Goal: Task Accomplishment & Management: Manage account settings

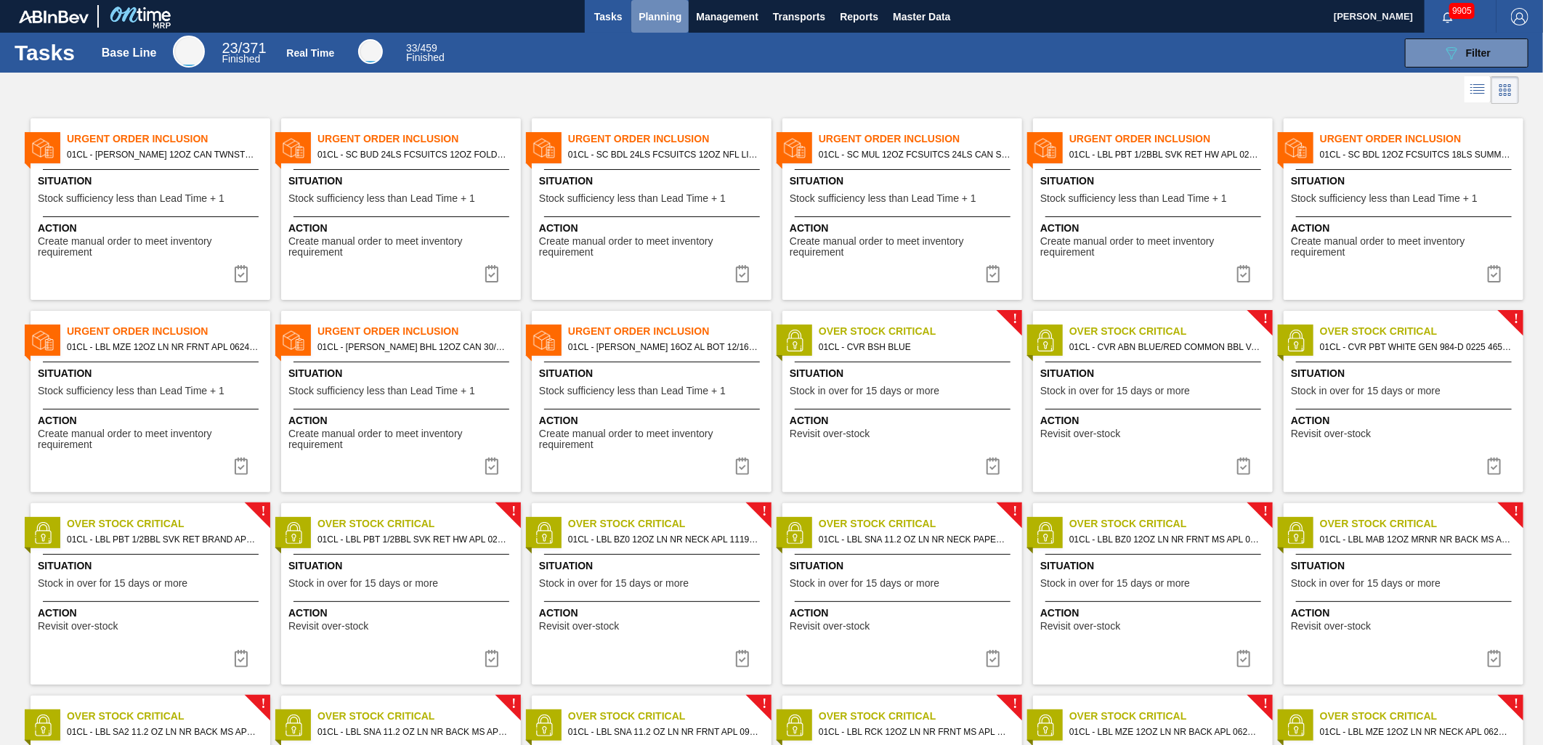
click at [657, 22] on span "Planning" at bounding box center [660, 16] width 43 height 17
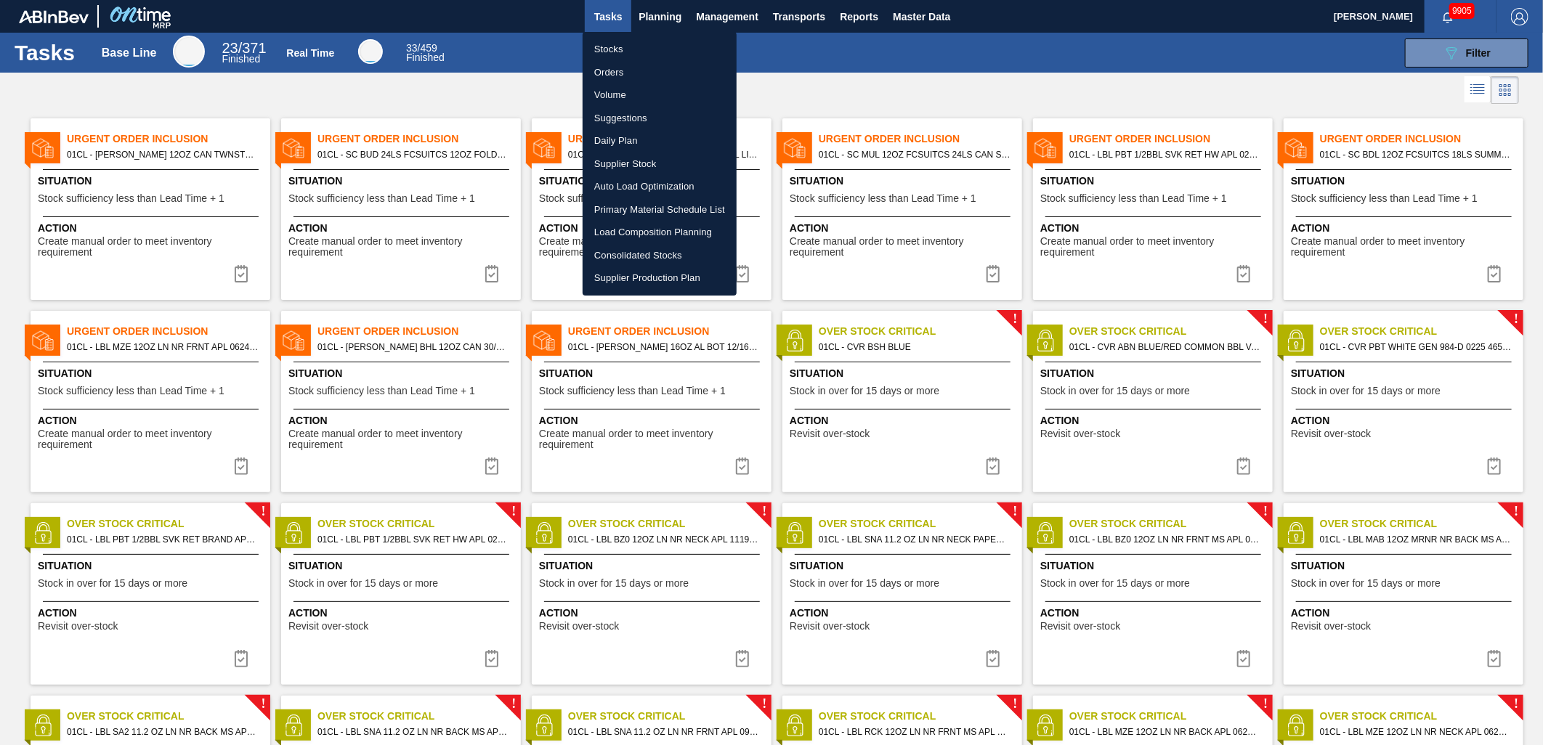
click at [621, 49] on li "Stocks" at bounding box center [660, 49] width 154 height 23
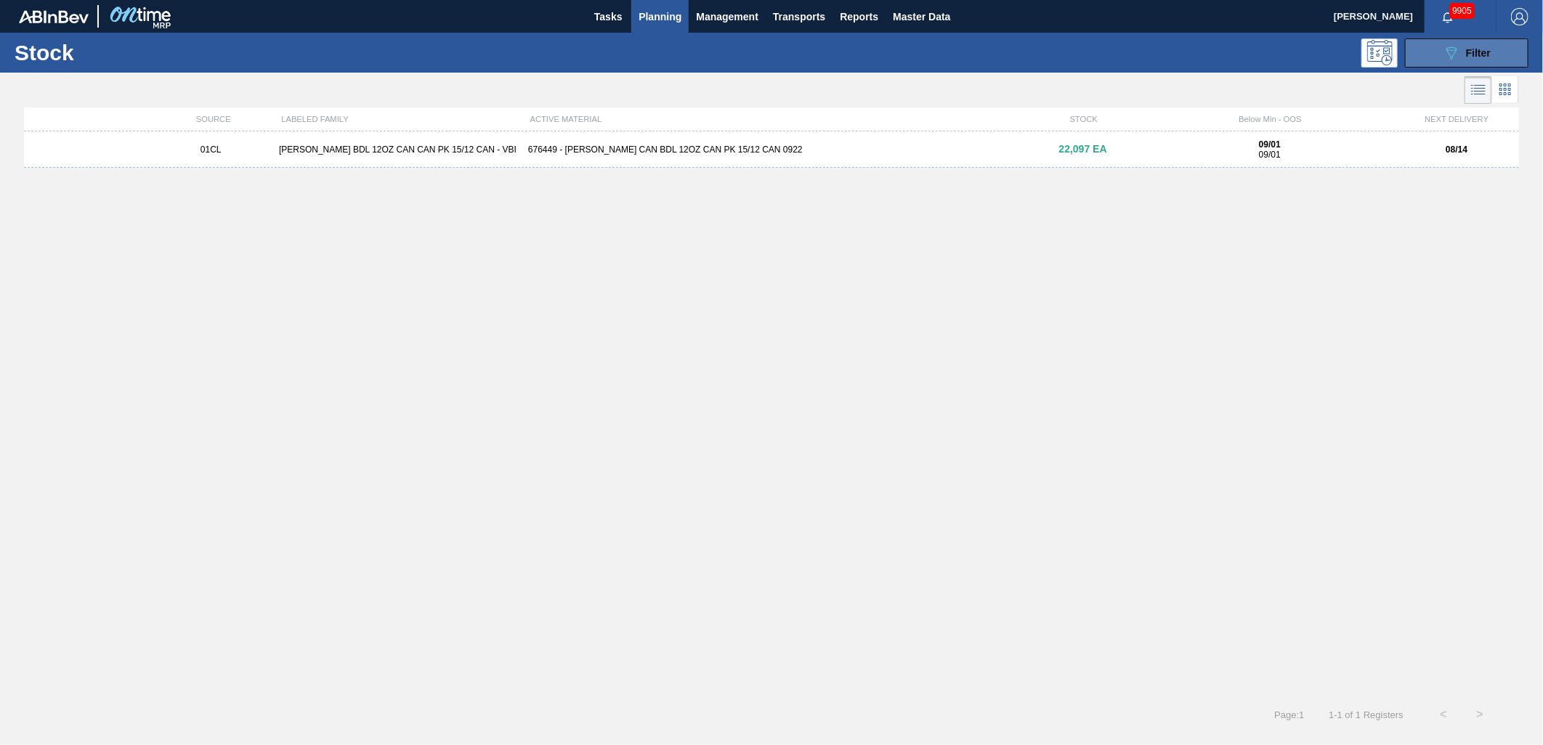
click at [1444, 47] on icon "089F7B8B-B2A5-4AFE-B5C0-19BA573D28AC" at bounding box center [1451, 52] width 17 height 17
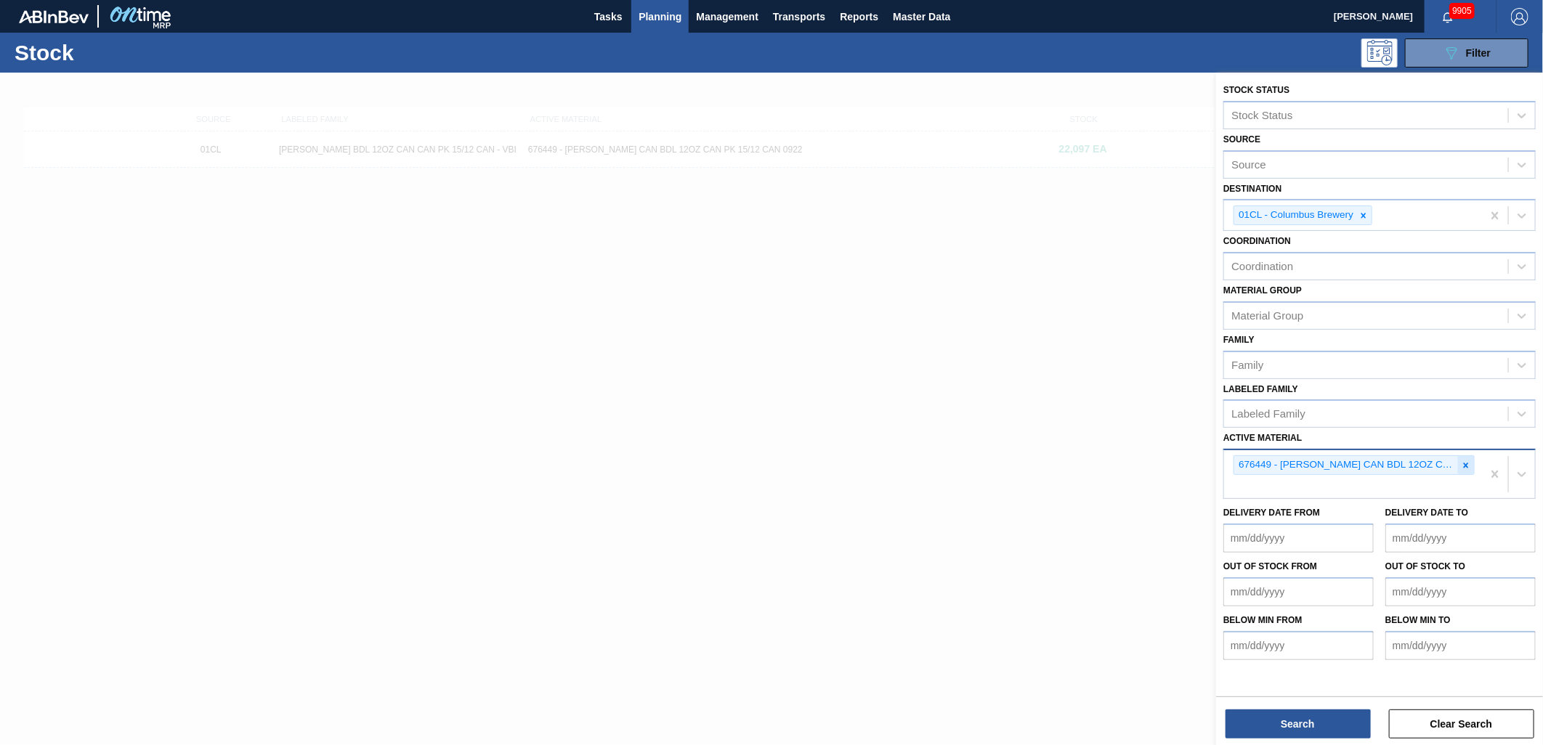
click at [1471, 463] on div at bounding box center [1466, 465] width 16 height 18
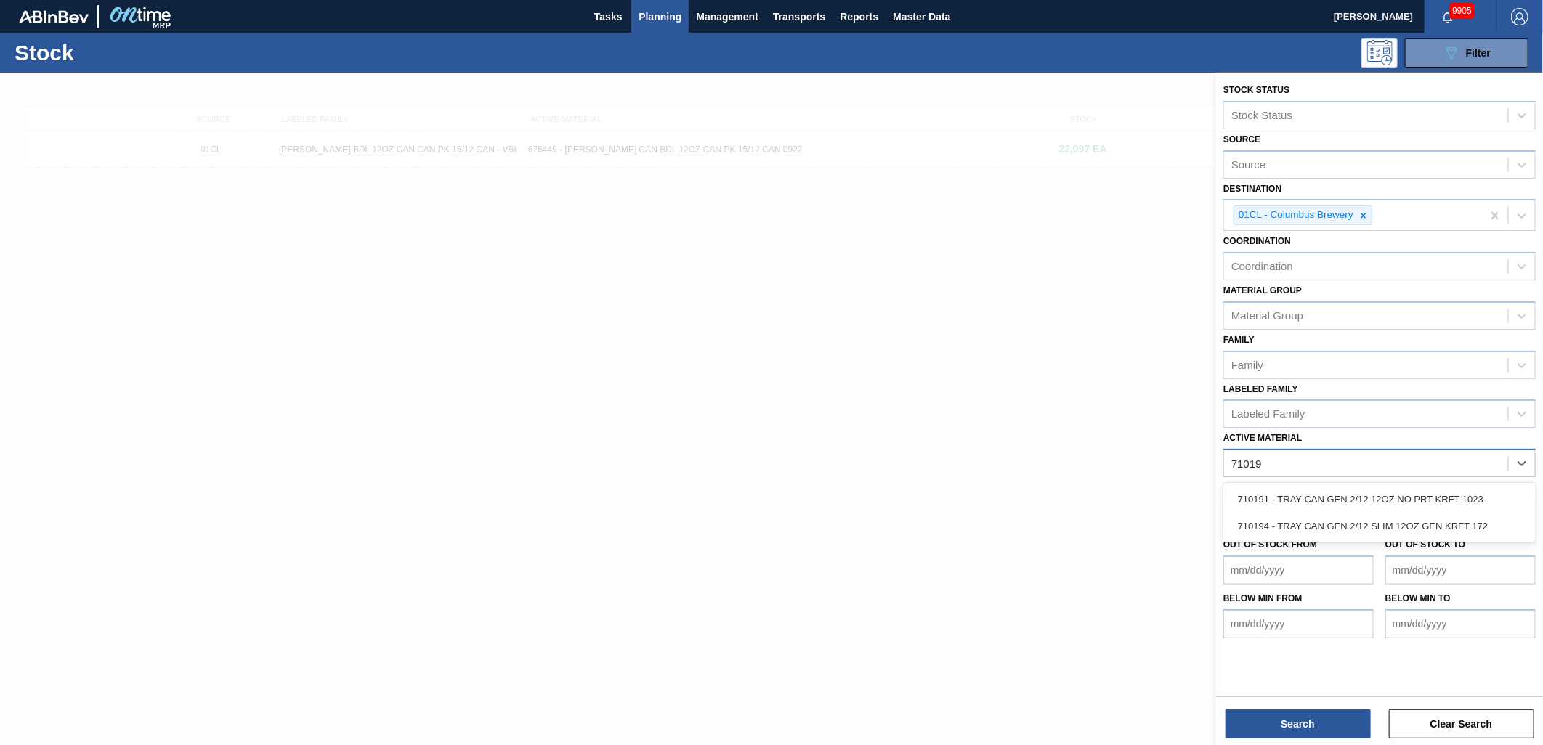
type Material "710194"
click at [1470, 498] on div "710194 - TRAY CAN GEN 2/12 SLIM 12OZ GEN KRFT 172" at bounding box center [1380, 499] width 312 height 27
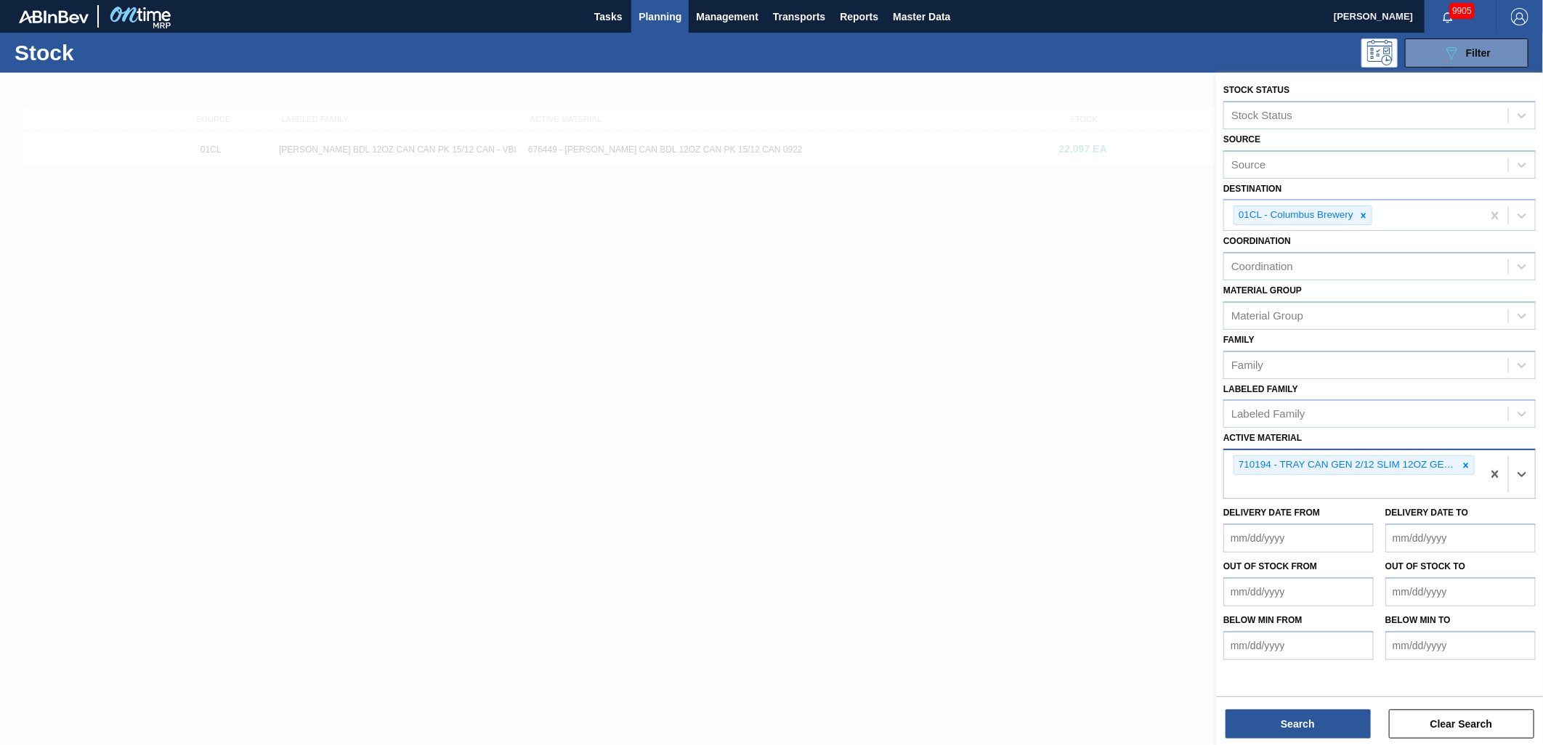
click at [1419, 490] on div "710194 - TRAY CAN GEN 2/12 SLIM 12OZ GEN KRFT 172" at bounding box center [1353, 474] width 258 height 48
type Material "770227"
click at [1374, 508] on div "770227 - TRAY BOT GEN 2/12 12OZ NO PRT KRFT 1941-" at bounding box center [1380, 521] width 312 height 27
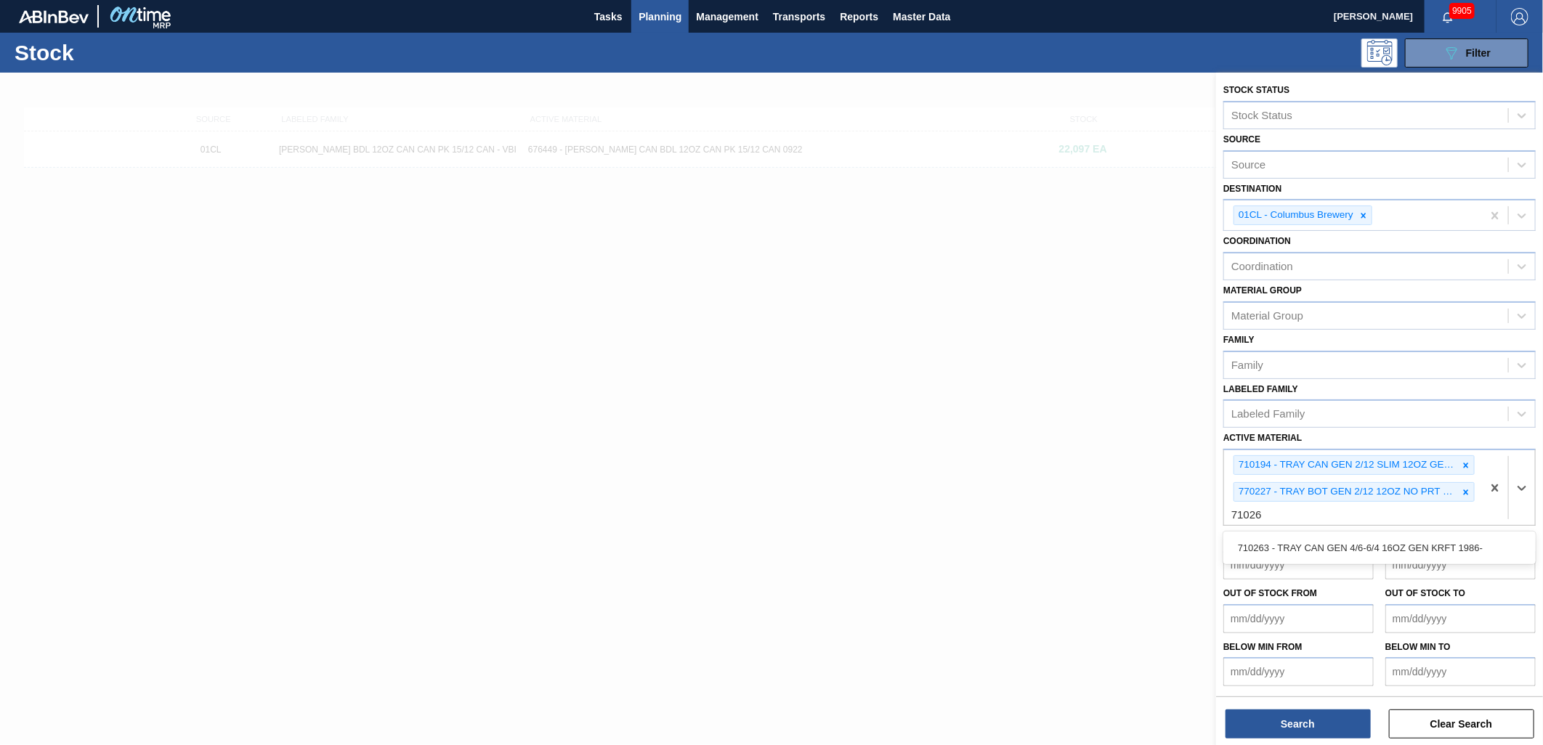
type Material "710263"
click at [1375, 535] on div "710263 - TRAY CAN GEN 4/6-6/4 16OZ GEN KRFT 1986-" at bounding box center [1380, 548] width 312 height 27
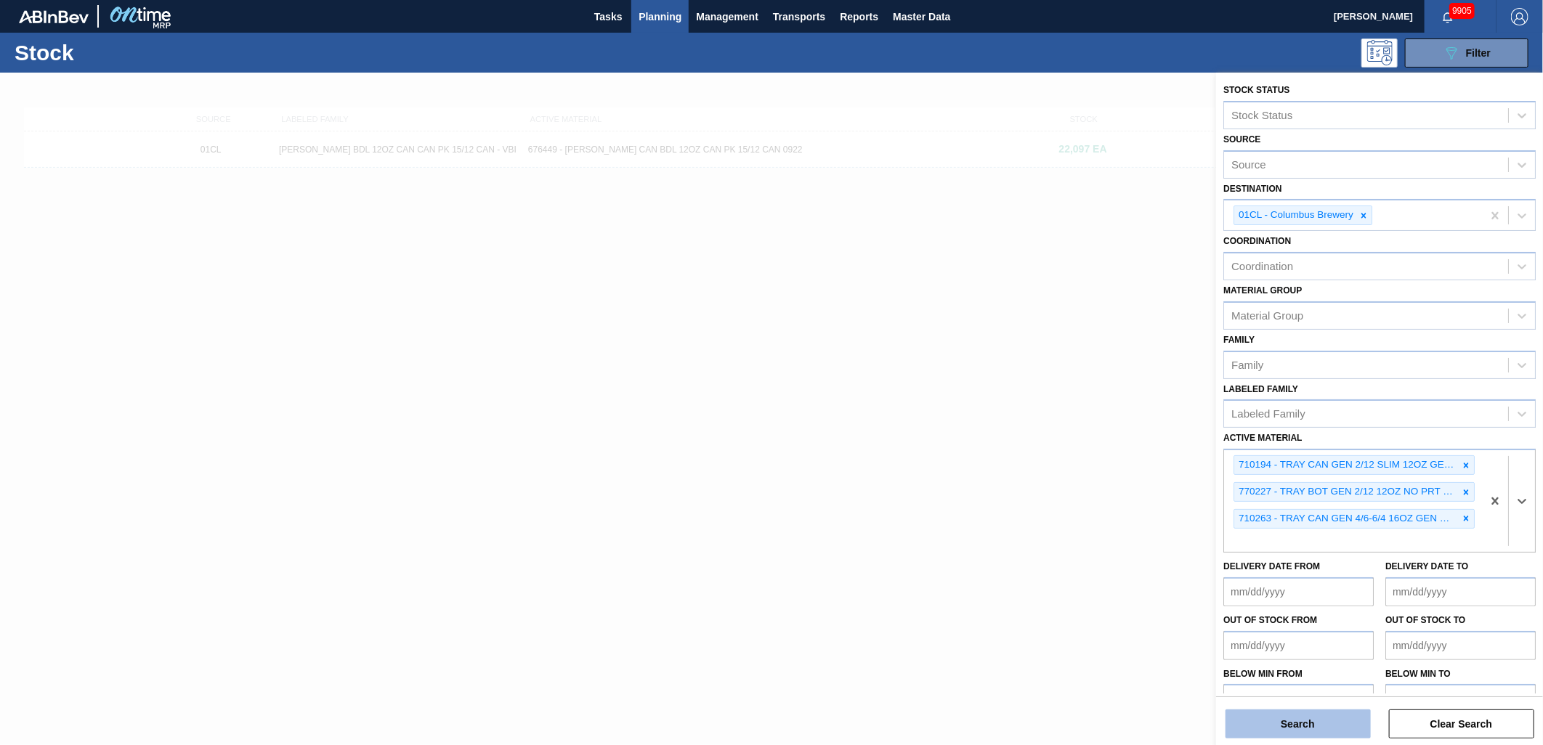
click at [1298, 725] on button "Search" at bounding box center [1298, 724] width 145 height 29
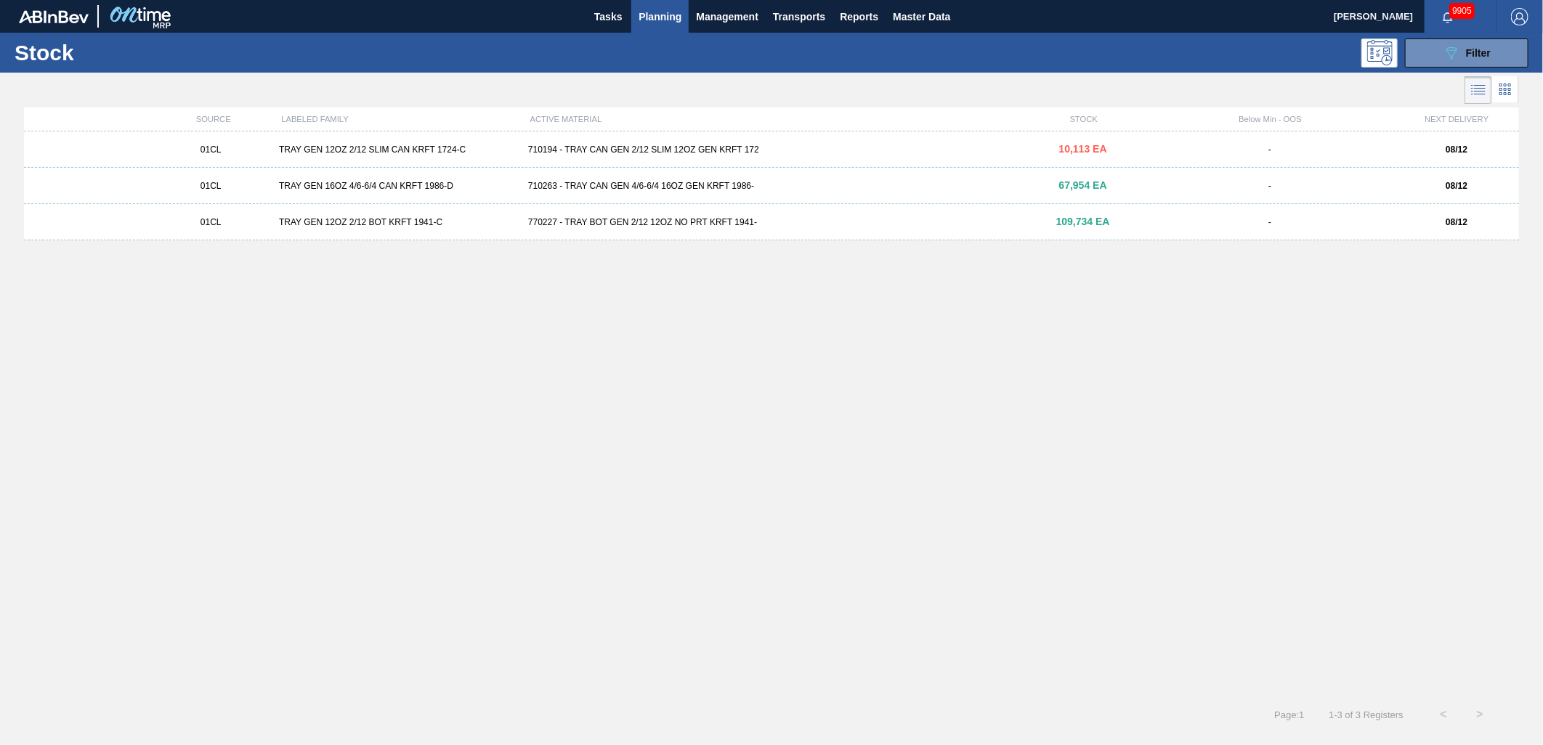
click at [630, 154] on div "710194 - TRAY CAN GEN 2/12 SLIM 12OZ GEN KRFT 172" at bounding box center [771, 150] width 498 height 10
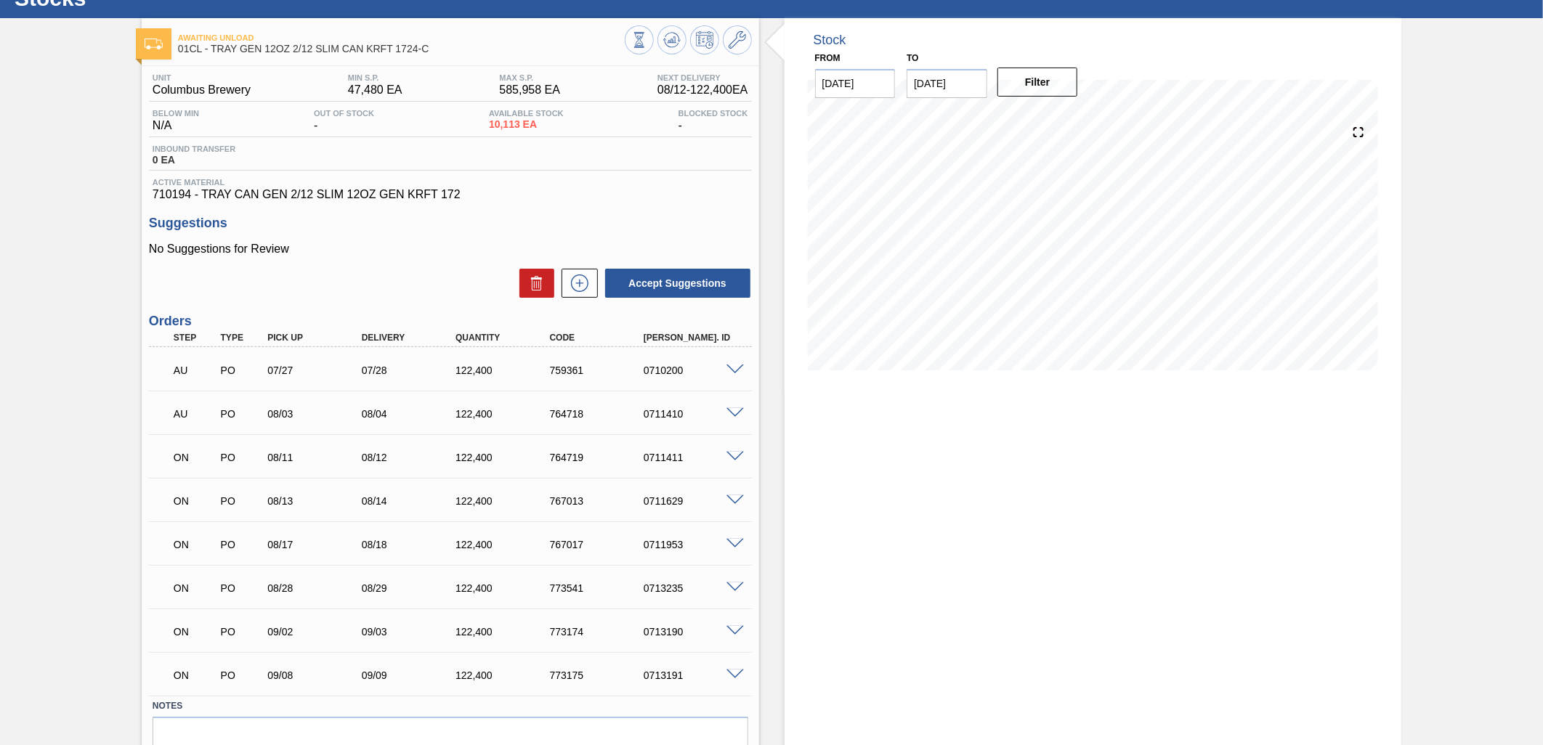
scroll to position [81, 0]
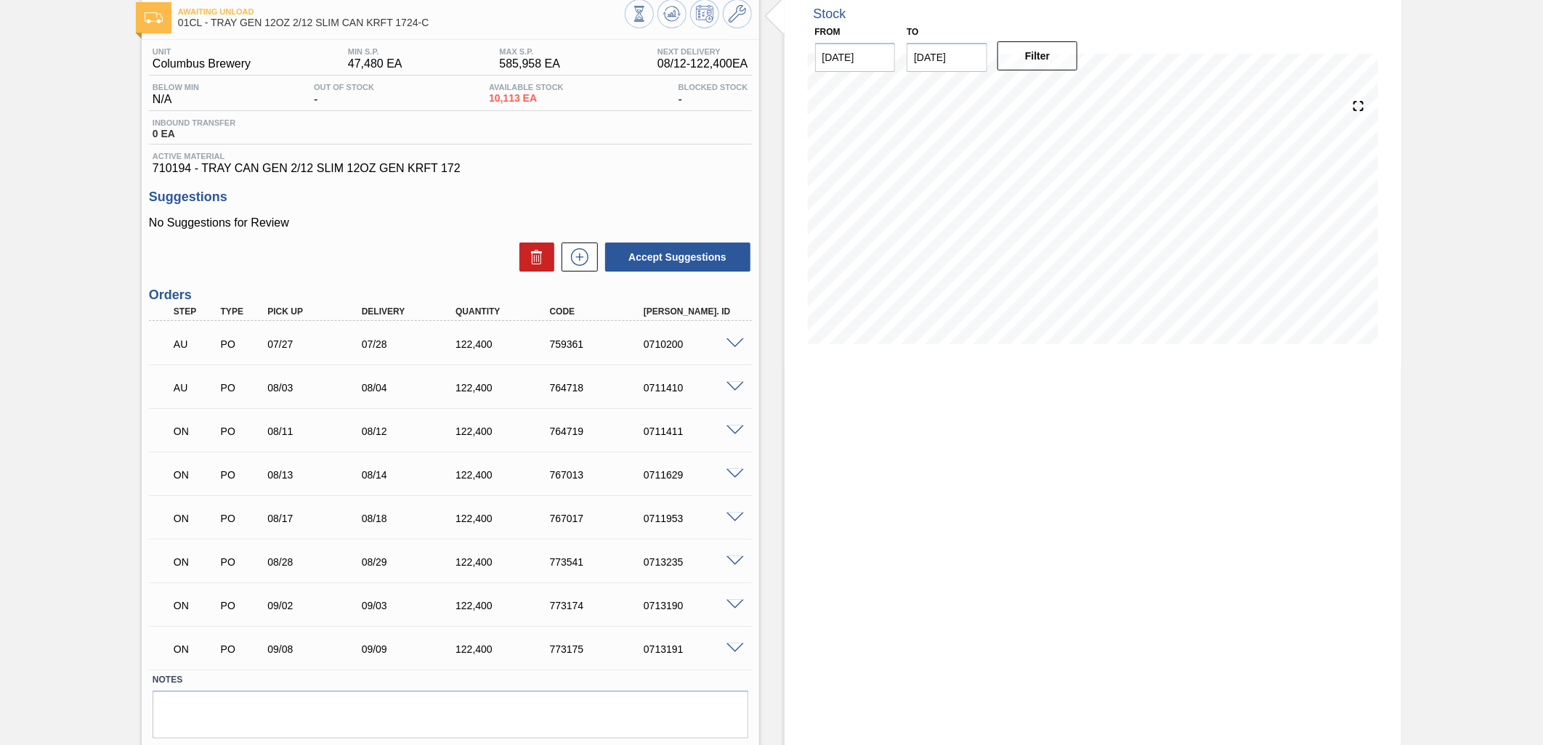
click at [729, 429] on span at bounding box center [735, 431] width 17 height 11
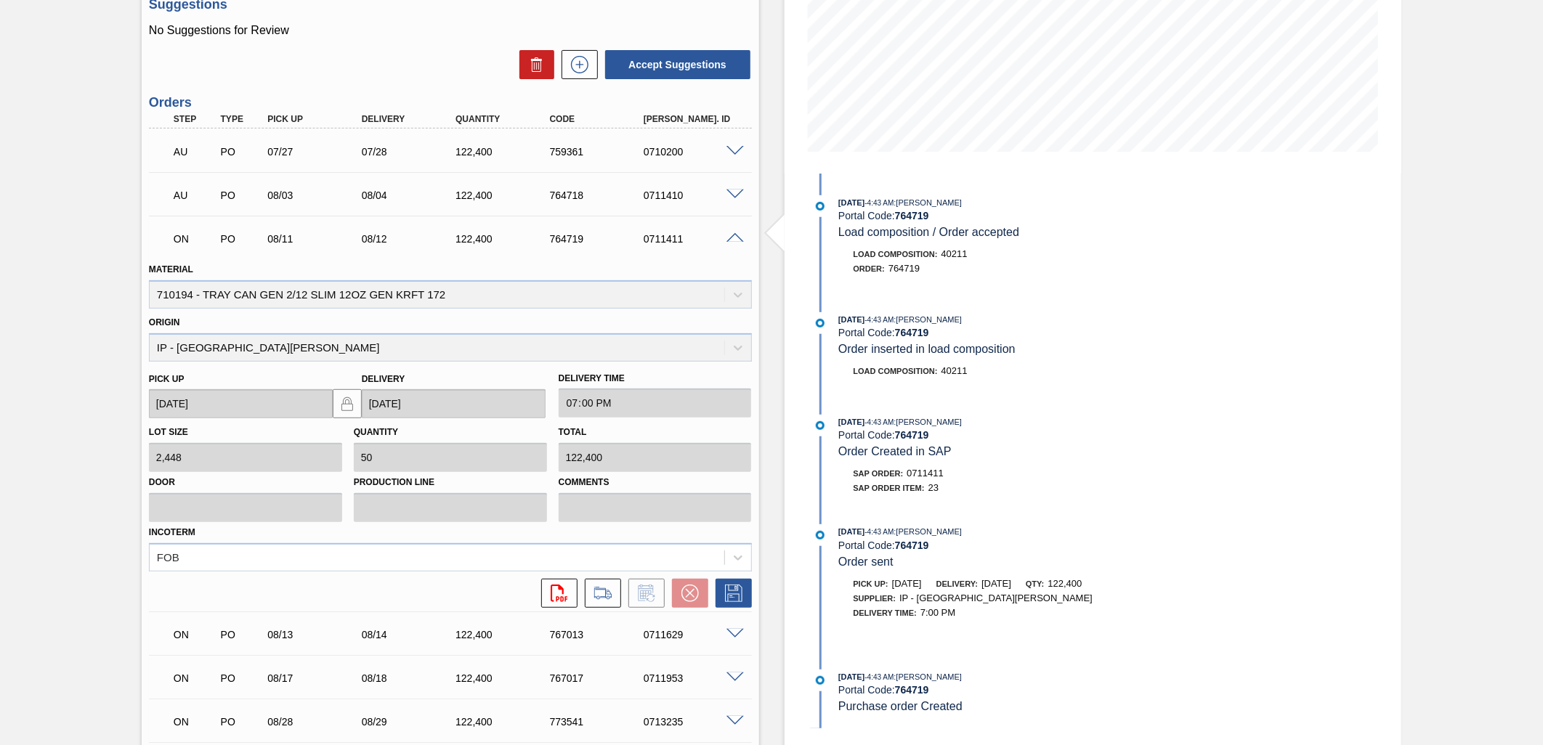
scroll to position [474, 0]
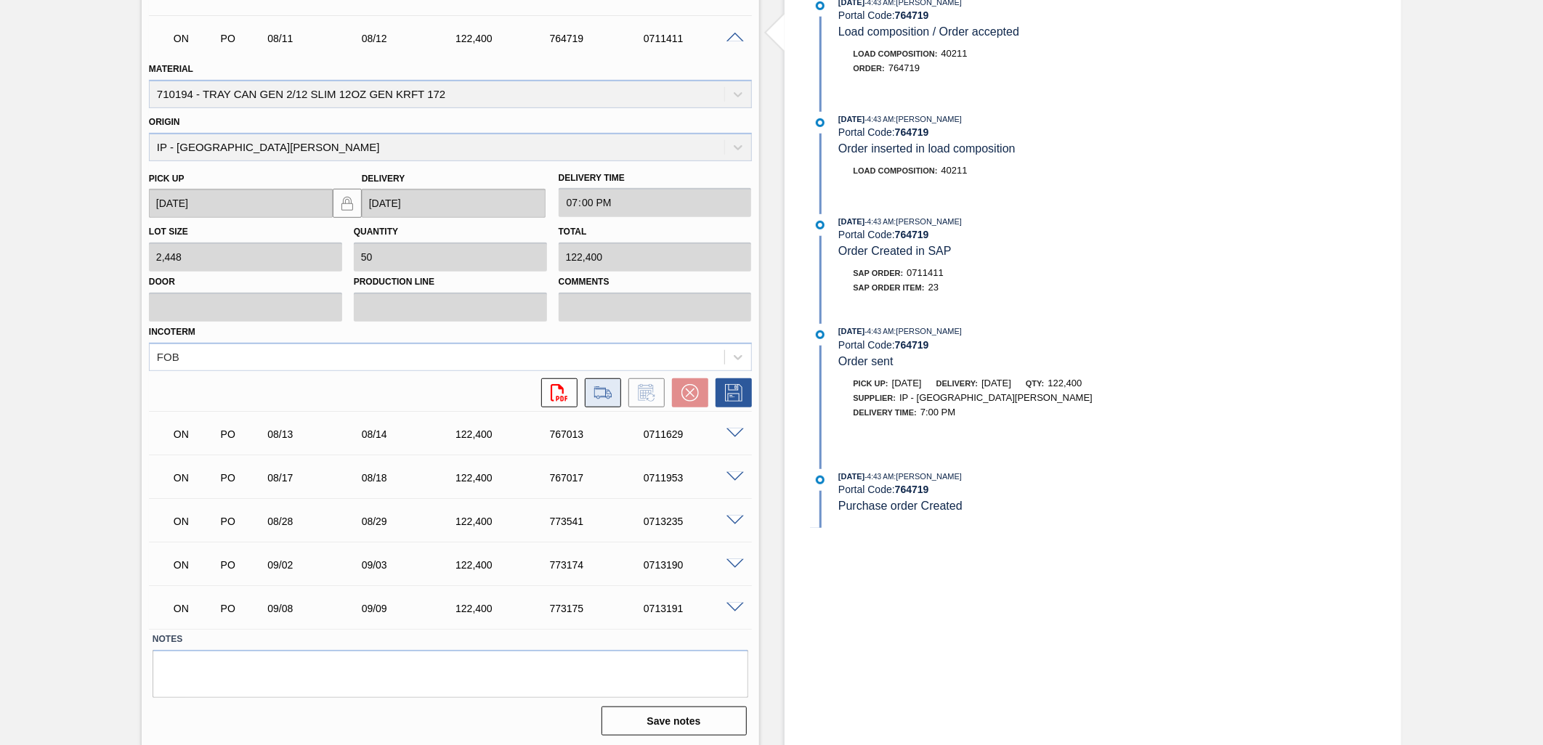
click at [597, 395] on icon at bounding box center [602, 392] width 23 height 17
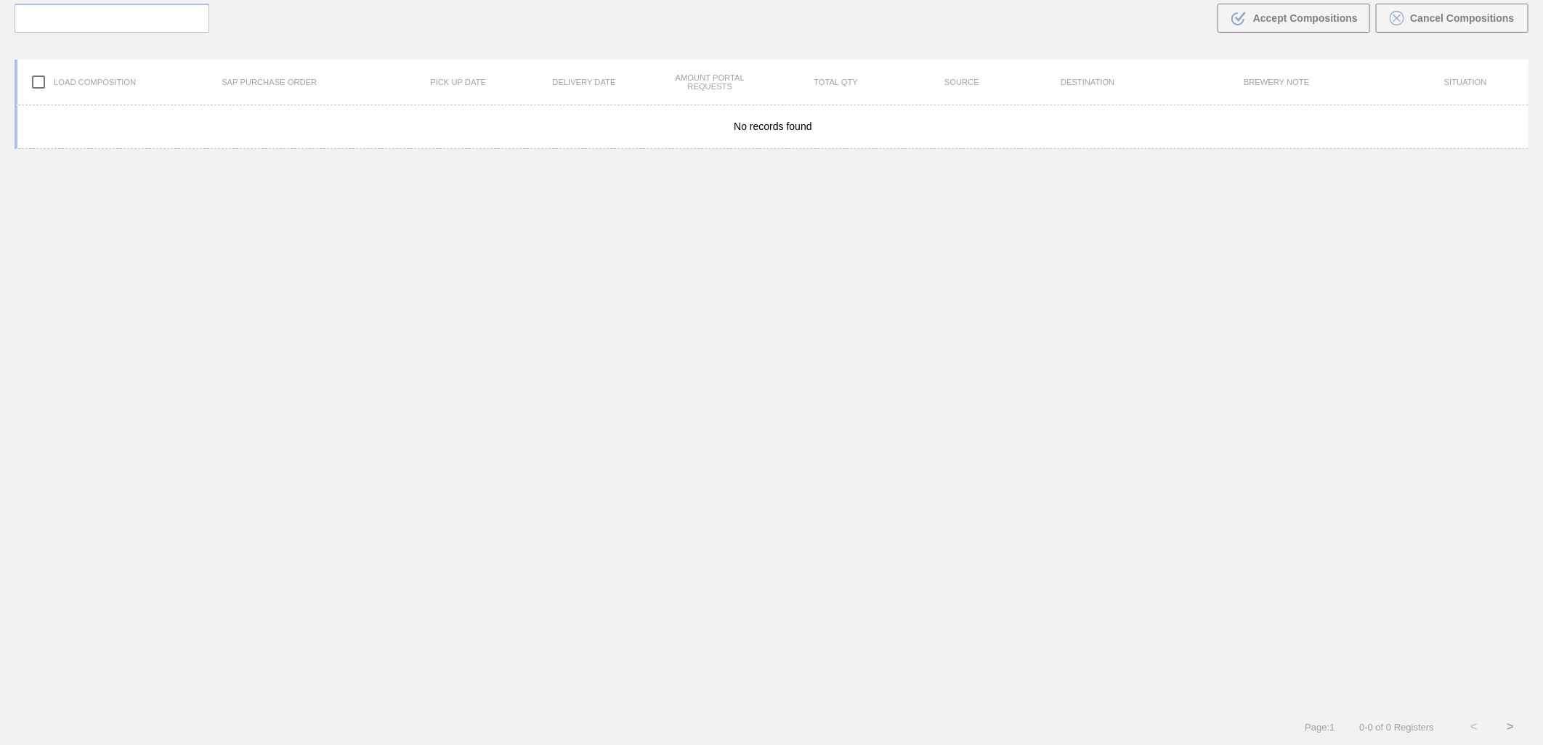
scroll to position [105, 0]
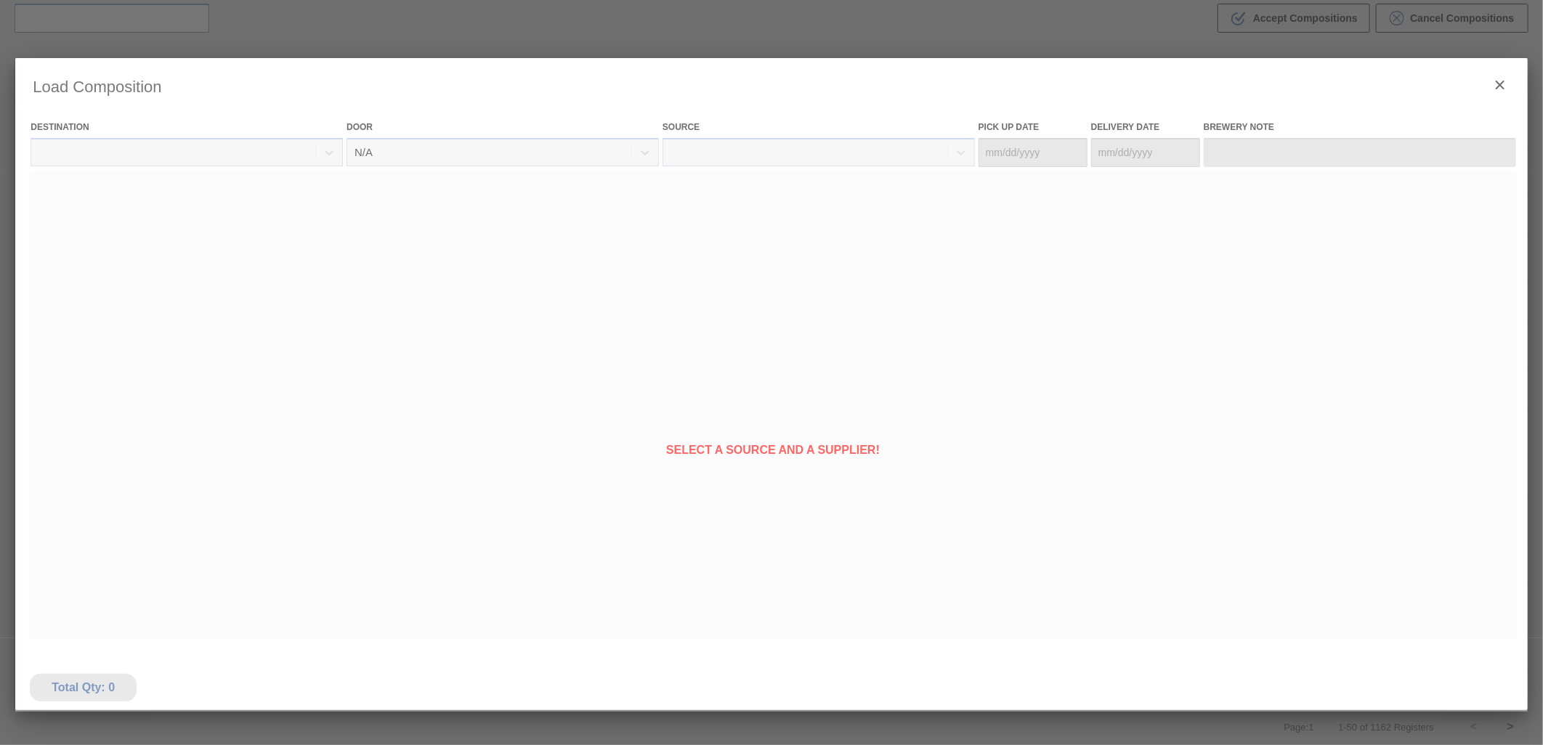
type Date "[DATE]"
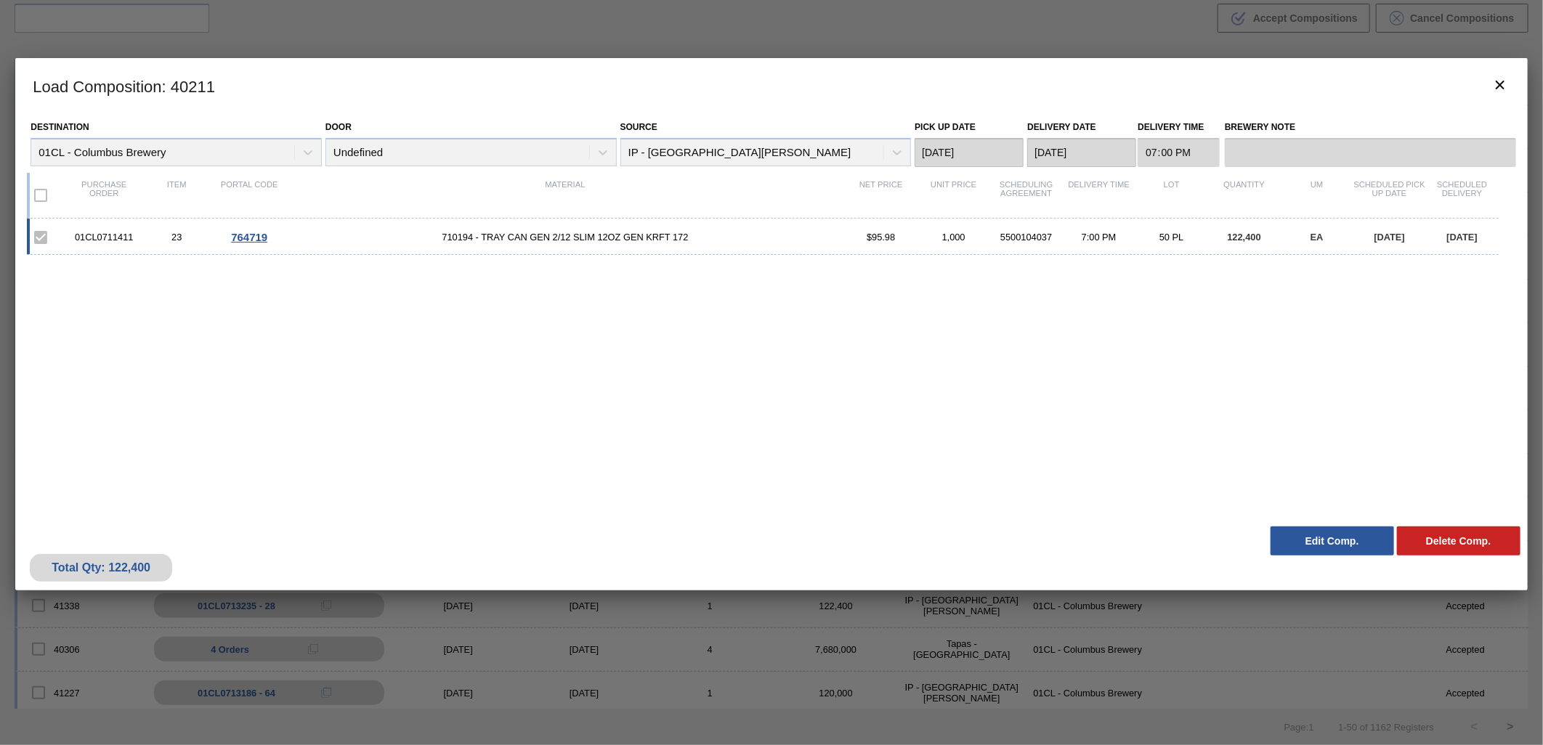
click at [1312, 541] on button "Edit Comp." at bounding box center [1333, 541] width 124 height 29
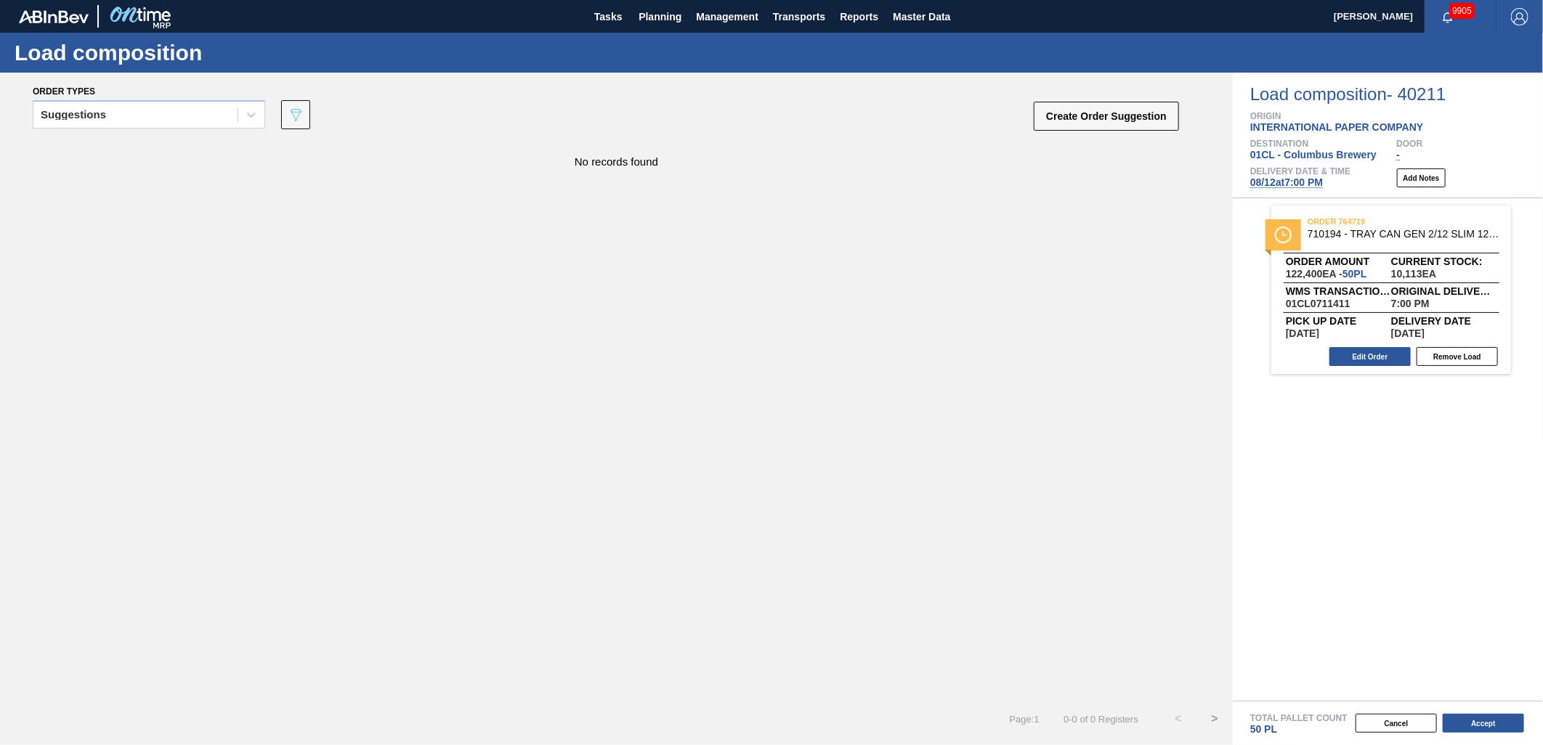
click at [1302, 186] on span "[DATE] 7:00 PM" at bounding box center [1286, 183] width 73 height 12
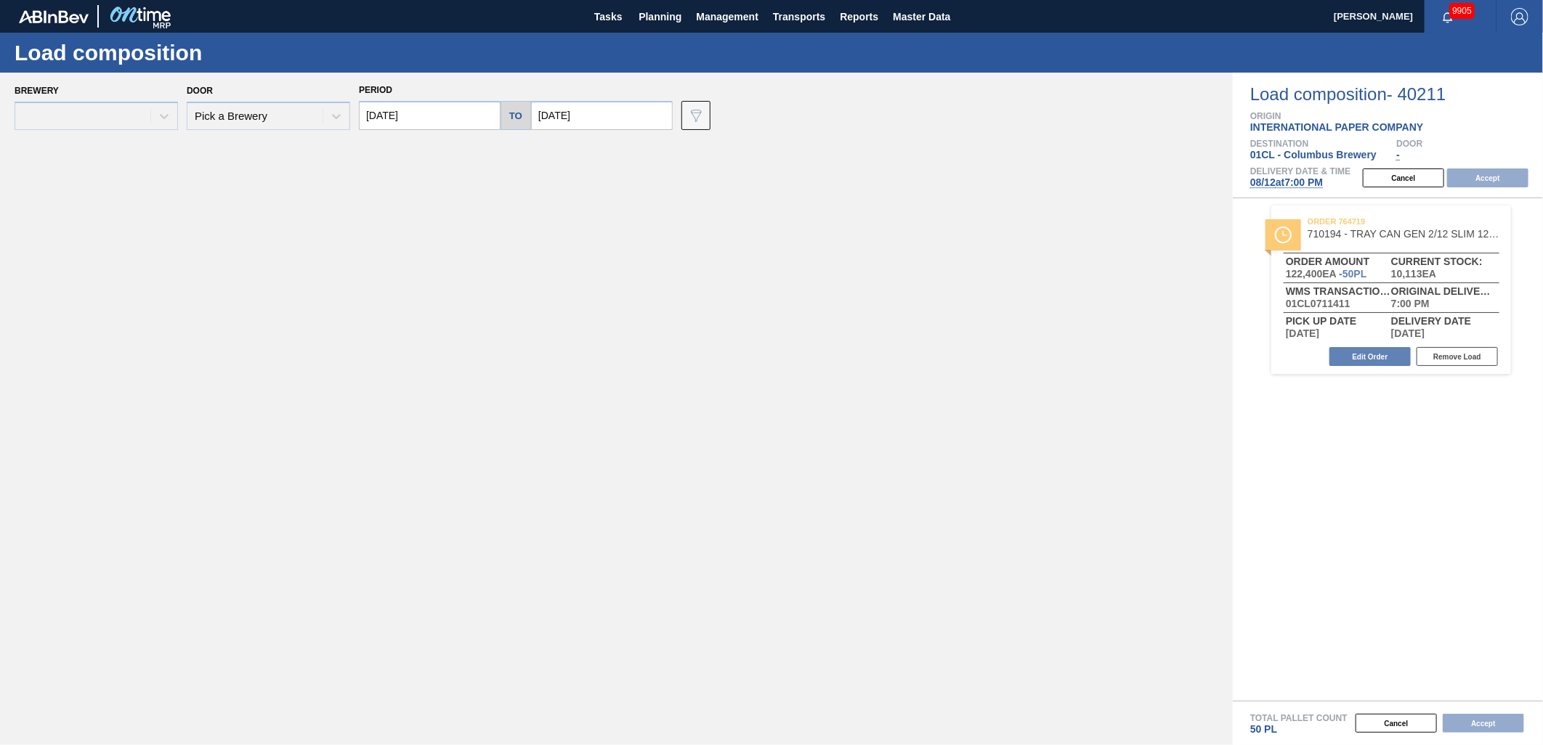
type input "[DATE]"
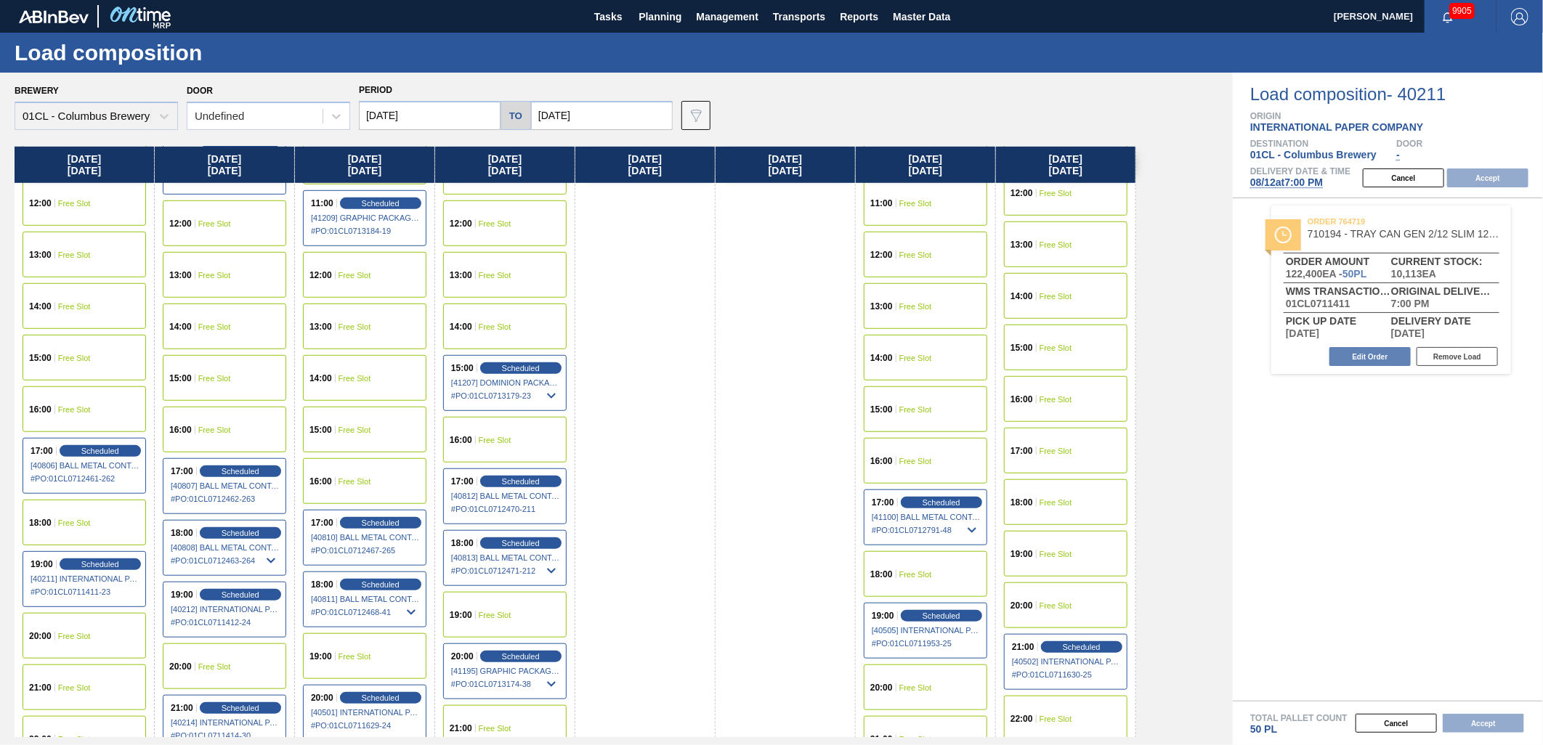
scroll to position [727, 0]
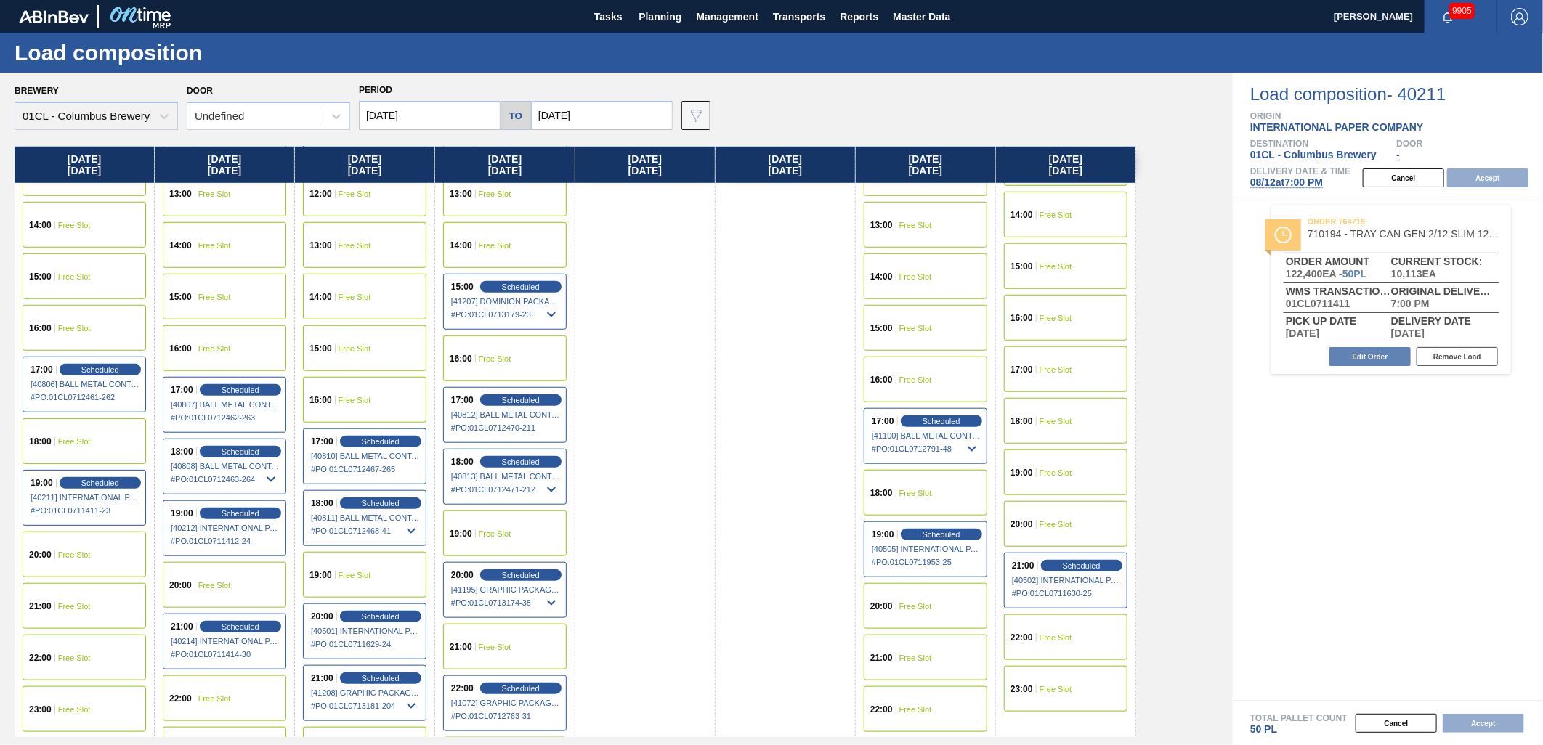
click at [189, 696] on span "22:00" at bounding box center [180, 699] width 23 height 9
click at [1497, 179] on button "Accept" at bounding box center [1487, 178] width 81 height 19
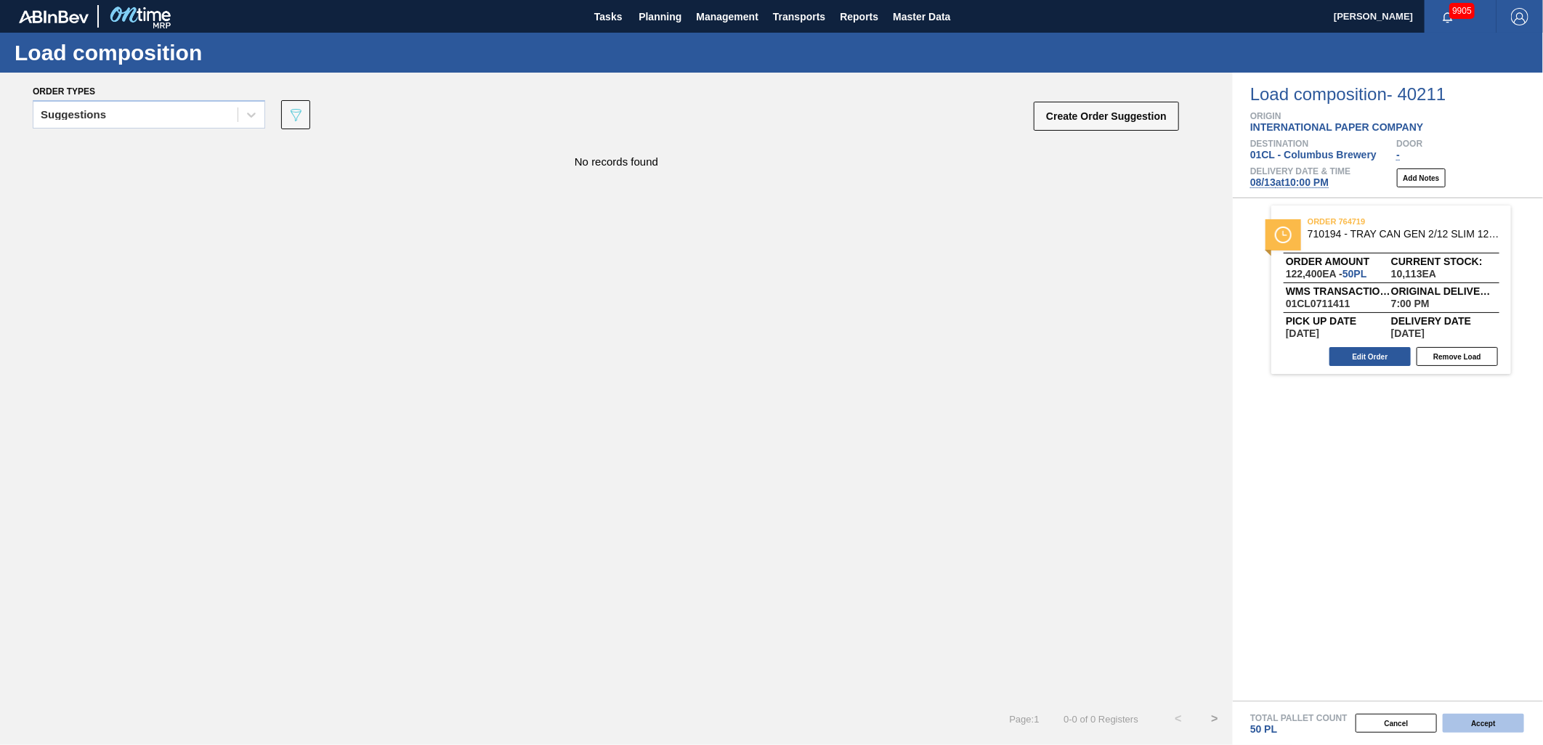
click at [1483, 727] on button "Accept" at bounding box center [1483, 723] width 81 height 19
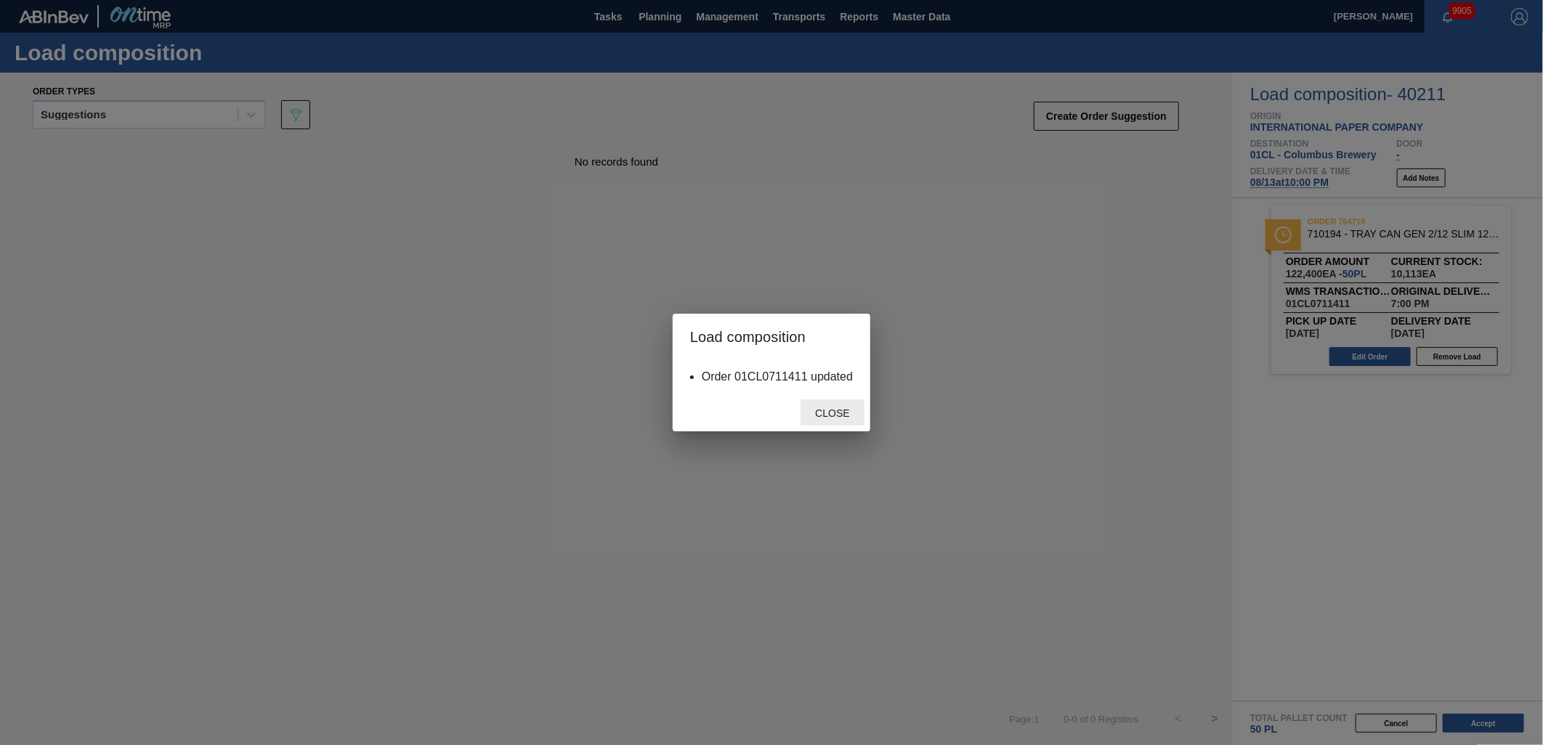
click at [843, 424] on div "Close" at bounding box center [833, 413] width 64 height 27
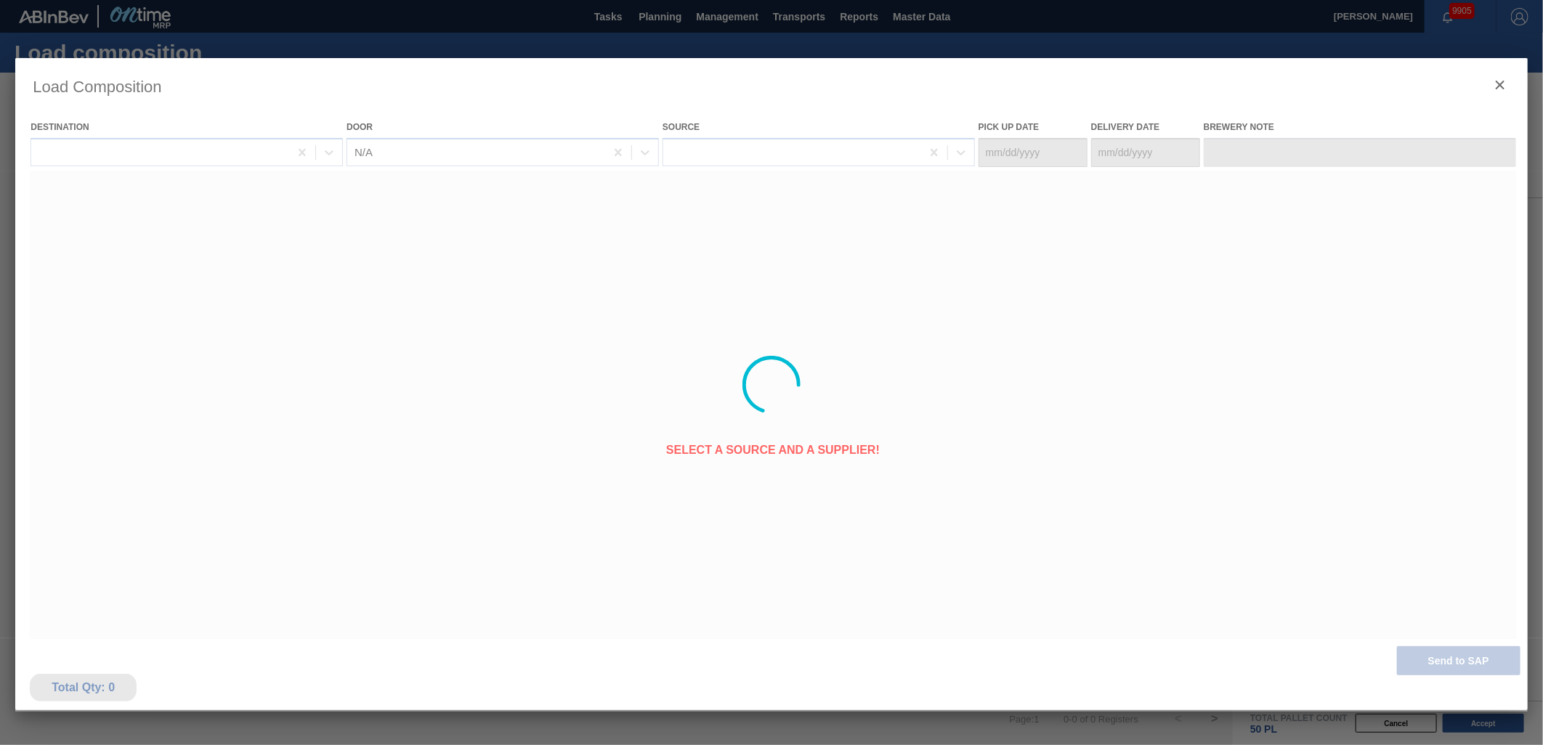
type Date "[DATE]"
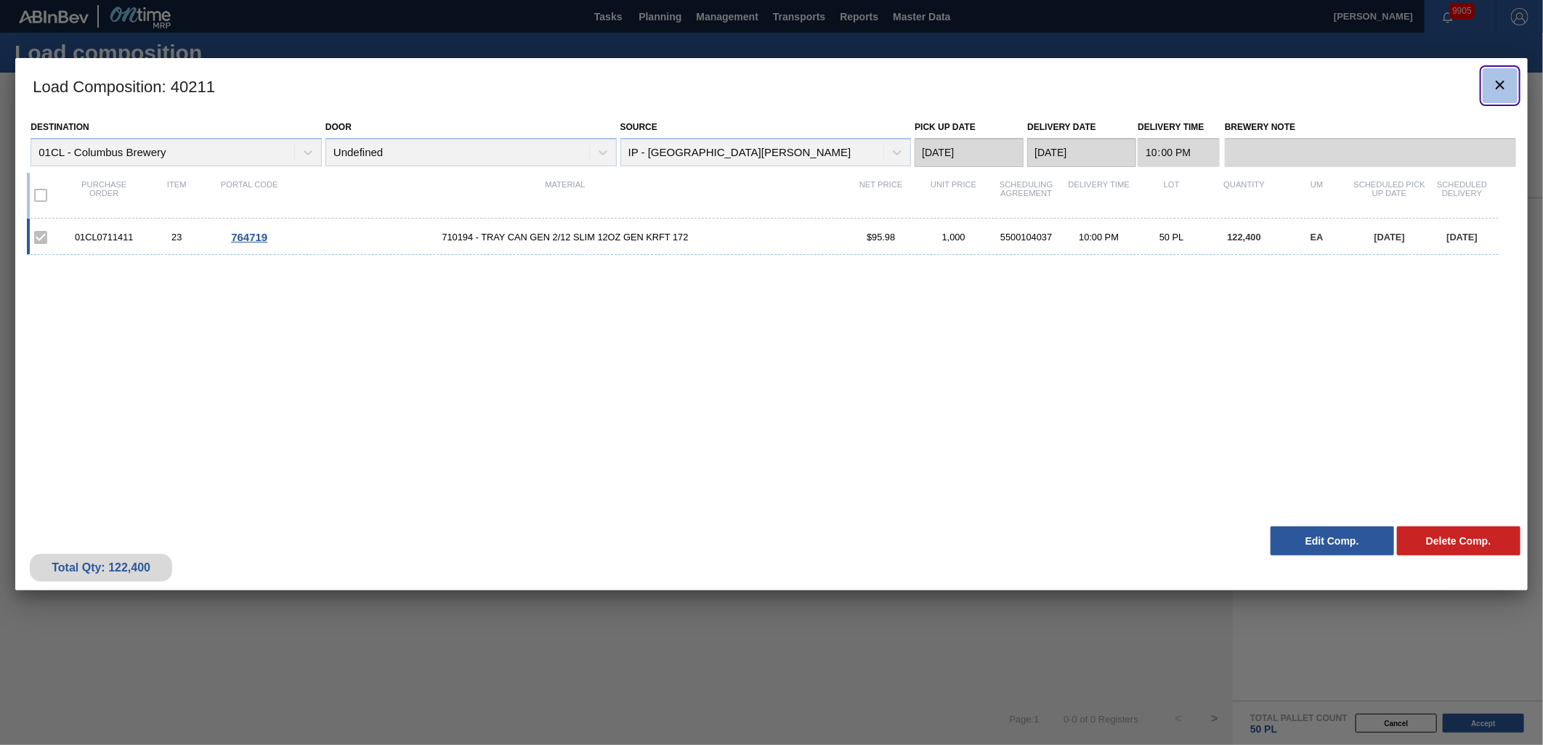
click at [1506, 89] on icon "botão de ícone" at bounding box center [1500, 84] width 17 height 17
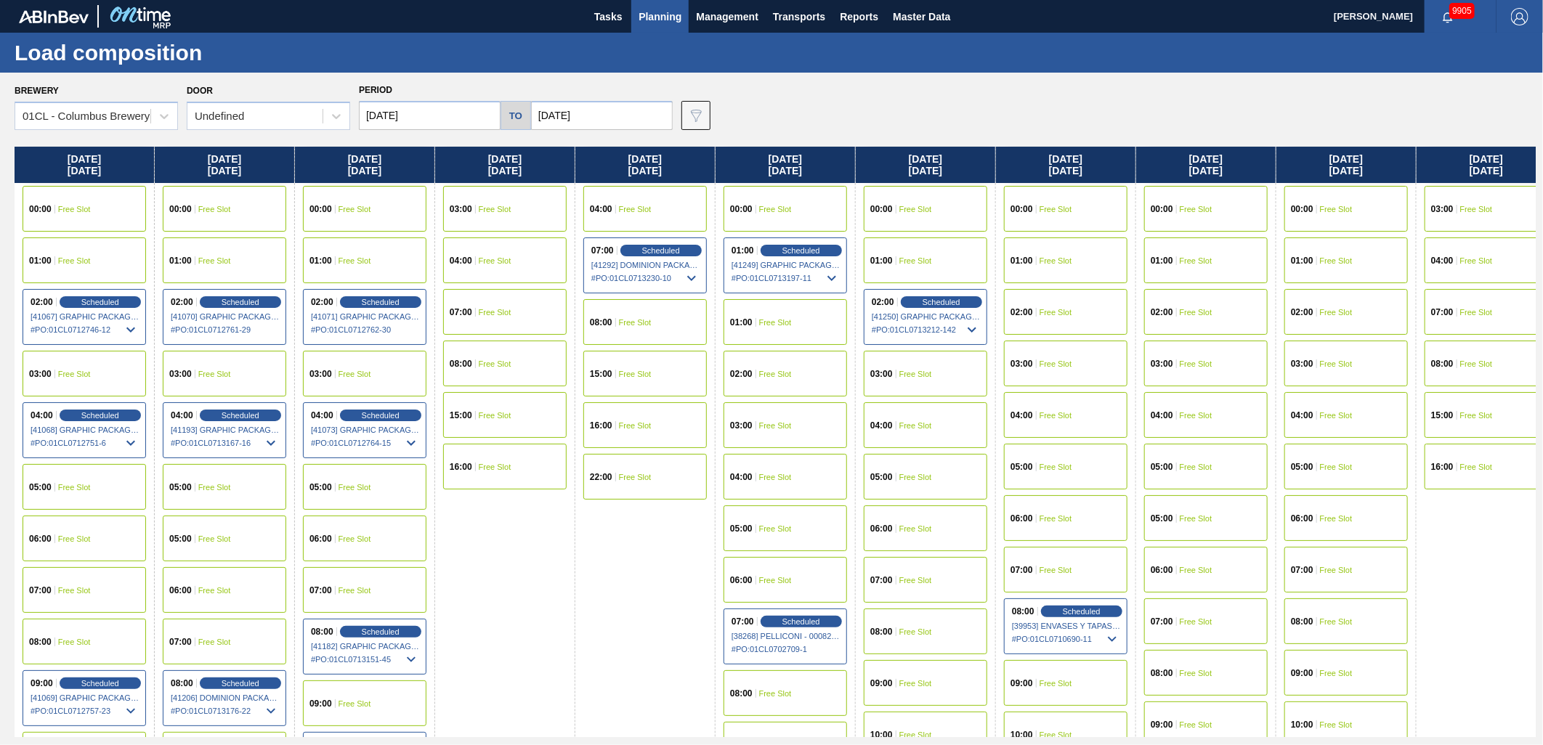
click at [644, 19] on span "Planning" at bounding box center [660, 16] width 43 height 17
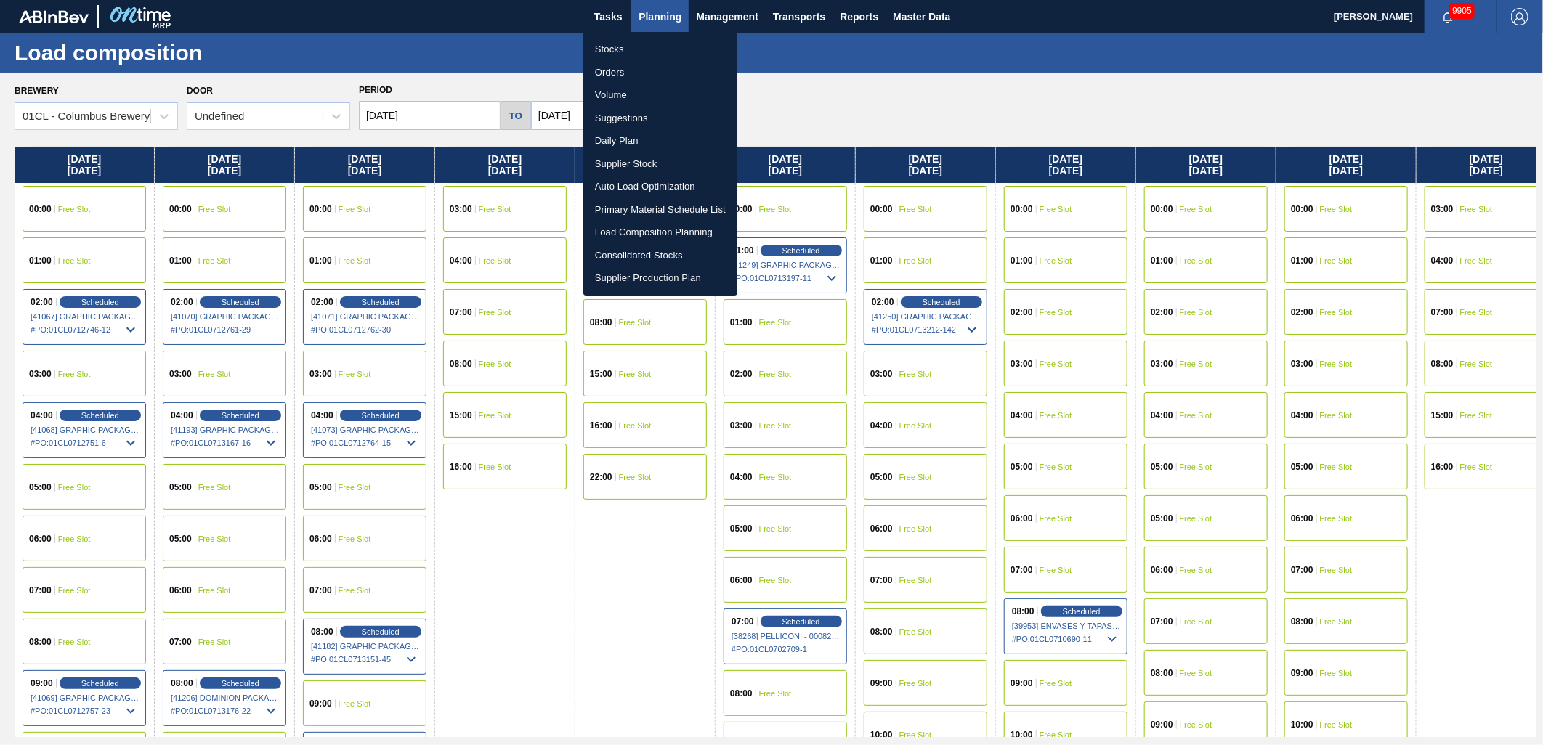
click at [629, 52] on li "Stocks" at bounding box center [660, 49] width 154 height 23
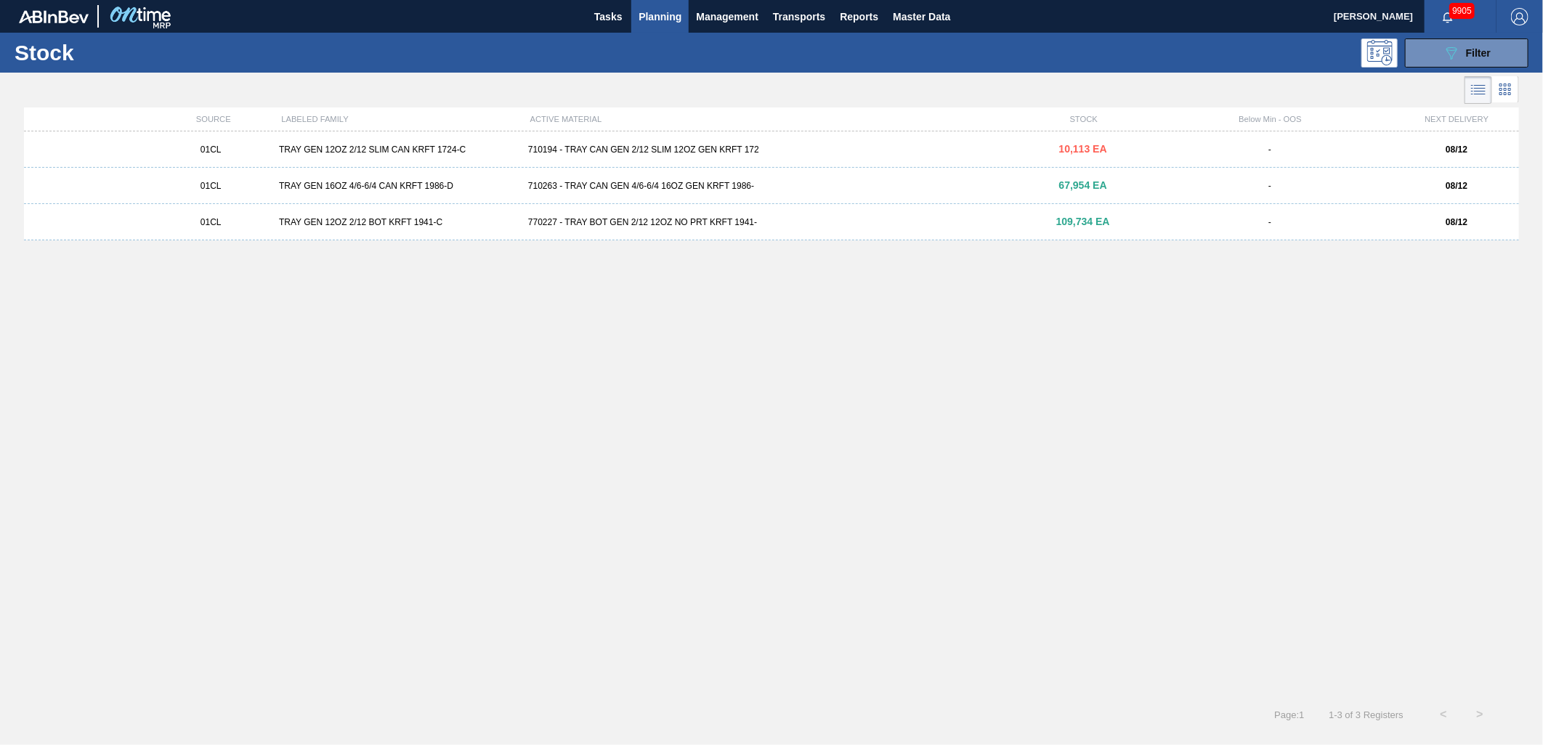
click at [594, 219] on div "770227 - TRAY BOT GEN 2/12 12OZ NO PRT KRFT 1941-" at bounding box center [771, 222] width 498 height 10
click at [583, 179] on div "01CL TRAY GEN 16OZ 4/6-6/4 CAN KRFT 1986-D 710263 - TRAY CAN GEN 4/6-6/4 16OZ G…" at bounding box center [771, 186] width 1495 height 36
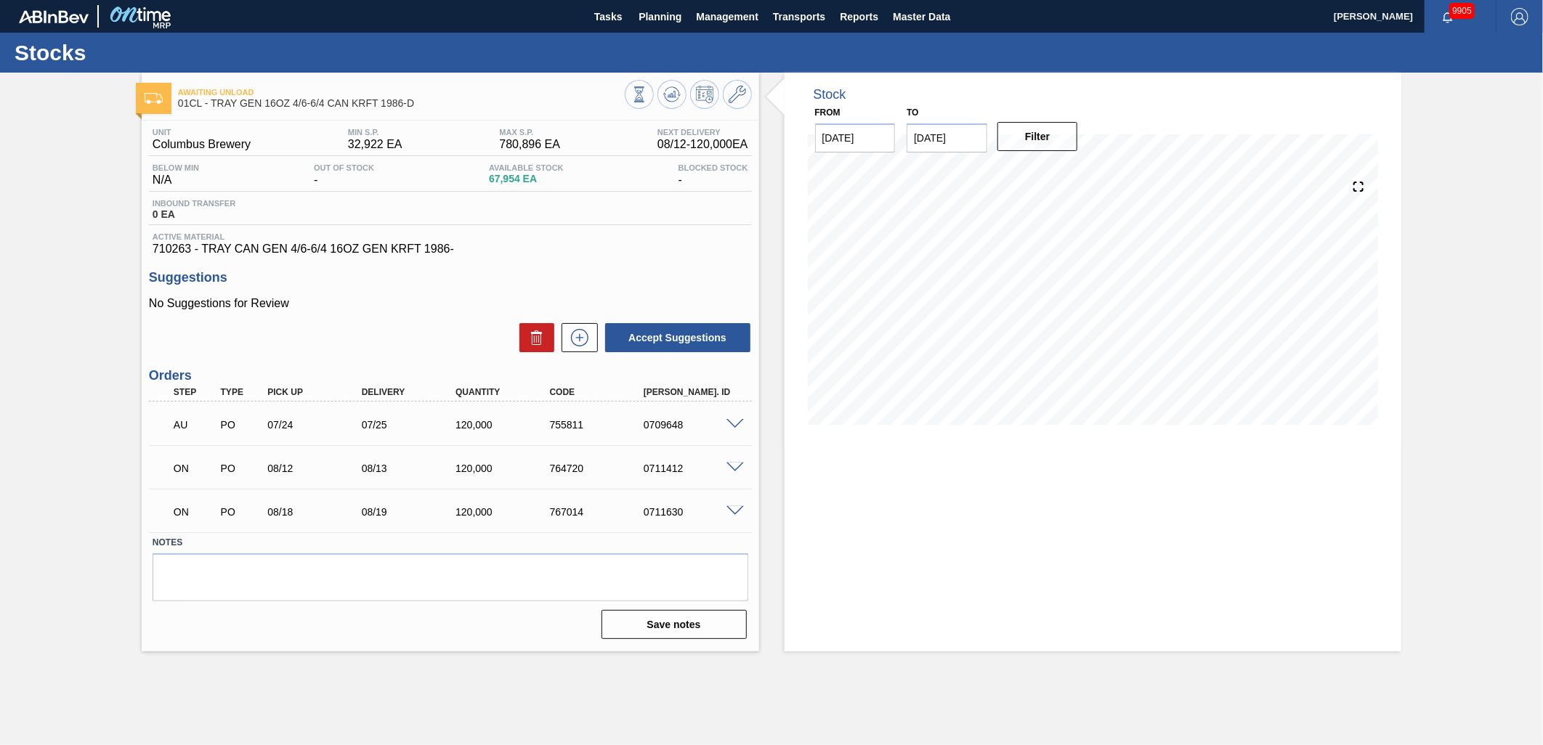
click at [732, 466] on span at bounding box center [735, 468] width 17 height 11
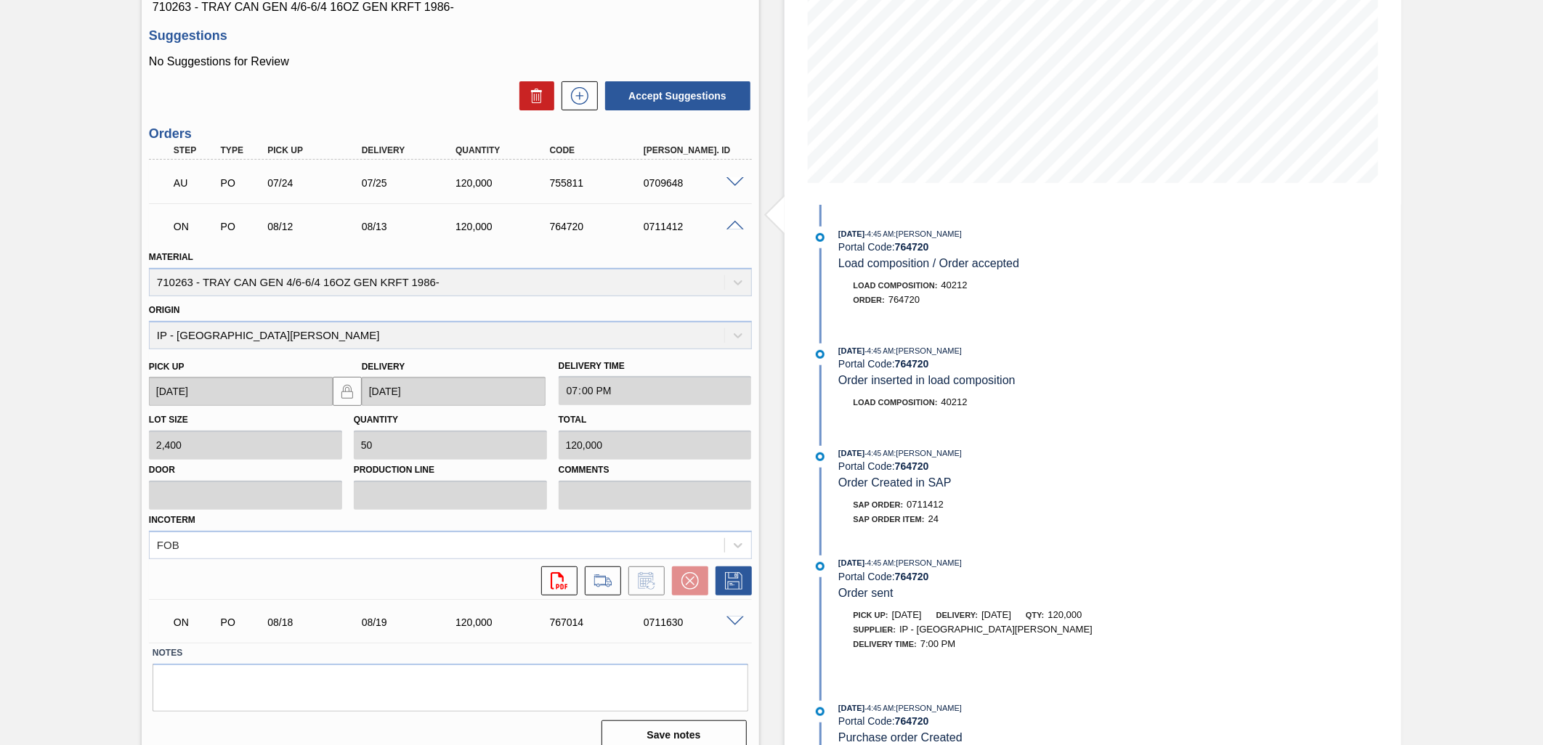
scroll to position [256, 0]
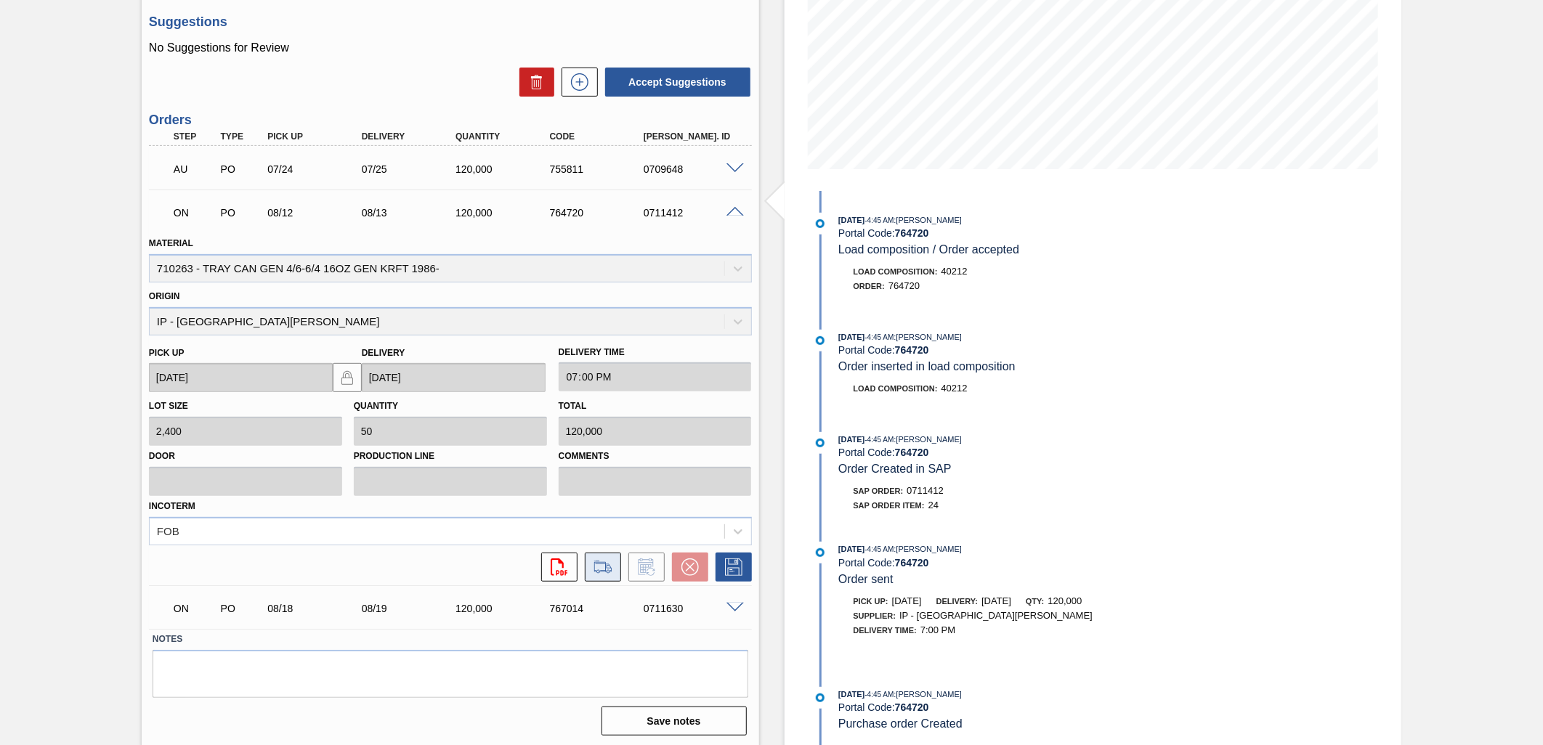
click at [591, 571] on icon at bounding box center [602, 567] width 23 height 17
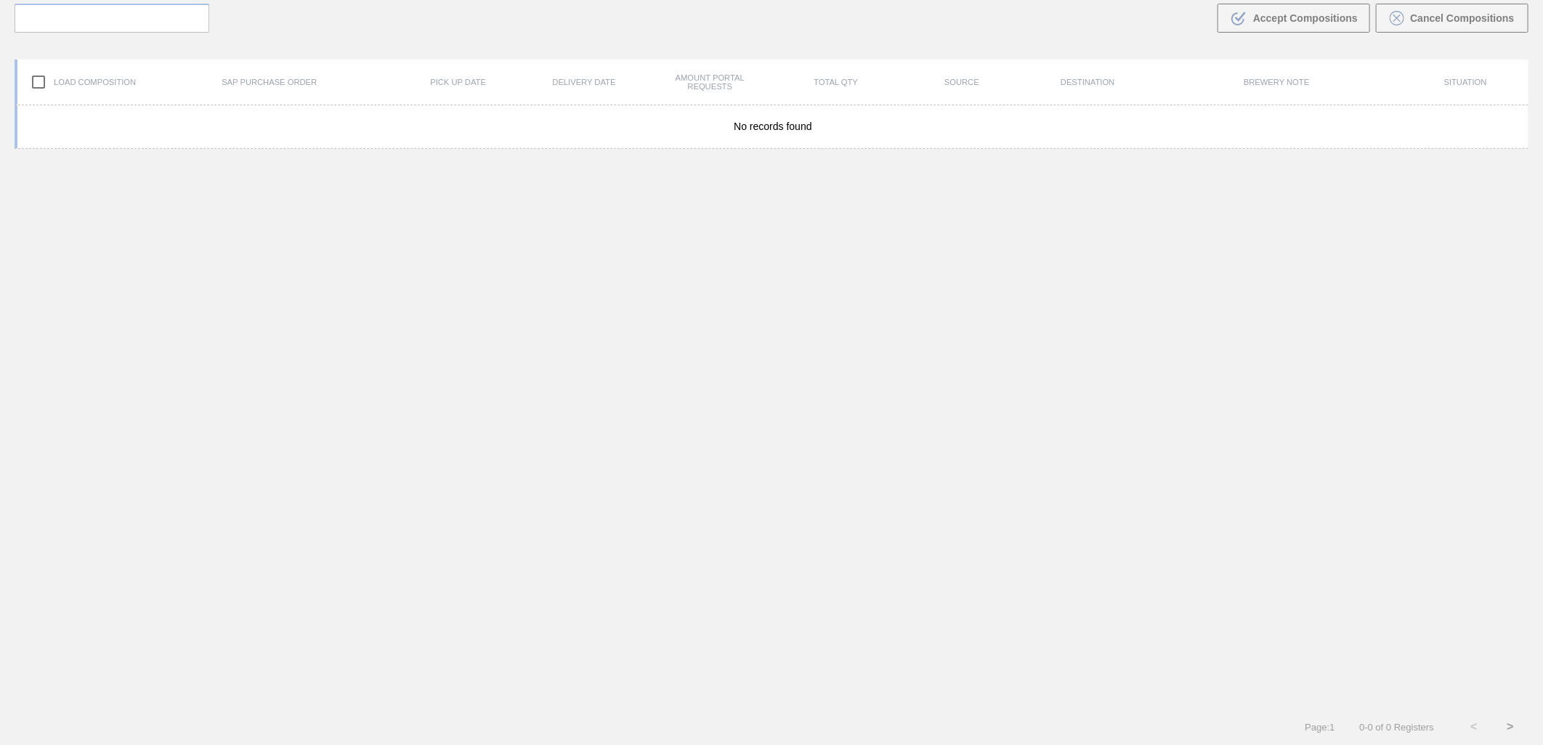
scroll to position [105, 0]
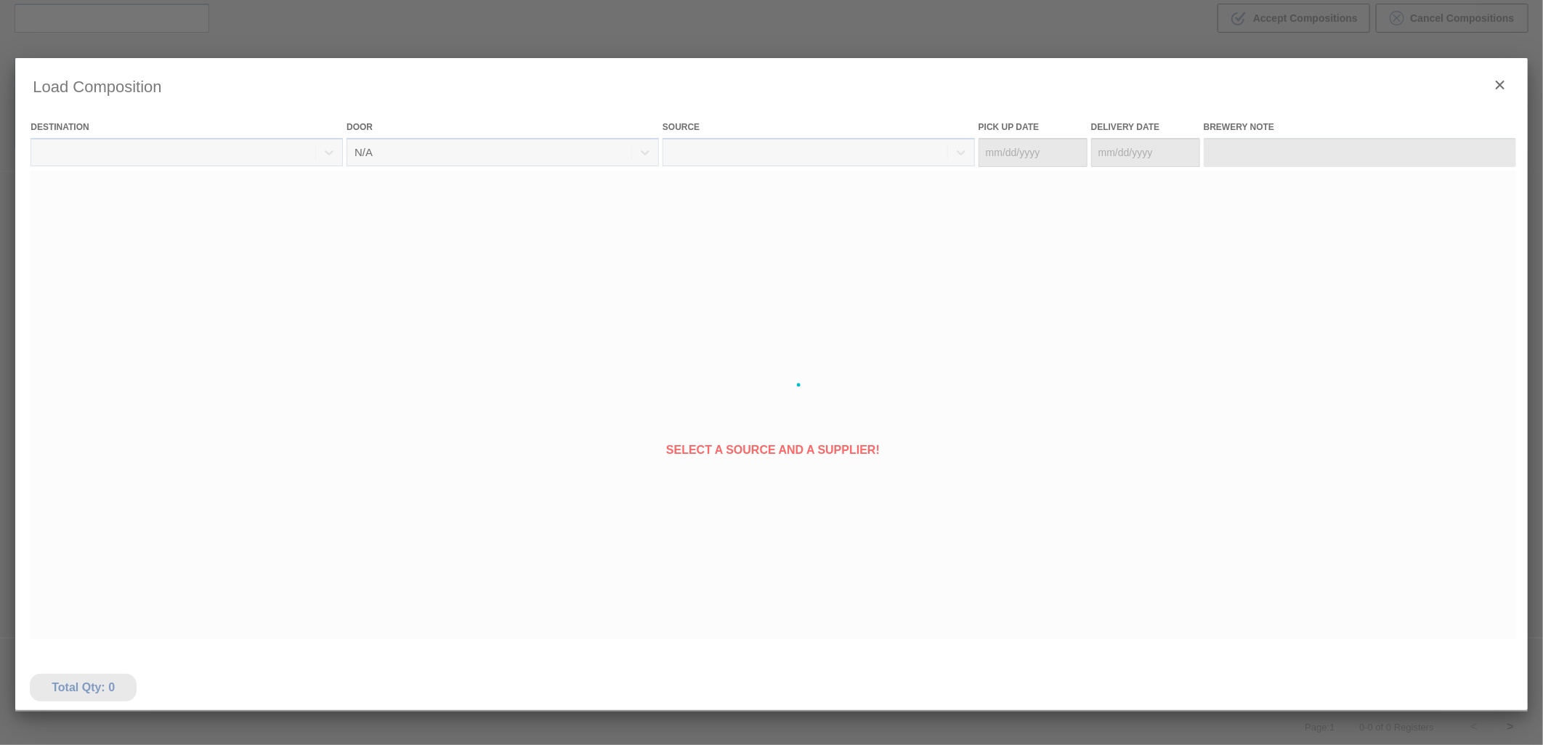
type Date "[DATE]"
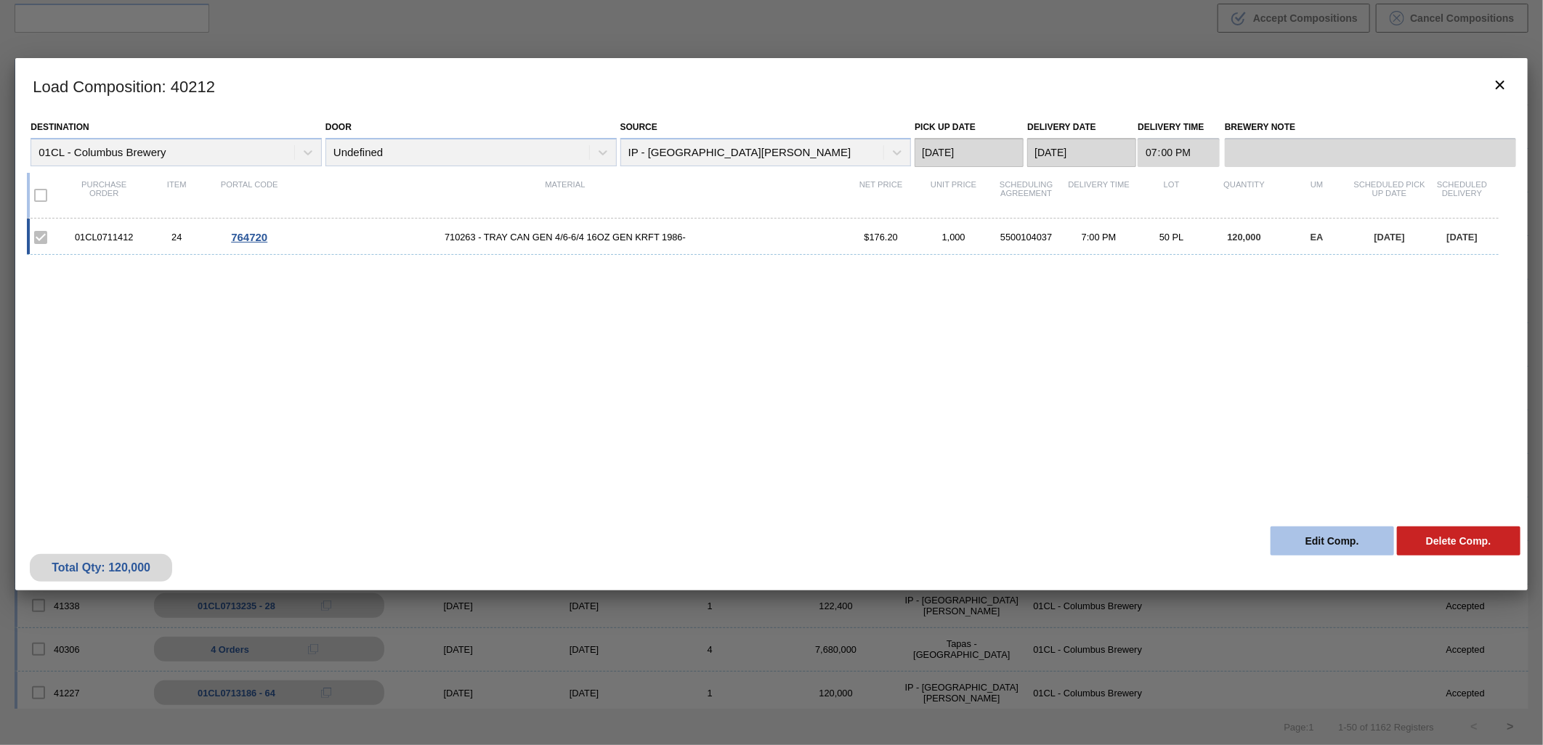
click at [1323, 538] on button "Edit Comp." at bounding box center [1333, 541] width 124 height 29
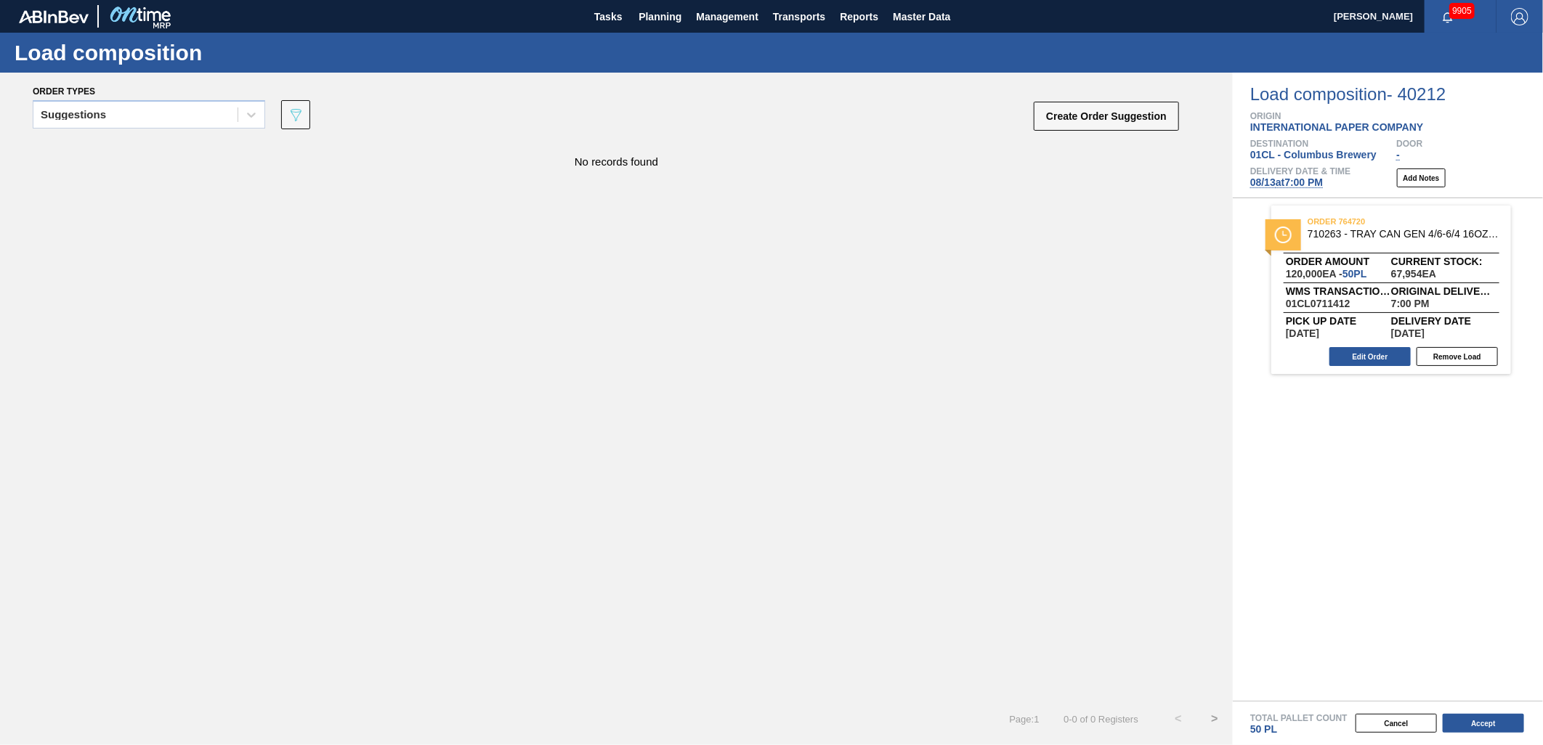
click at [1293, 182] on span "[DATE] 7:00 PM" at bounding box center [1286, 183] width 73 height 12
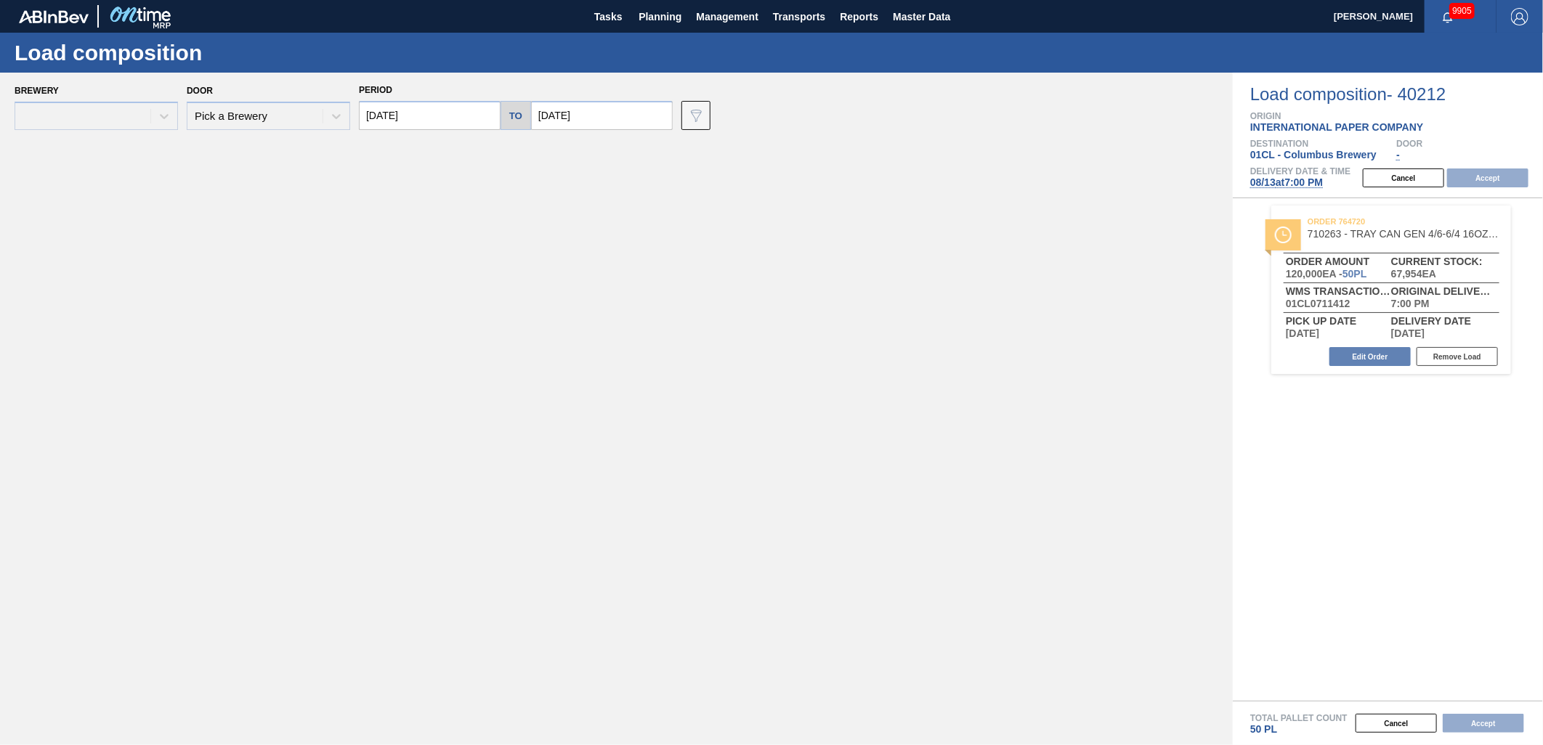
type input "[DATE]"
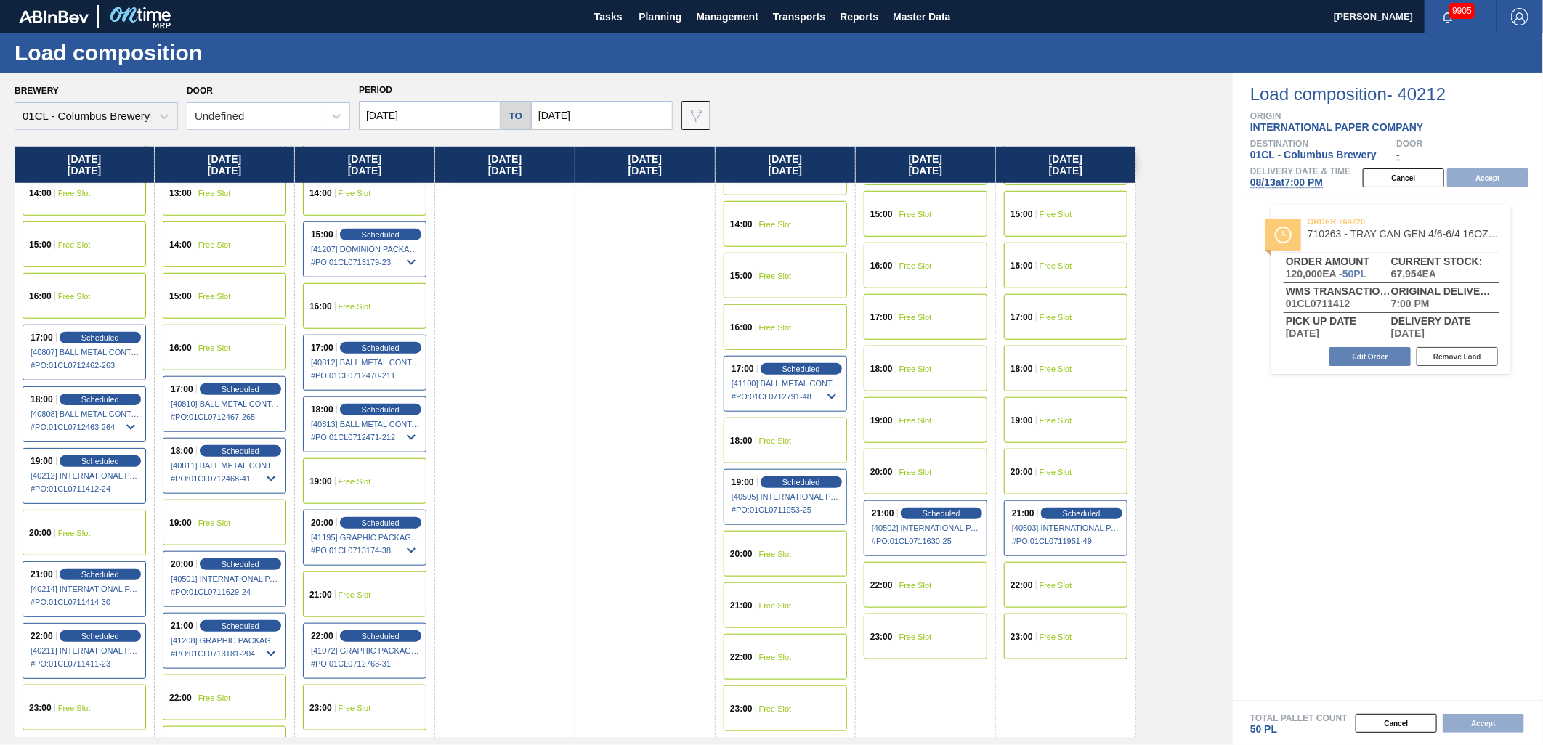
scroll to position [807, 0]
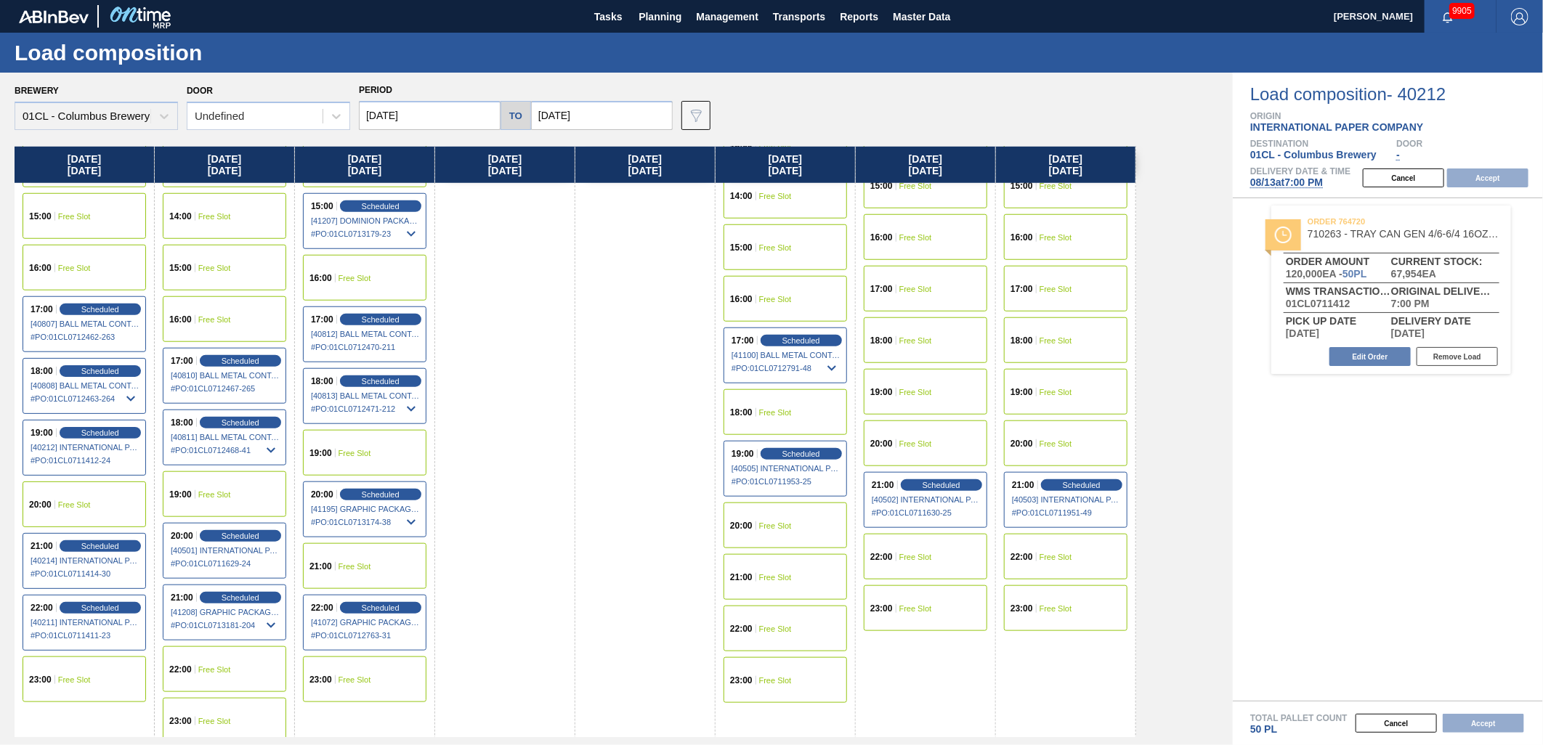
click at [233, 658] on div "22:00 Free Slot" at bounding box center [225, 670] width 124 height 46
click at [1476, 177] on button "Accept" at bounding box center [1487, 178] width 81 height 19
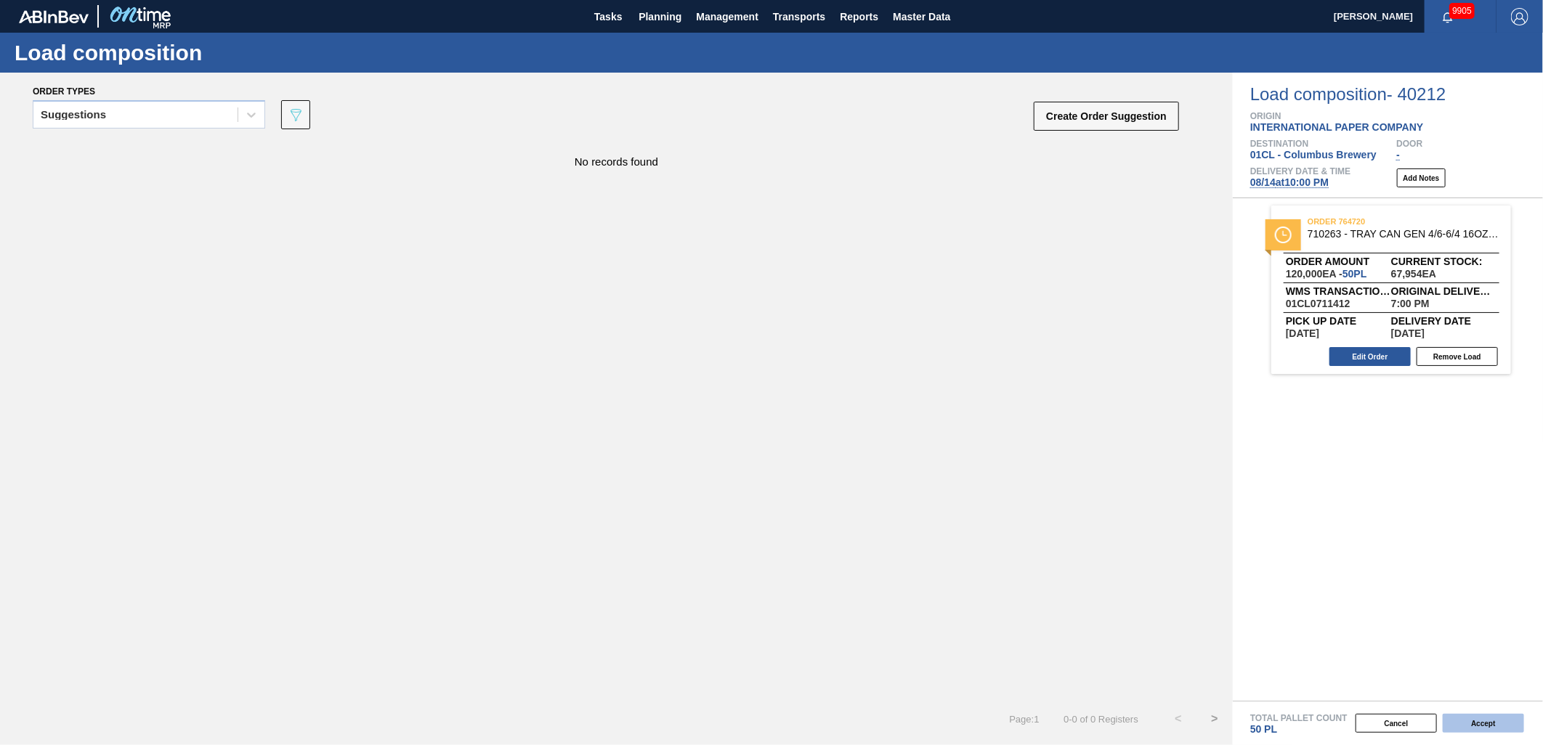
click at [1491, 727] on button "Accept" at bounding box center [1483, 723] width 81 height 19
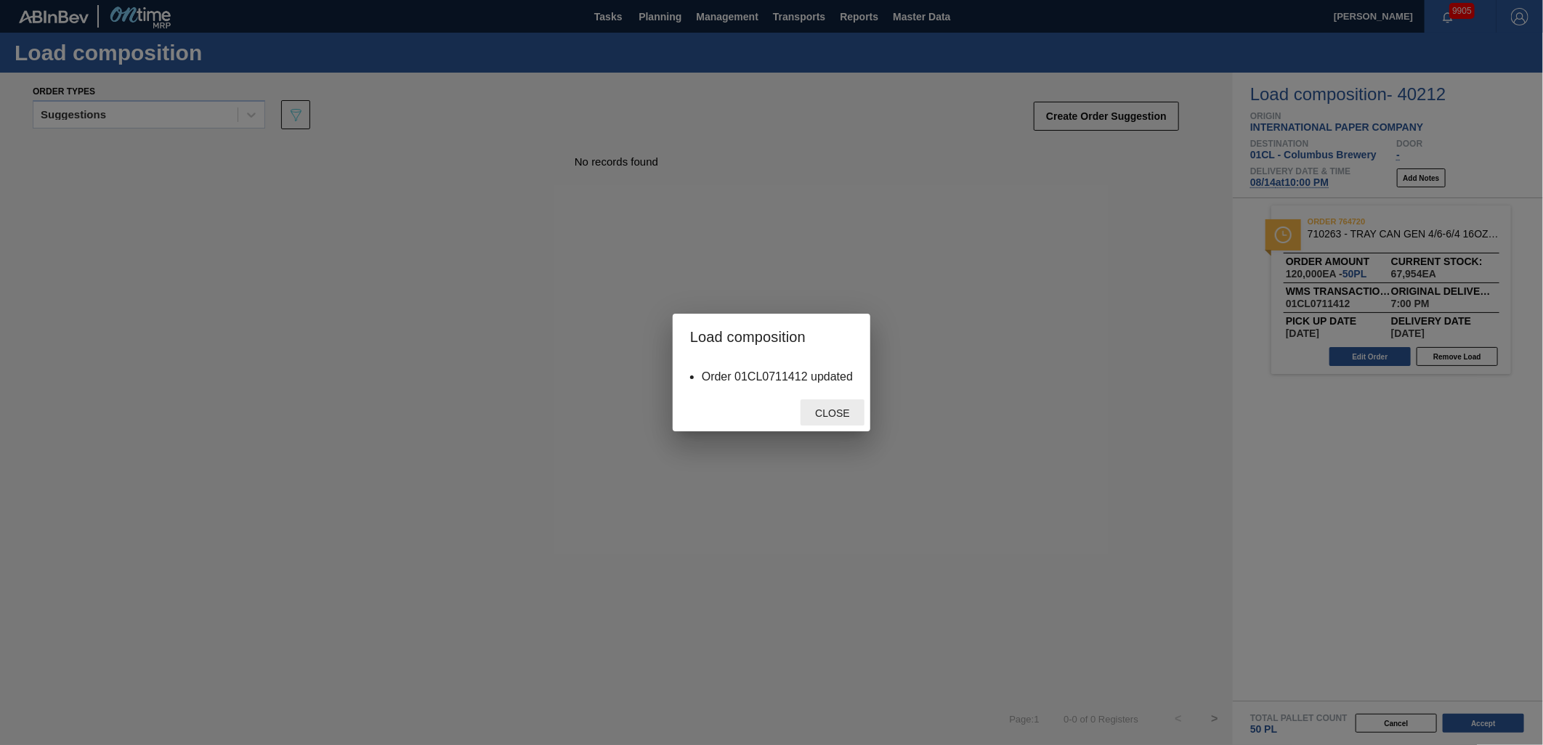
click at [841, 415] on span "Close" at bounding box center [832, 414] width 57 height 12
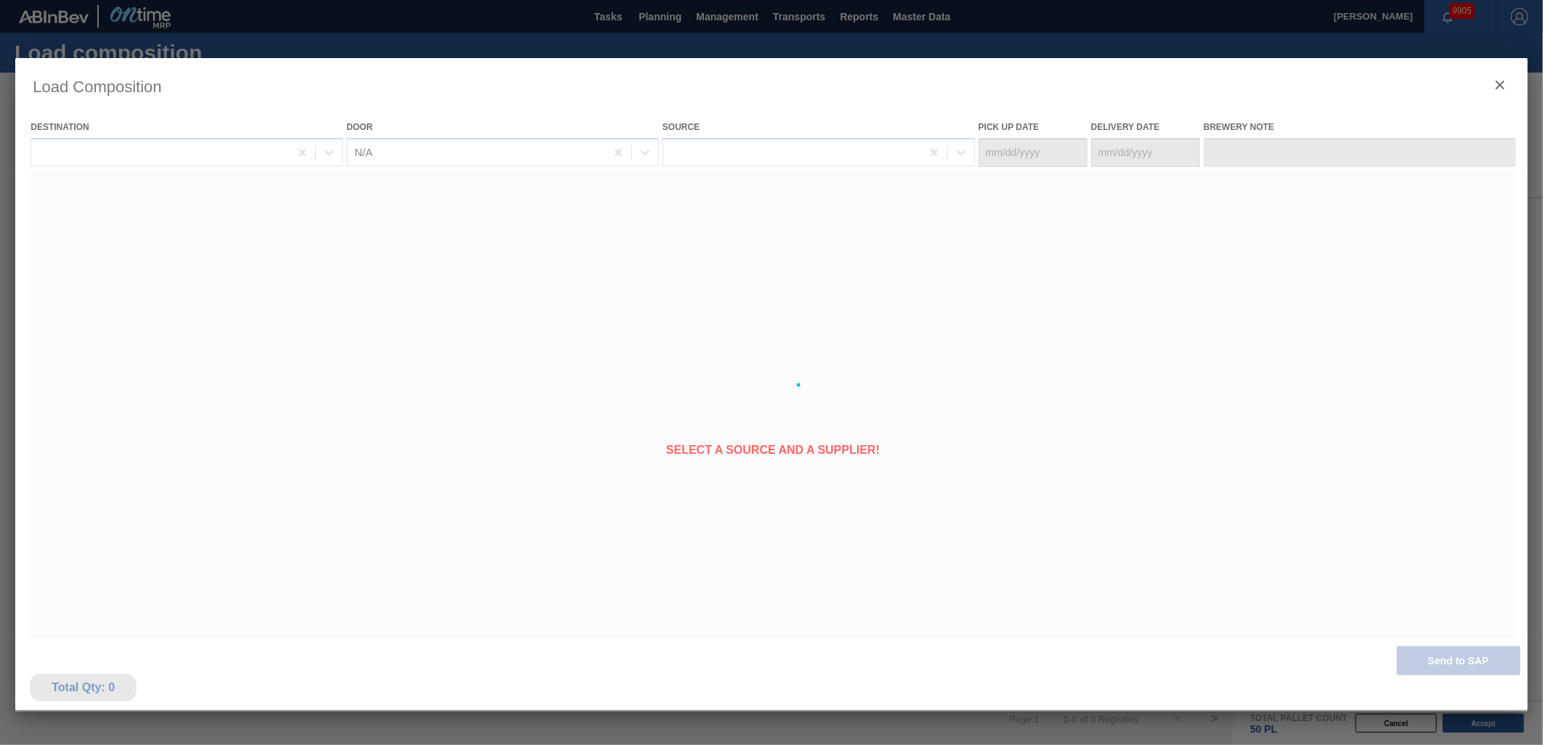
type Date "[DATE]"
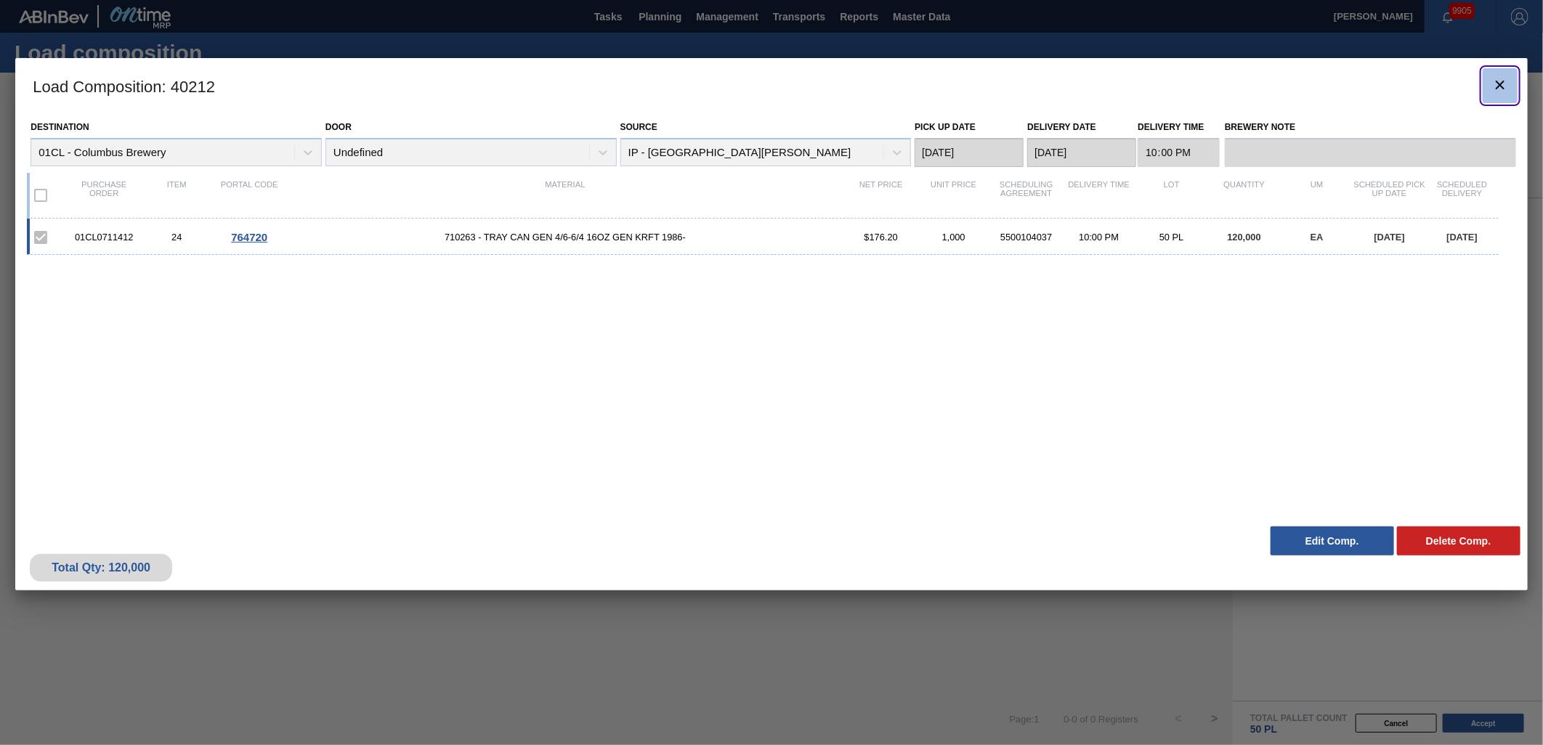
click at [1501, 84] on icon "botão de ícone" at bounding box center [1500, 85] width 9 height 9
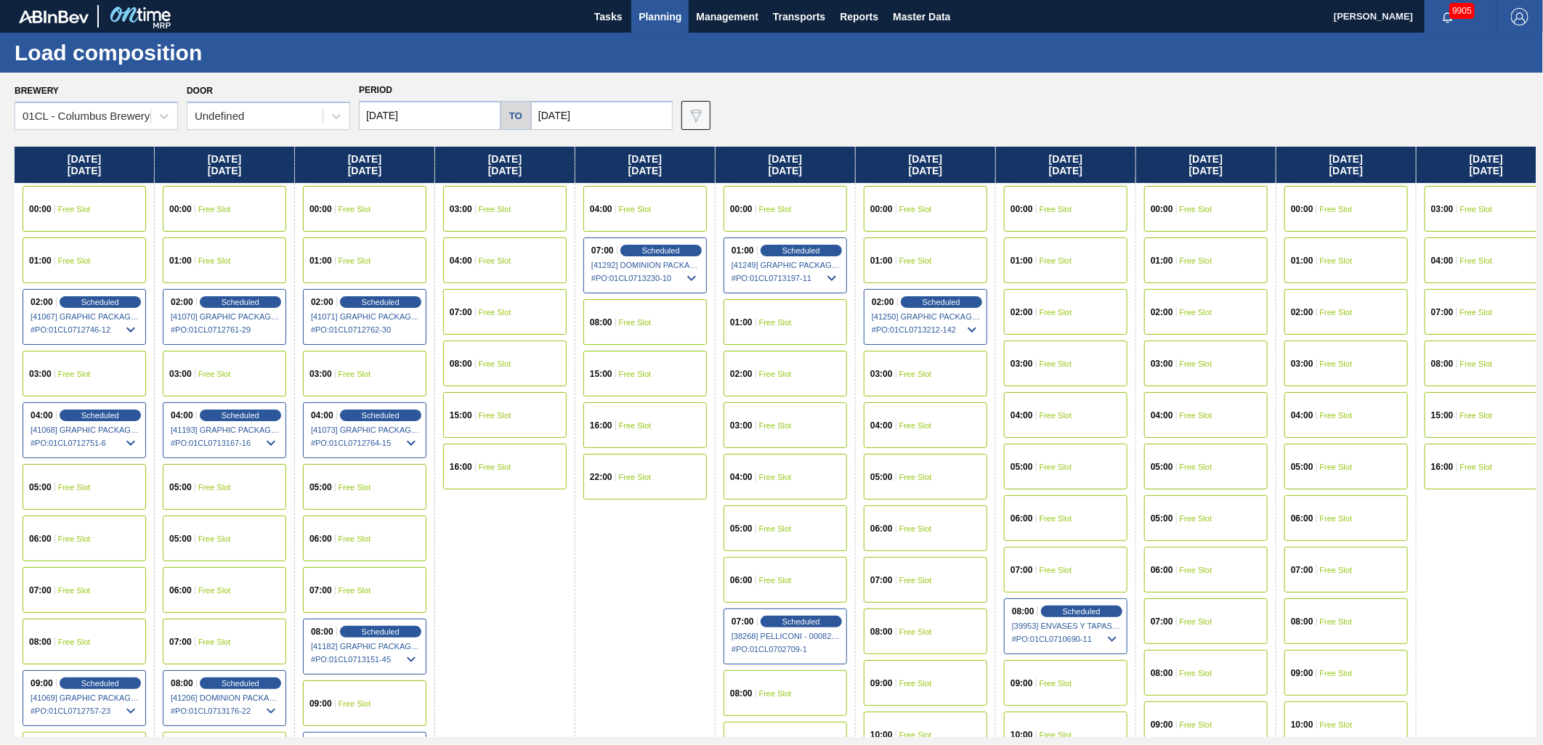
click at [464, 109] on input "[DATE]" at bounding box center [430, 115] width 142 height 29
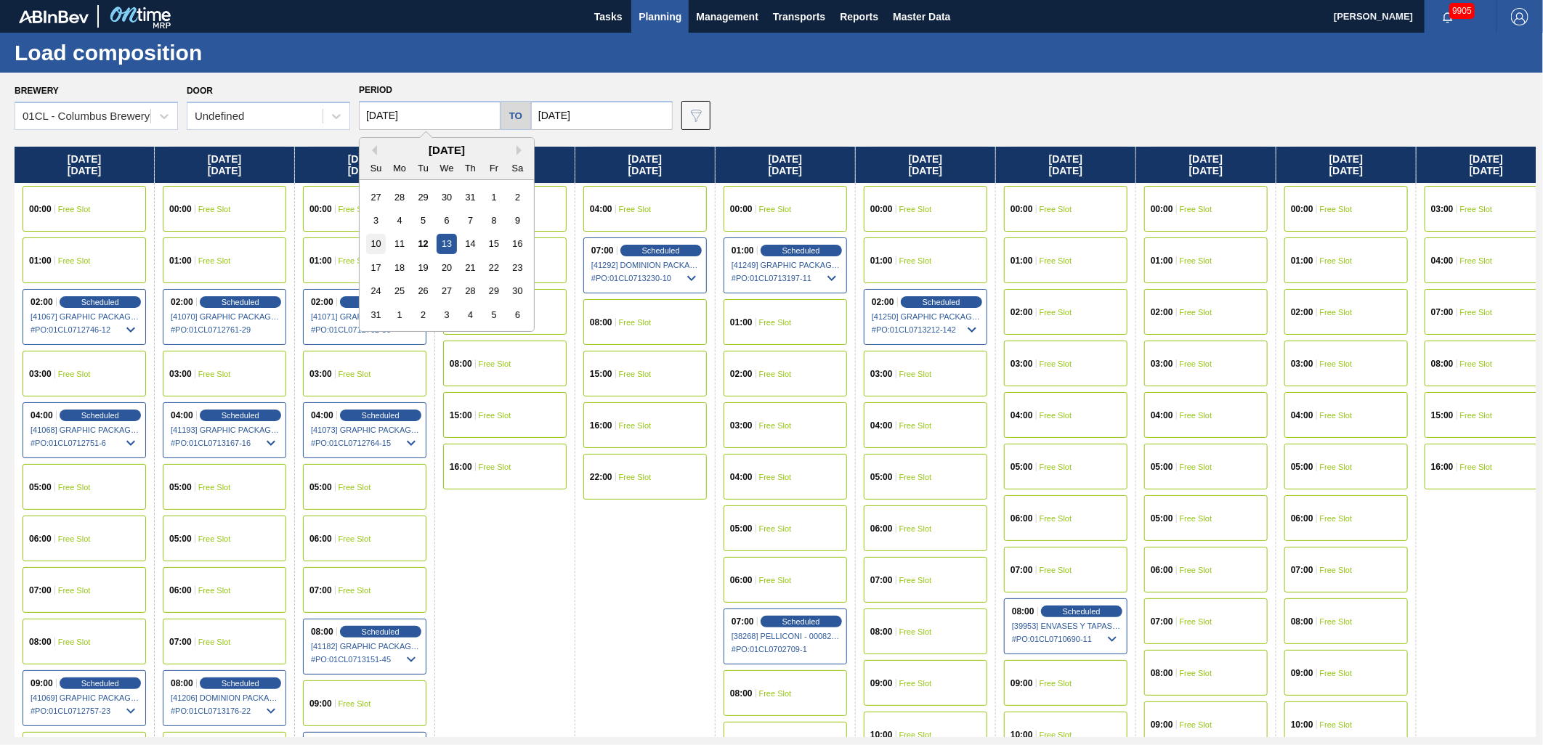
click at [385, 243] on div "10" at bounding box center [376, 244] width 20 height 20
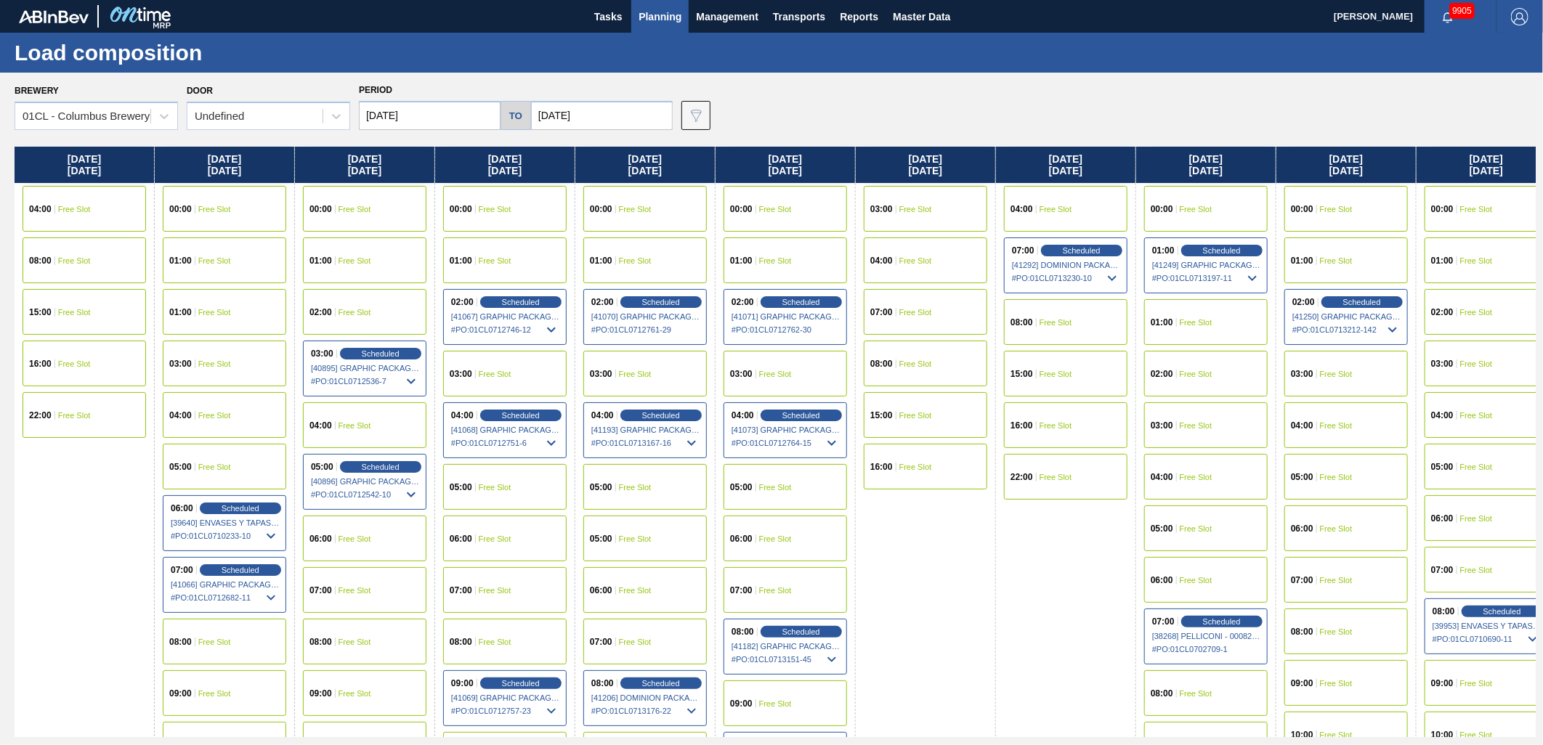
click at [460, 126] on input "[DATE]" at bounding box center [430, 115] width 142 height 29
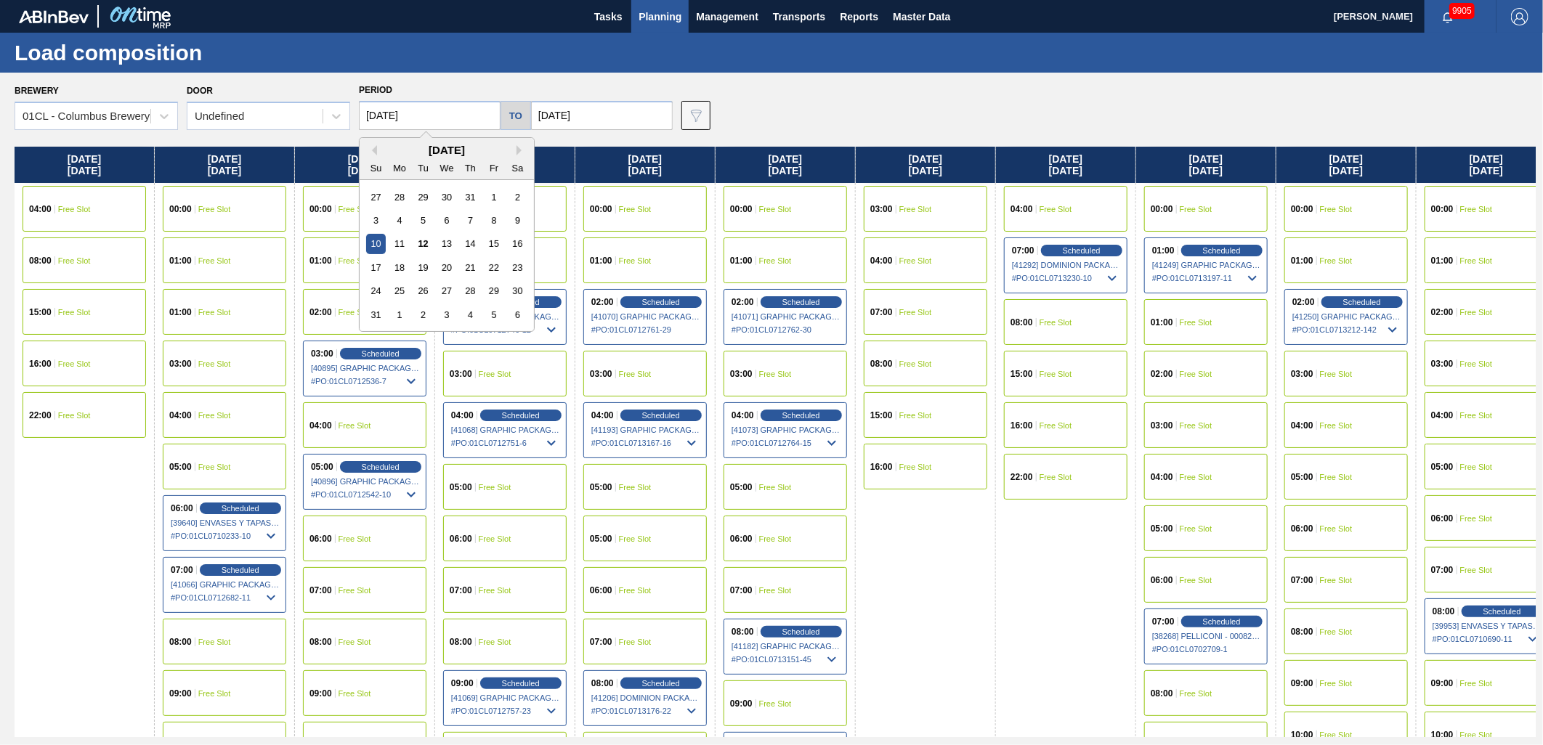
click at [513, 222] on div "9" at bounding box center [518, 221] width 20 height 20
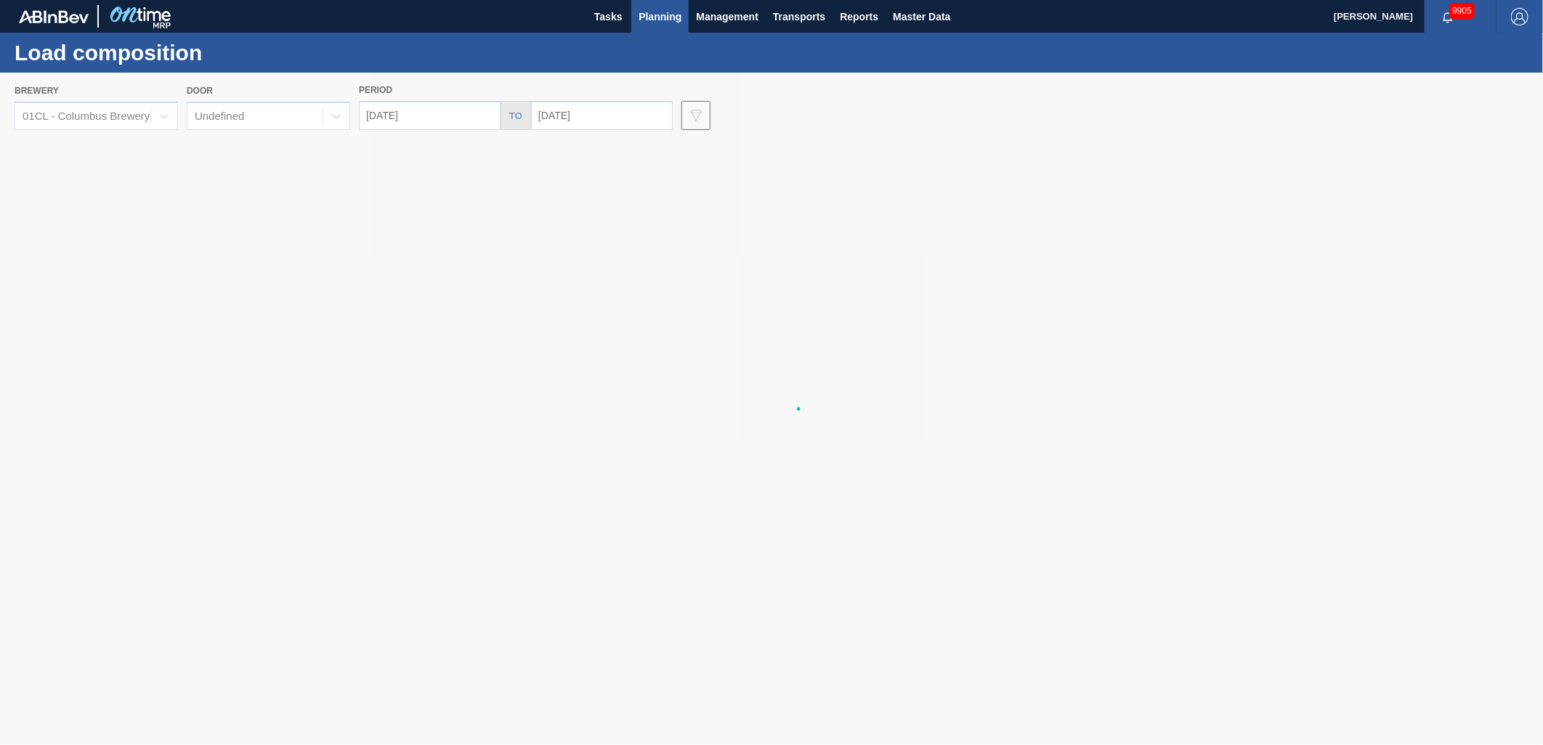
type input "[DATE]"
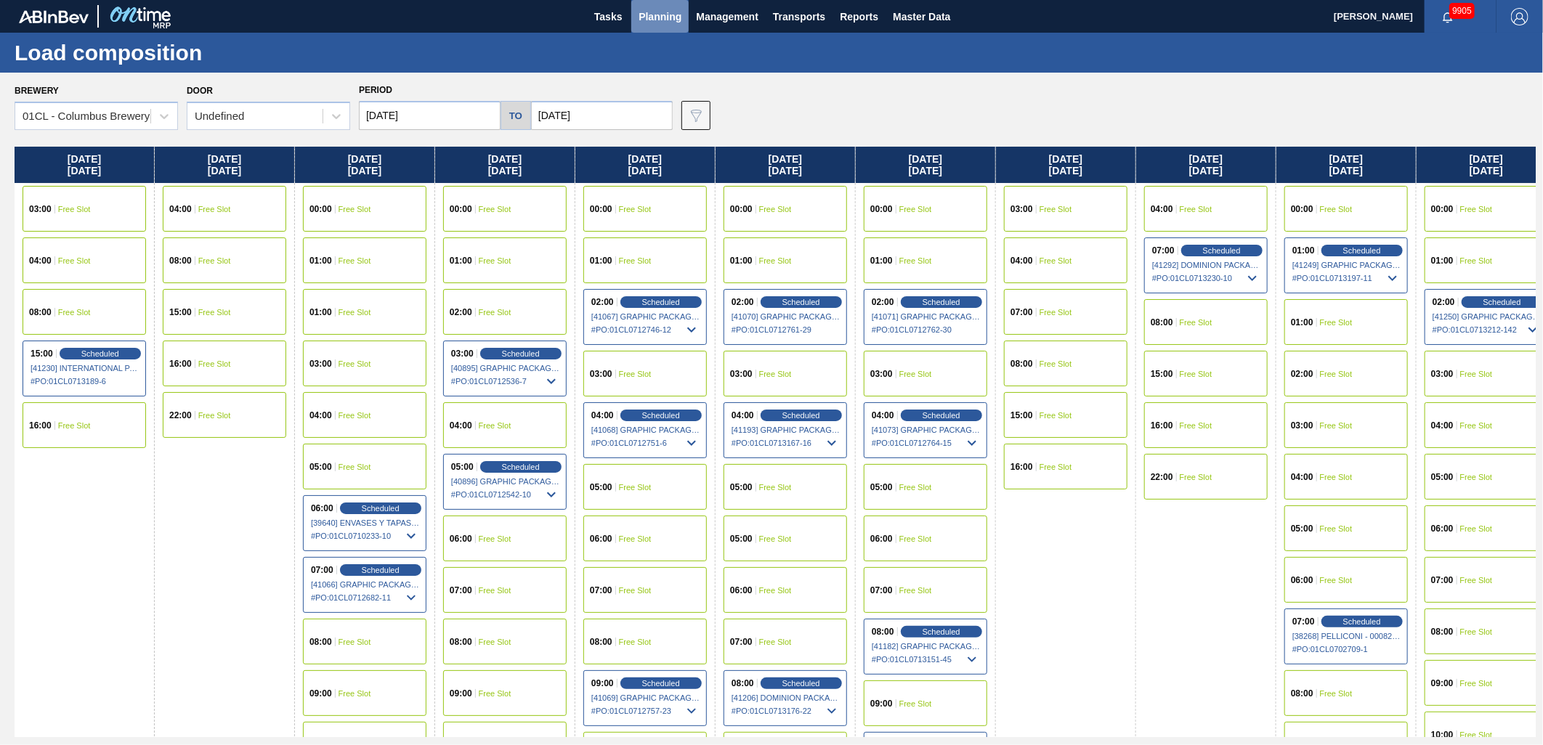
click at [671, 1] on button "Planning" at bounding box center [659, 16] width 57 height 33
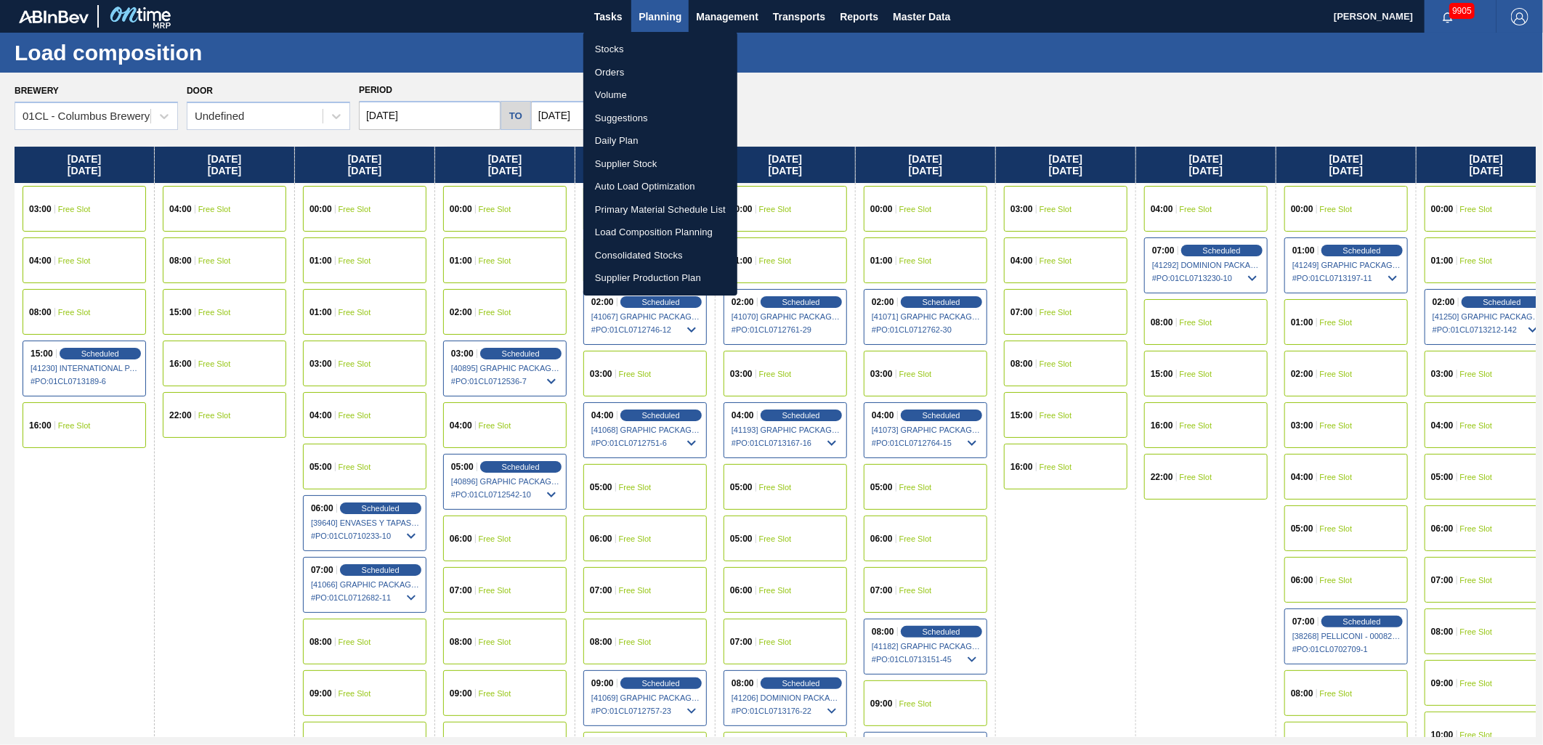
click at [631, 49] on li "Stocks" at bounding box center [660, 49] width 154 height 23
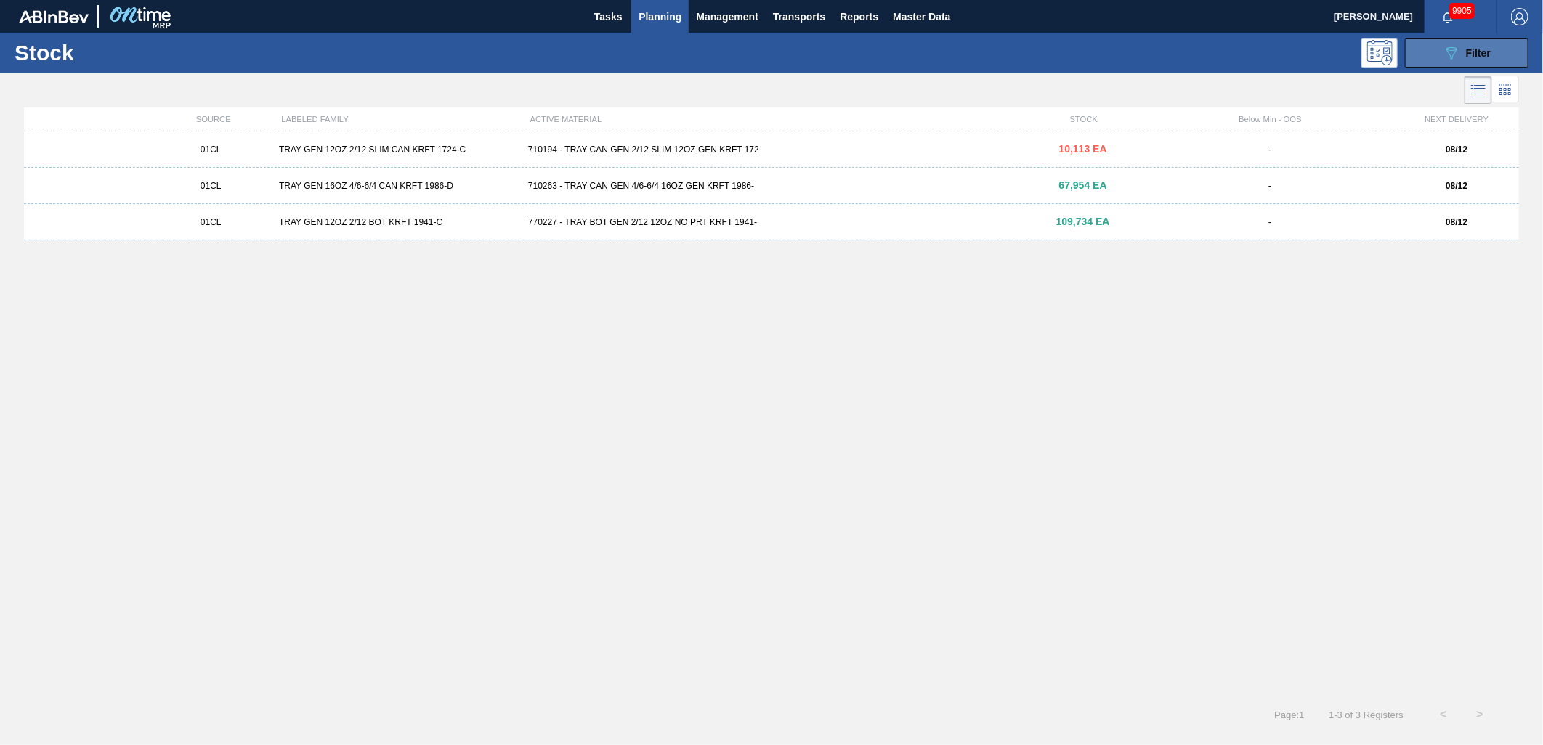
click at [1493, 60] on button "089F7B8B-B2A5-4AFE-B5C0-19BA573D28AC Filter" at bounding box center [1467, 53] width 124 height 29
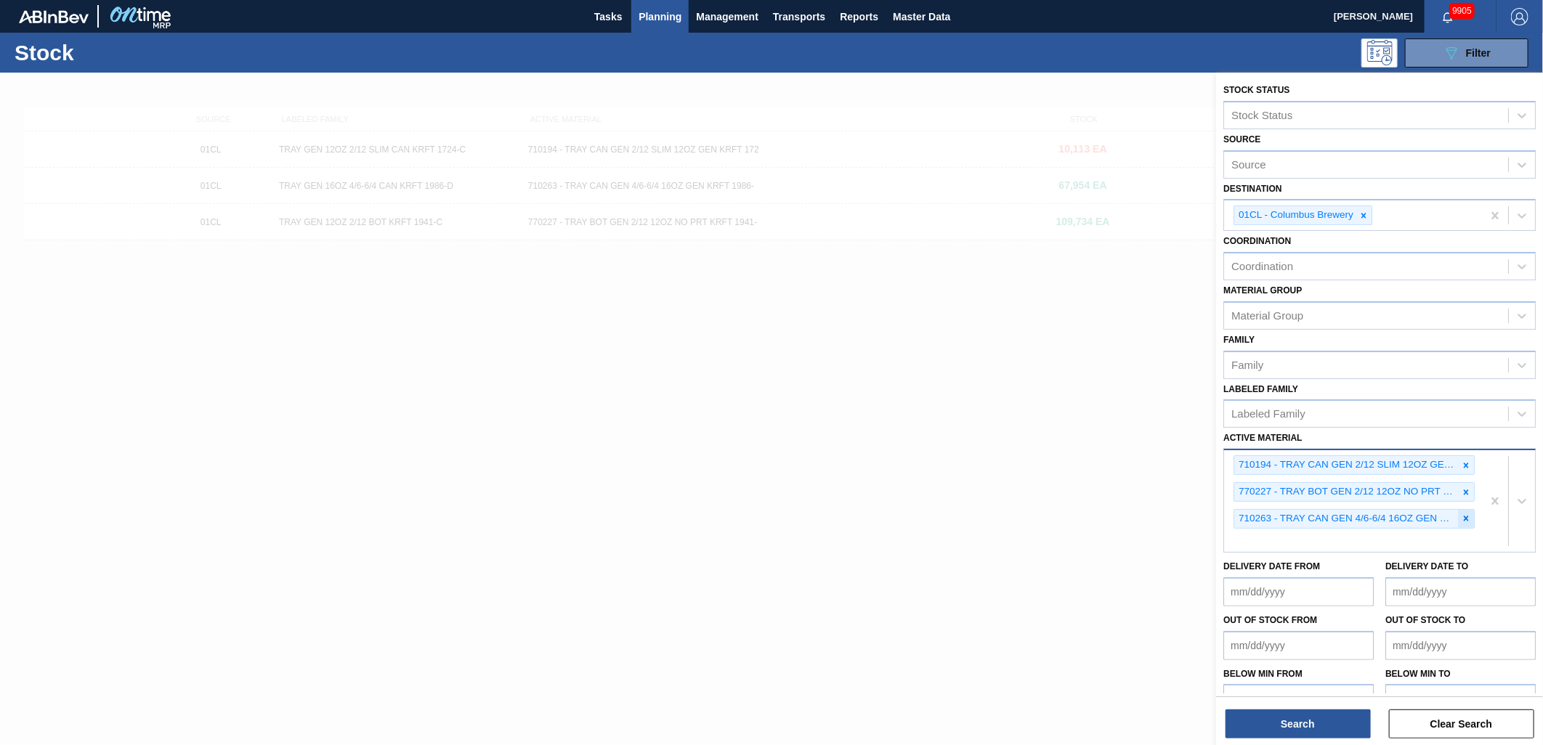
click at [1468, 517] on icon at bounding box center [1466, 519] width 10 height 10
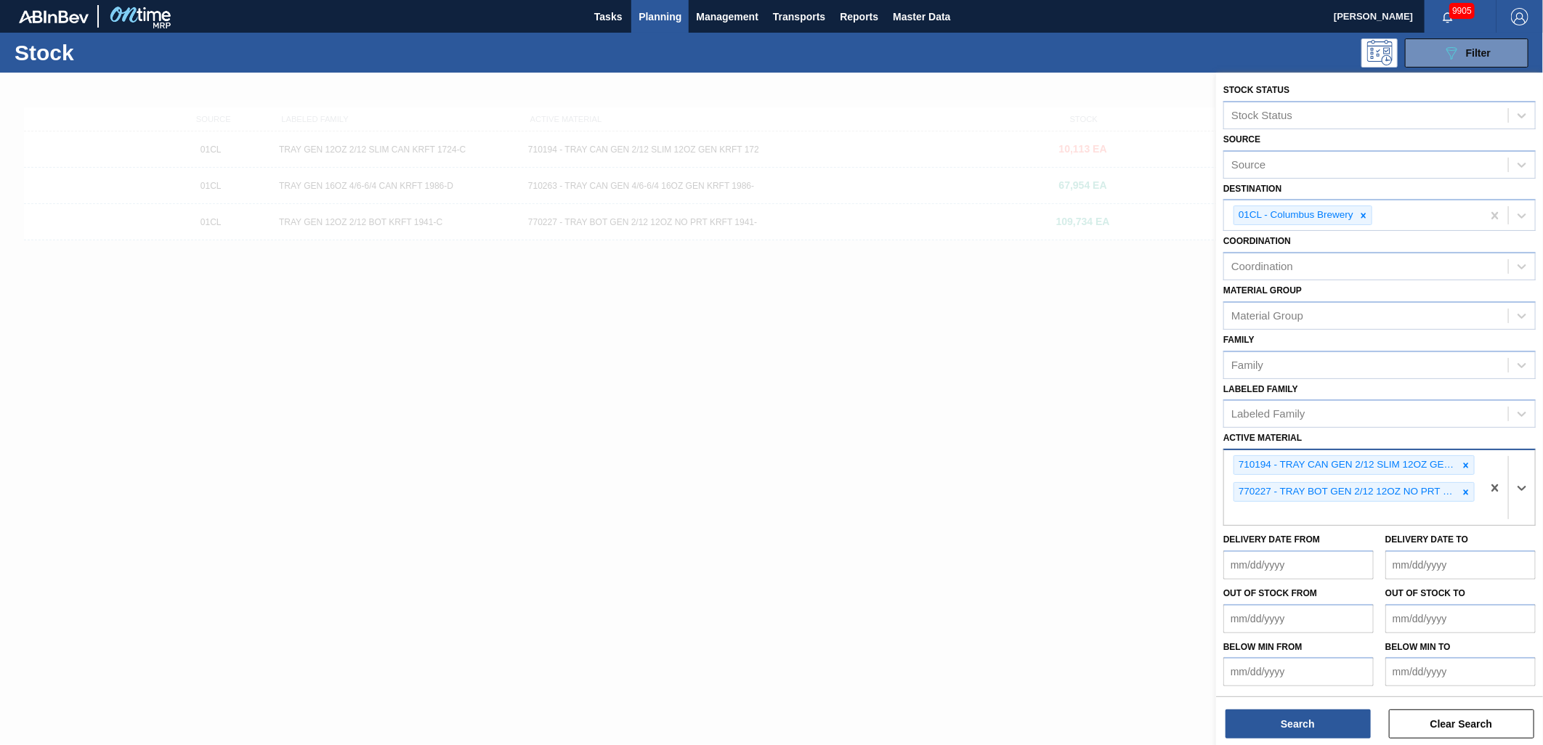
drag, startPoint x: 1468, startPoint y: 494, endPoint x: 1468, endPoint y: 474, distance: 19.6
click at [1468, 493] on div at bounding box center [1466, 492] width 16 height 18
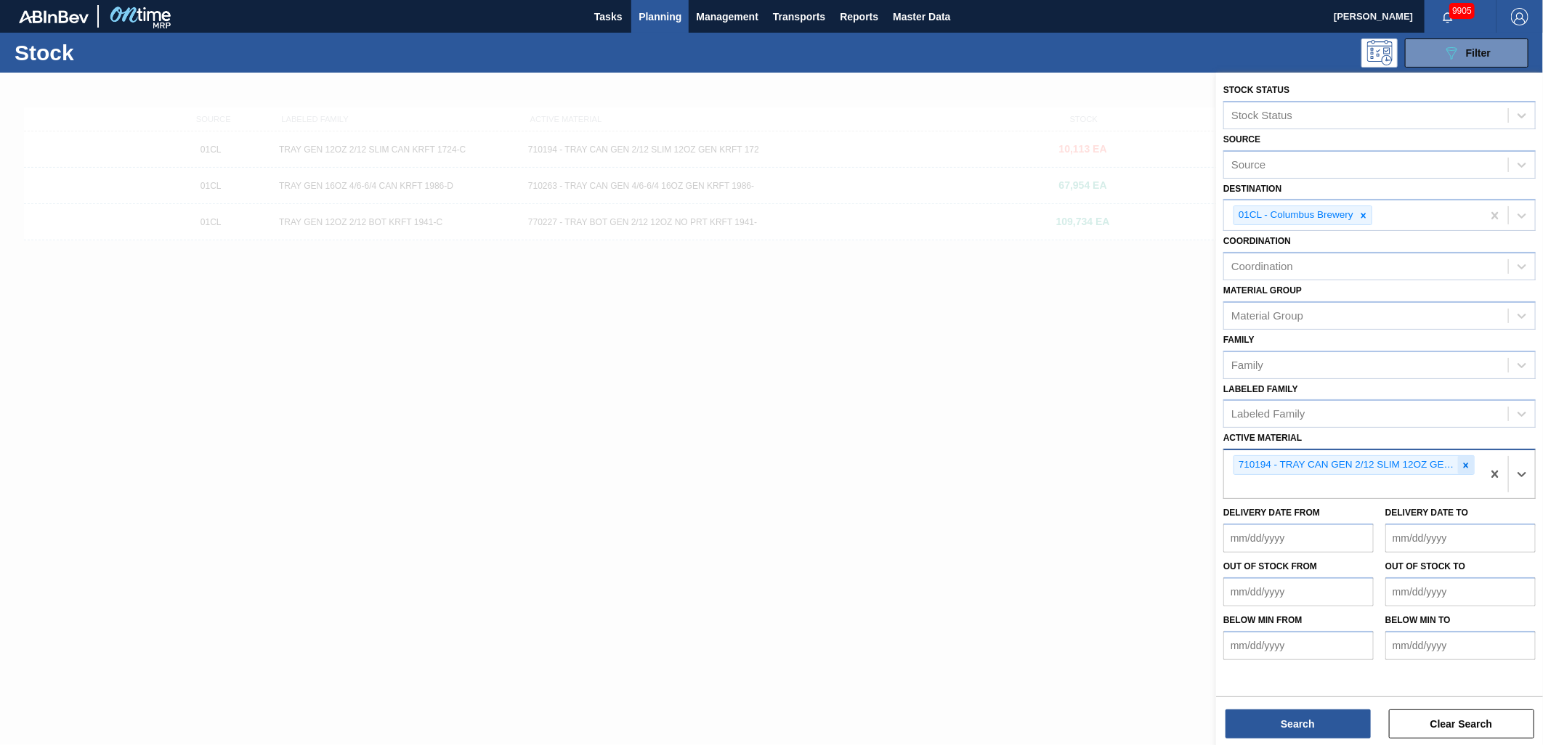
click at [1466, 468] on div at bounding box center [1466, 465] width 16 height 18
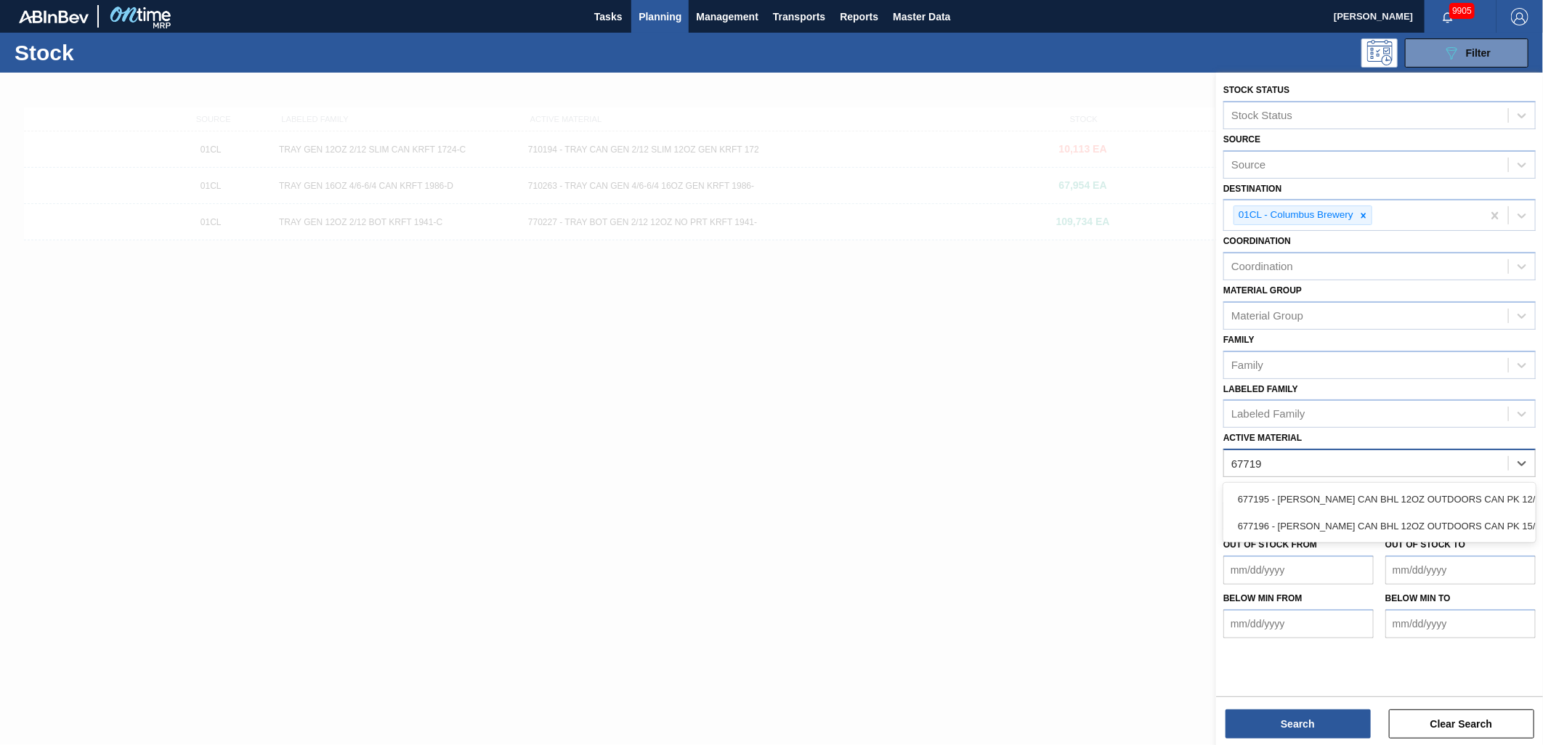
type Material "677195"
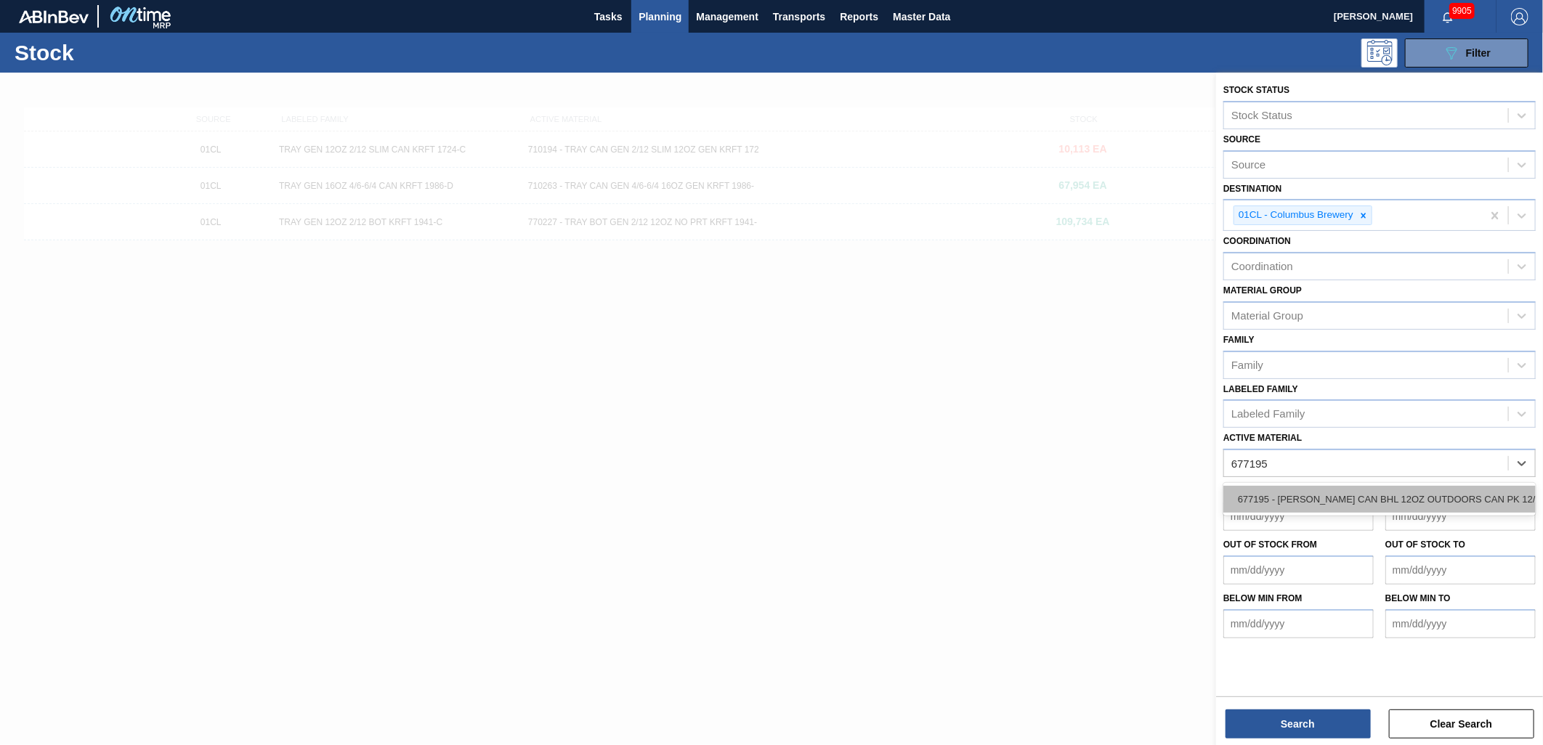
click at [1426, 486] on div "677195 - [PERSON_NAME] CAN BHL 12OZ OUTDOORS CAN PK 12/12" at bounding box center [1380, 499] width 312 height 27
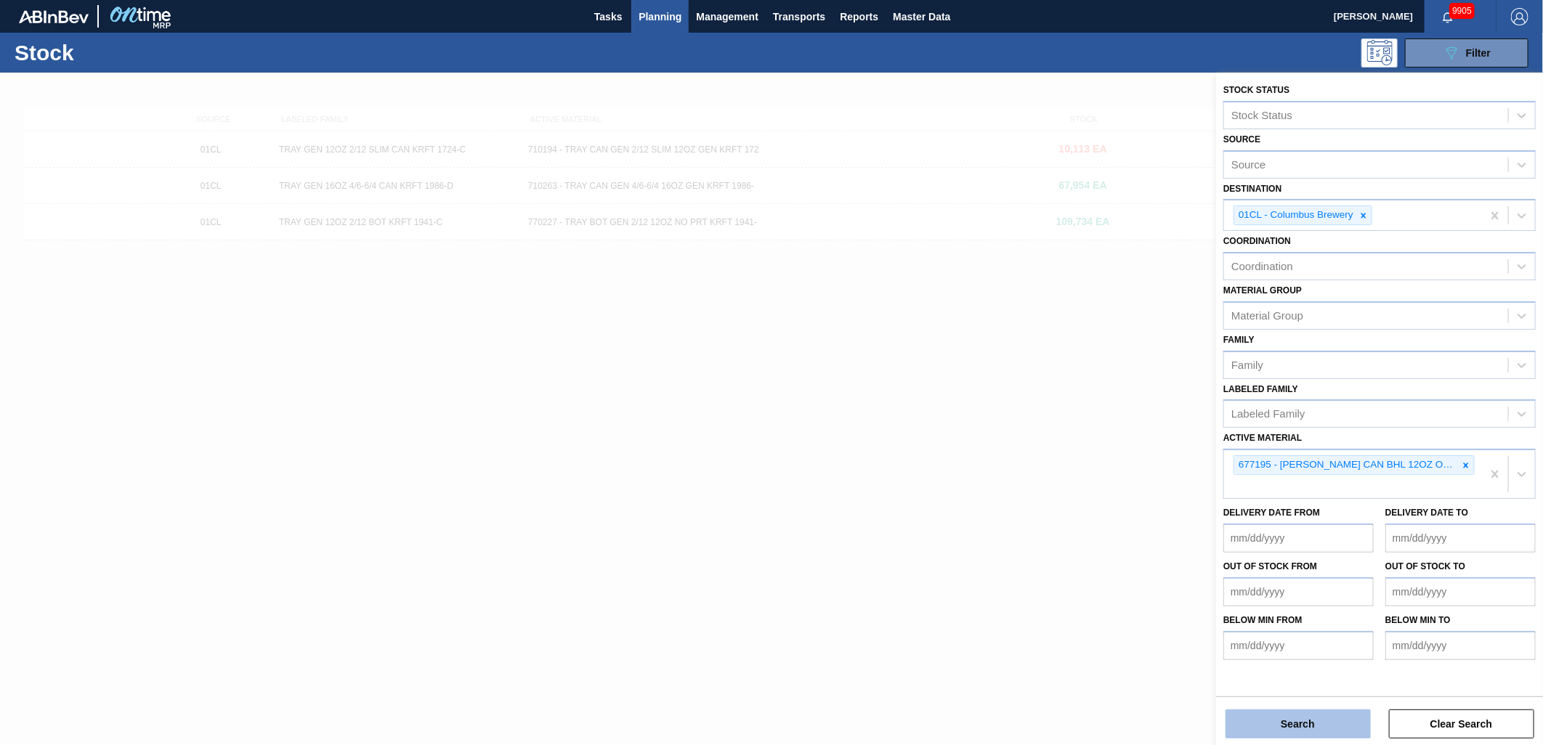
click at [1279, 723] on button "Search" at bounding box center [1298, 724] width 145 height 29
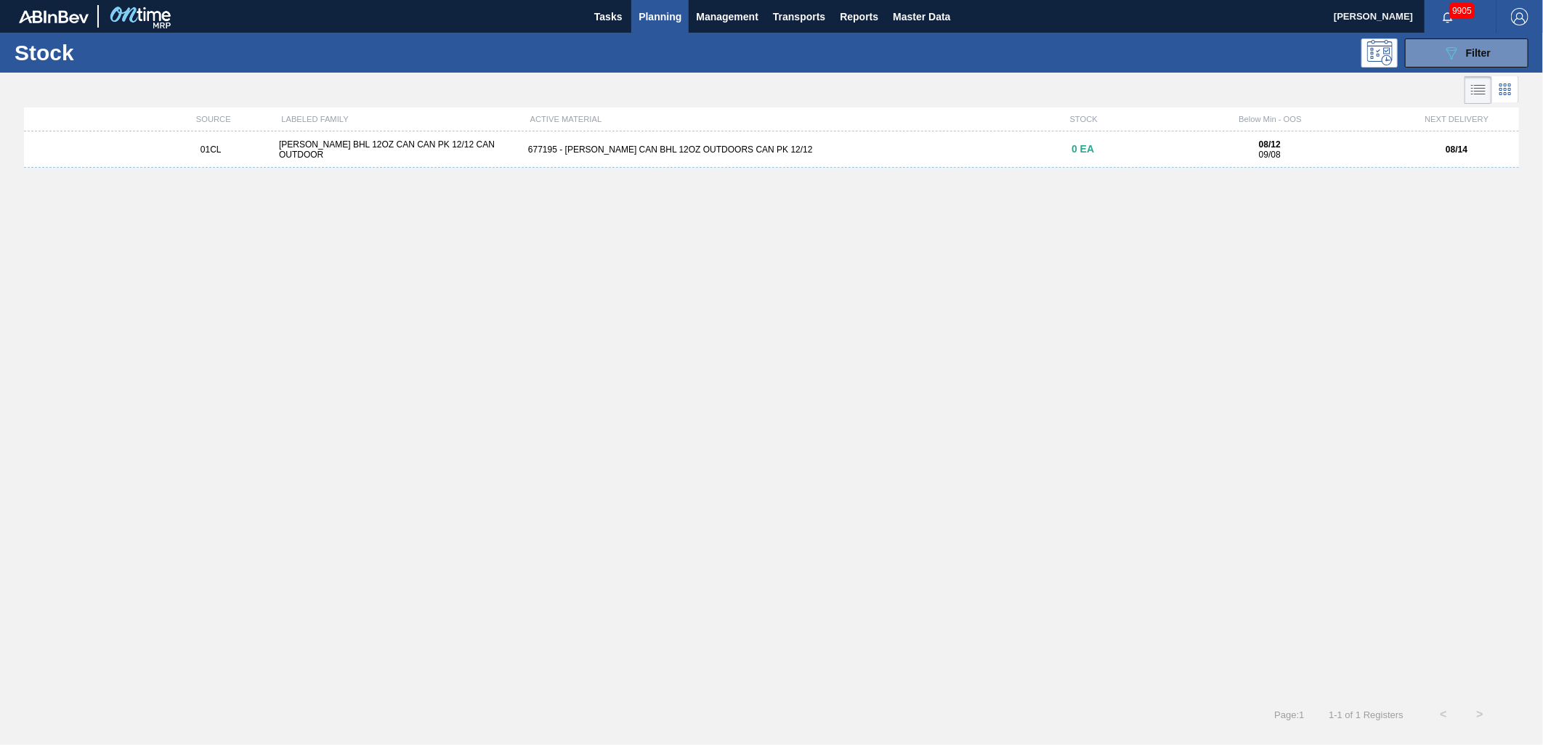
click at [496, 145] on div "[PERSON_NAME] BHL 12OZ CAN CAN PK 12/12 CAN OUTDOOR" at bounding box center [397, 150] width 249 height 20
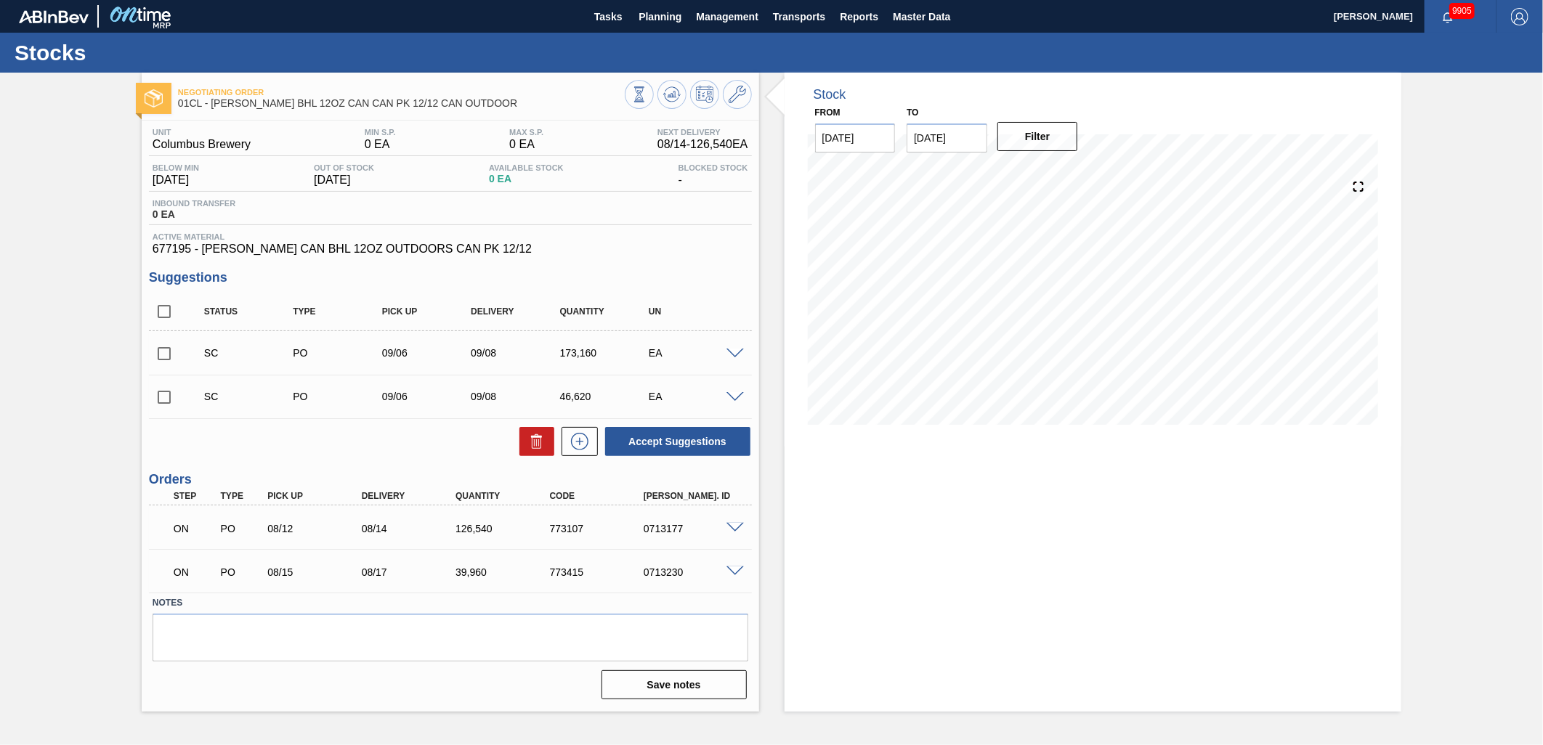
click at [732, 573] on span at bounding box center [735, 572] width 17 height 11
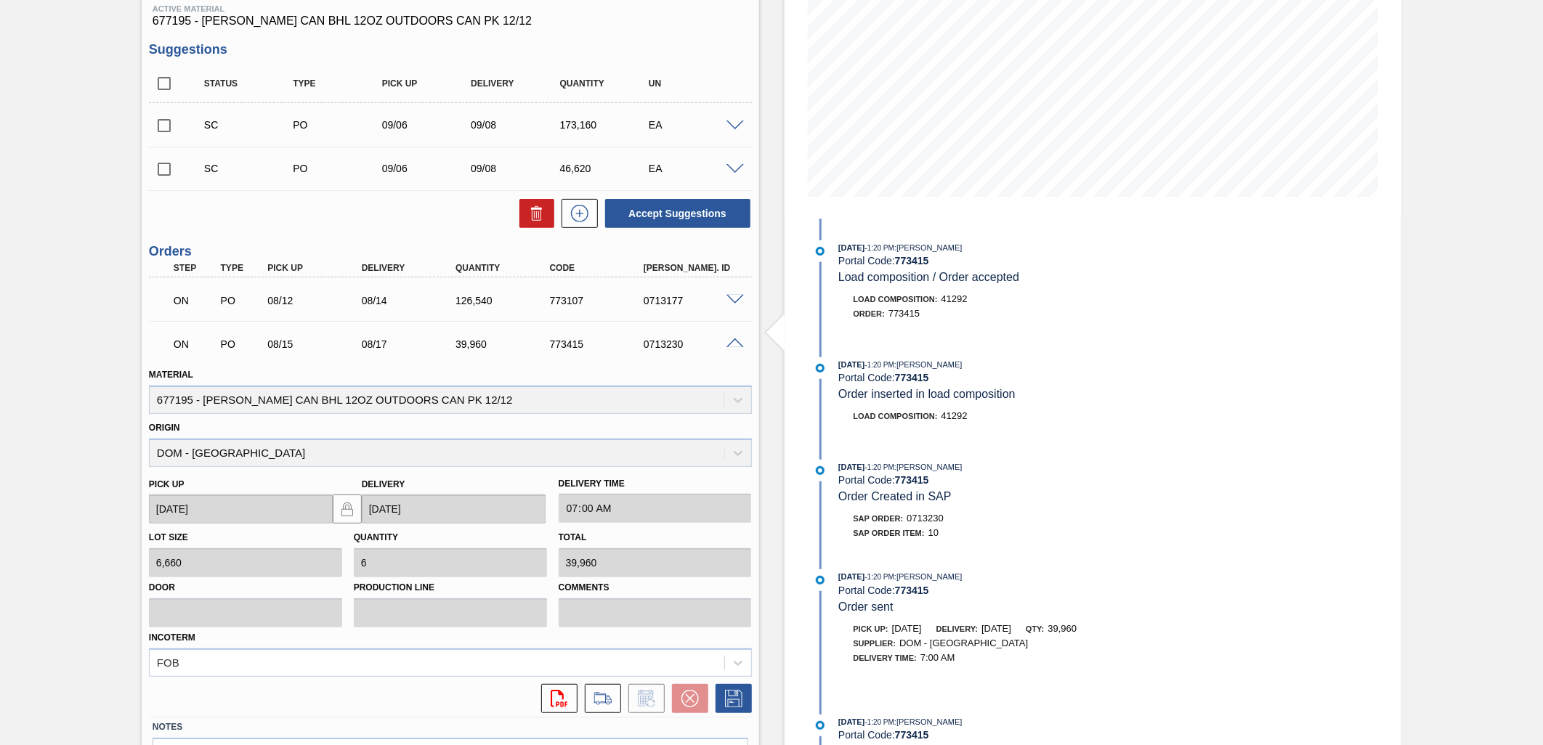
scroll to position [316, 0]
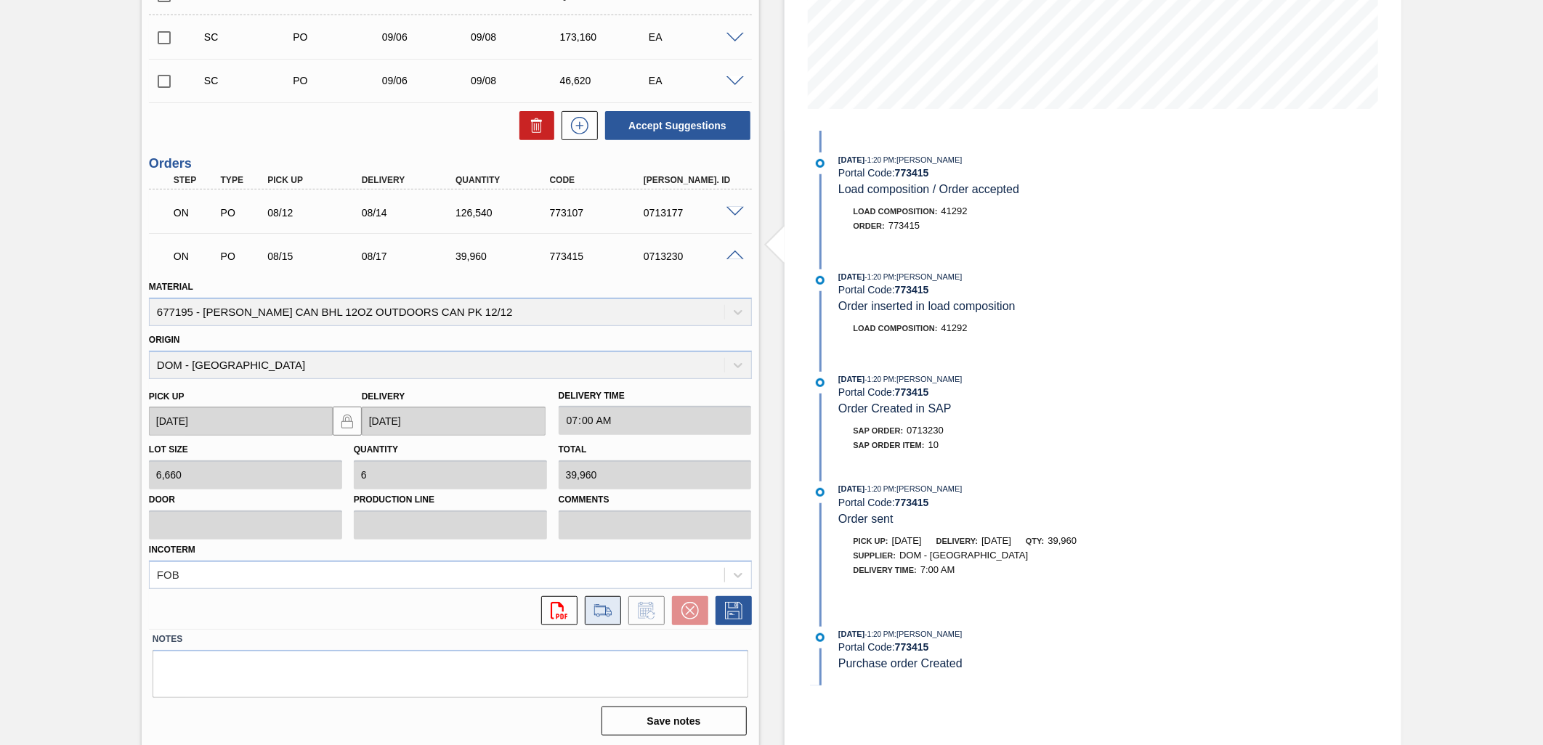
click at [591, 613] on icon at bounding box center [602, 610] width 23 height 17
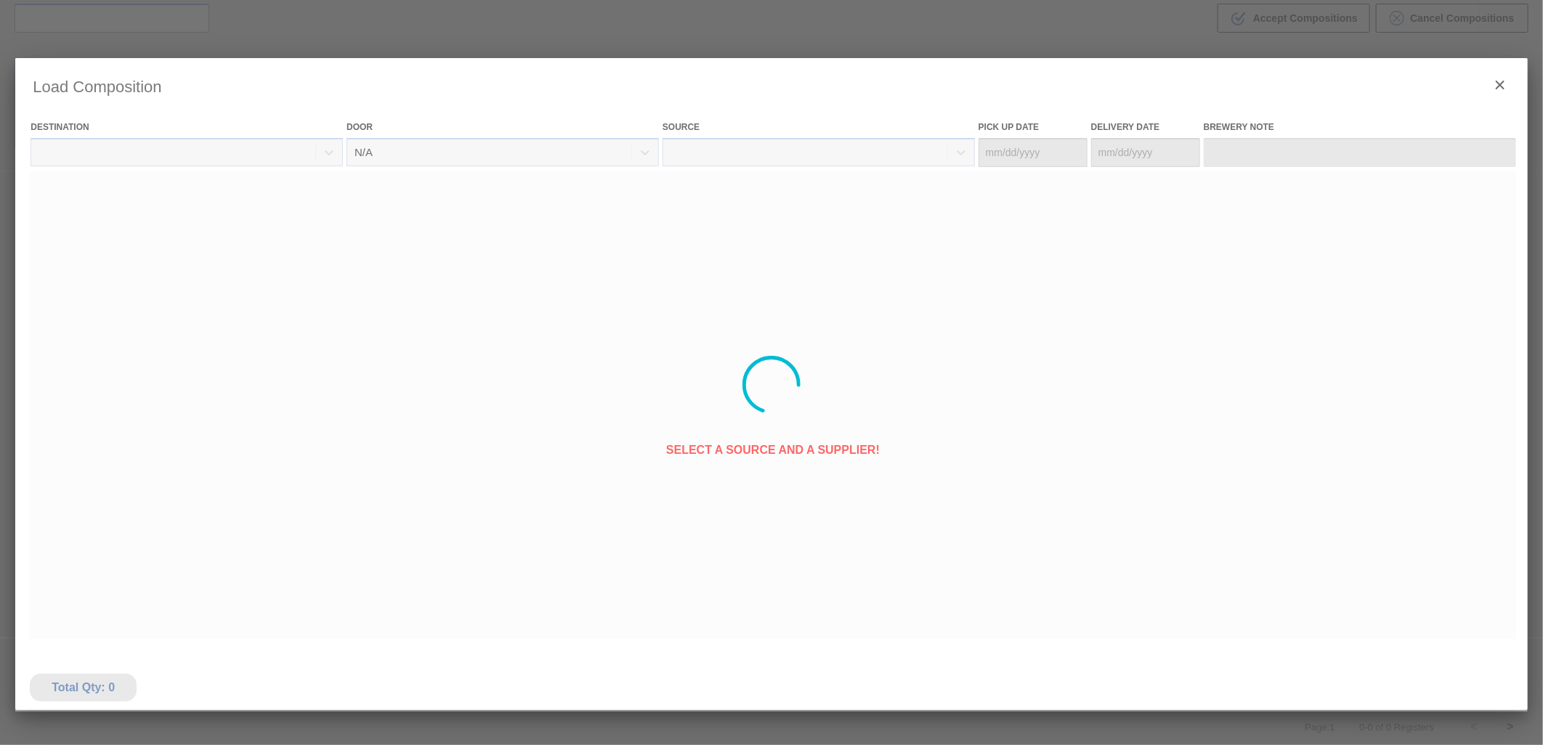
type Date "[DATE]"
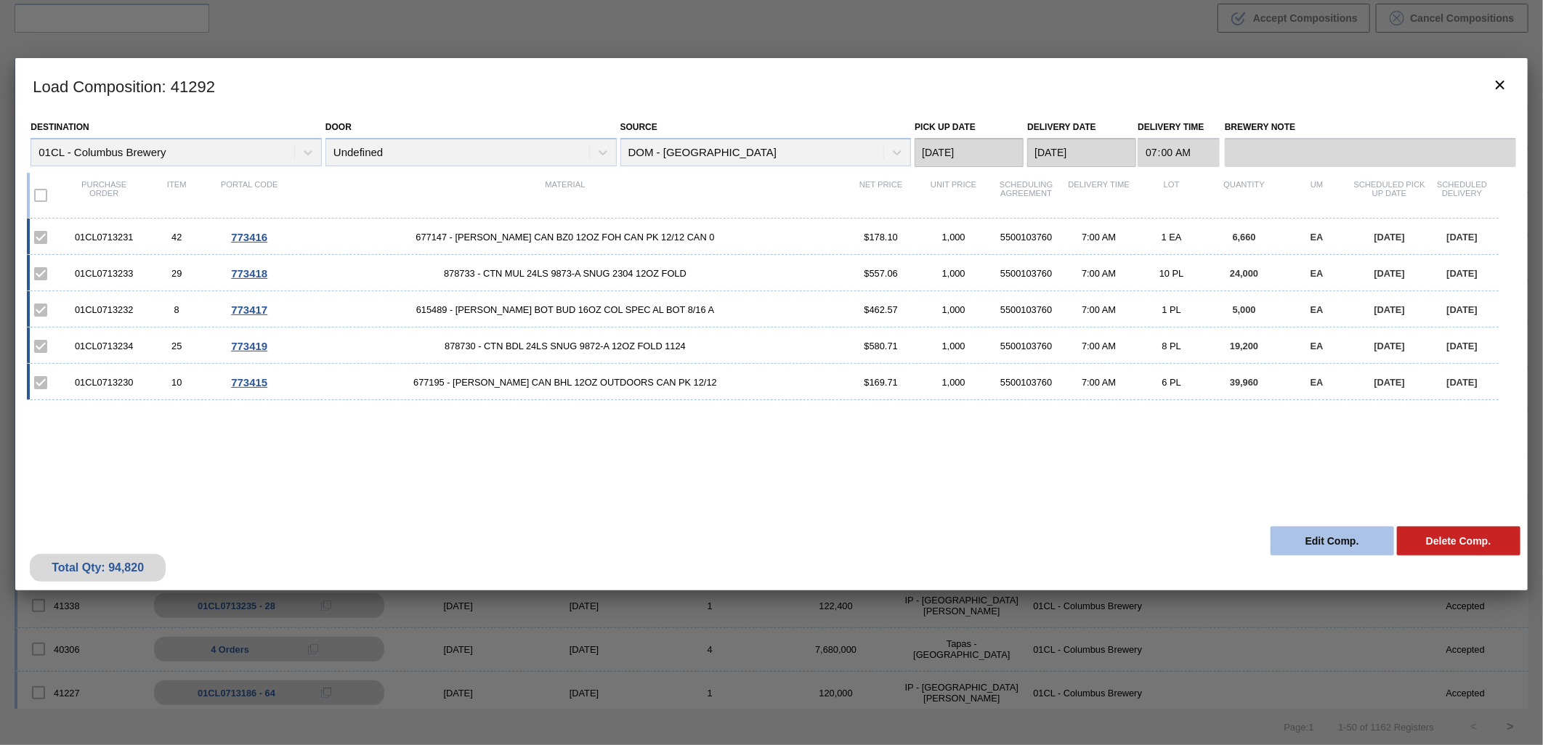
click at [1339, 535] on button "Edit Comp." at bounding box center [1333, 541] width 124 height 29
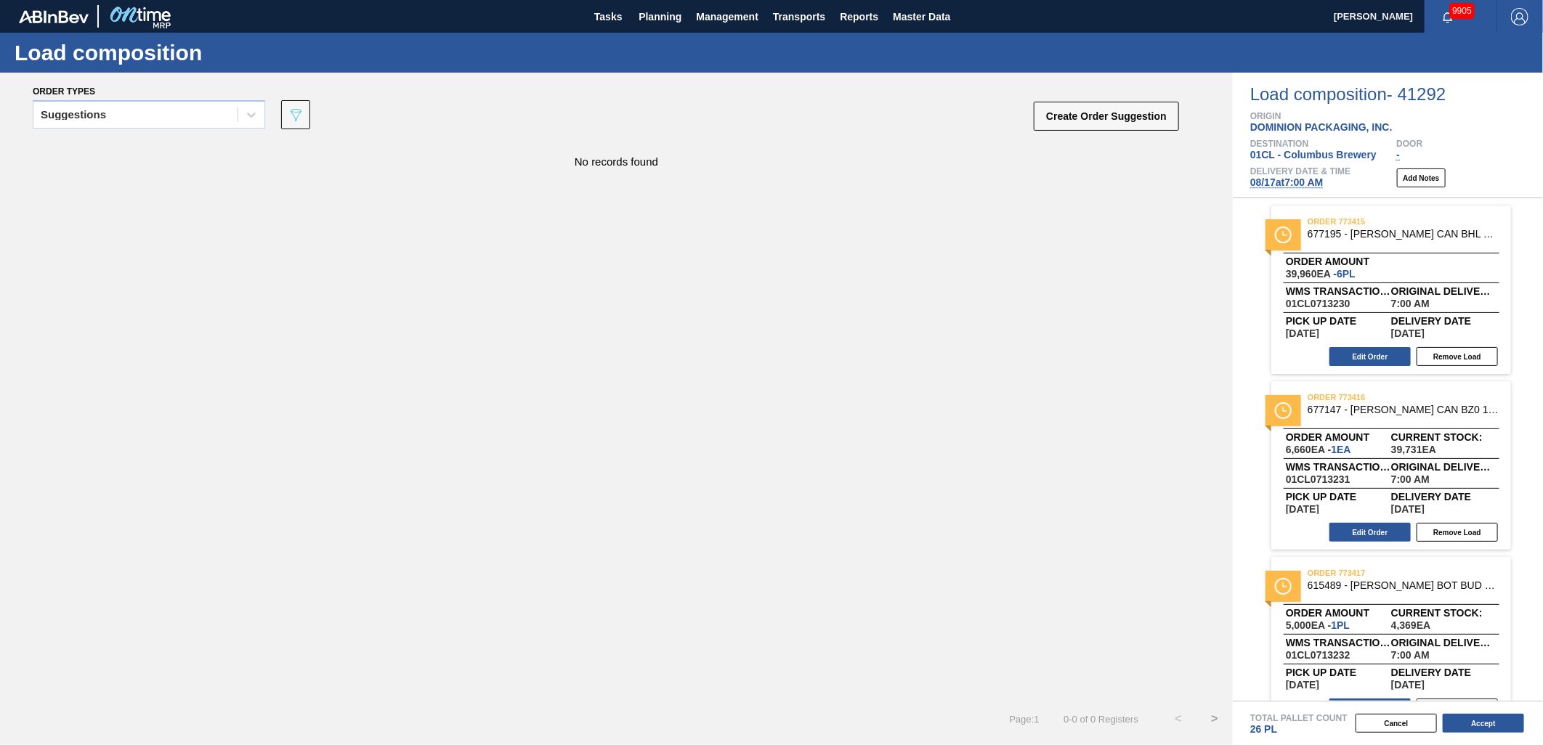
click at [974, 323] on div "No records found" at bounding box center [616, 421] width 1233 height 560
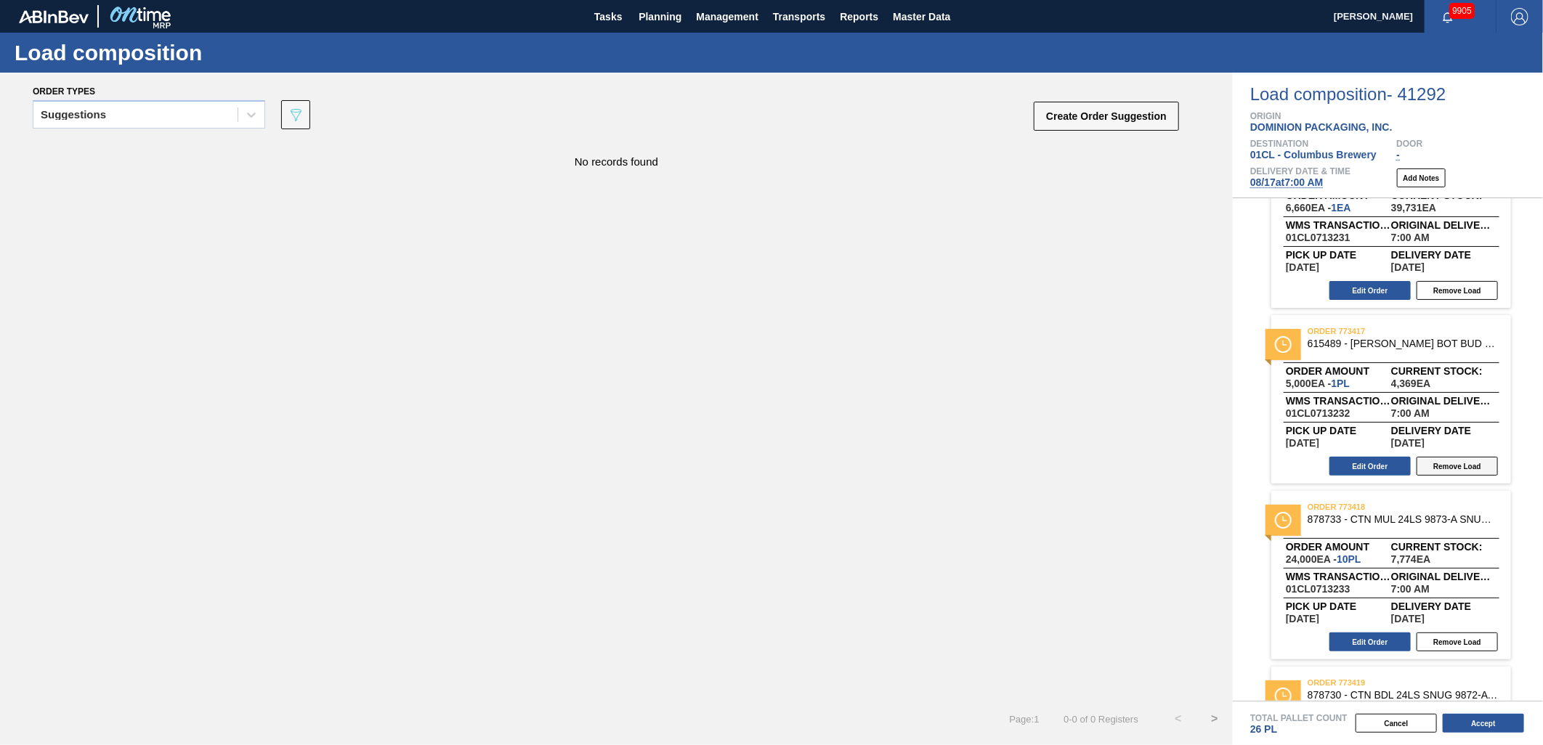
scroll to position [382, 0]
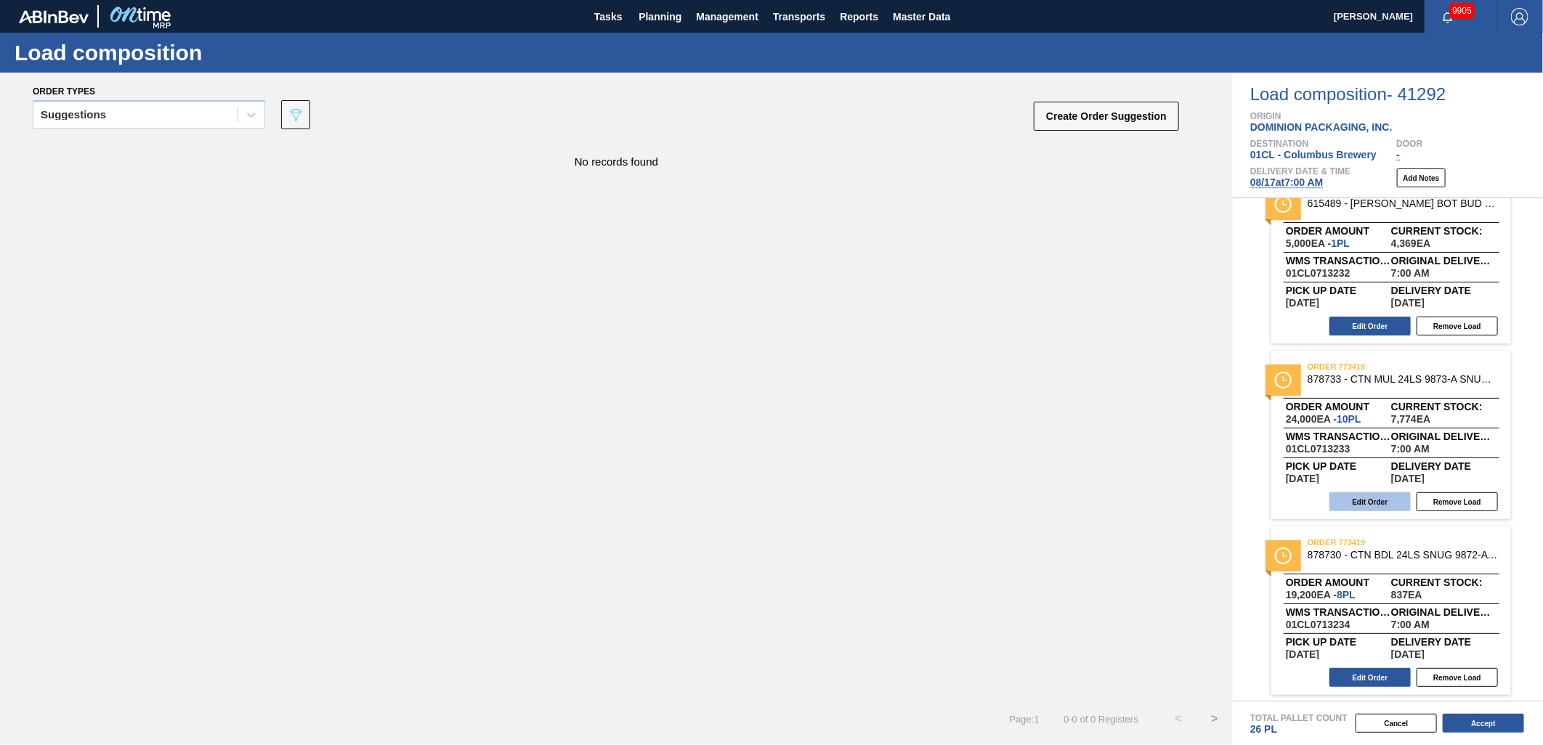
click at [1375, 501] on button "Edit Order" at bounding box center [1370, 502] width 81 height 19
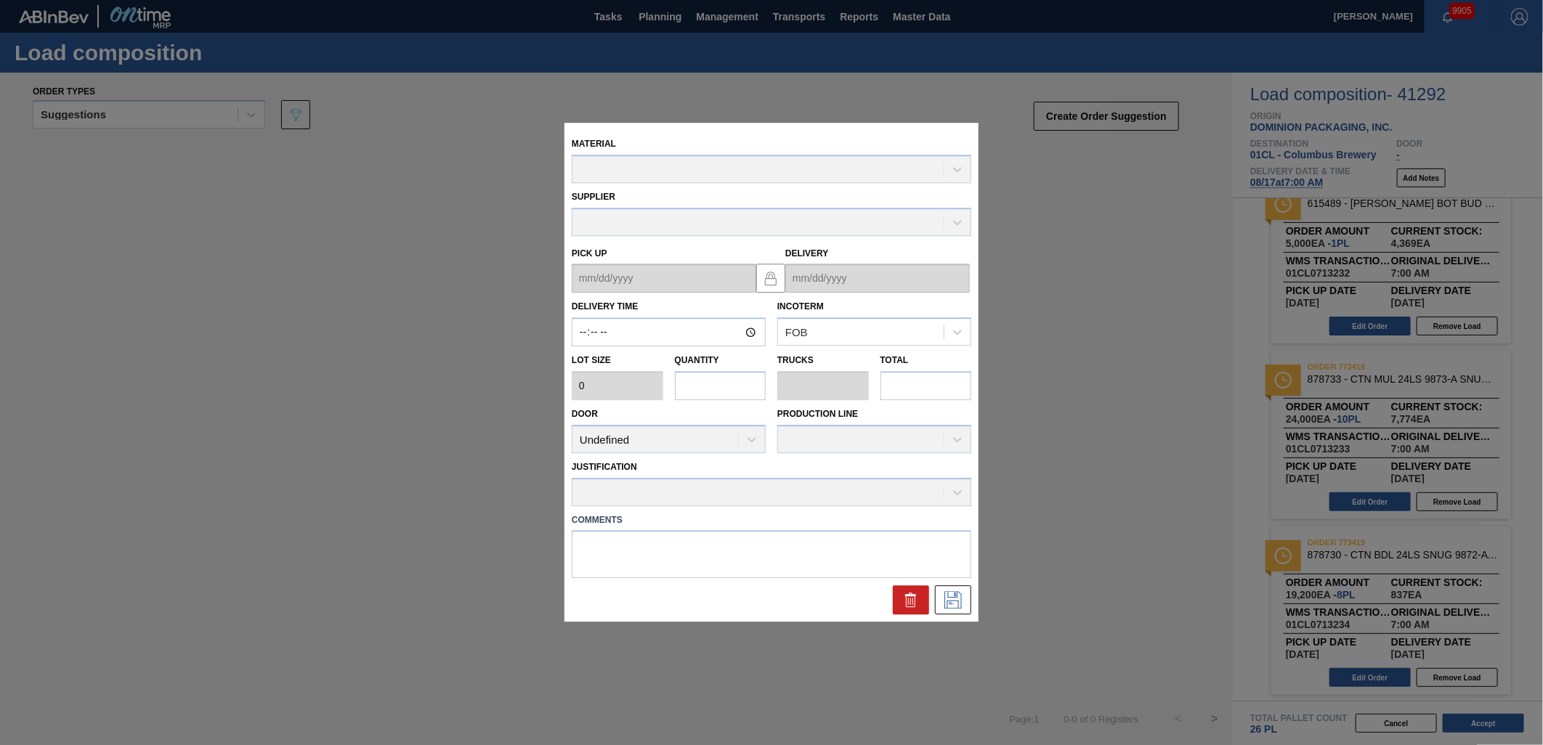
type input "07:00:00"
type input "2,400"
type input "10"
type input "0.385"
type input "24,000"
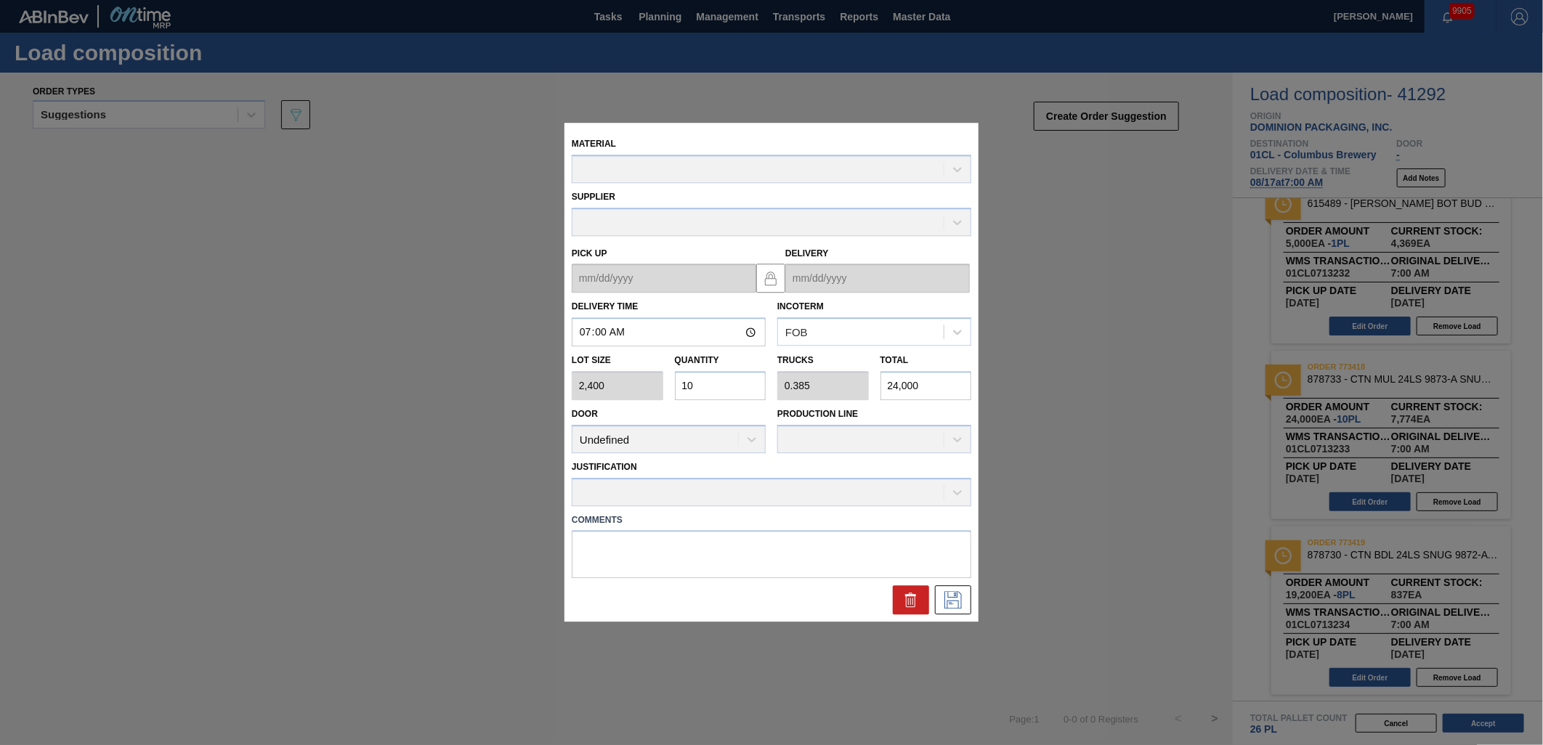
type up "[DATE]"
type input "[DATE]"
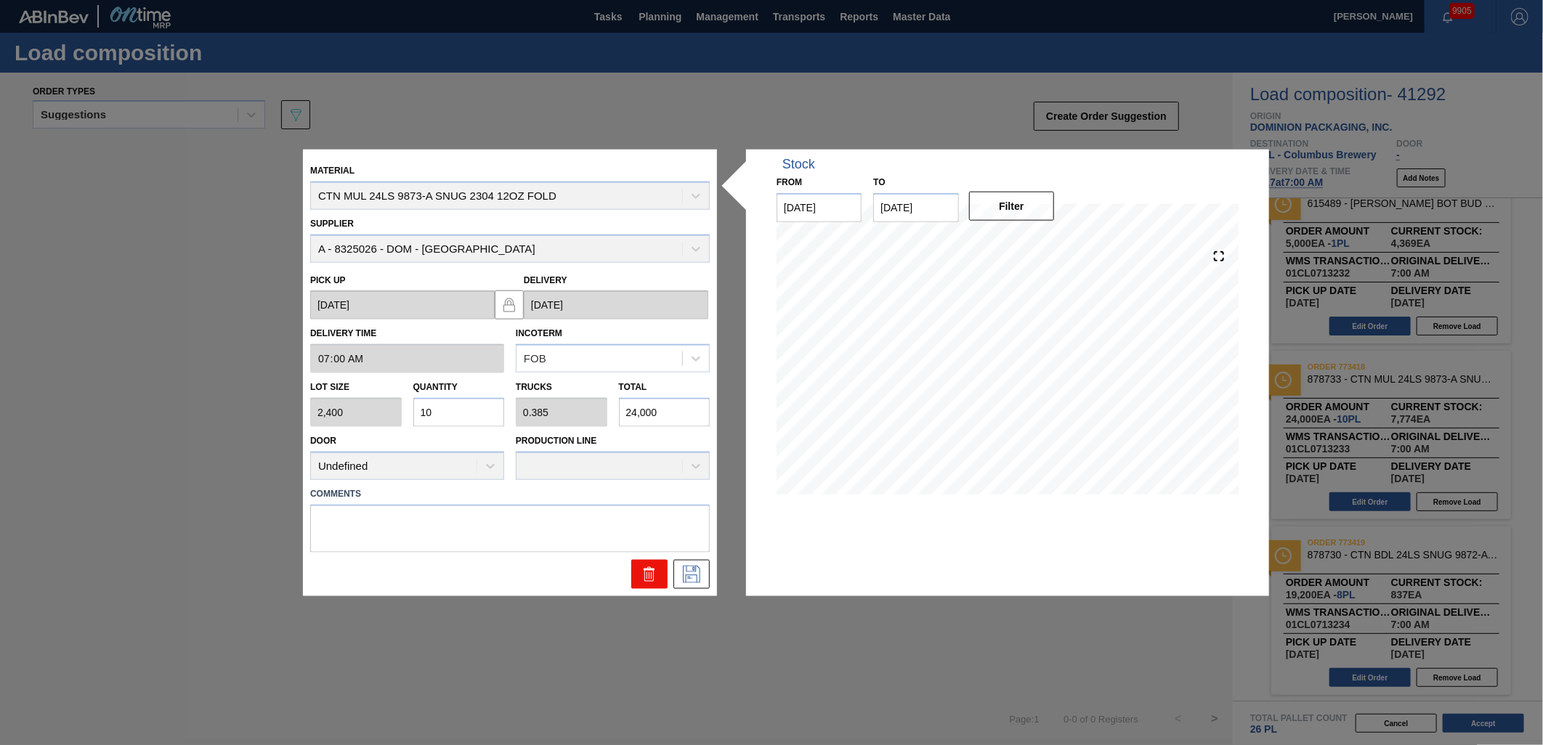
click at [649, 568] on icon at bounding box center [649, 569] width 11 height 2
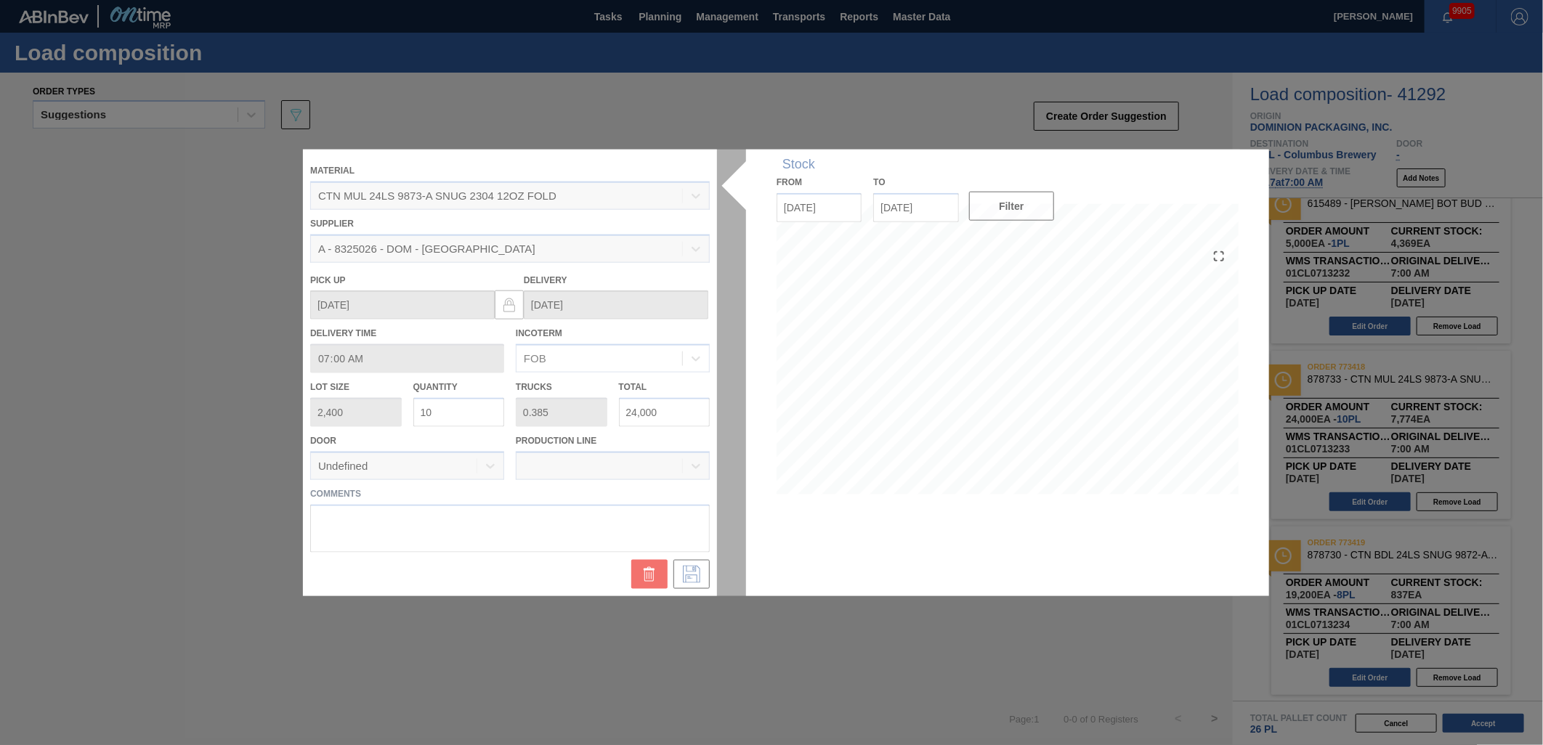
scroll to position [206, 0]
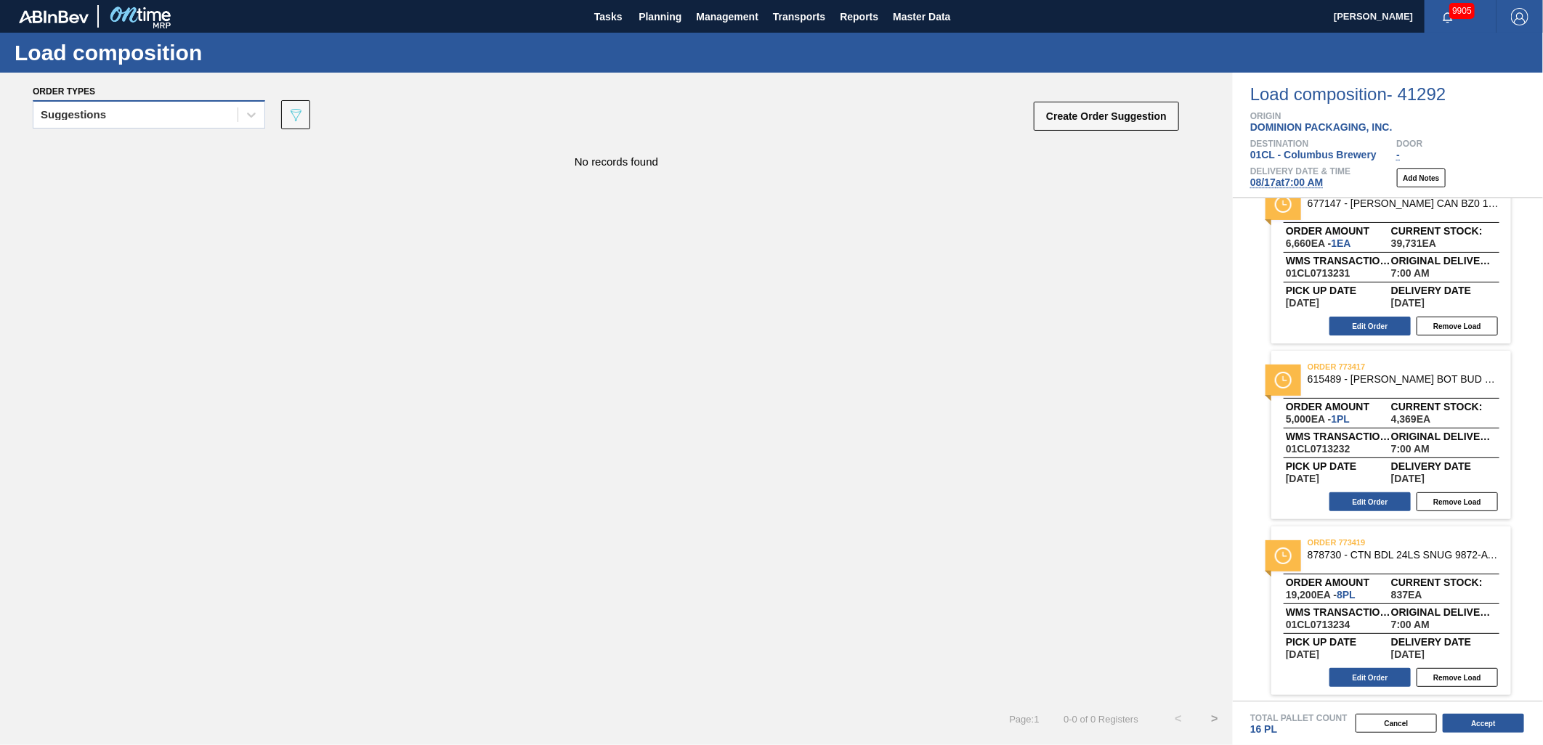
click at [182, 113] on div "Suggestions" at bounding box center [135, 115] width 204 height 21
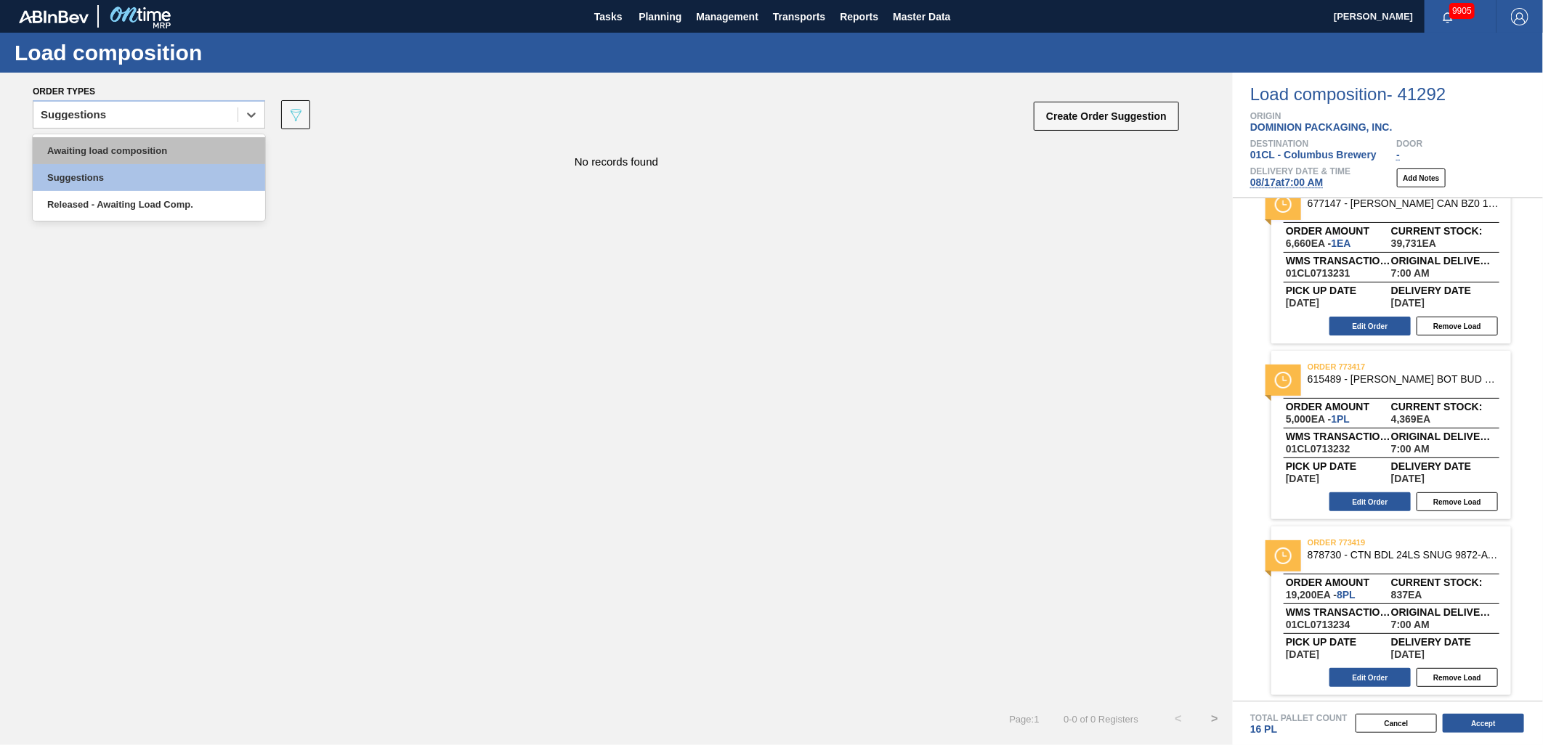
click at [160, 144] on div "Awaiting load composition" at bounding box center [149, 150] width 233 height 27
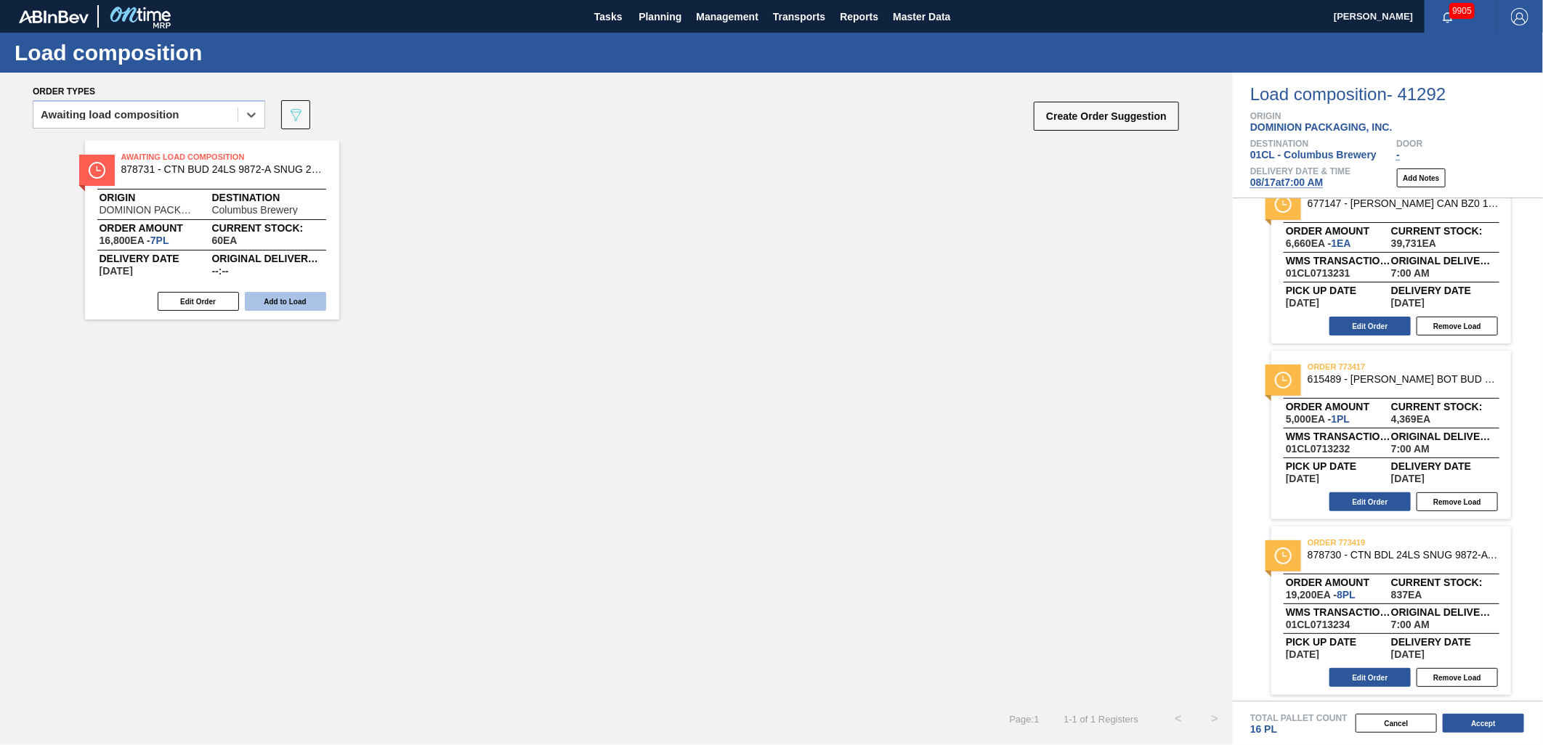
click at [289, 302] on button "Add to Load" at bounding box center [285, 301] width 81 height 19
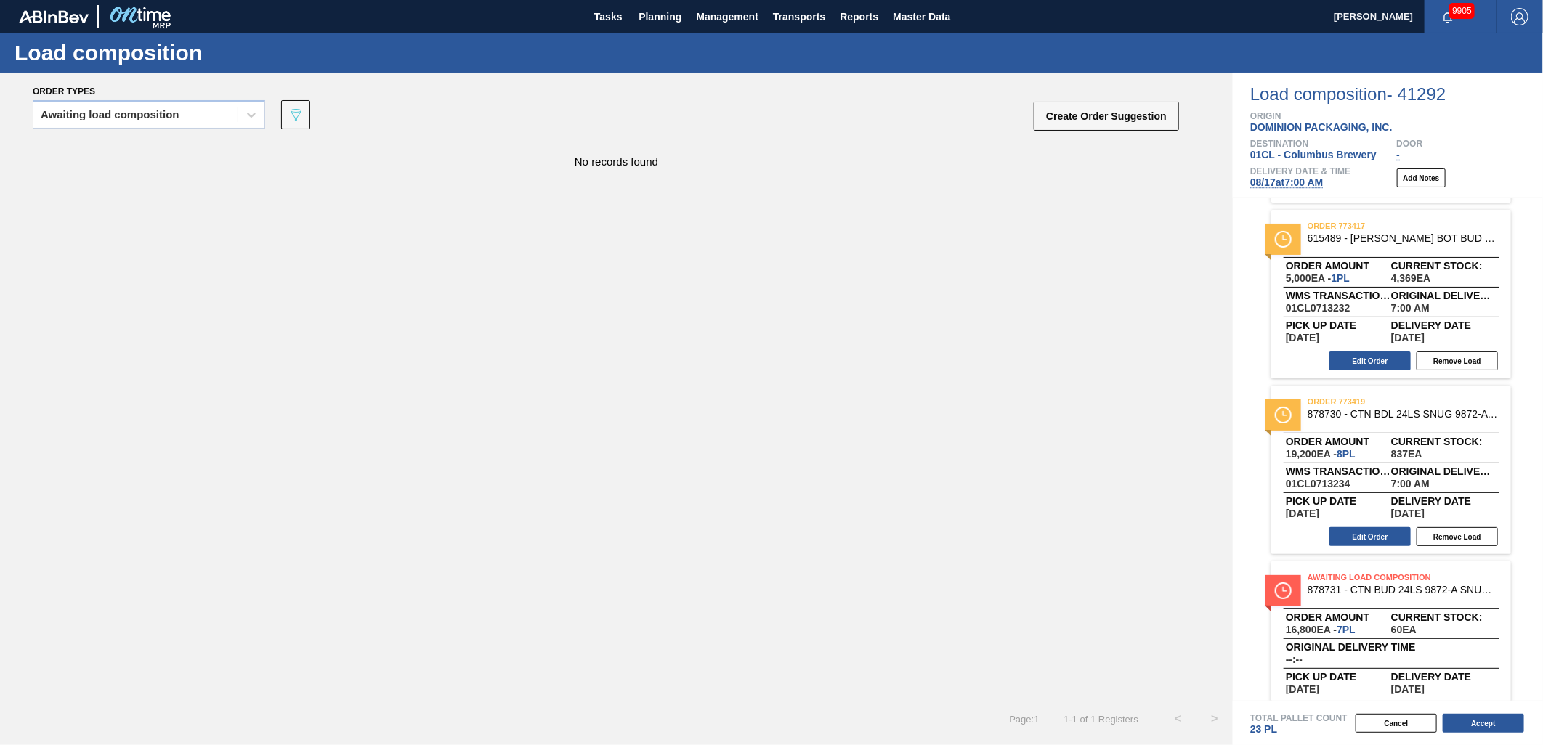
scroll to position [382, 0]
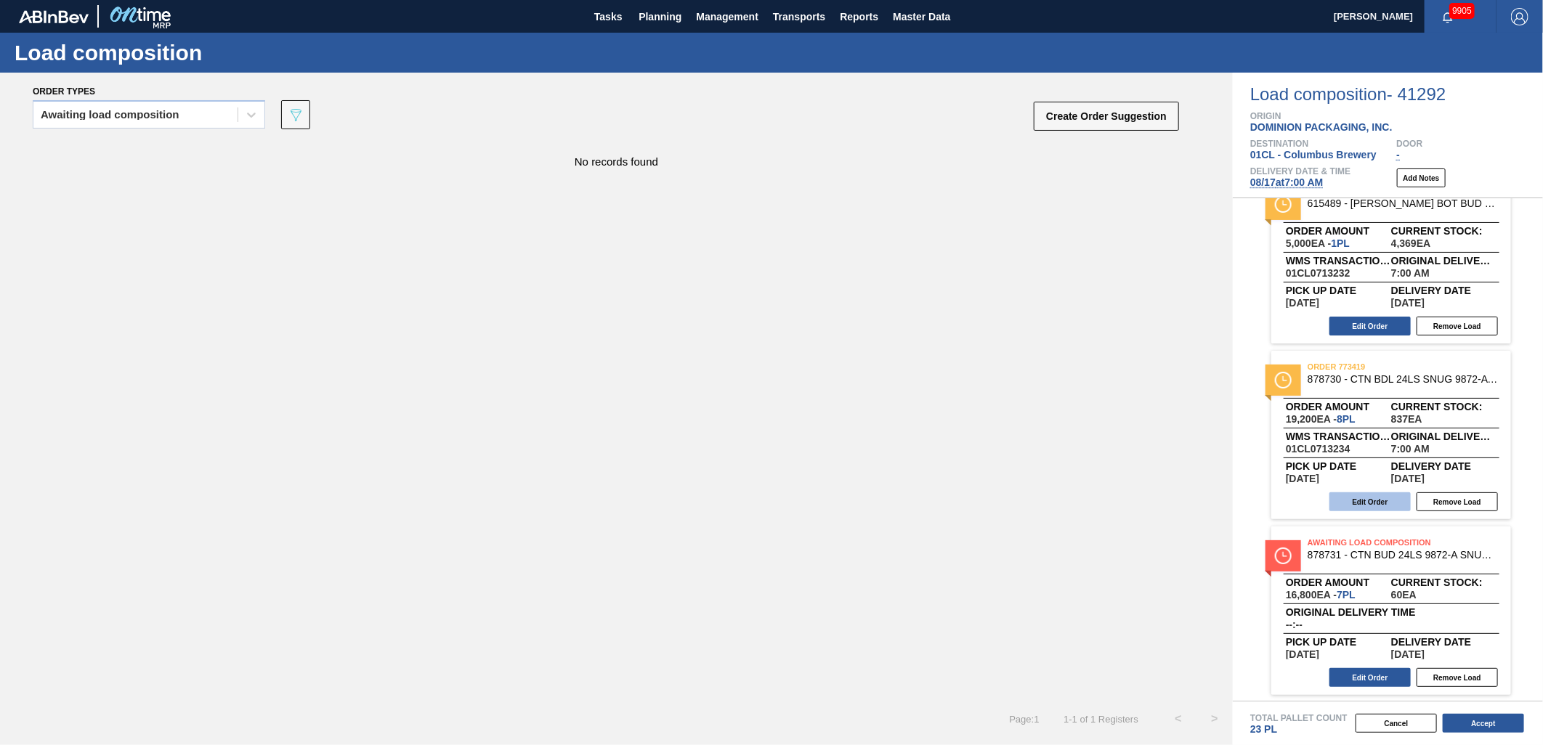
click at [1381, 505] on button "Edit Order" at bounding box center [1370, 502] width 81 height 19
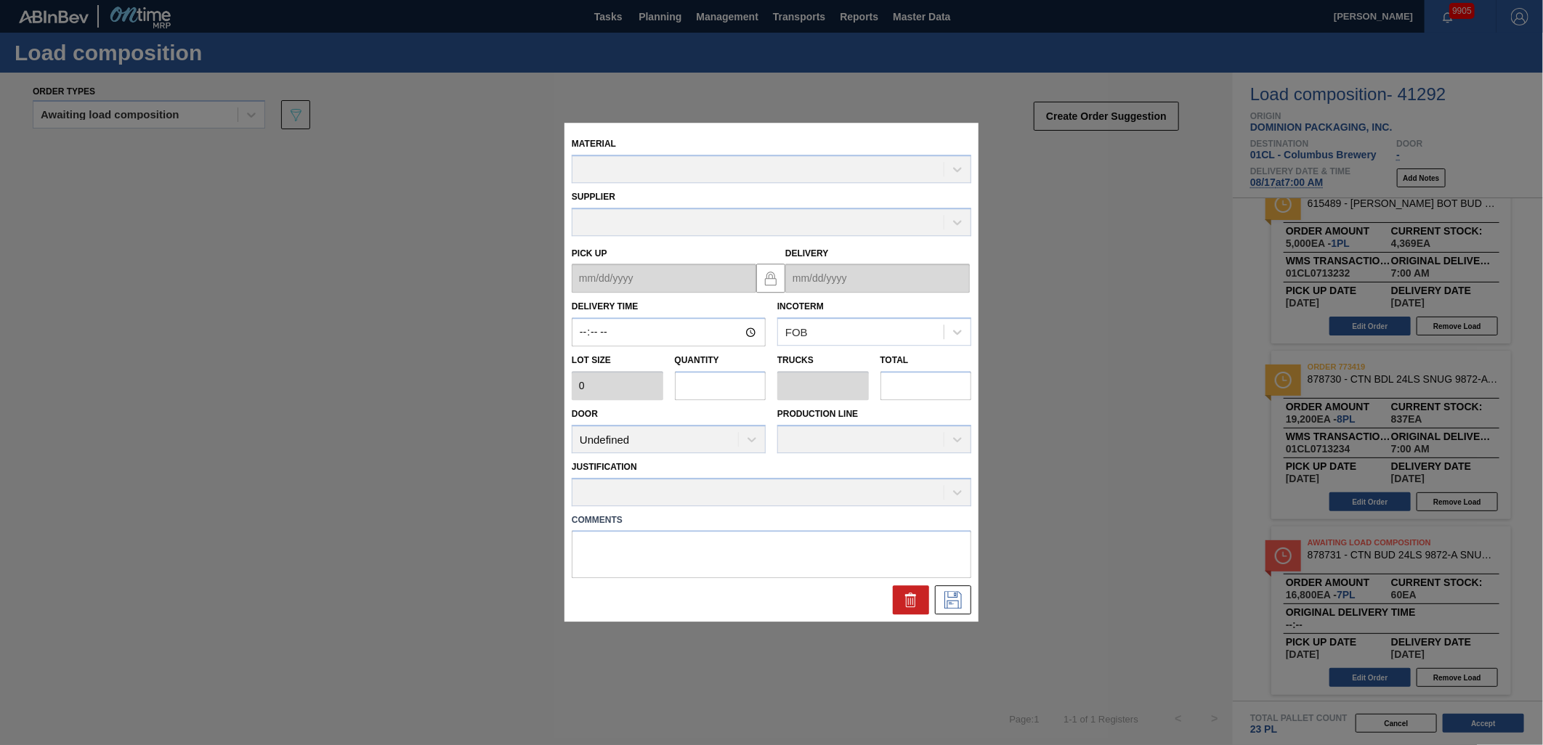
type input "07:00:00"
type input "2,400"
type input "8"
type input "0.333"
type input "19,200"
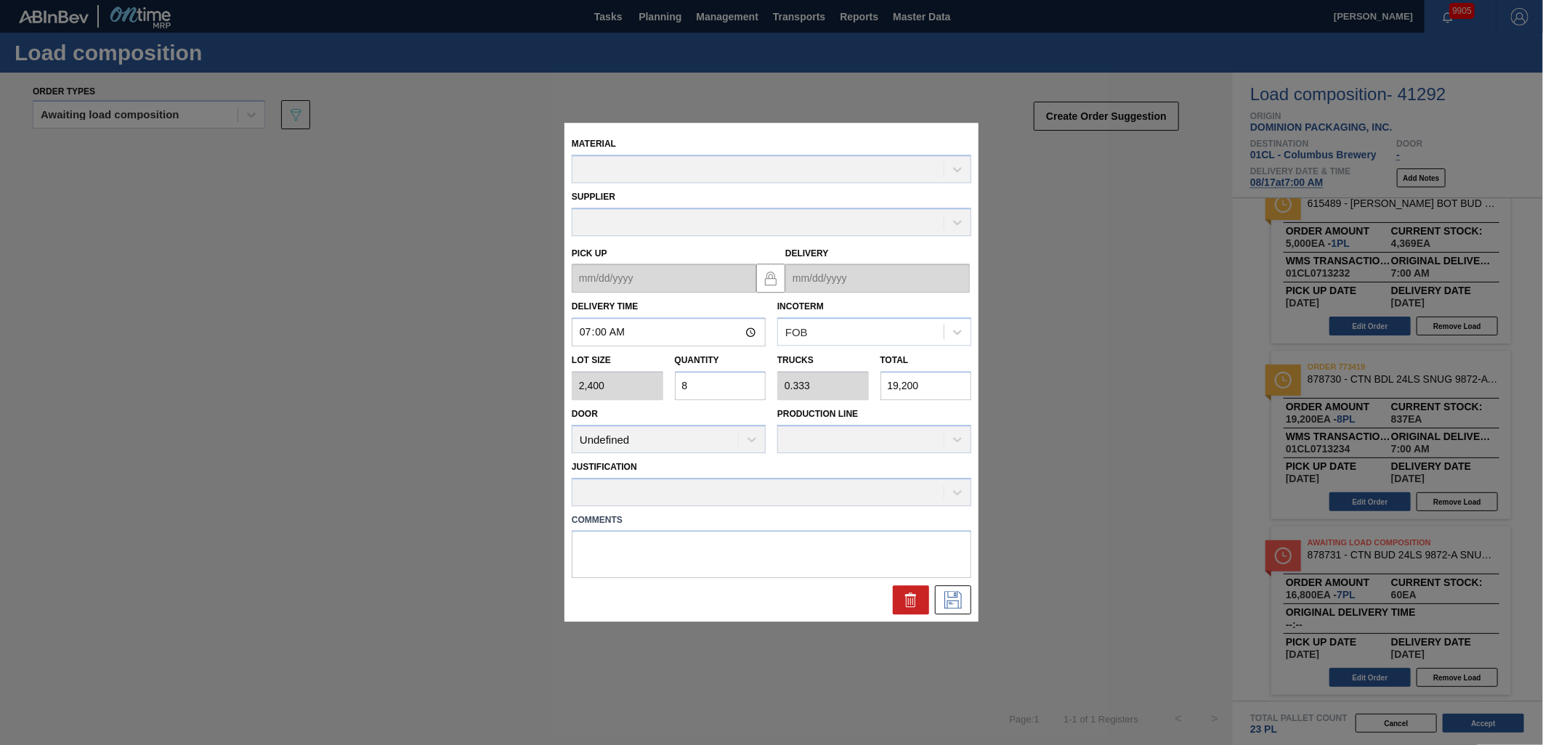
type up "[DATE]"
type input "[DATE]"
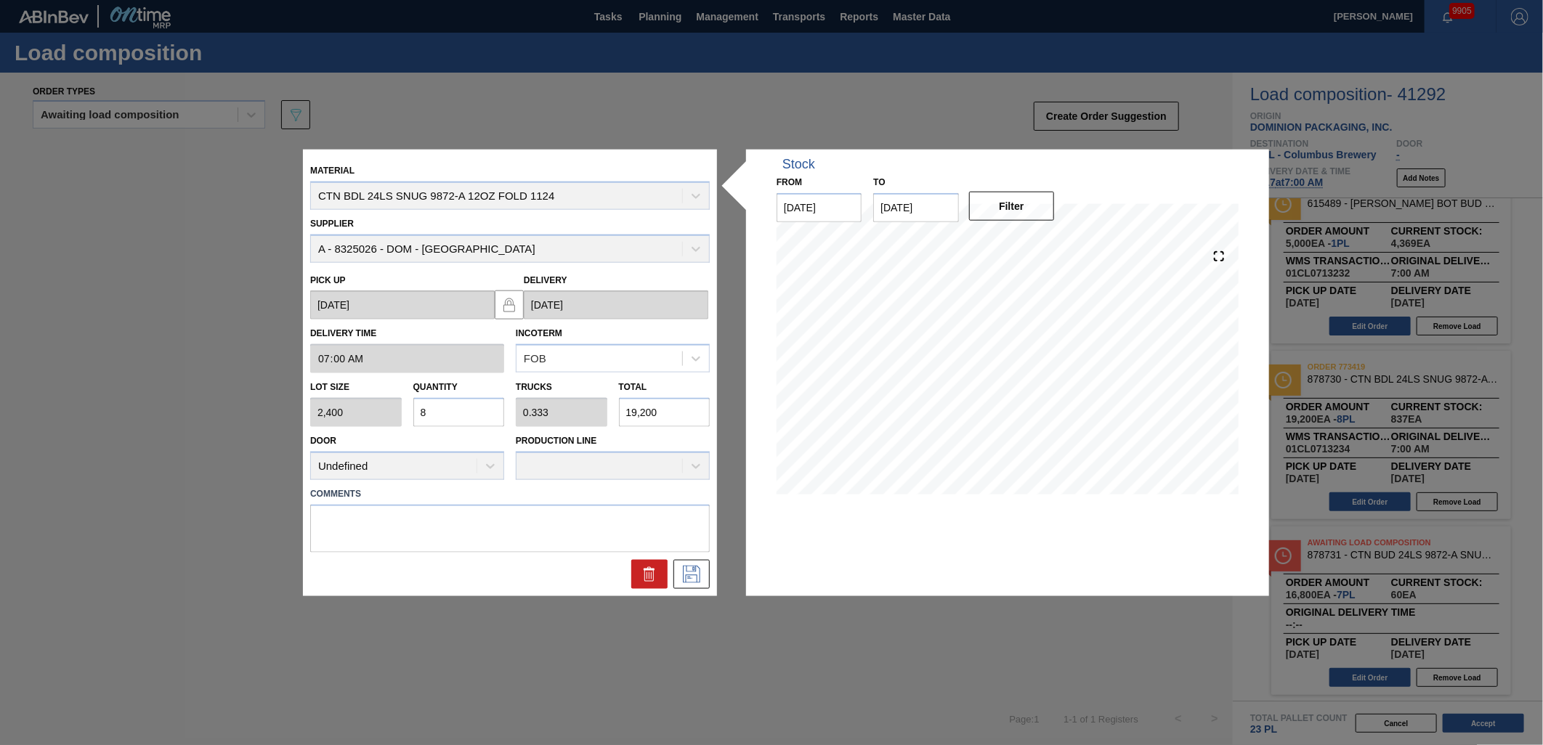
click at [441, 415] on input "8" at bounding box center [459, 412] width 92 height 29
type input "0"
type input "1"
type input "0.042"
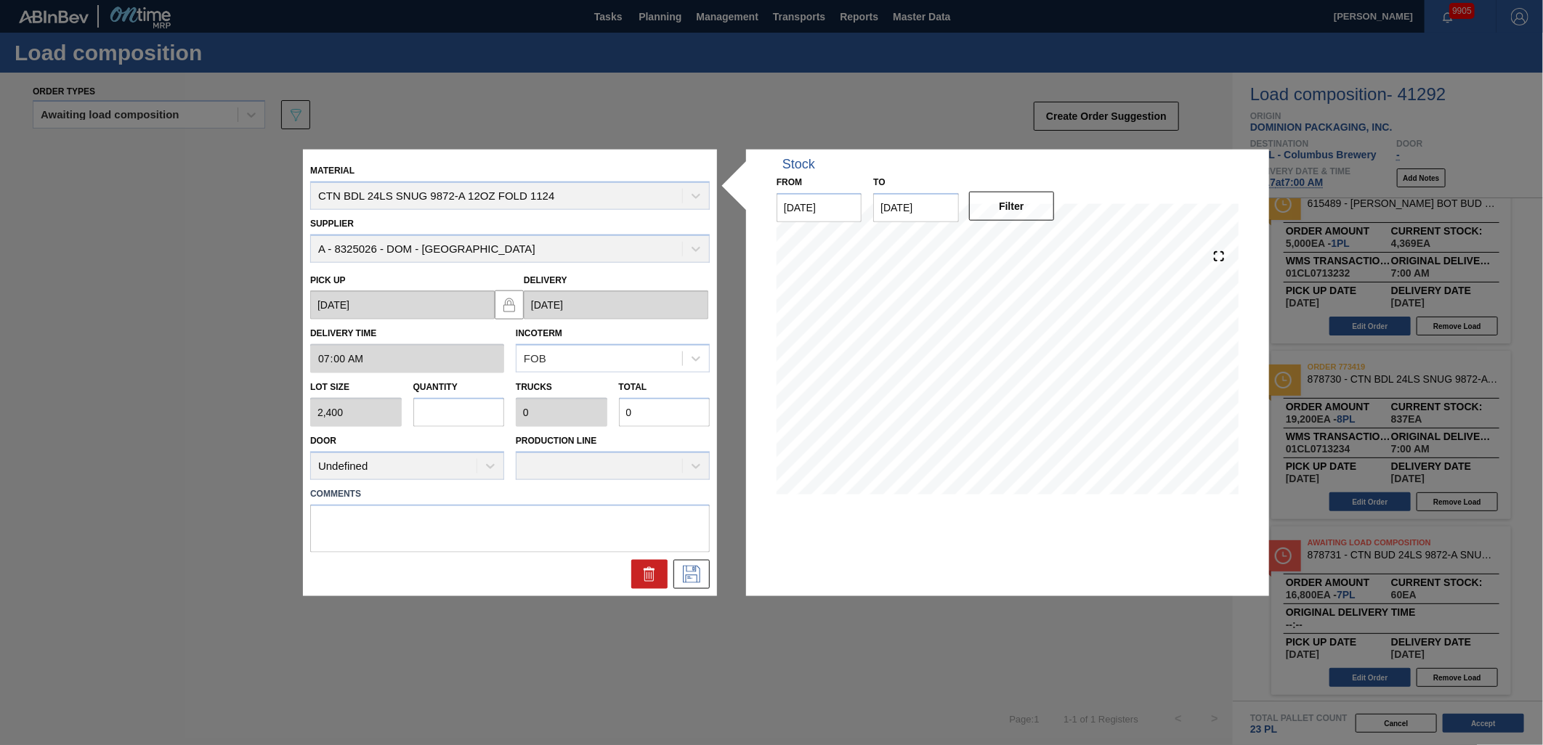
type input "2,400"
type input "11"
type input "0.458"
type input "26,400"
type input "11"
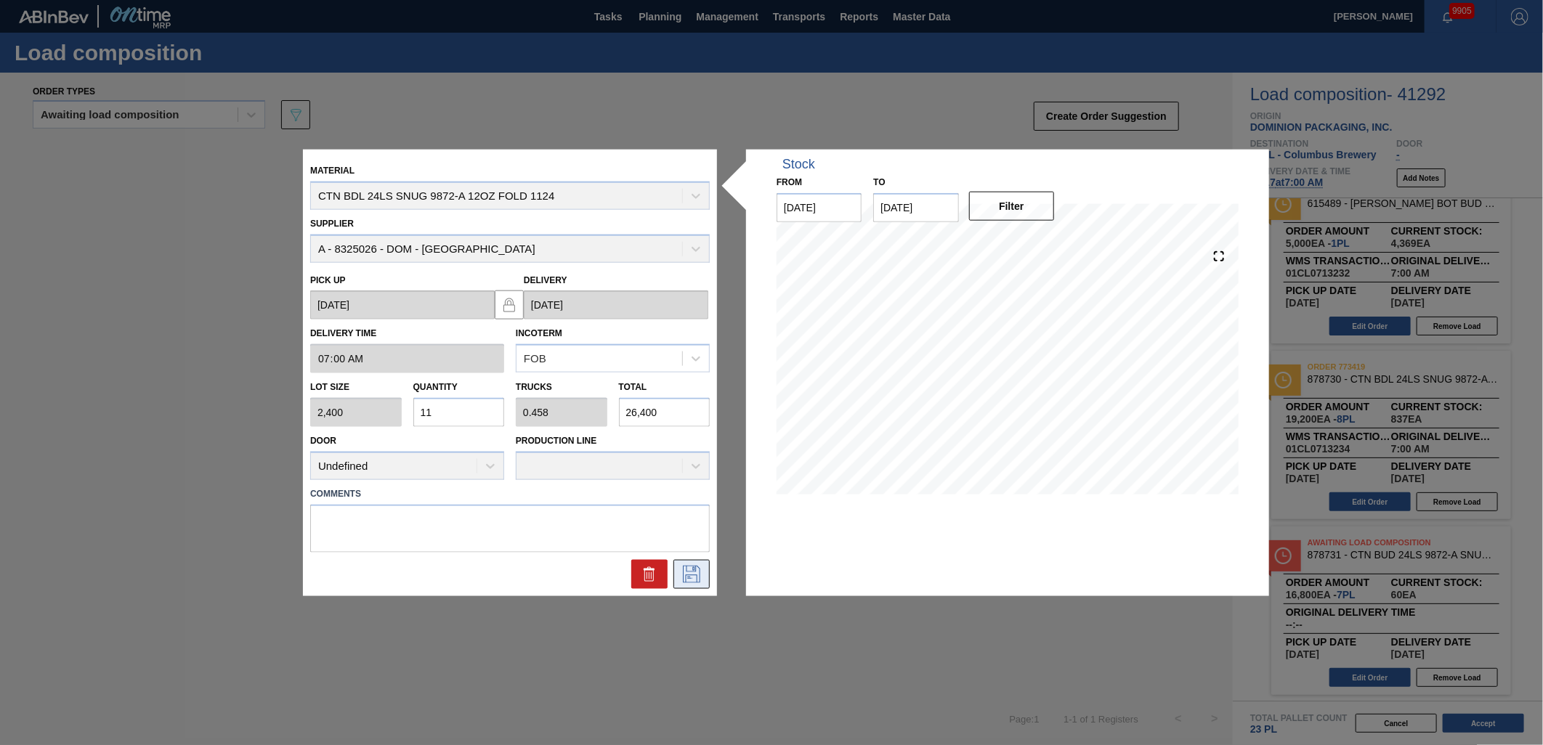
click at [705, 563] on button at bounding box center [692, 573] width 36 height 29
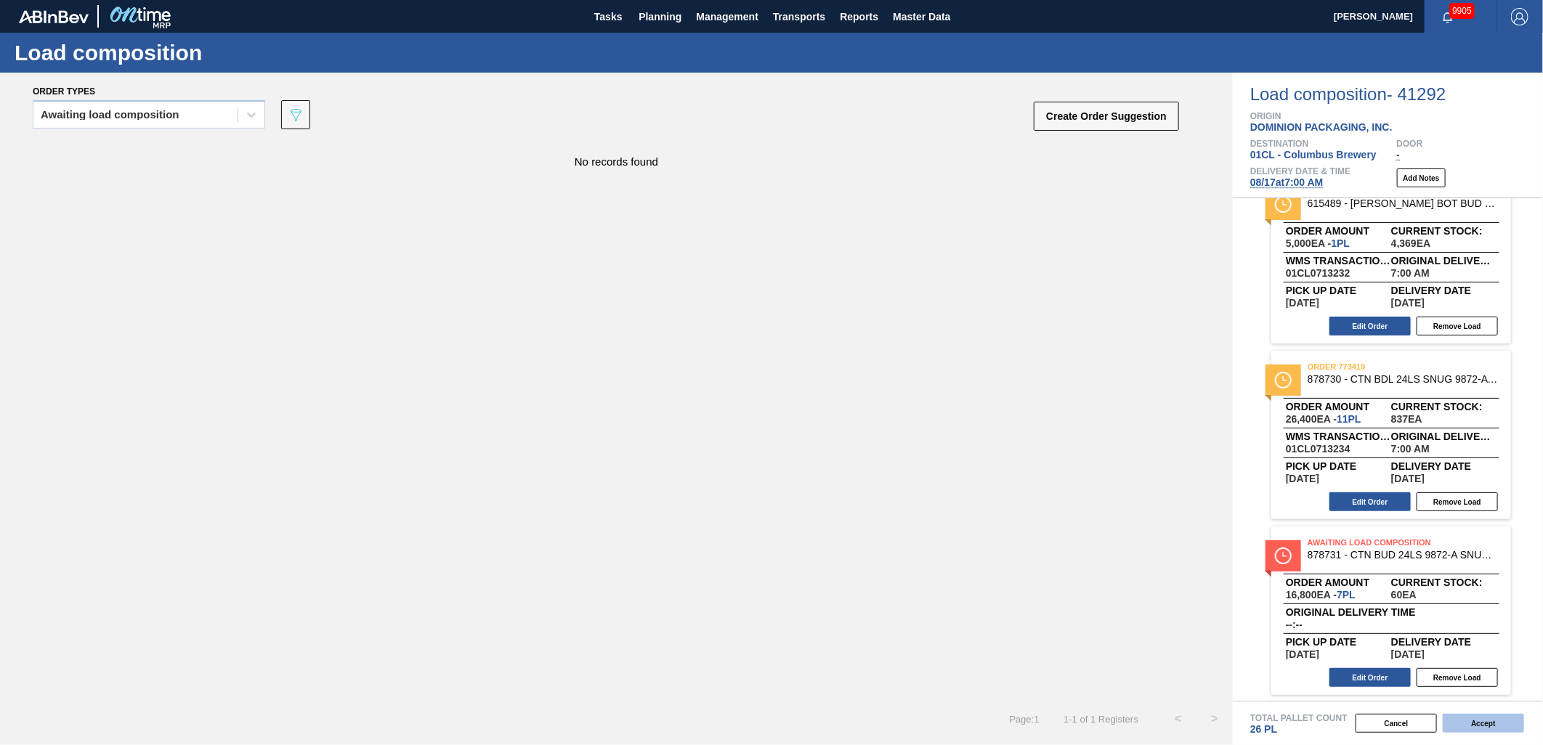
click at [1468, 714] on button "Accept" at bounding box center [1483, 723] width 81 height 19
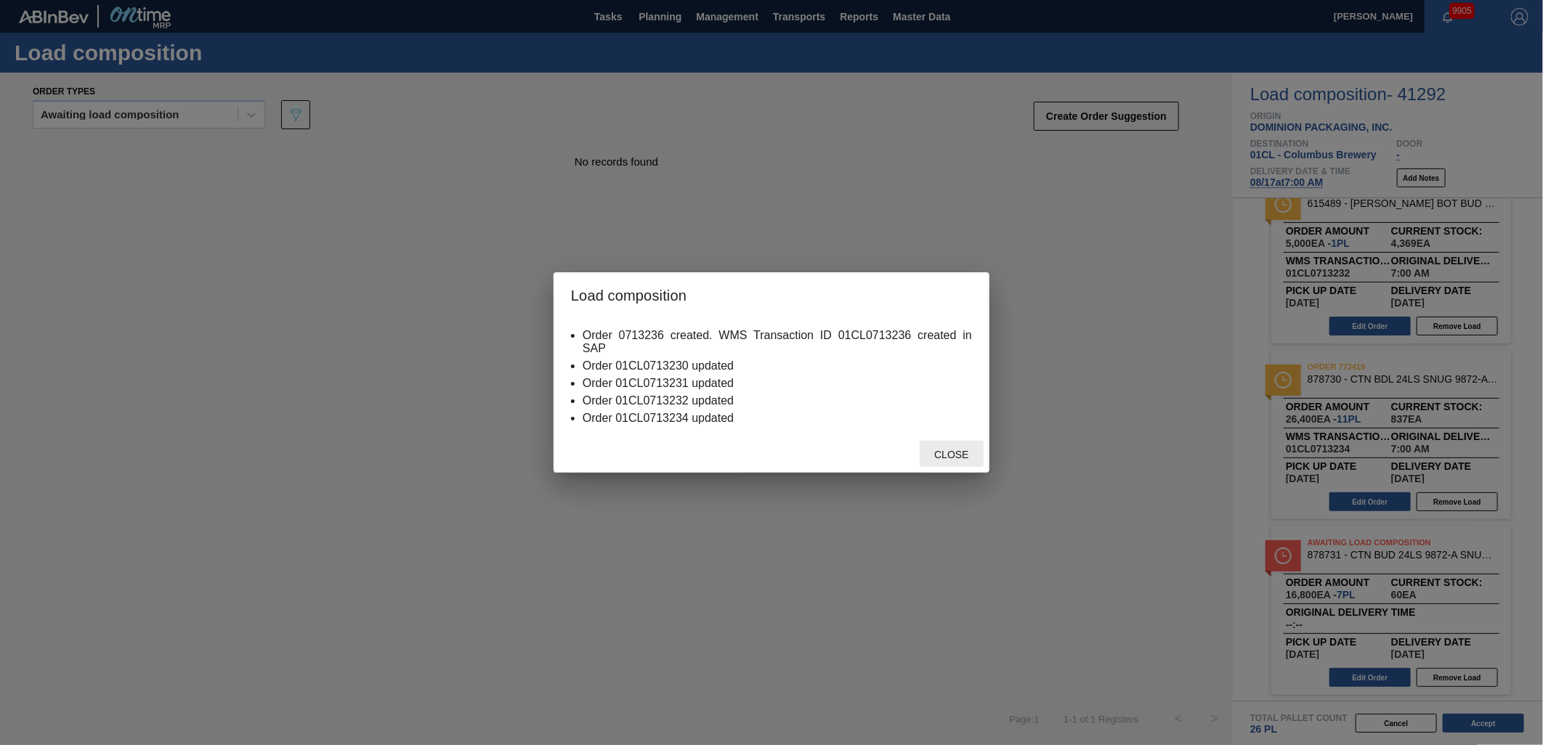
click at [931, 463] on div "Close" at bounding box center [952, 454] width 64 height 27
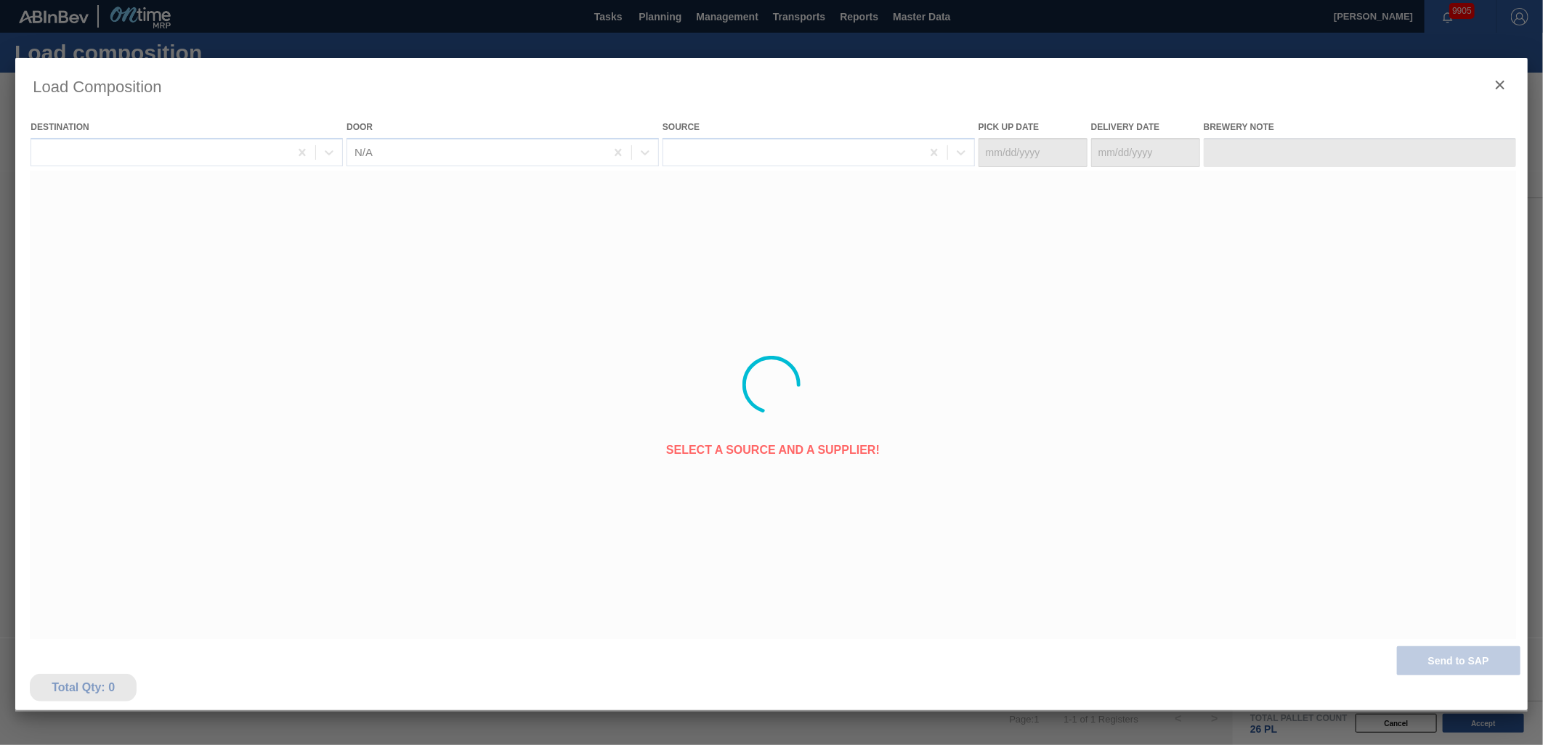
type Date "[DATE]"
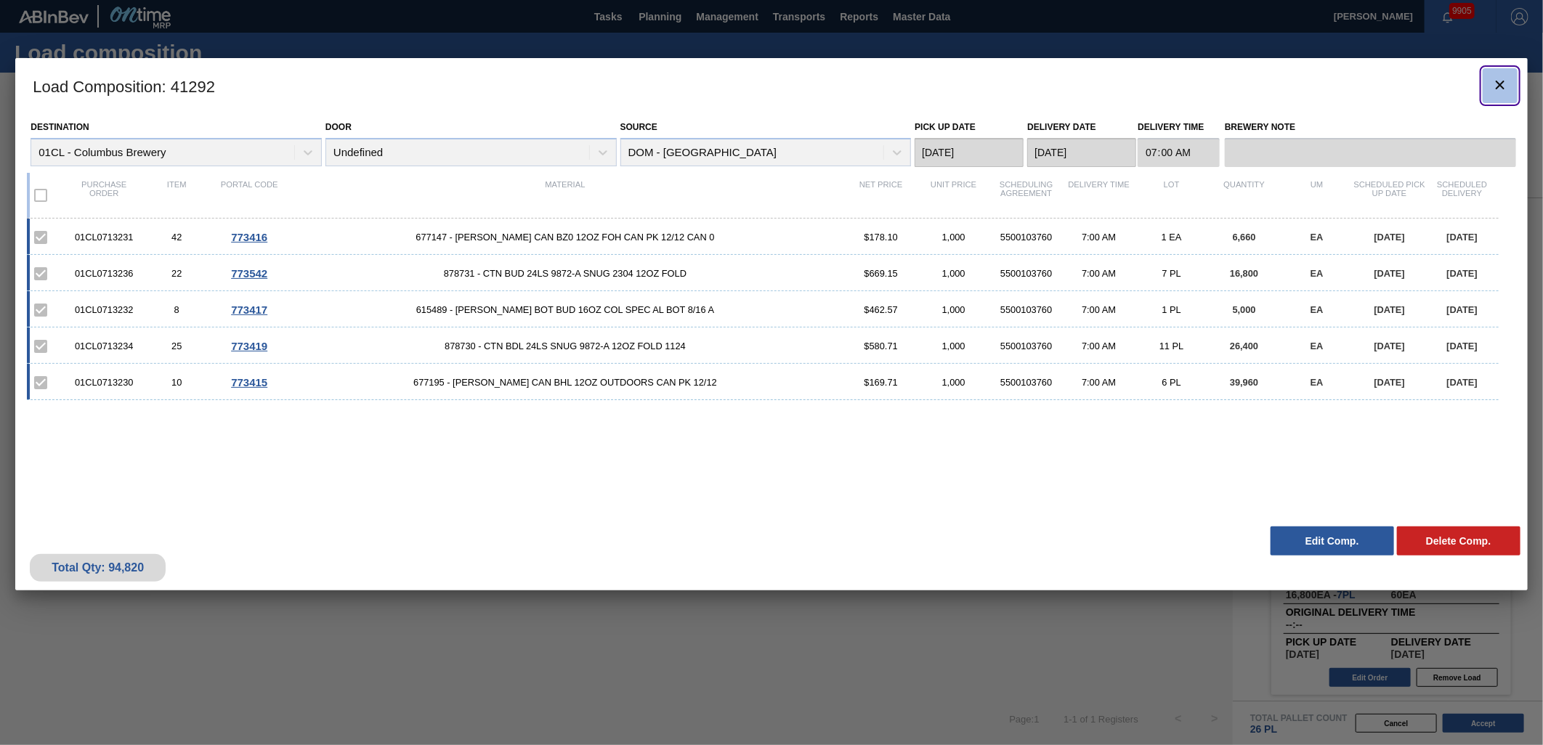
click at [1498, 80] on icon "botão de ícone" at bounding box center [1500, 84] width 17 height 17
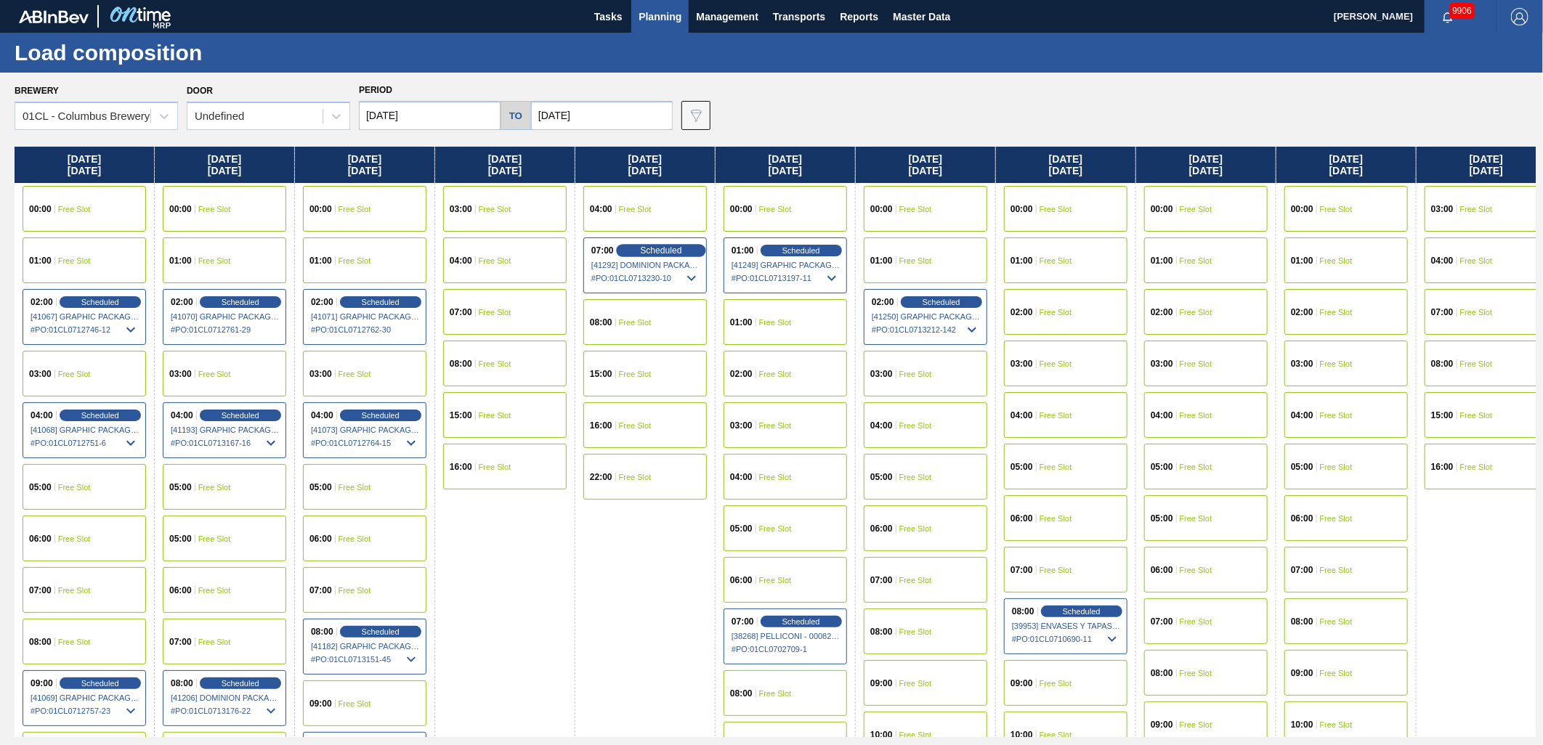
click at [658, 247] on span "Scheduled" at bounding box center [660, 250] width 41 height 9
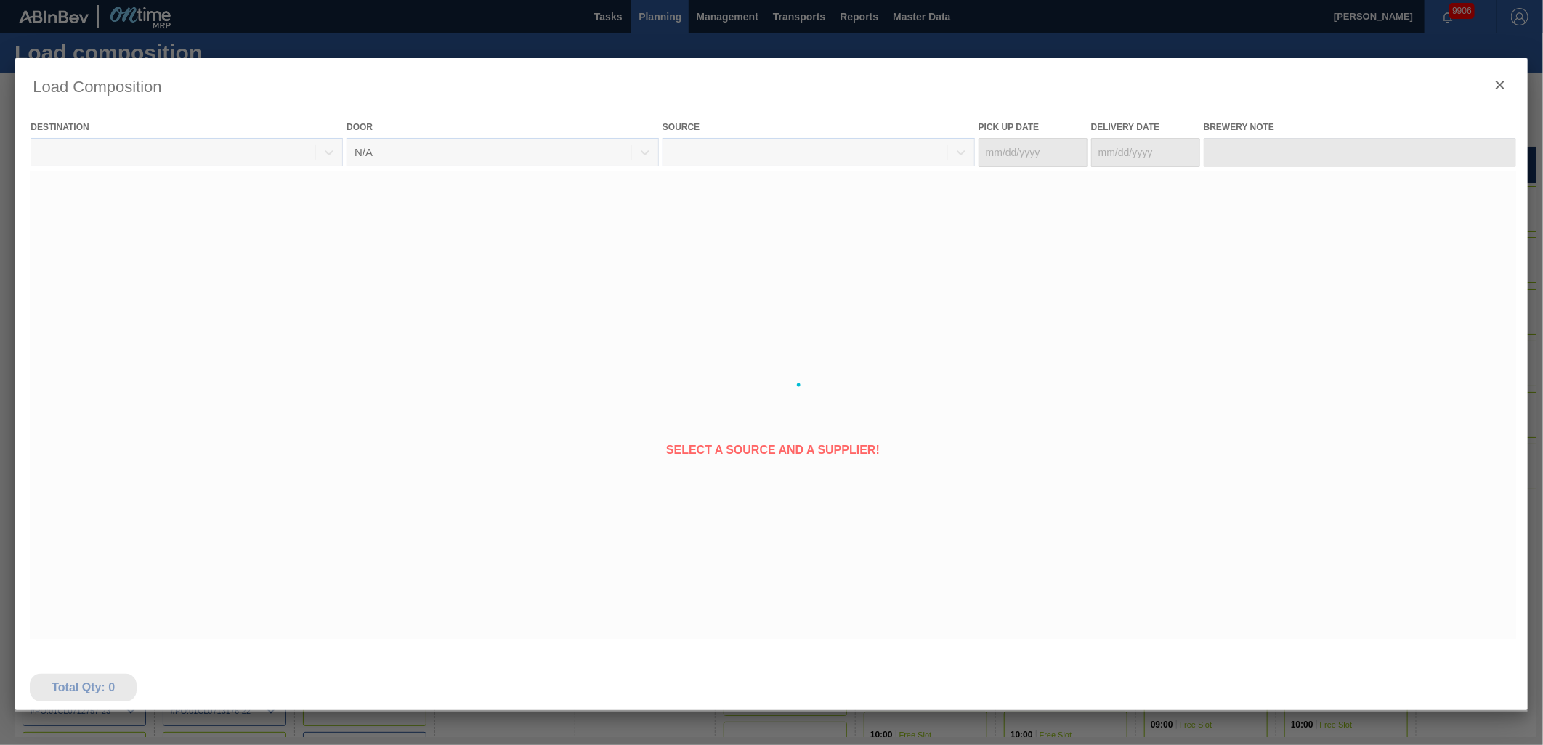
type Date "[DATE]"
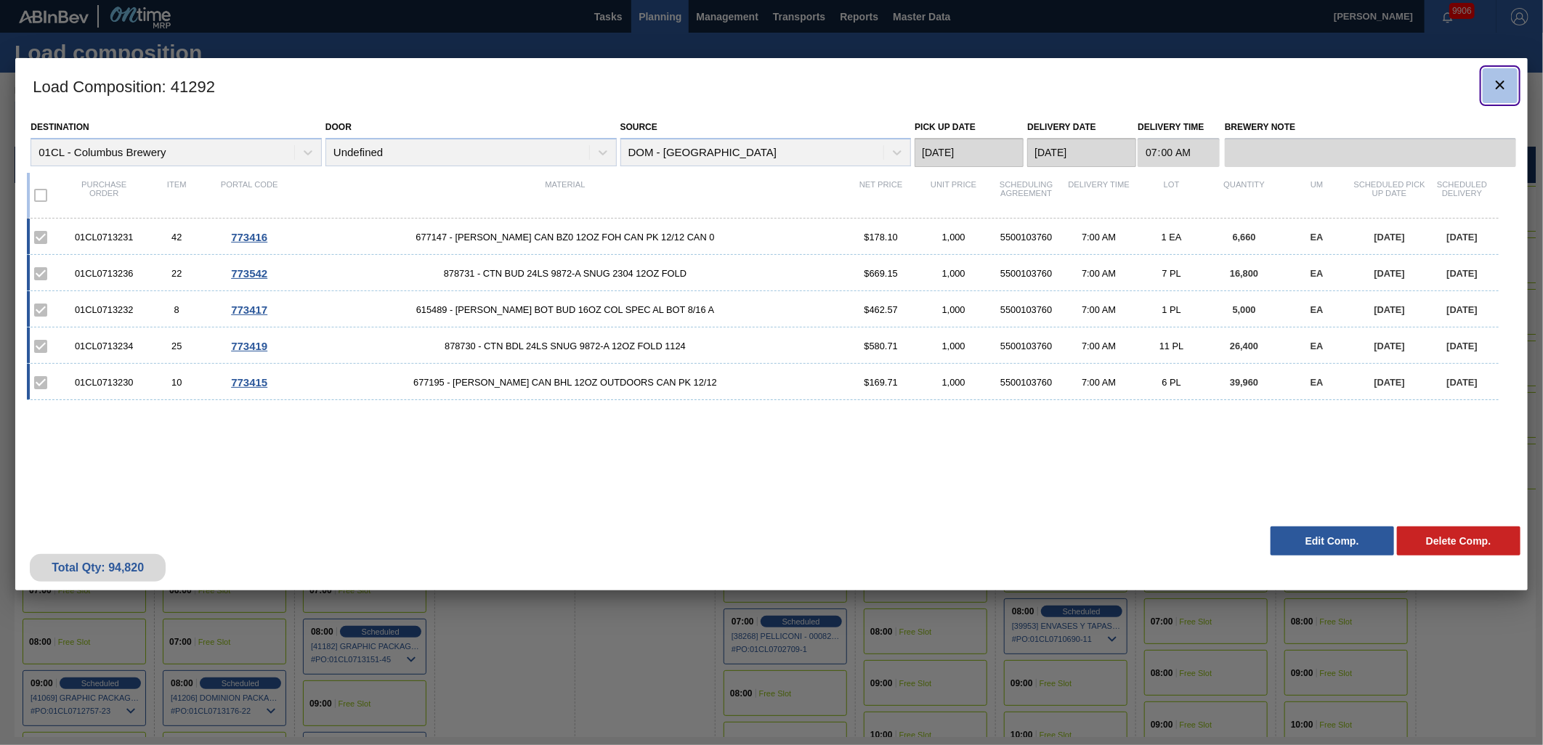
click at [1495, 92] on icon "botão de ícone" at bounding box center [1500, 84] width 17 height 17
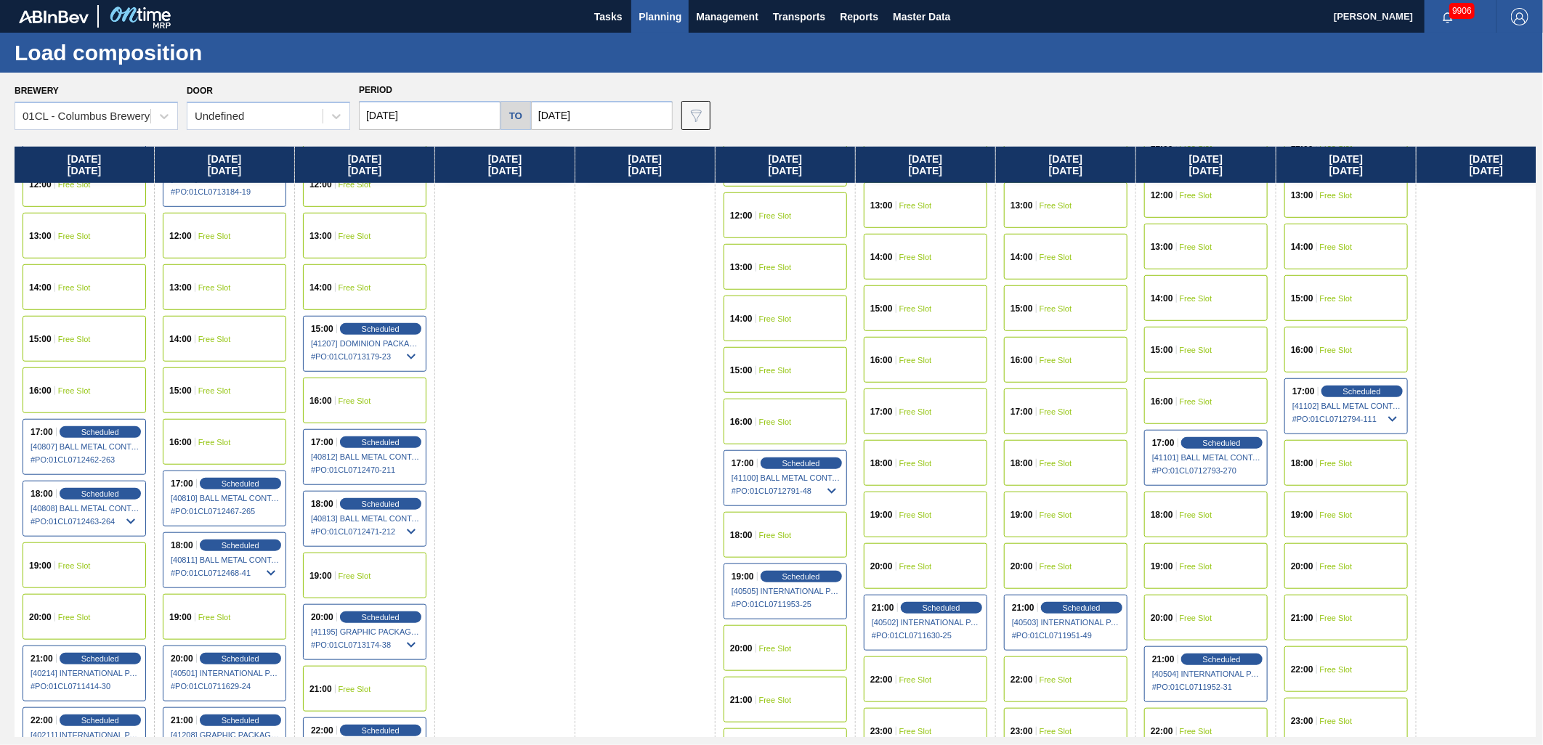
scroll to position [727, 0]
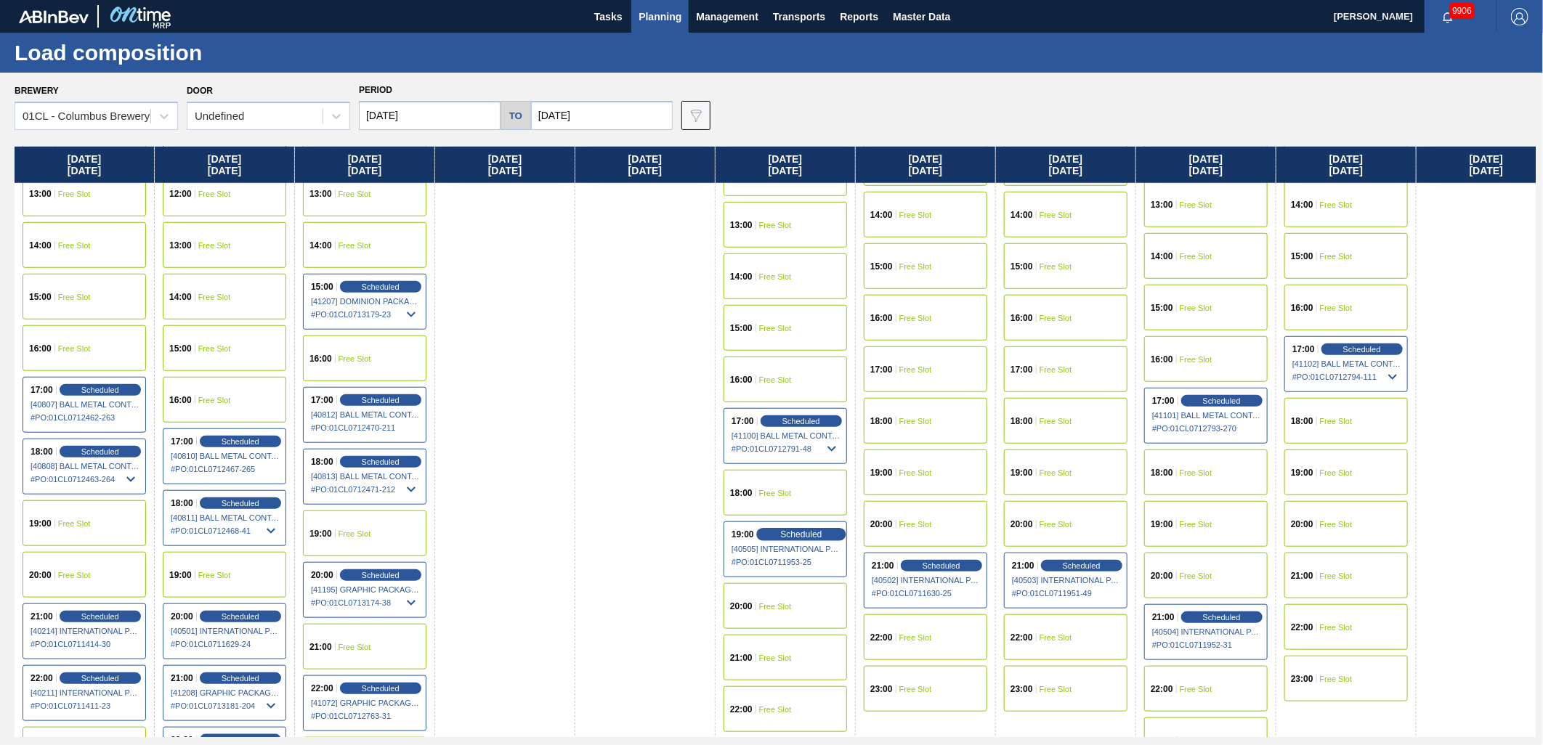
click at [789, 535] on span "Scheduled" at bounding box center [800, 534] width 41 height 9
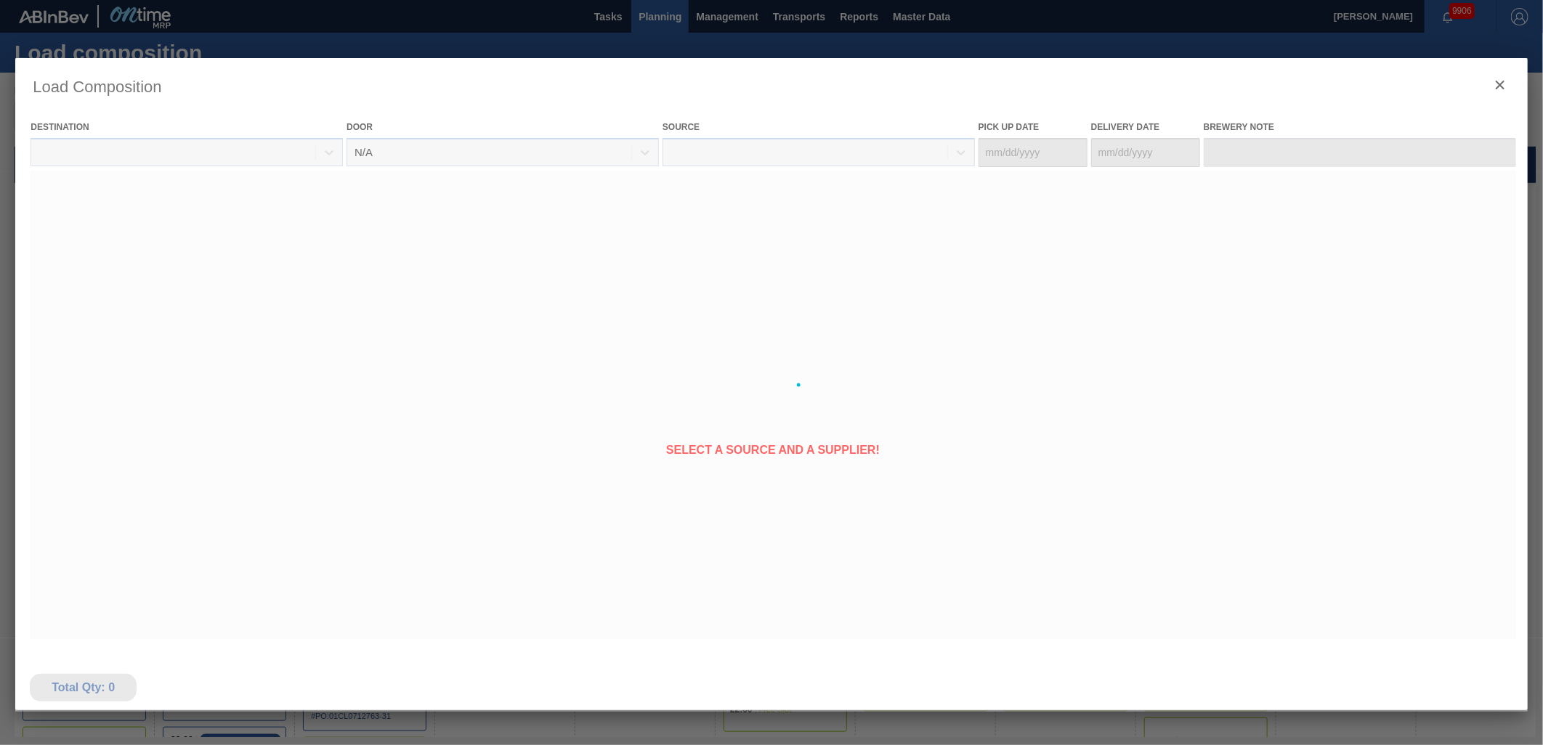
type Date "[DATE]"
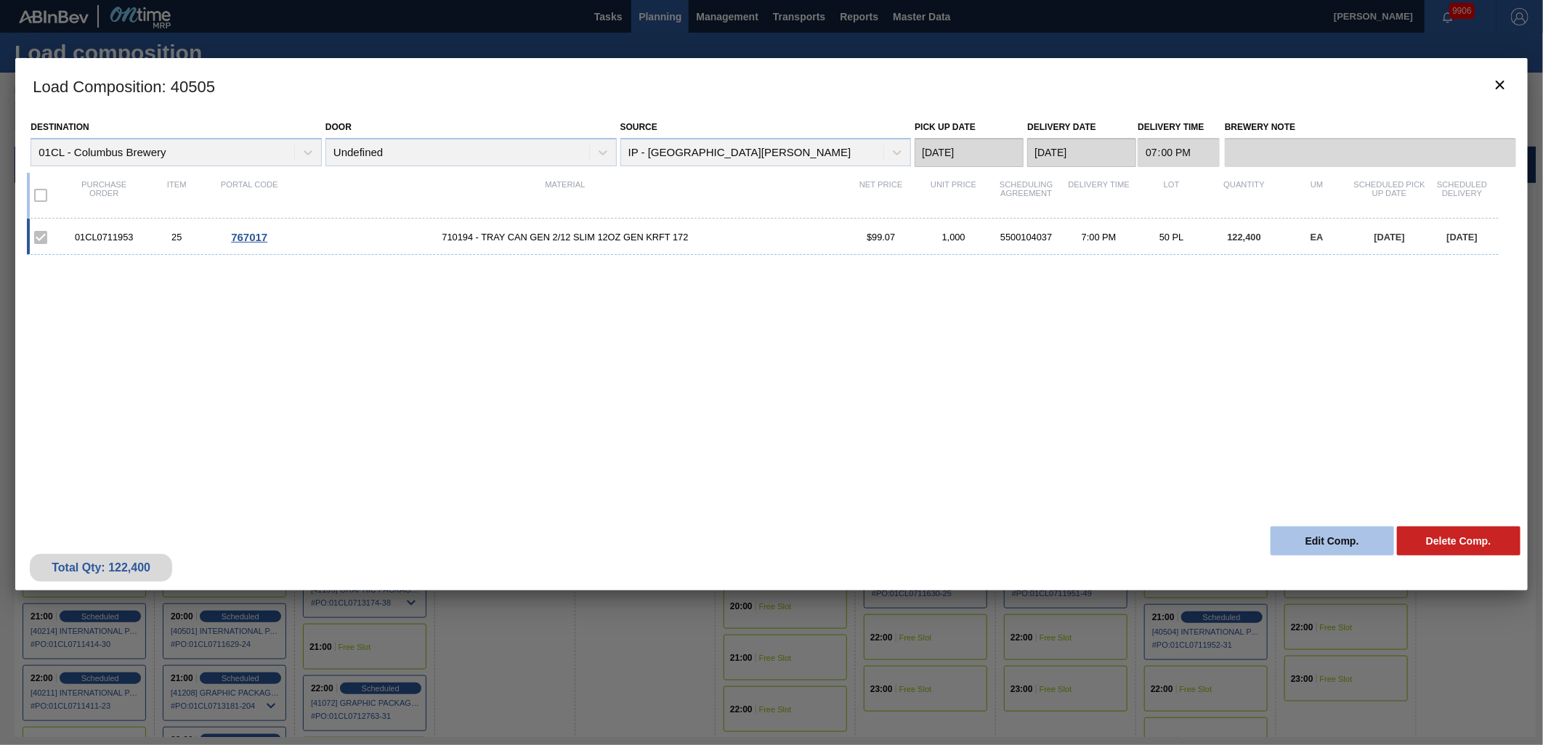
click at [1320, 548] on button "Edit Comp." at bounding box center [1333, 541] width 124 height 29
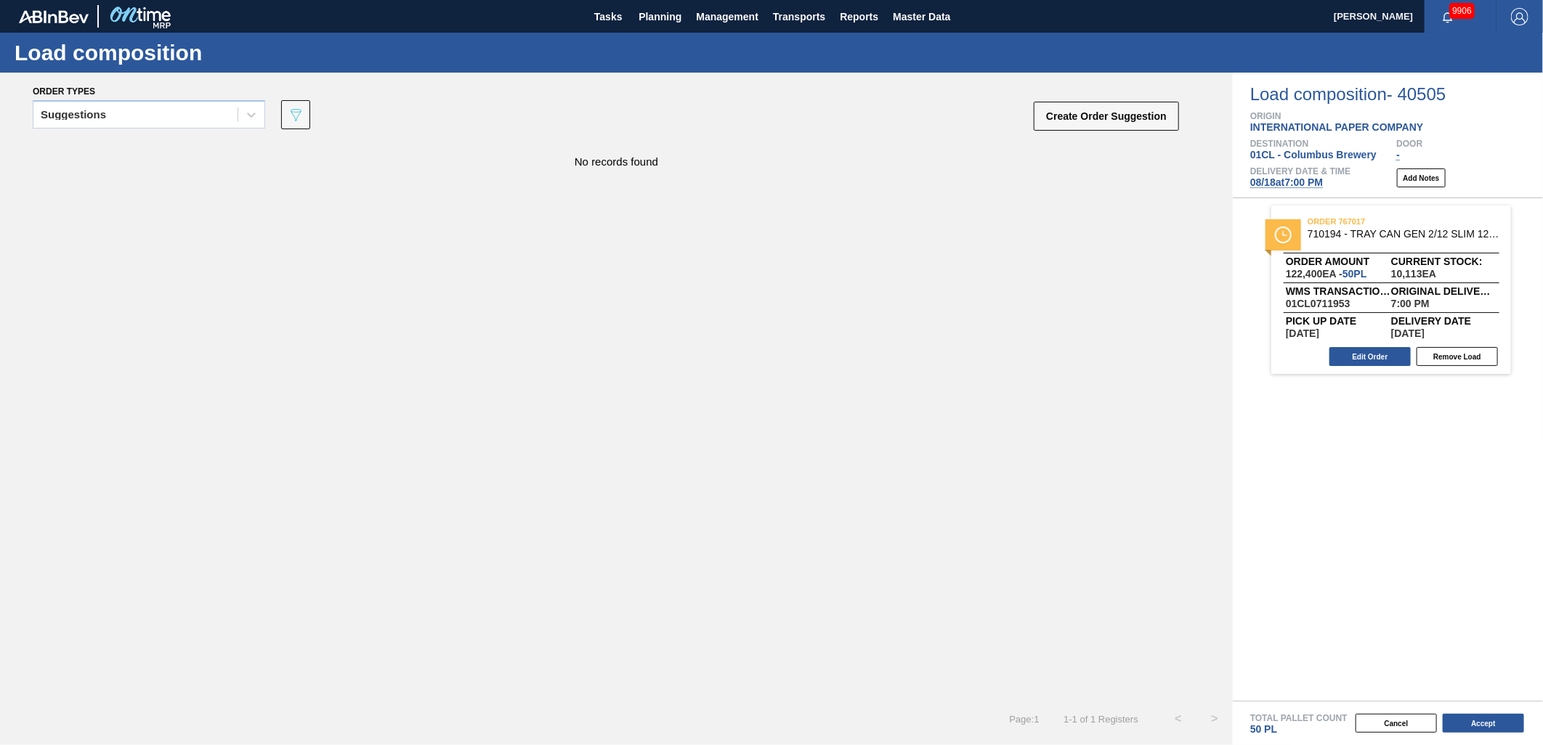
click at [1303, 184] on span "[DATE] 7:00 PM" at bounding box center [1286, 183] width 73 height 12
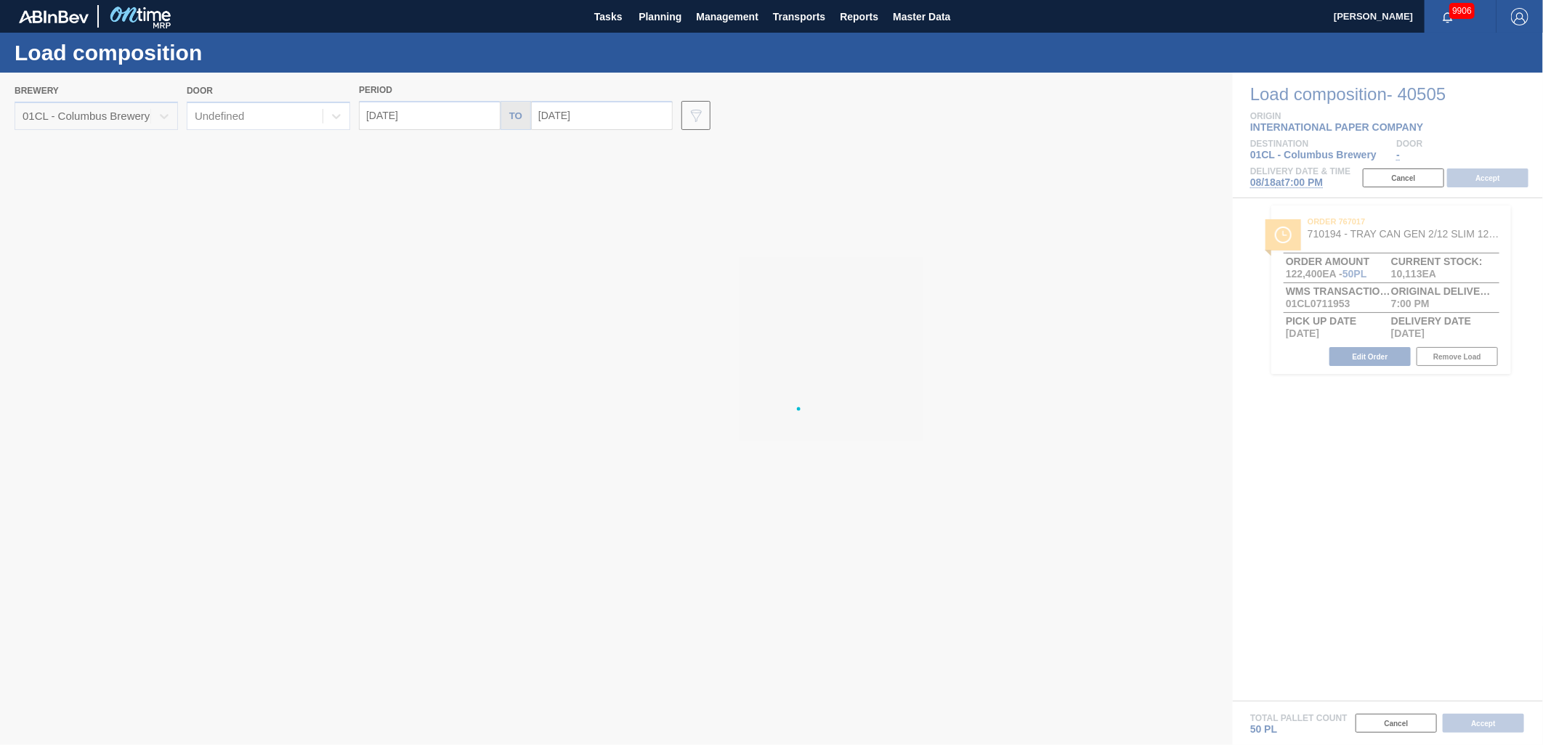
type input "[DATE]"
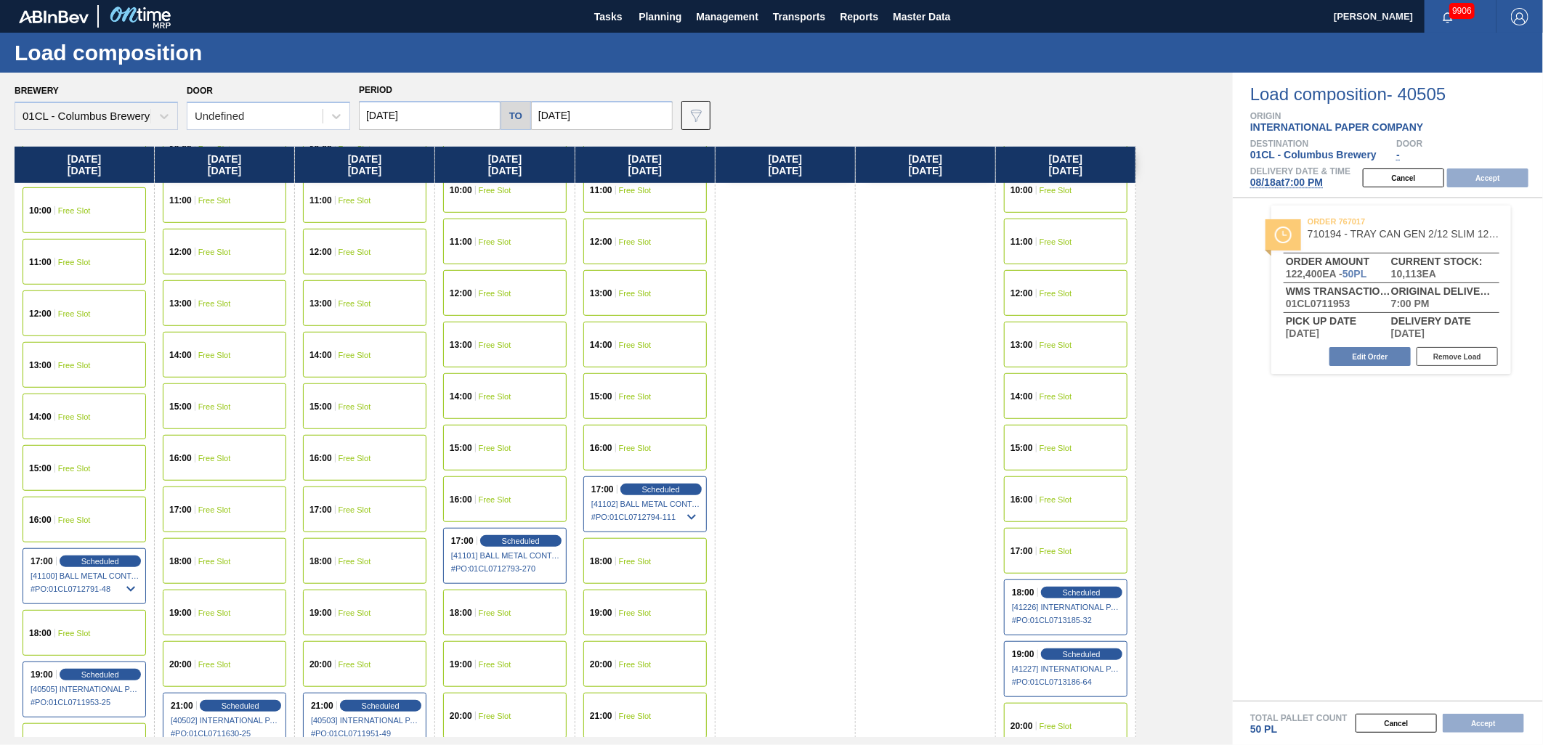
scroll to position [775, 0]
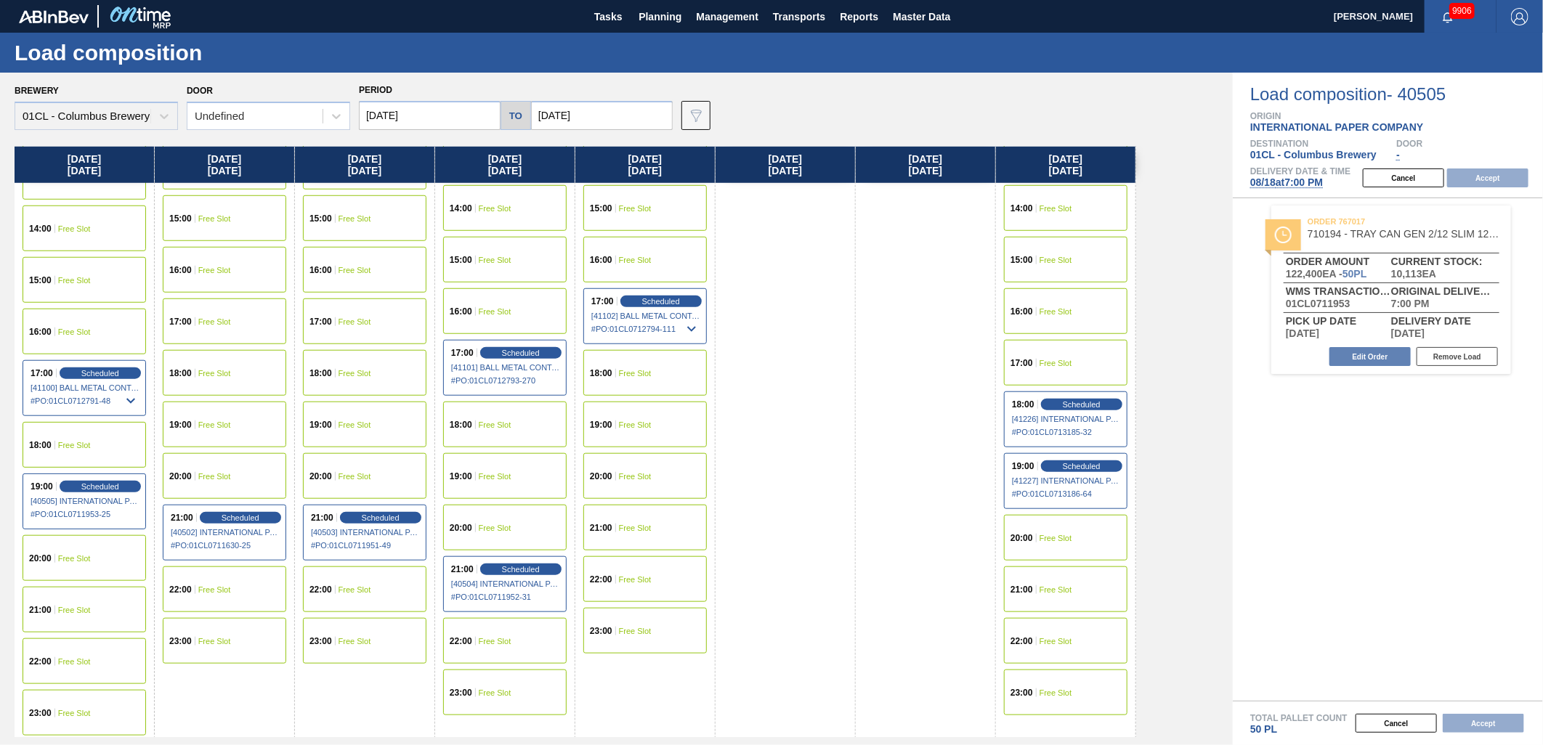
click at [389, 485] on div "20:00 Free Slot" at bounding box center [365, 476] width 124 height 46
click at [1519, 177] on button "Accept" at bounding box center [1487, 178] width 81 height 19
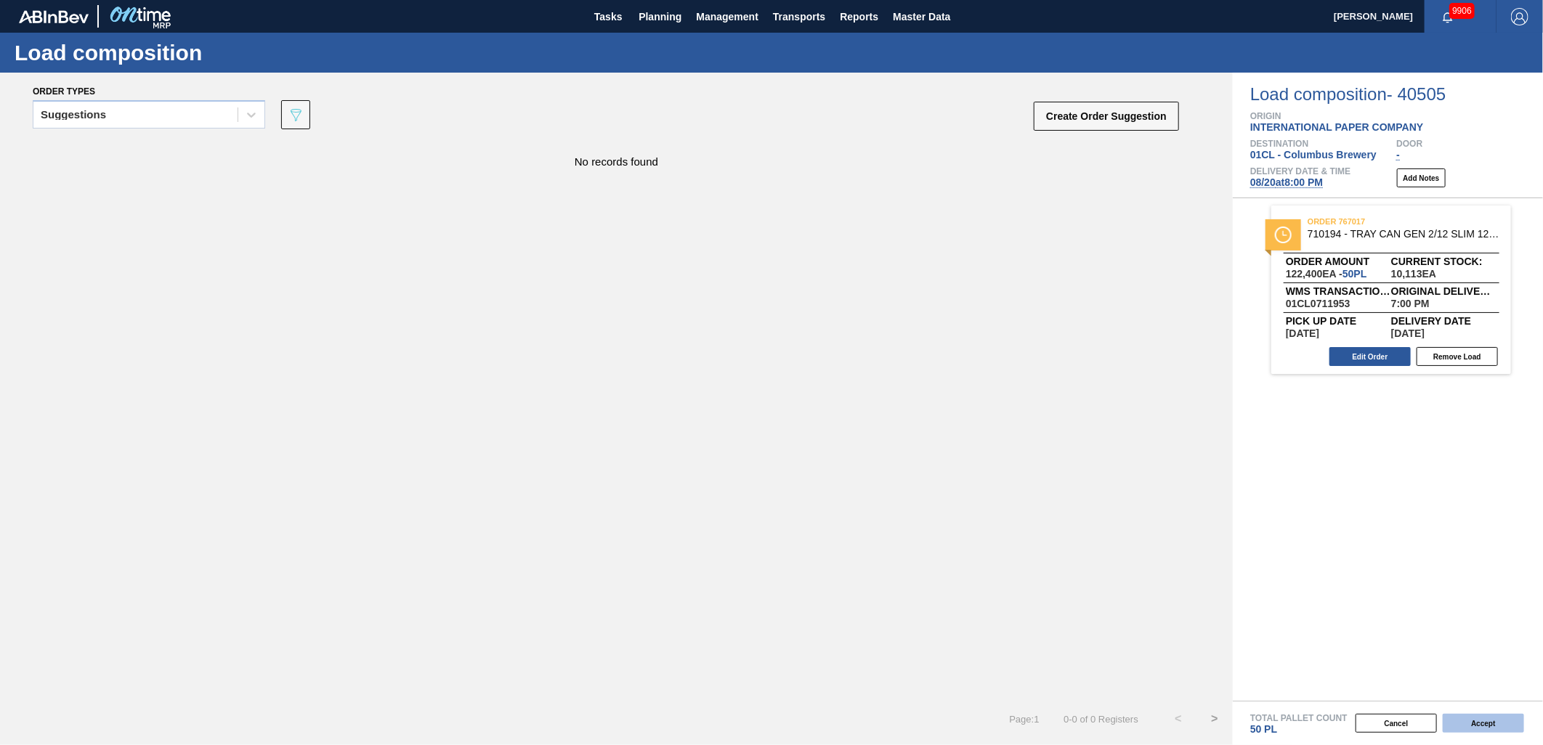
click at [1456, 720] on button "Accept" at bounding box center [1483, 723] width 81 height 19
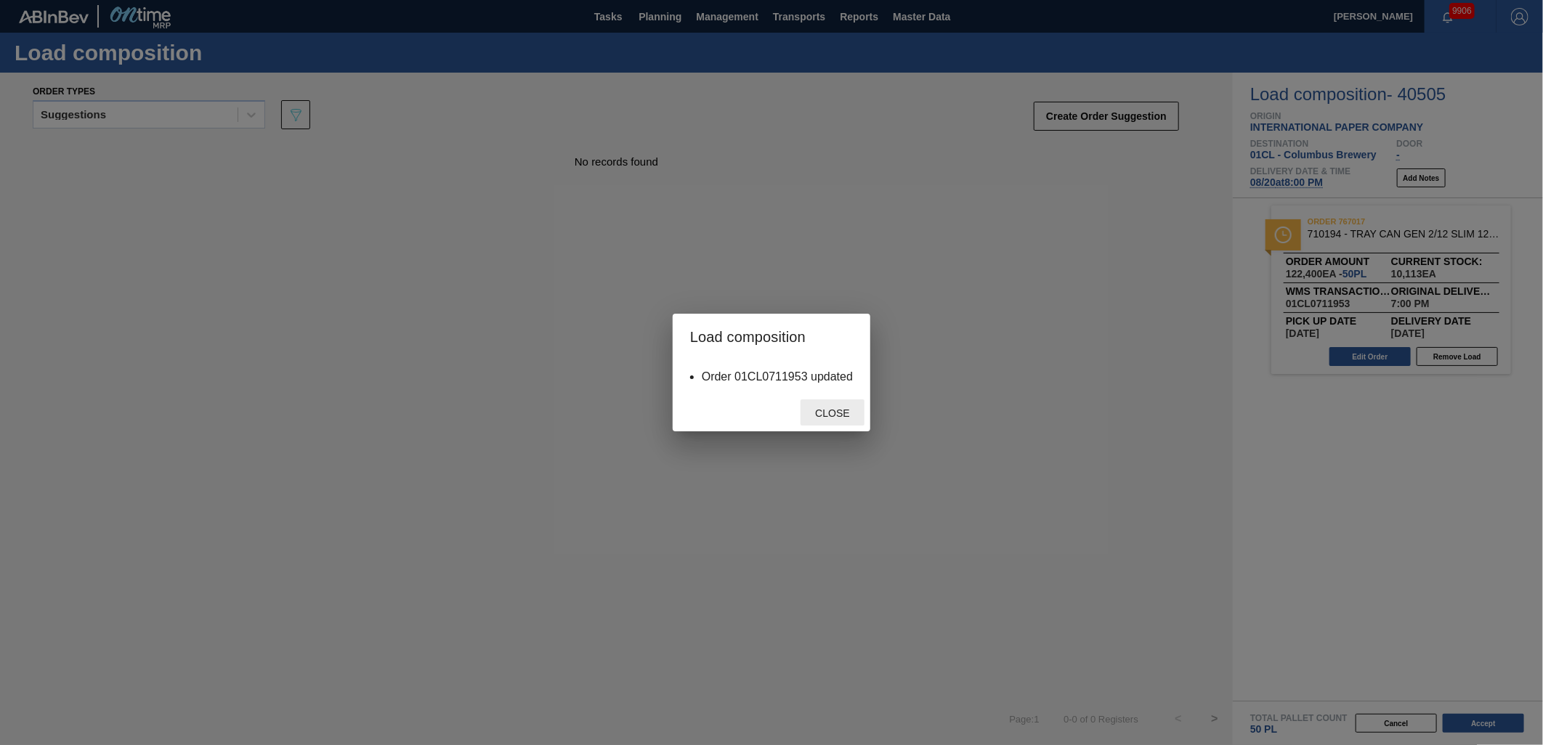
click at [815, 415] on span "Close" at bounding box center [832, 414] width 57 height 12
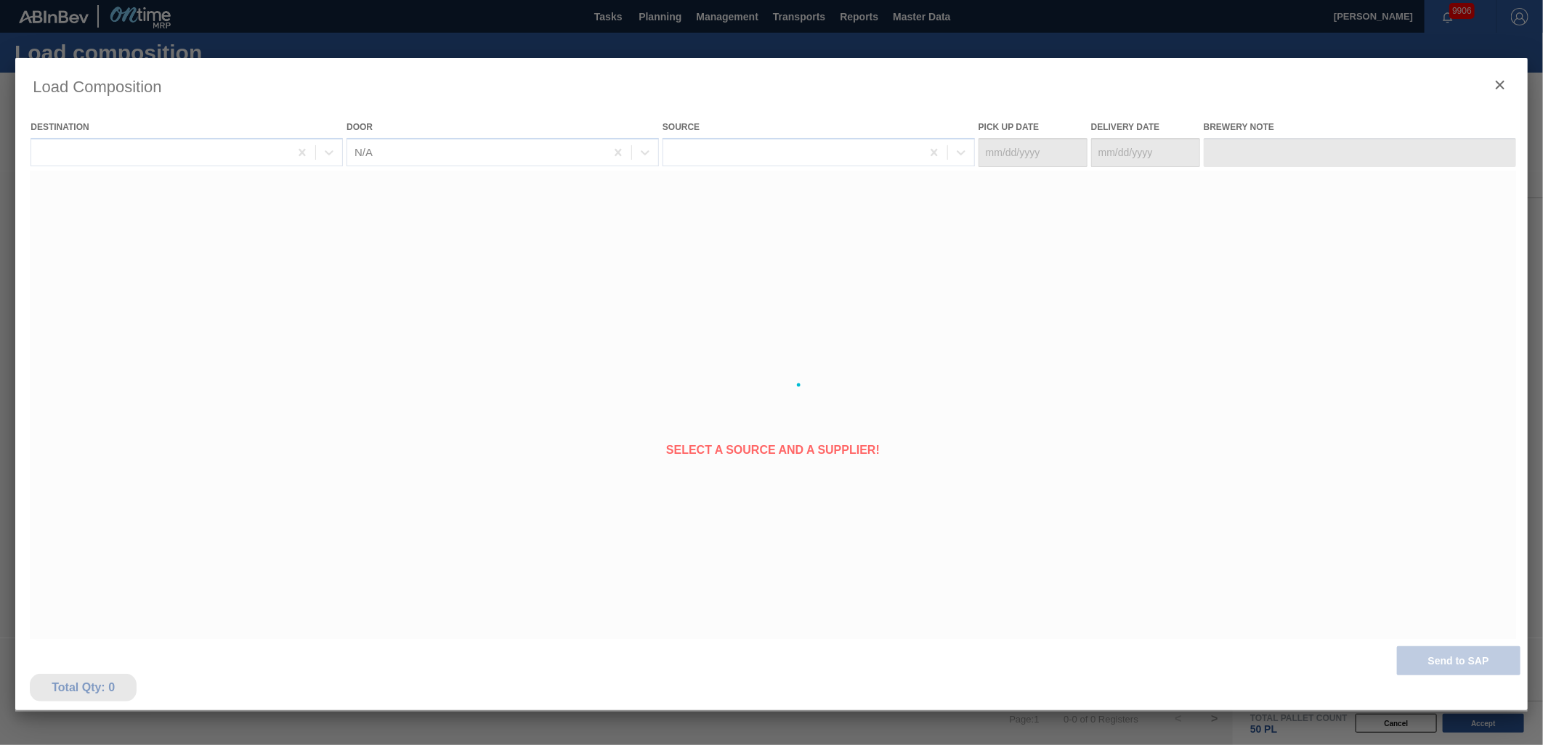
type Date "[DATE]"
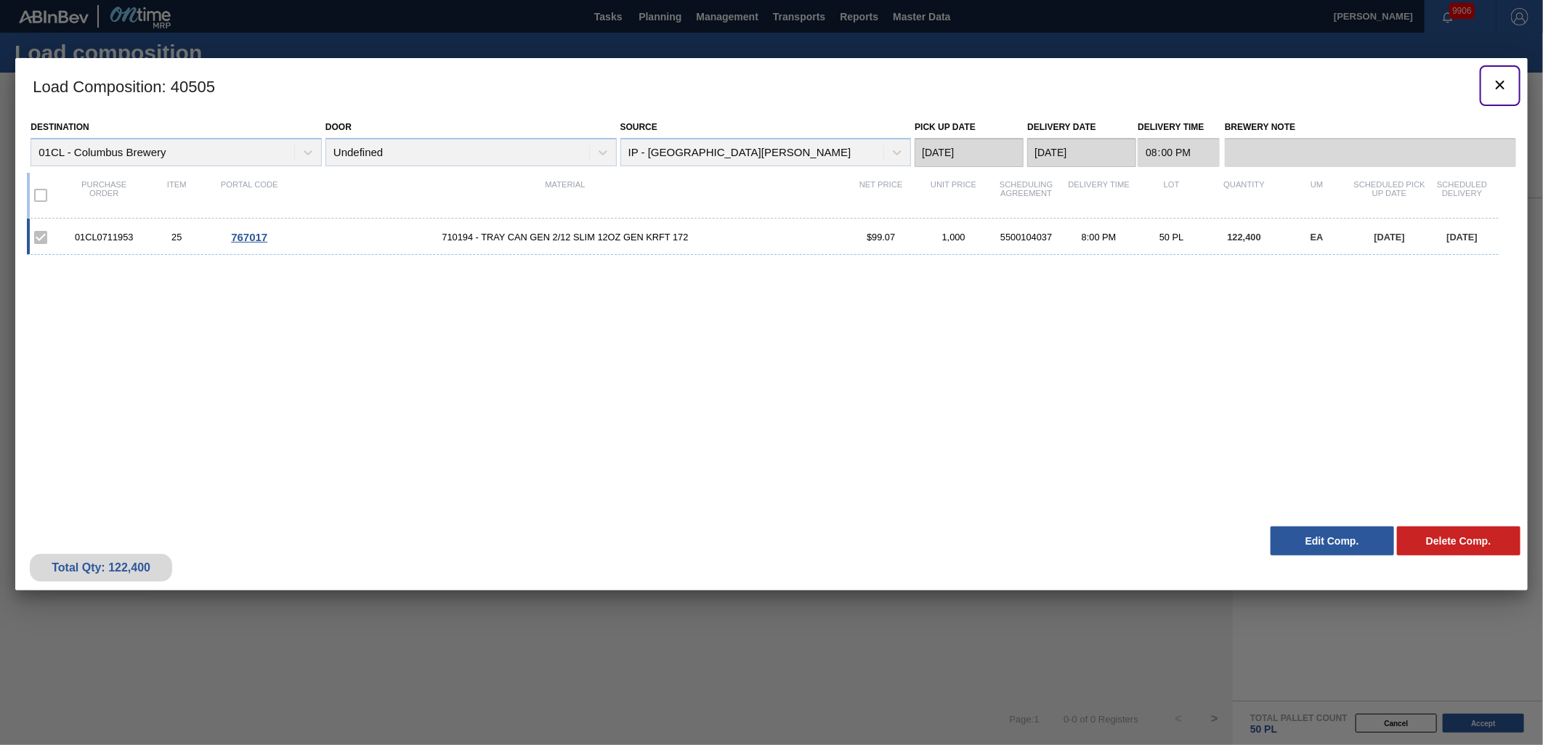
click at [1498, 88] on icon "botão de ícone" at bounding box center [1500, 85] width 9 height 9
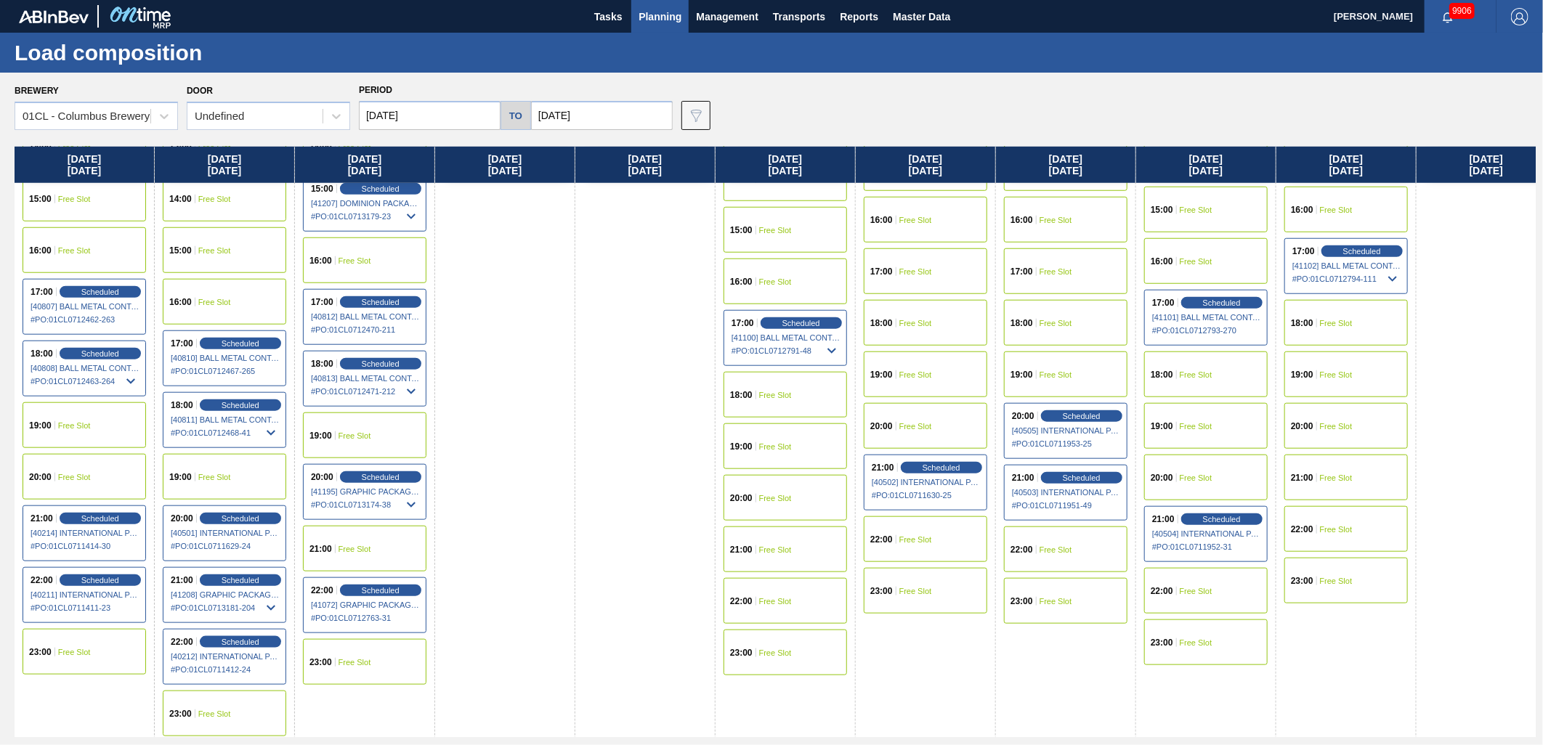
scroll to position [826, 0]
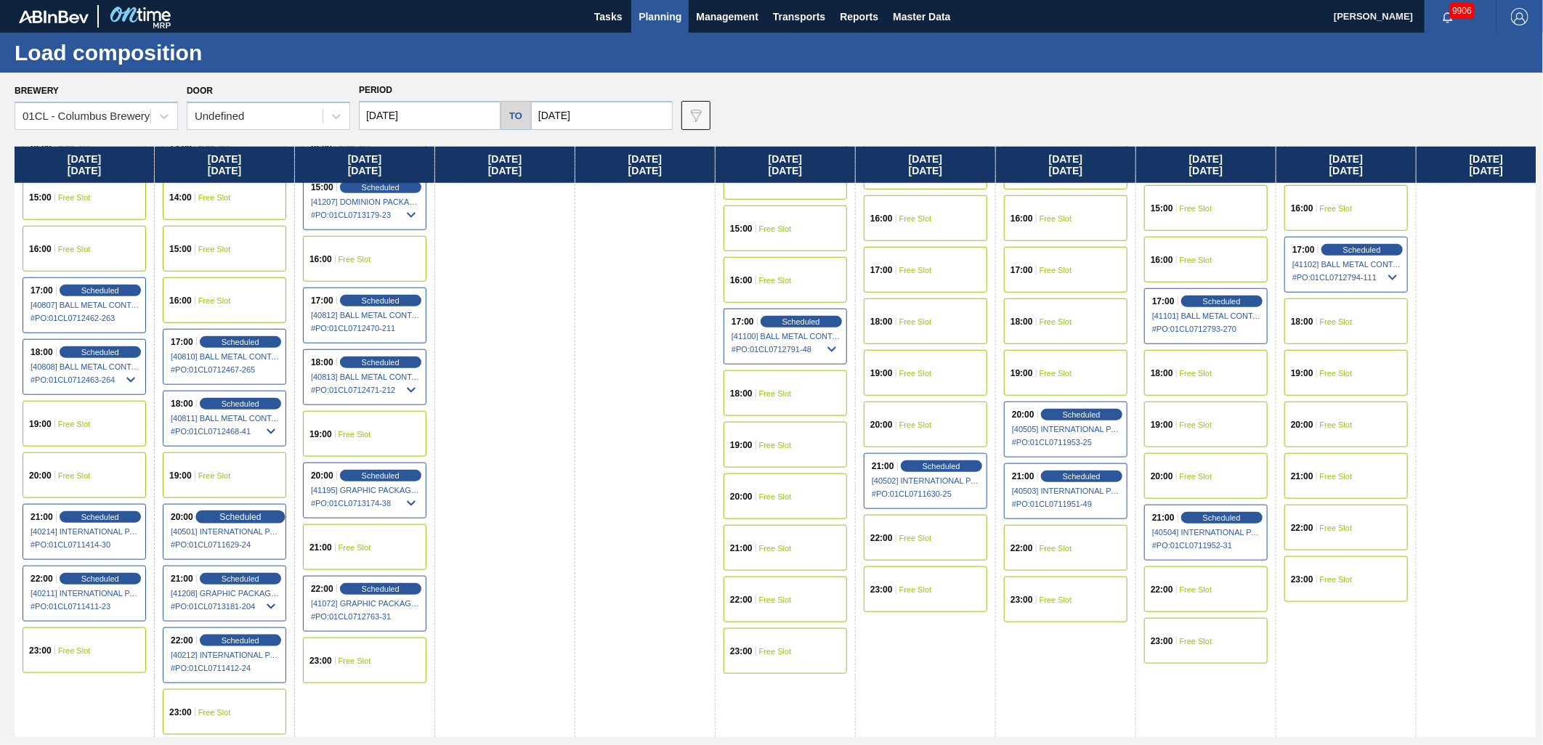
click at [220, 517] on span "Scheduled" at bounding box center [239, 516] width 41 height 9
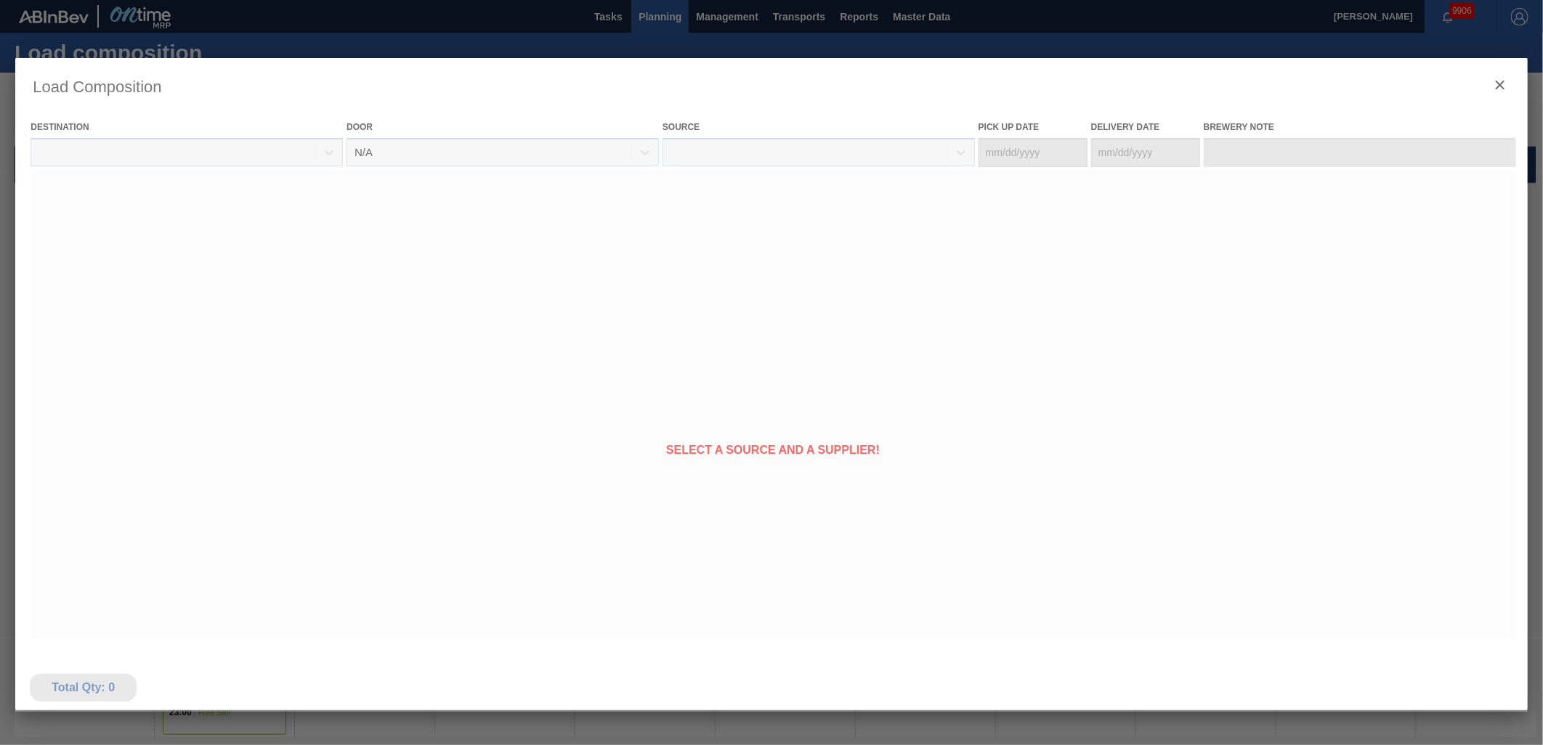
type Date "[DATE]"
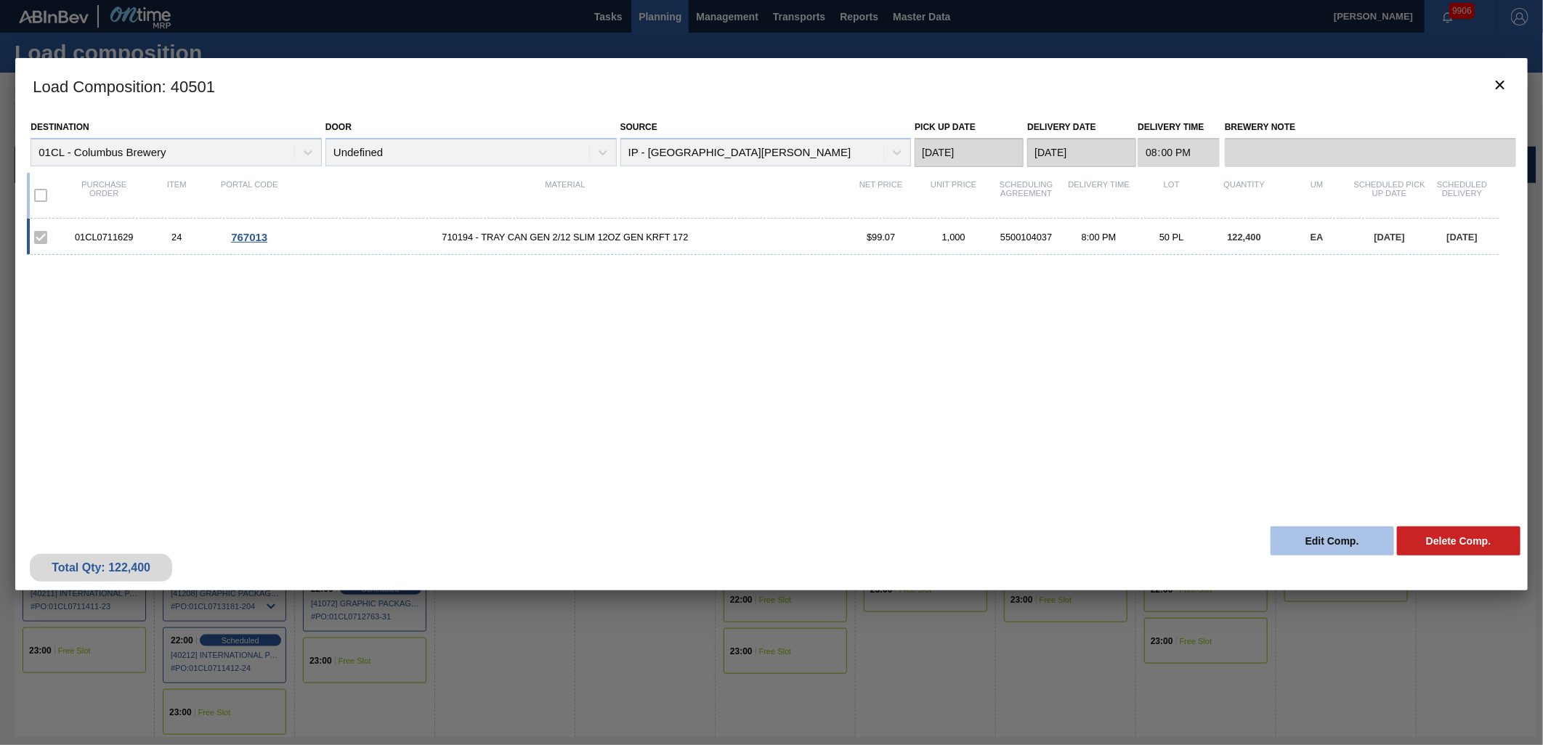
click at [1303, 549] on button "Edit Comp." at bounding box center [1333, 541] width 124 height 29
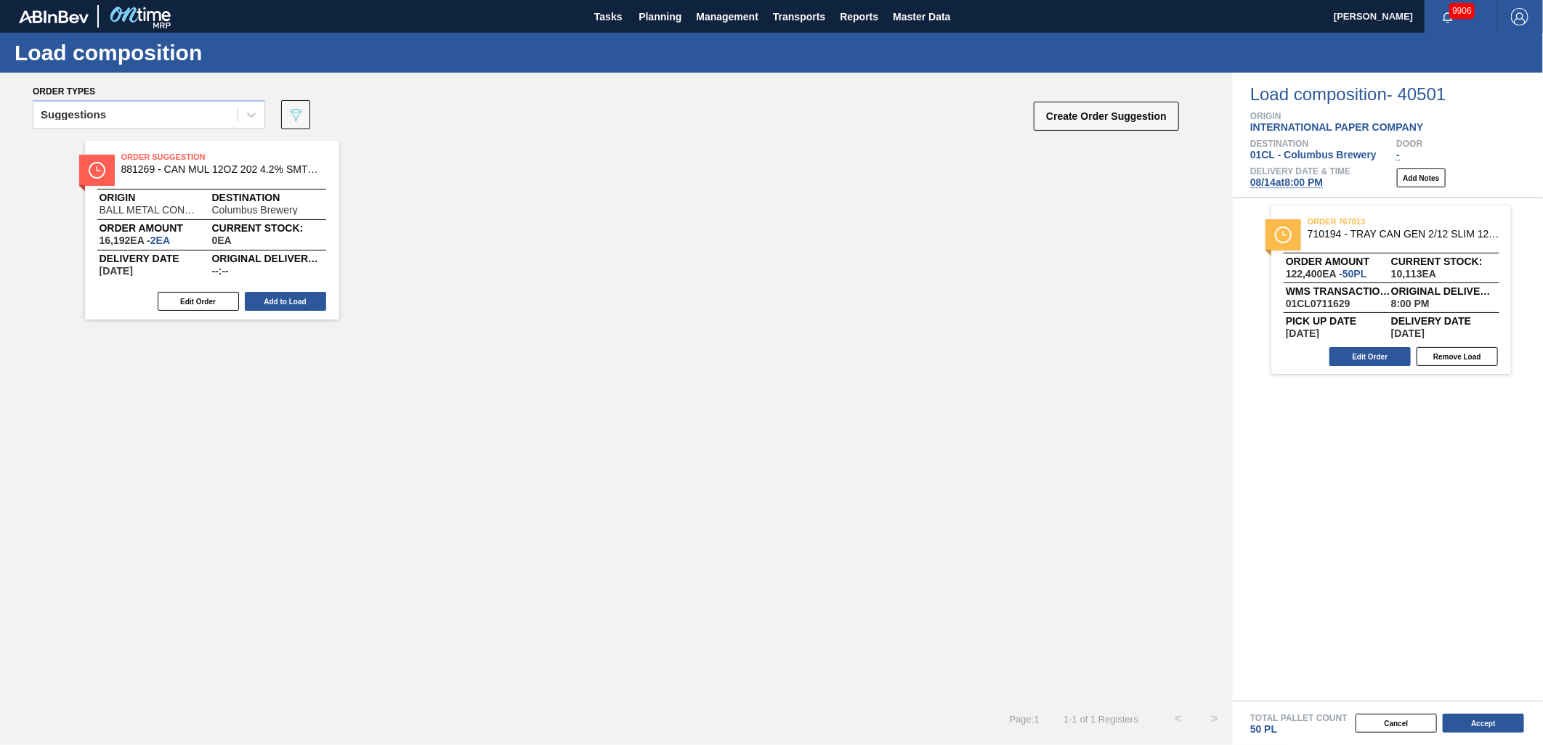
click at [1287, 182] on span "[DATE] 8:00 PM" at bounding box center [1286, 183] width 73 height 12
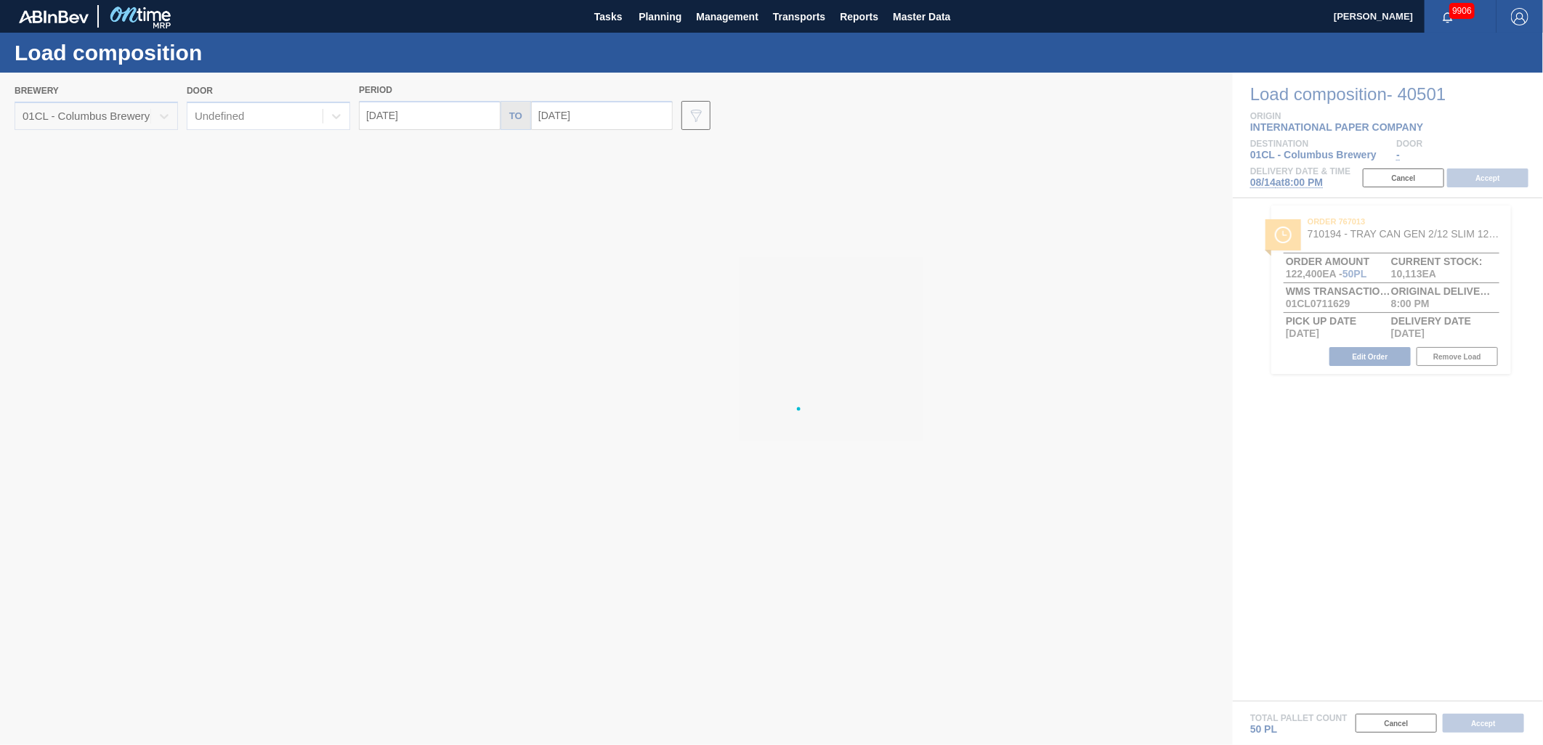
type input "[DATE]"
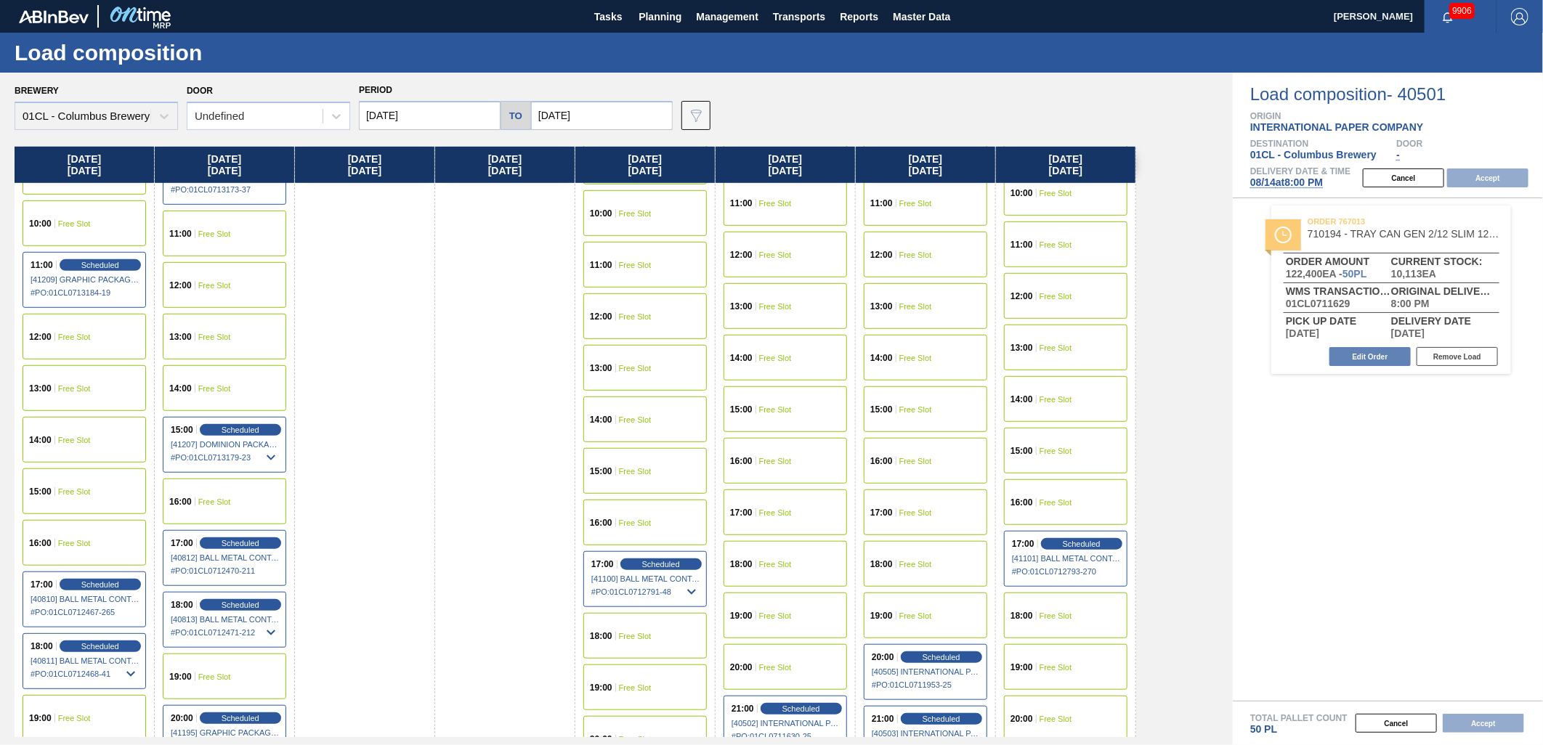
scroll to position [484, 0]
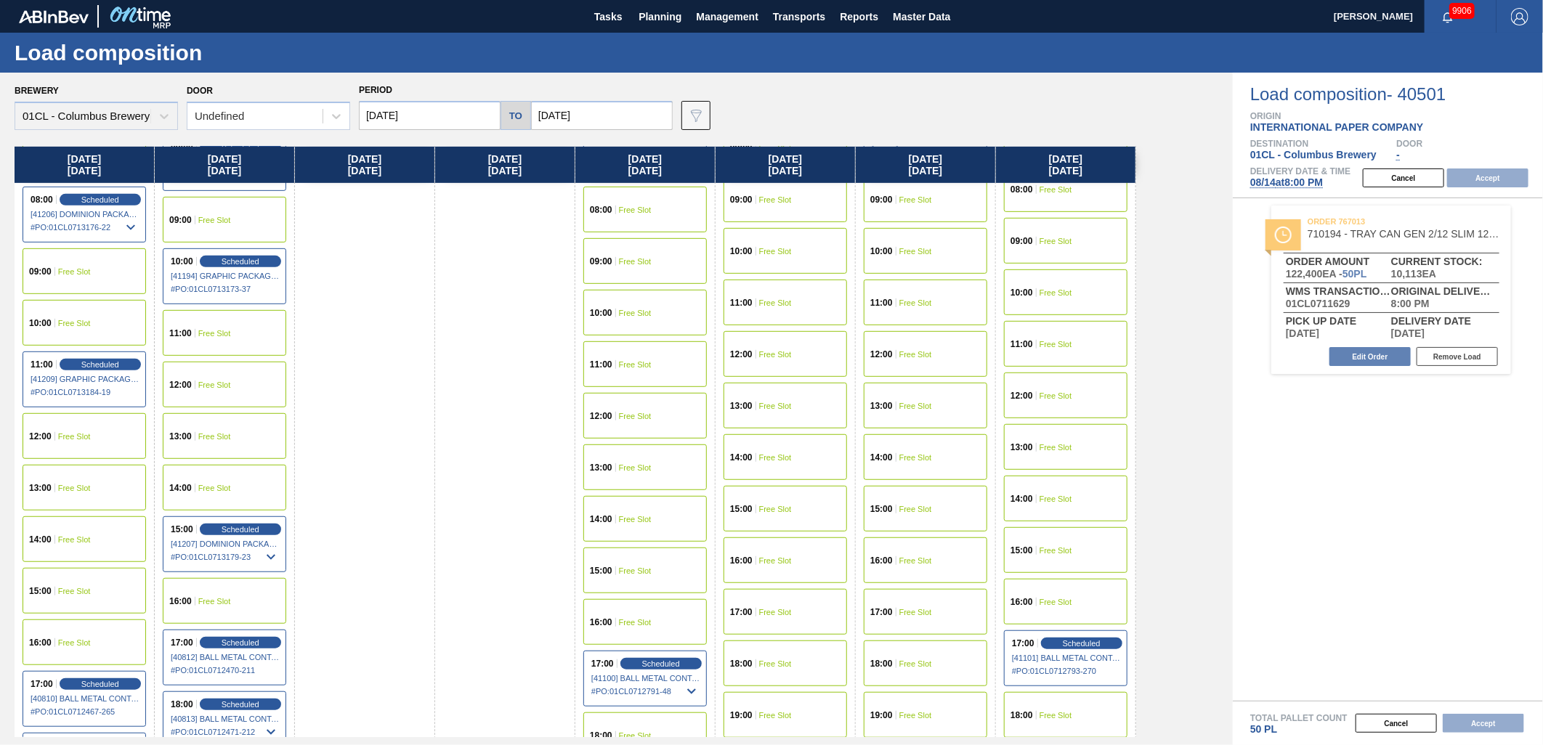
click at [643, 412] on span "Free Slot" at bounding box center [635, 416] width 33 height 9
click at [1484, 186] on button "Accept" at bounding box center [1487, 178] width 81 height 19
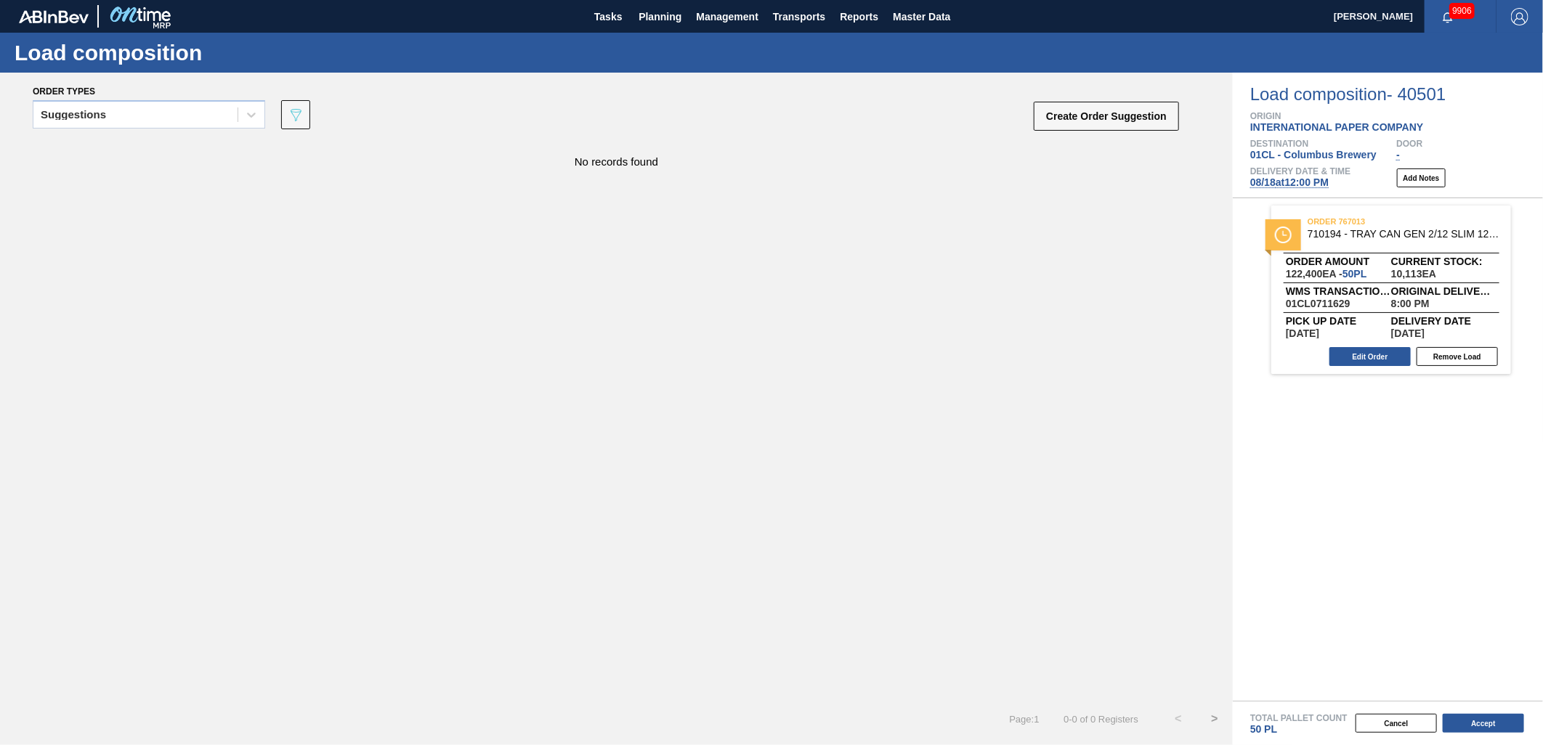
click at [1472, 722] on button "Accept" at bounding box center [1483, 723] width 81 height 19
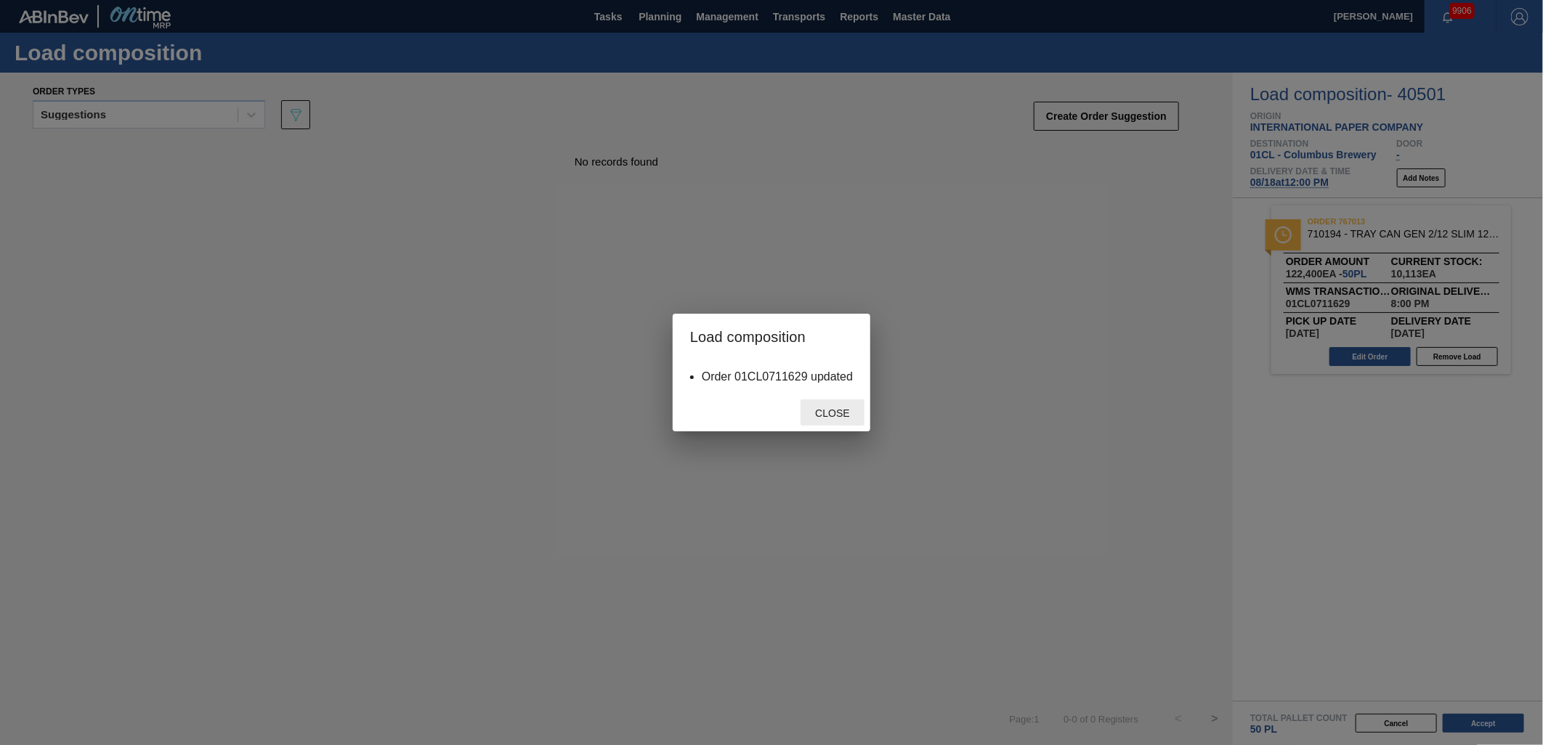
click at [836, 416] on span "Close" at bounding box center [832, 414] width 57 height 12
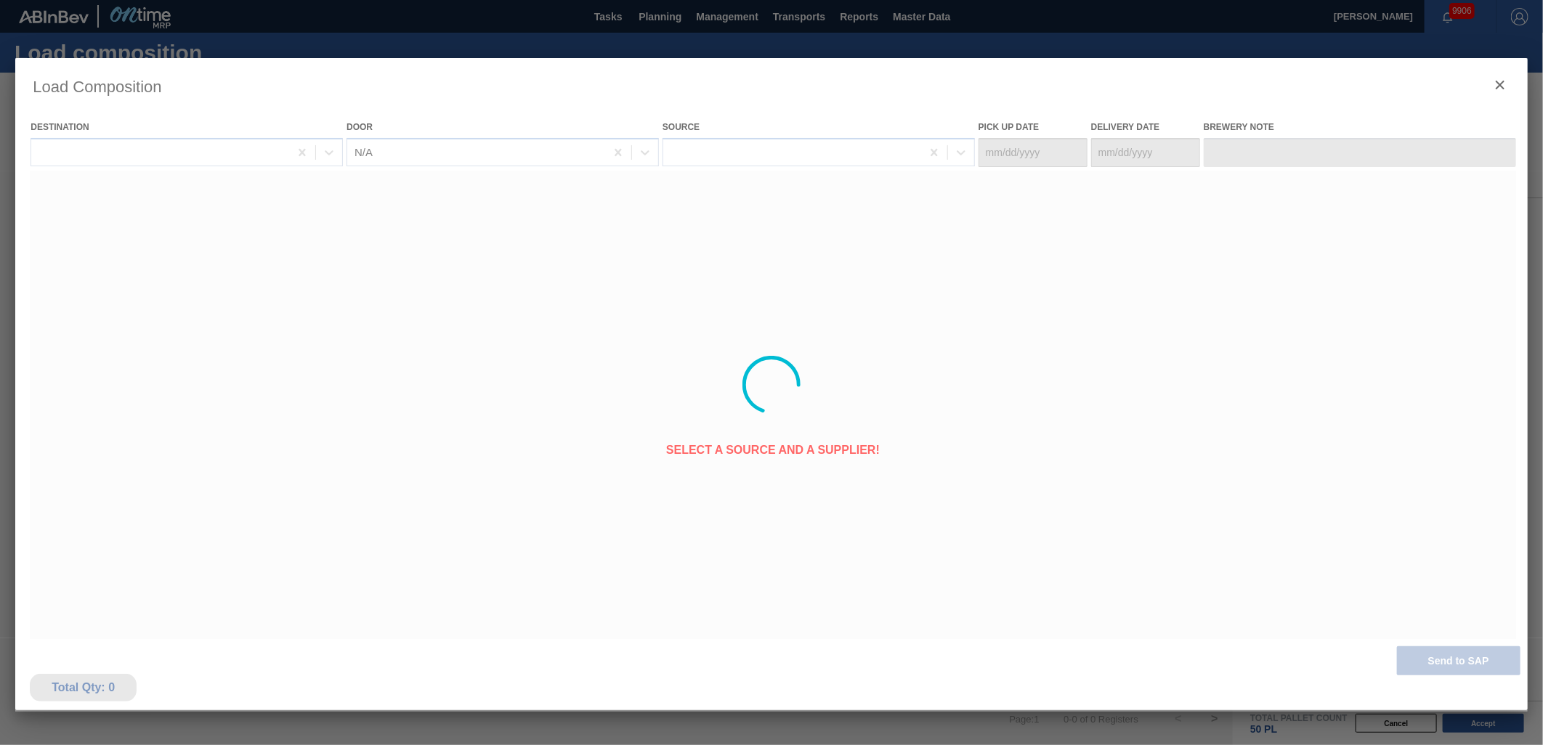
type Date "[DATE]"
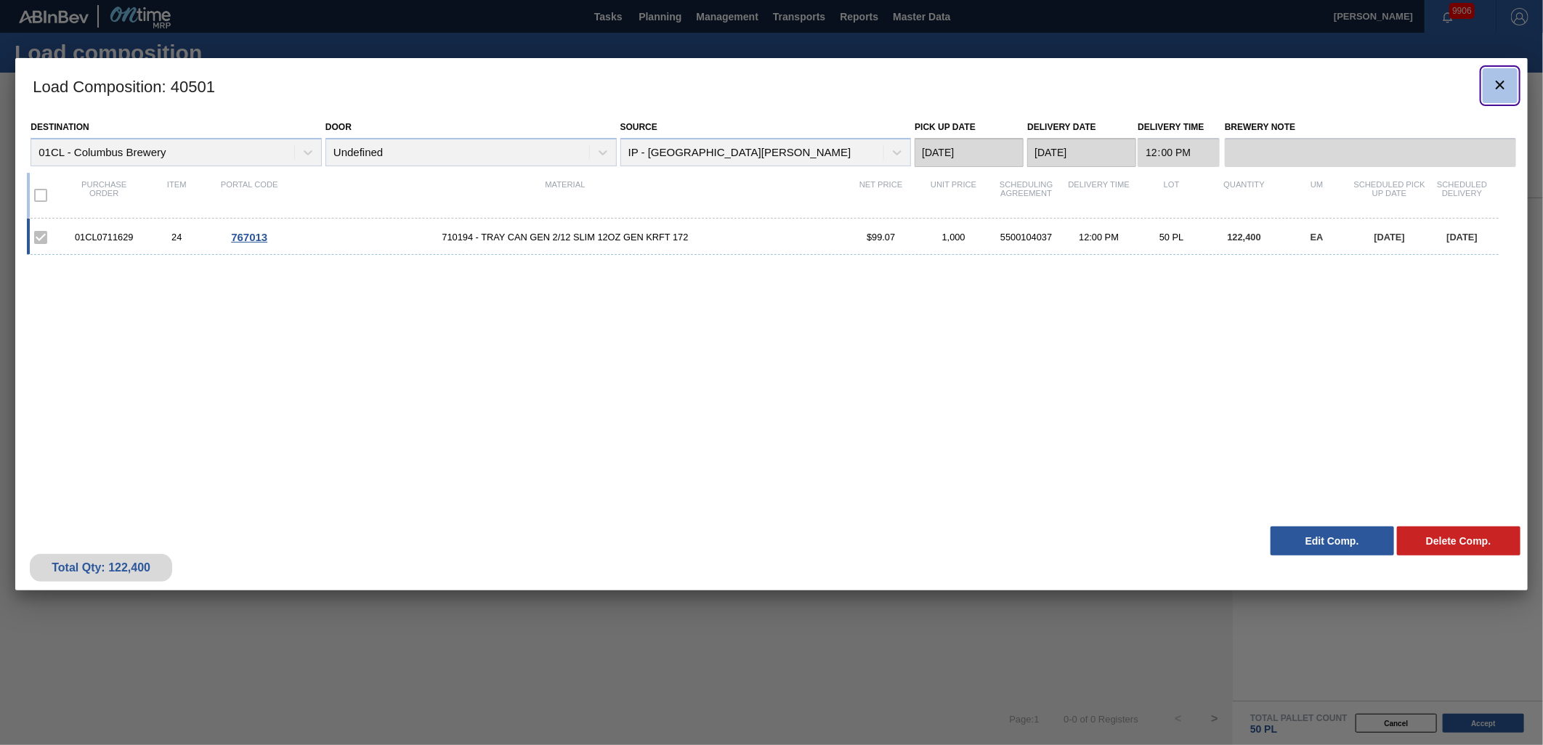
click at [1495, 84] on icon "botão de ícone" at bounding box center [1500, 84] width 17 height 17
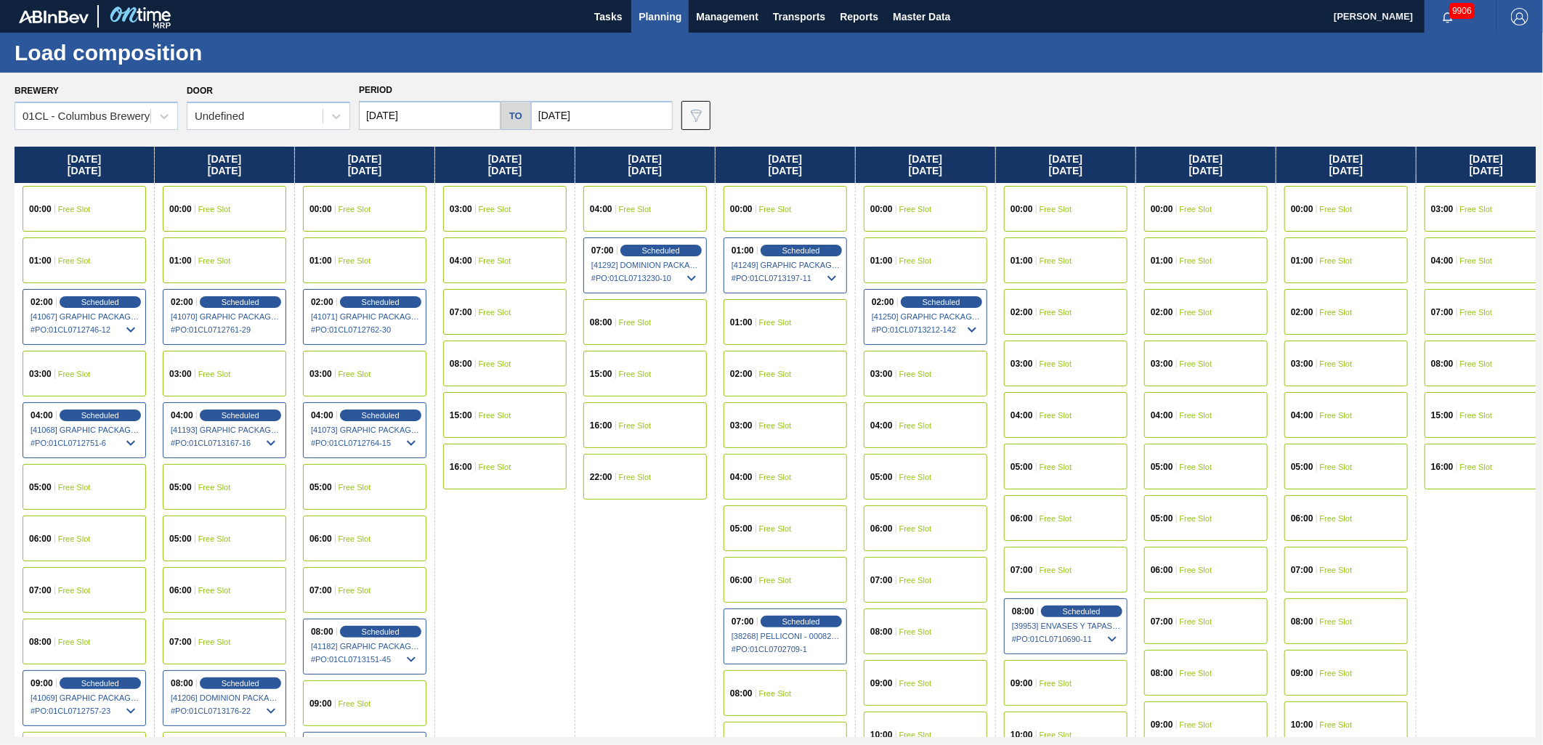
click at [496, 115] on input "[DATE]" at bounding box center [430, 115] width 142 height 29
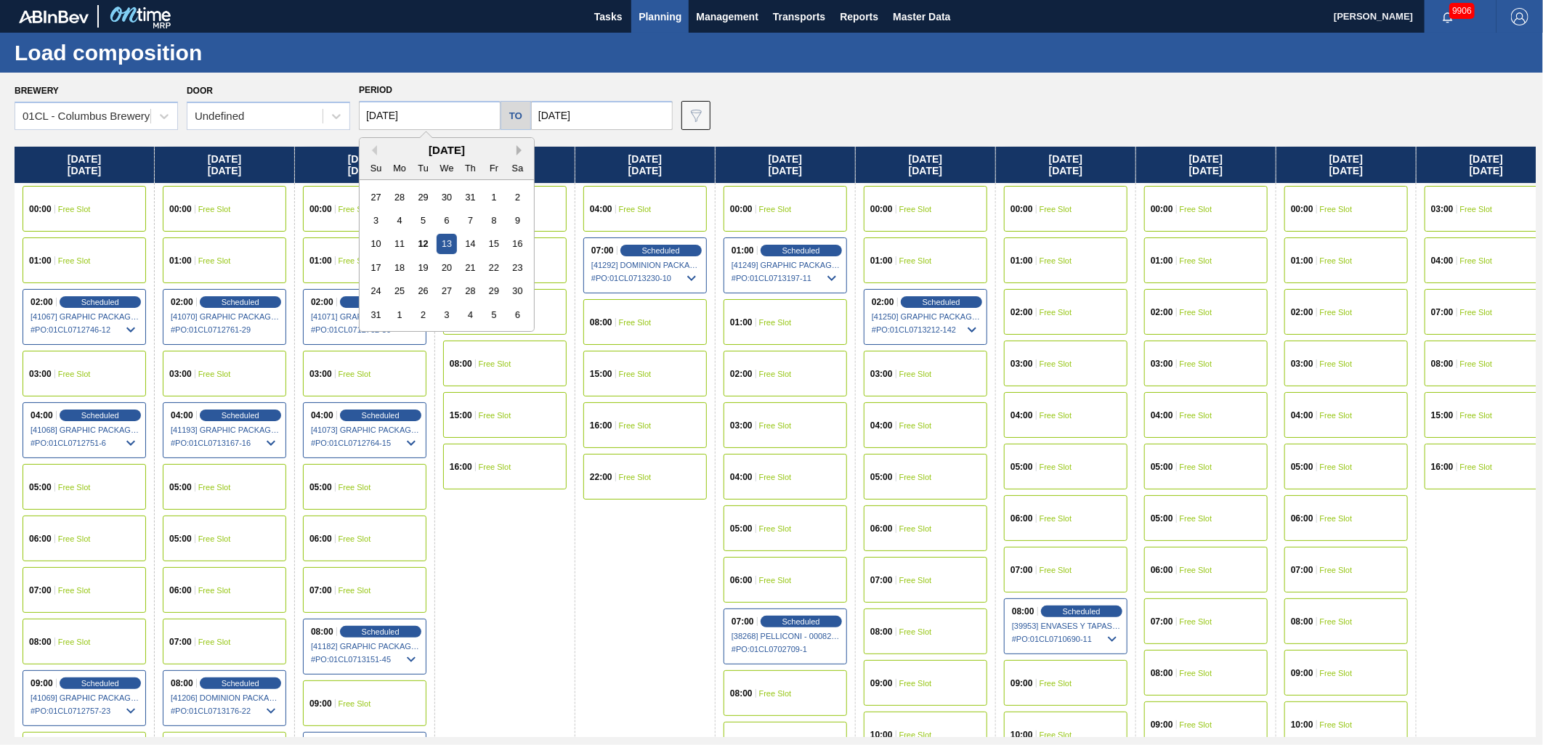
click at [517, 149] on div "Previous Month Next Month [DATE] Su Mo Tu We Th Fr Sa 27 28 29 30 31 1 2 3 4 5 …" at bounding box center [447, 234] width 176 height 195
click at [517, 151] on button "Next Month" at bounding box center [522, 150] width 10 height 10
click at [396, 197] on div "1" at bounding box center [400, 197] width 20 height 20
type input "[DATE]"
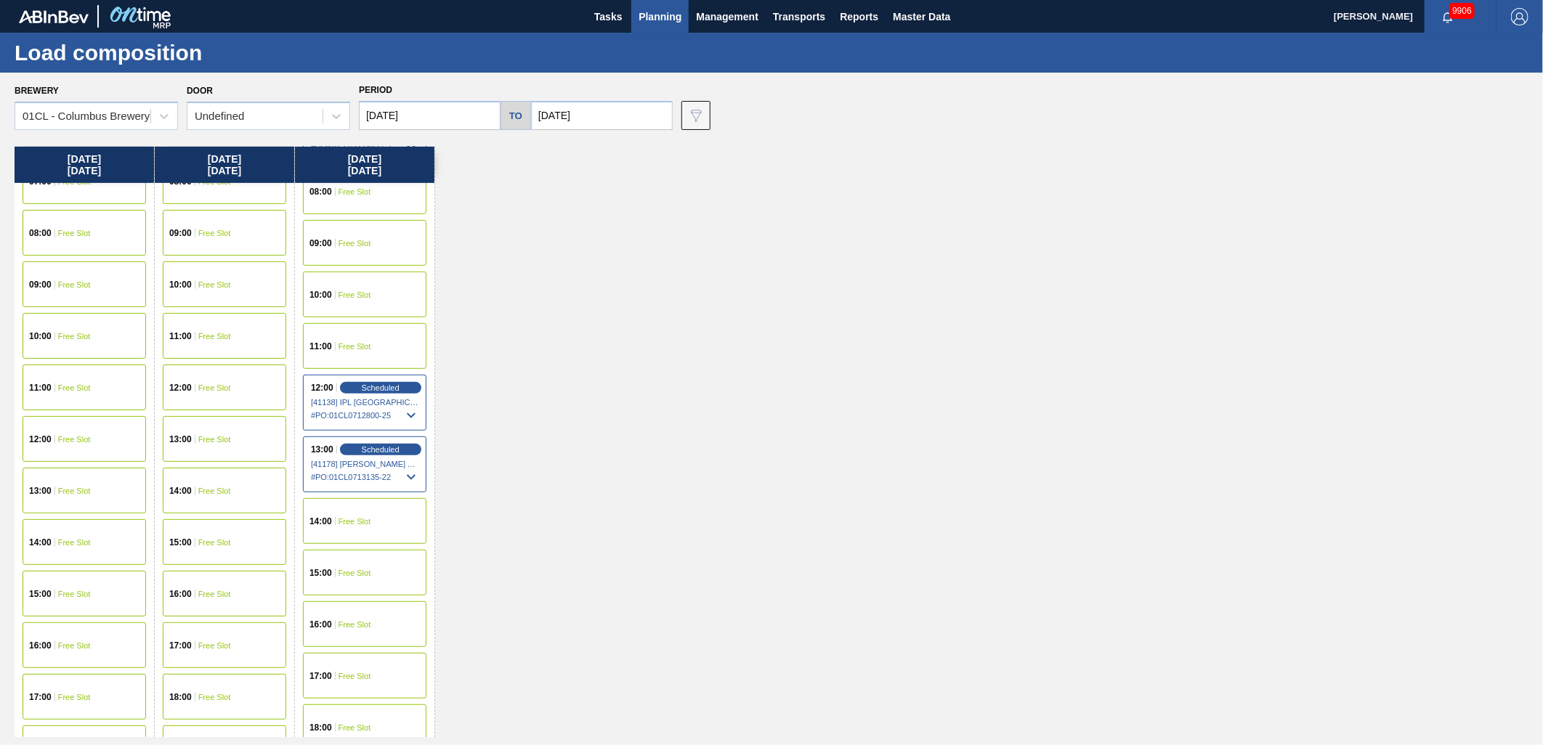
scroll to position [484, 0]
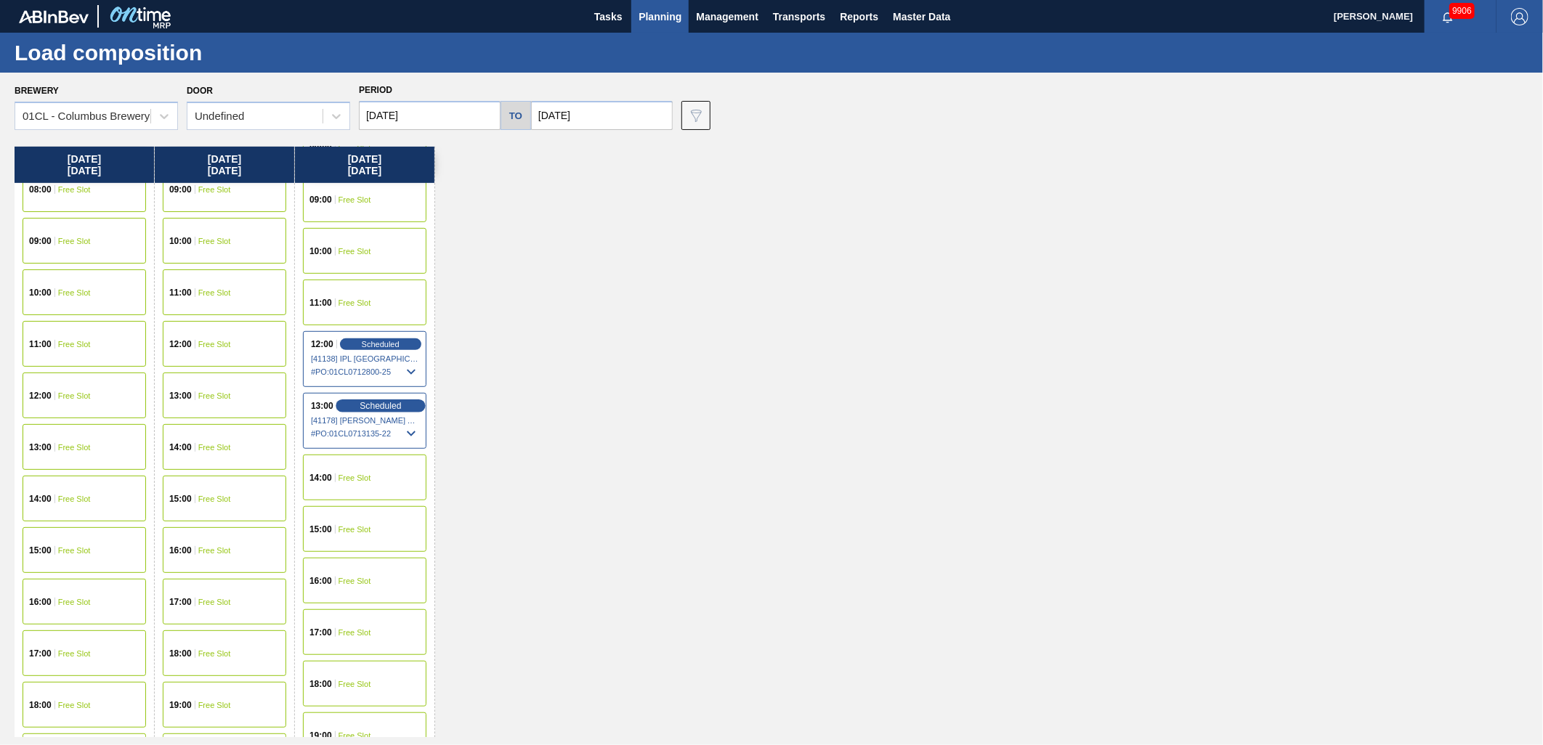
click at [385, 405] on span "Scheduled" at bounding box center [380, 405] width 41 height 9
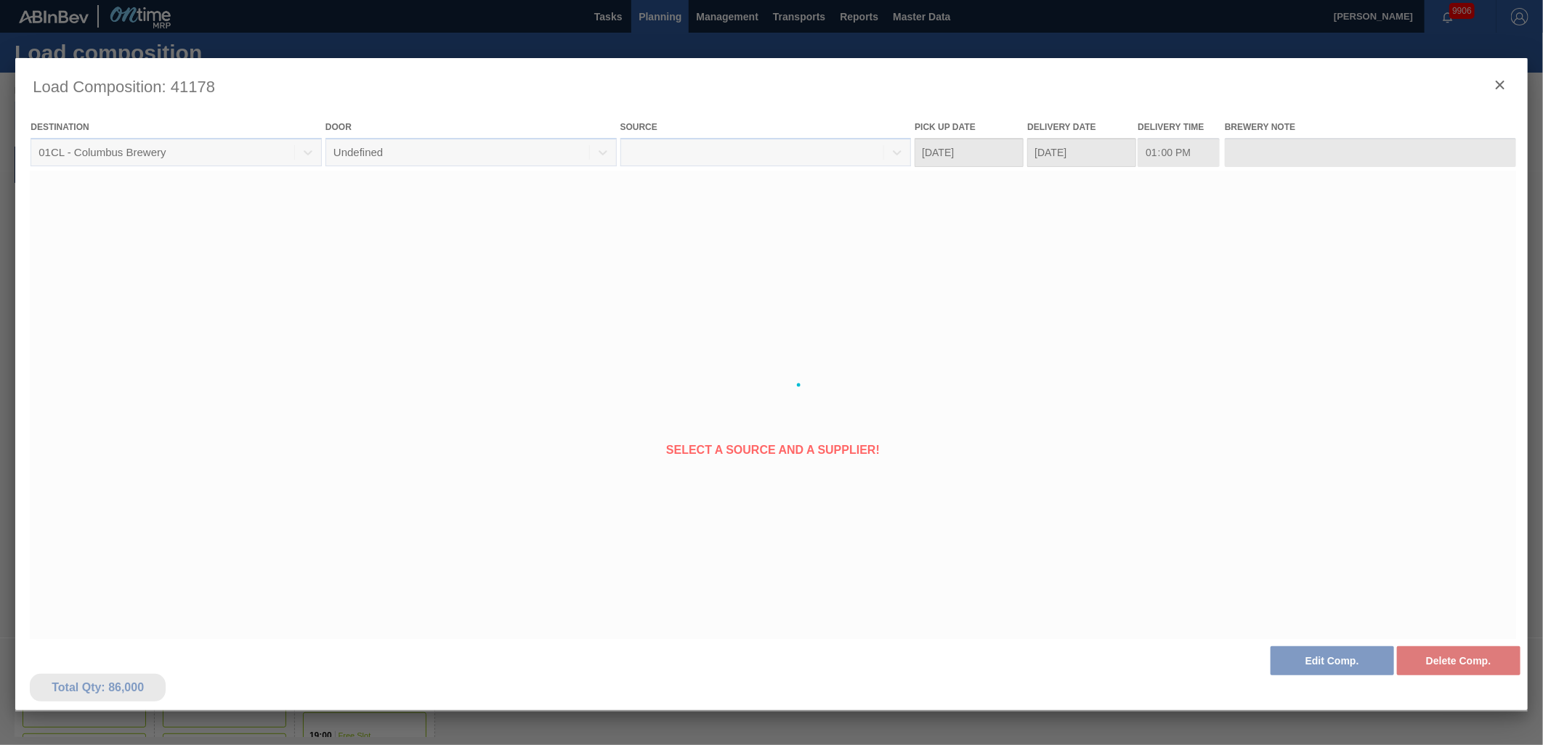
type Date "[DATE]"
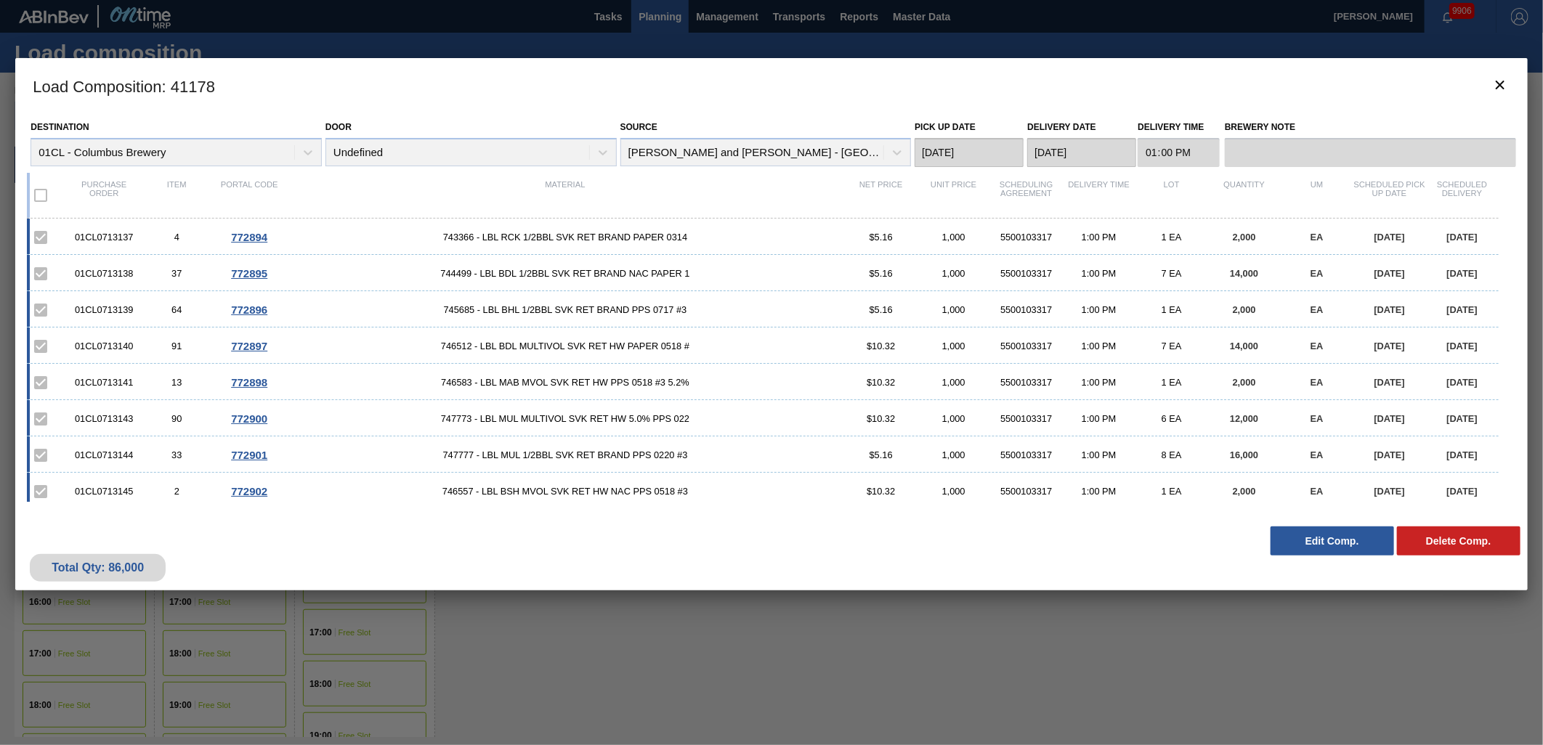
click at [1347, 549] on button "Edit Comp." at bounding box center [1333, 541] width 124 height 29
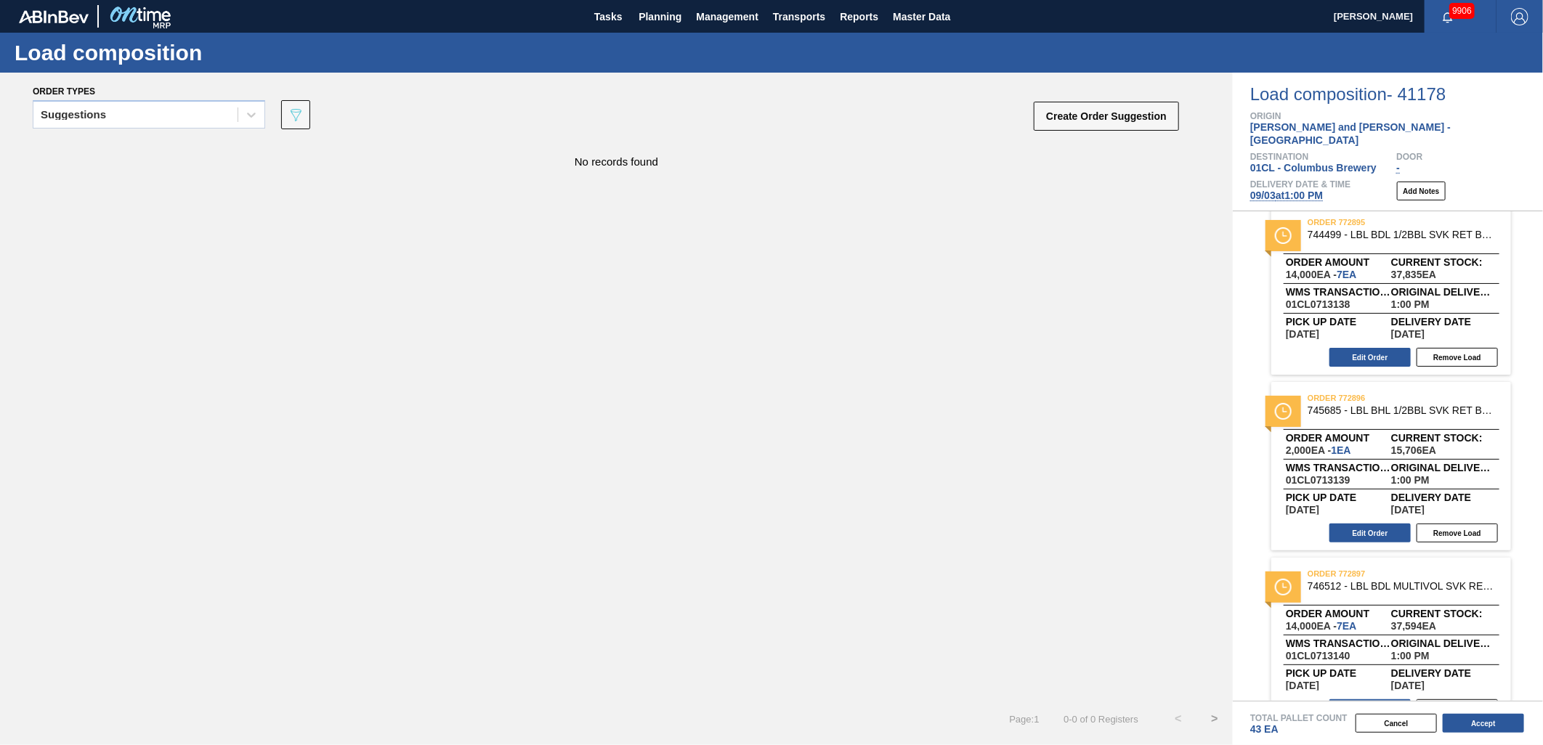
scroll to position [565, 0]
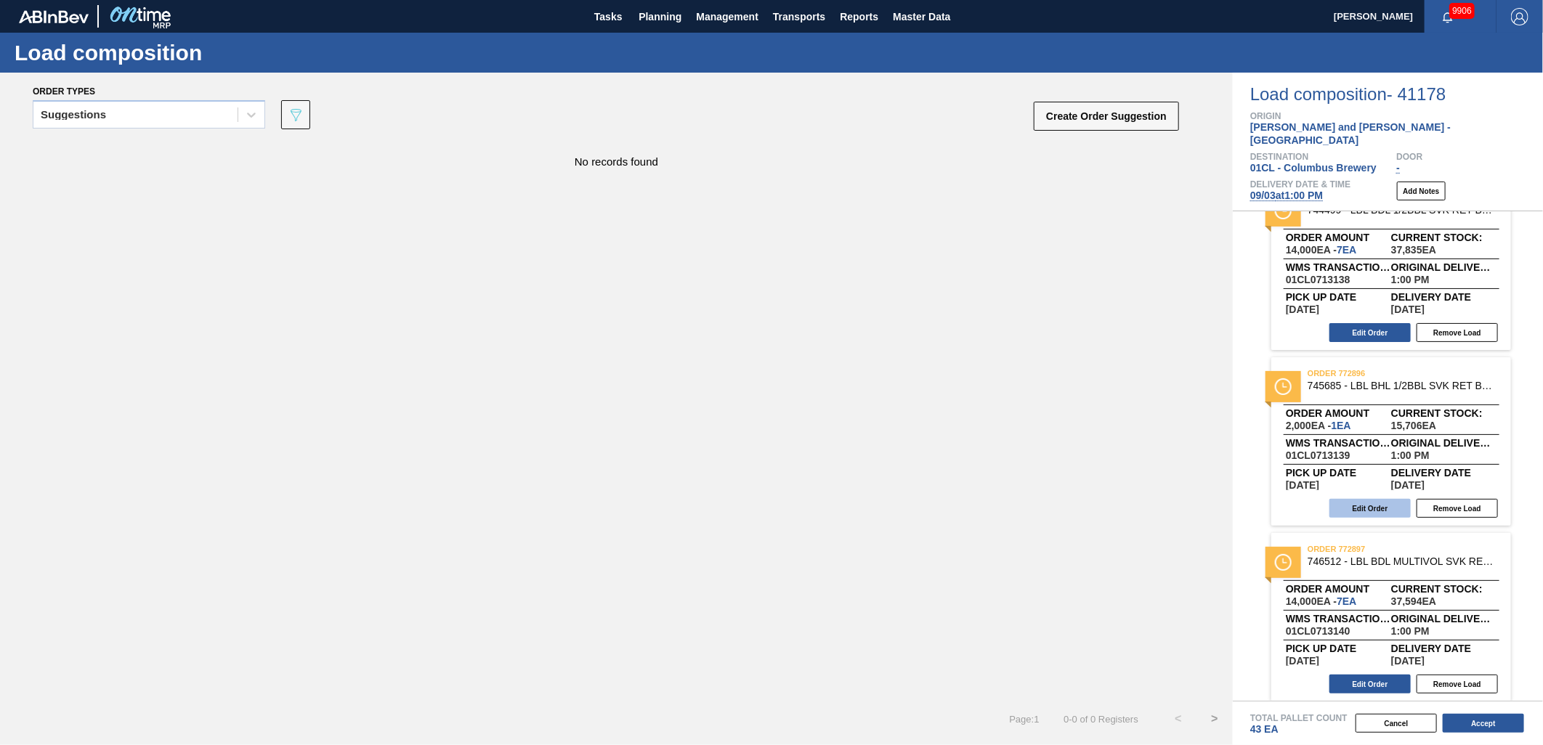
click at [1353, 499] on button "Edit Order" at bounding box center [1370, 508] width 81 height 19
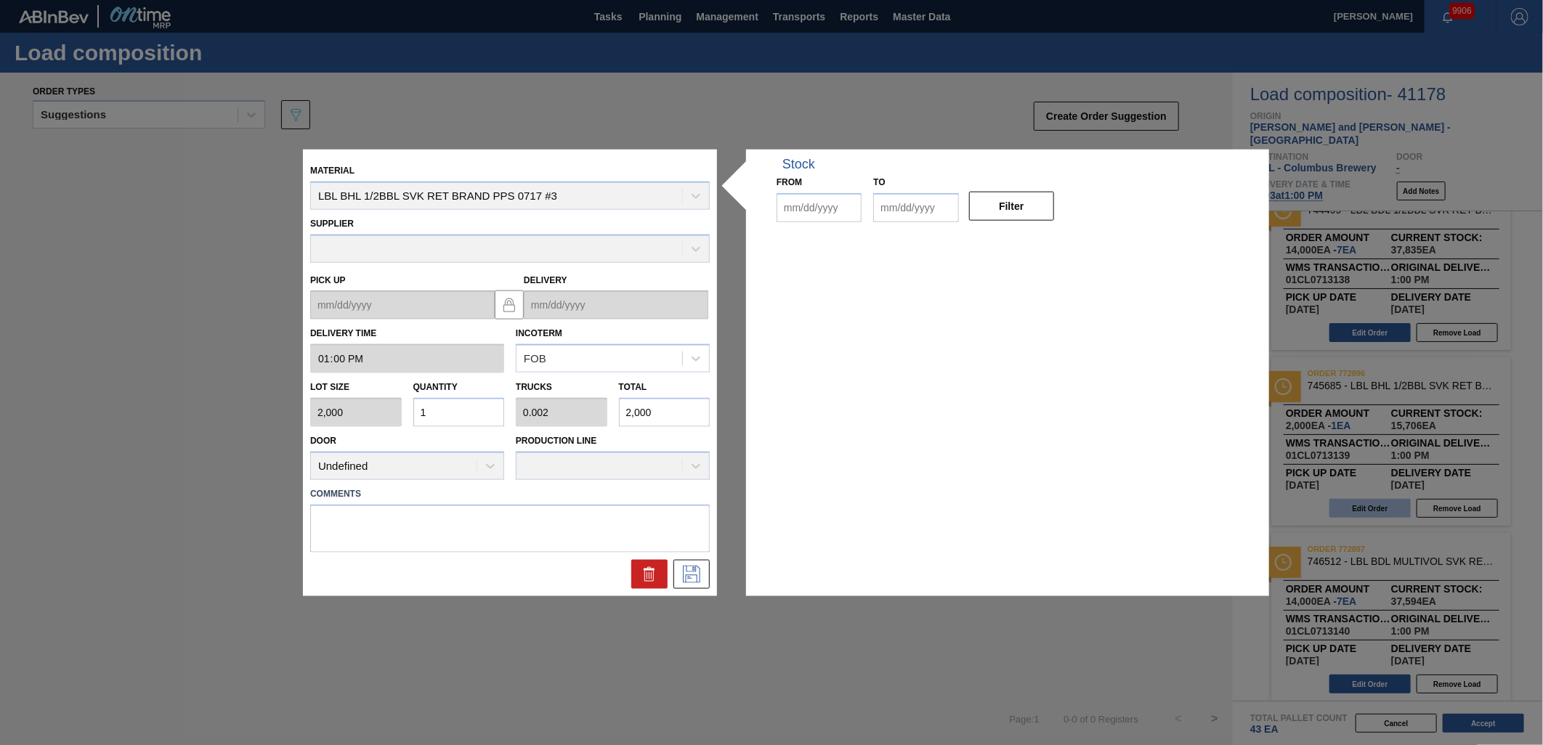
type input "13:00:00"
type input "2,000"
type input "1"
type input "0.002"
type input "2,000"
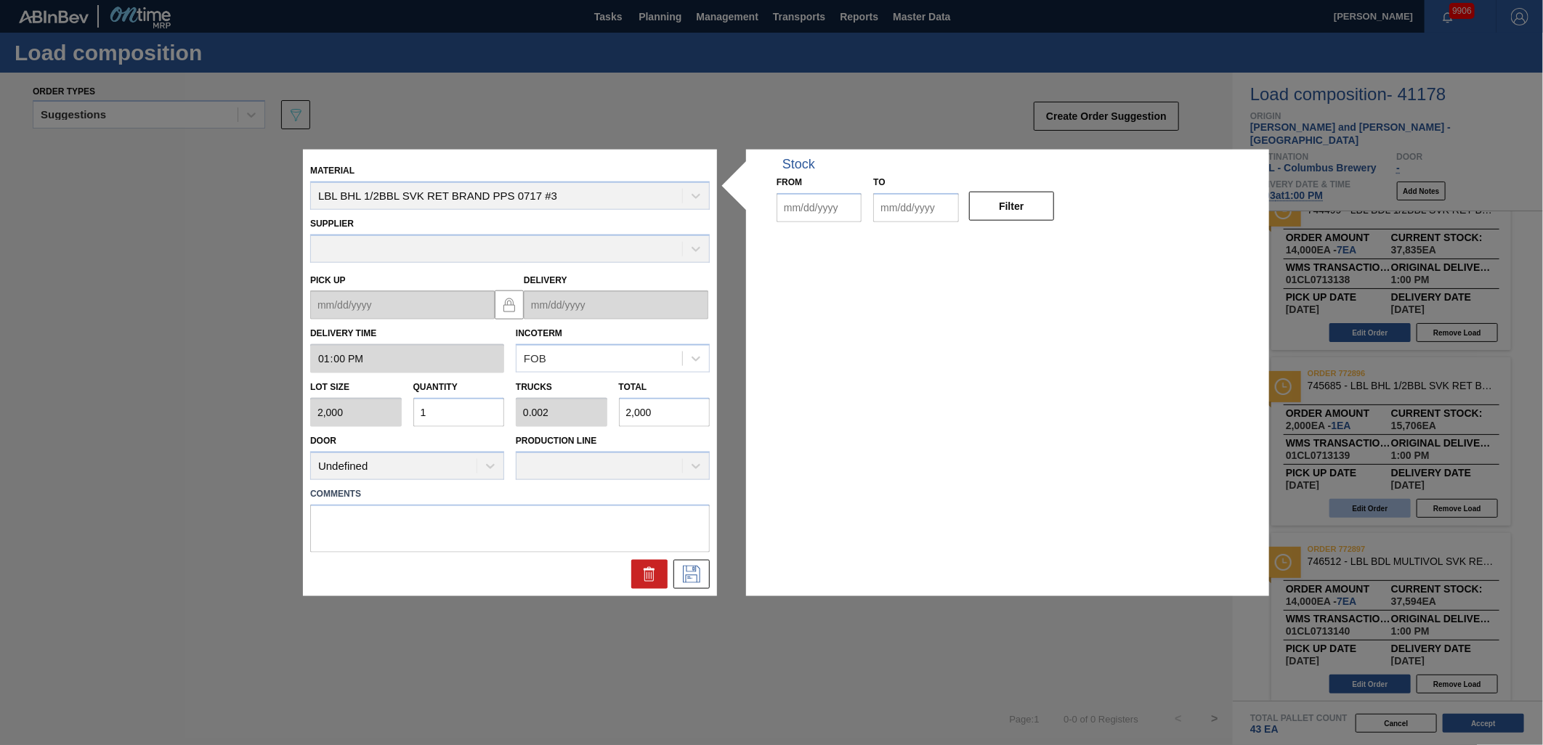
type up "[DATE]"
type input "[DATE]"
click at [448, 414] on input "1" at bounding box center [459, 412] width 92 height 29
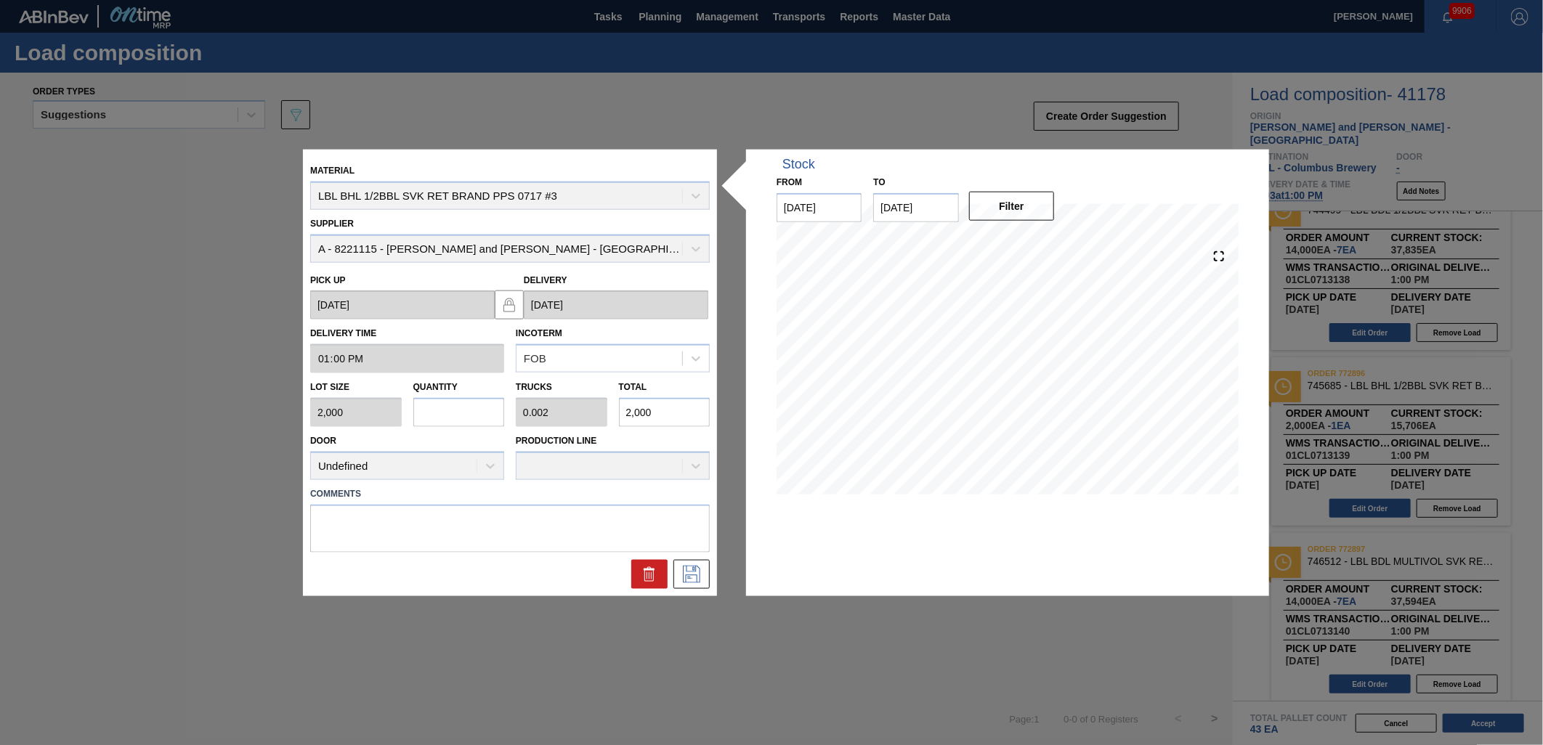
type input "0"
type input "3"
type input "0.006"
type input "6,000"
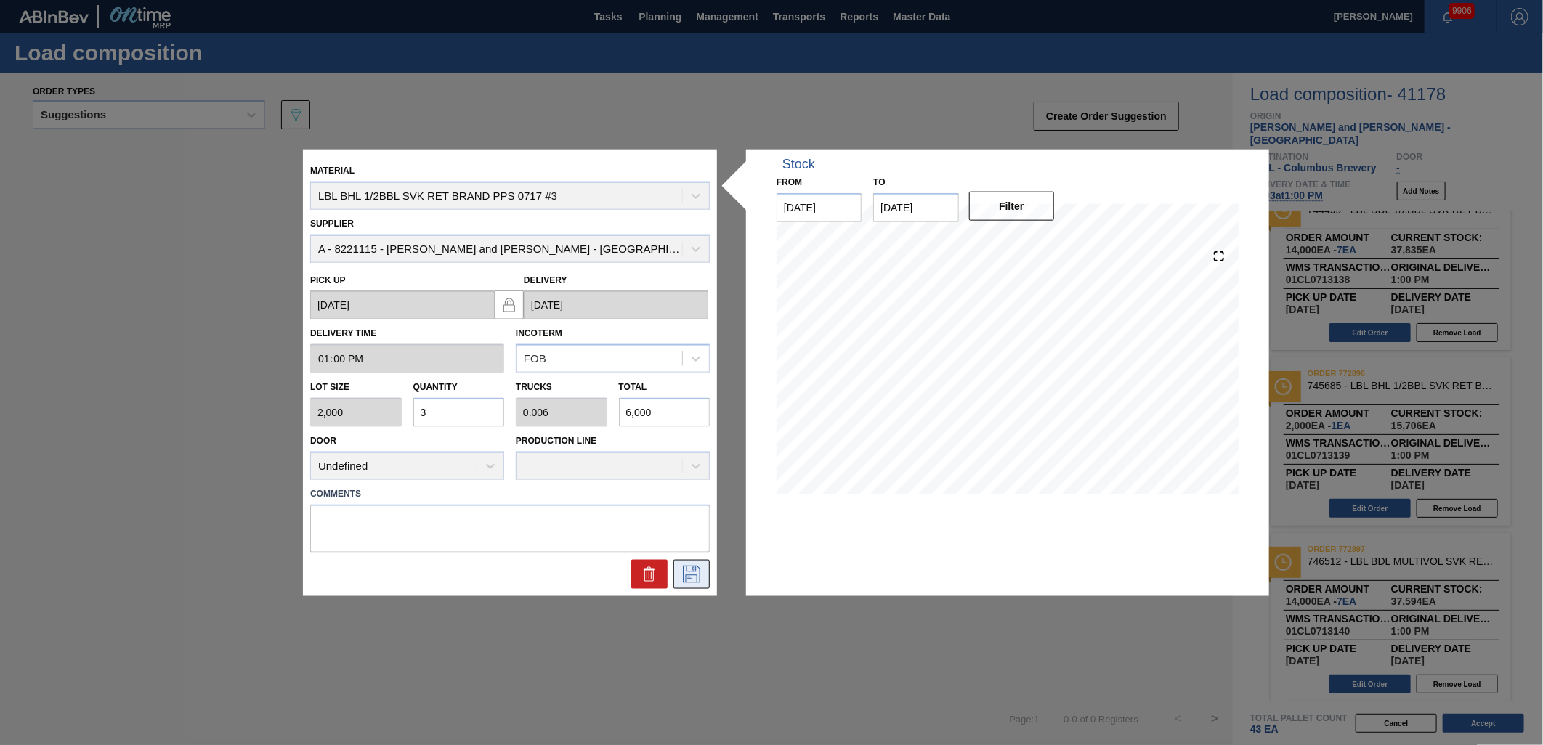
type input "3"
click at [691, 575] on icon at bounding box center [691, 573] width 23 height 17
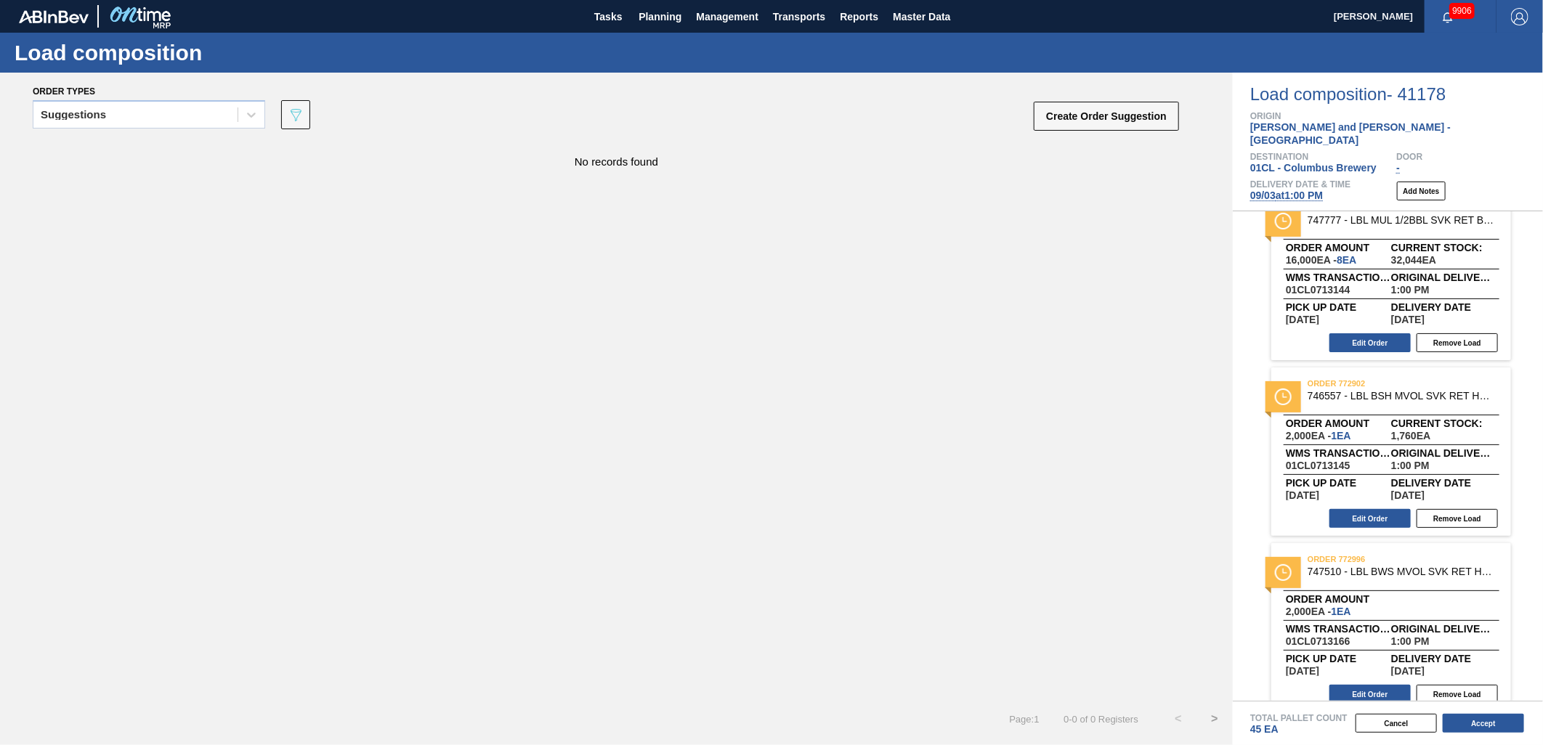
scroll to position [1614, 0]
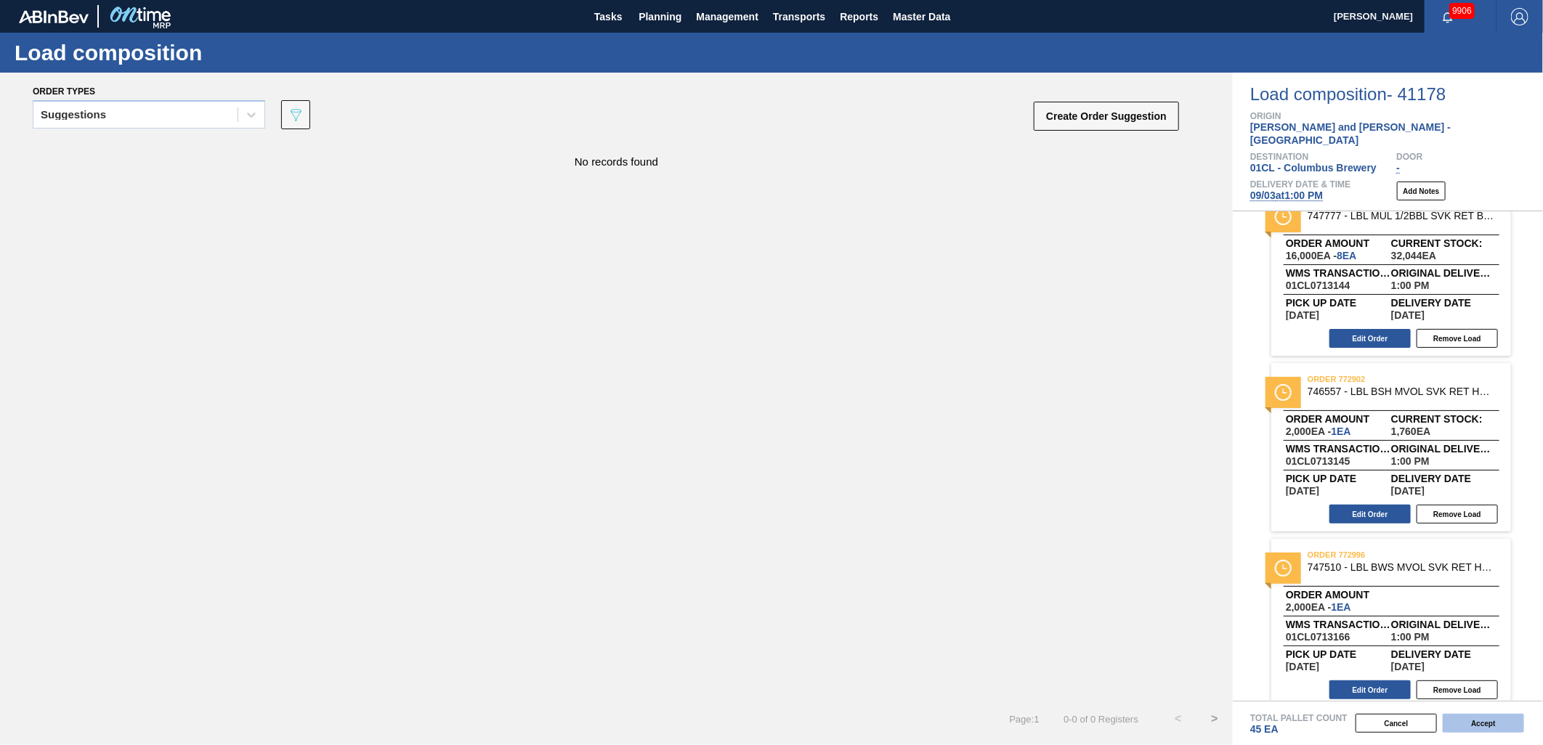
click at [1478, 727] on button "Accept" at bounding box center [1483, 723] width 81 height 19
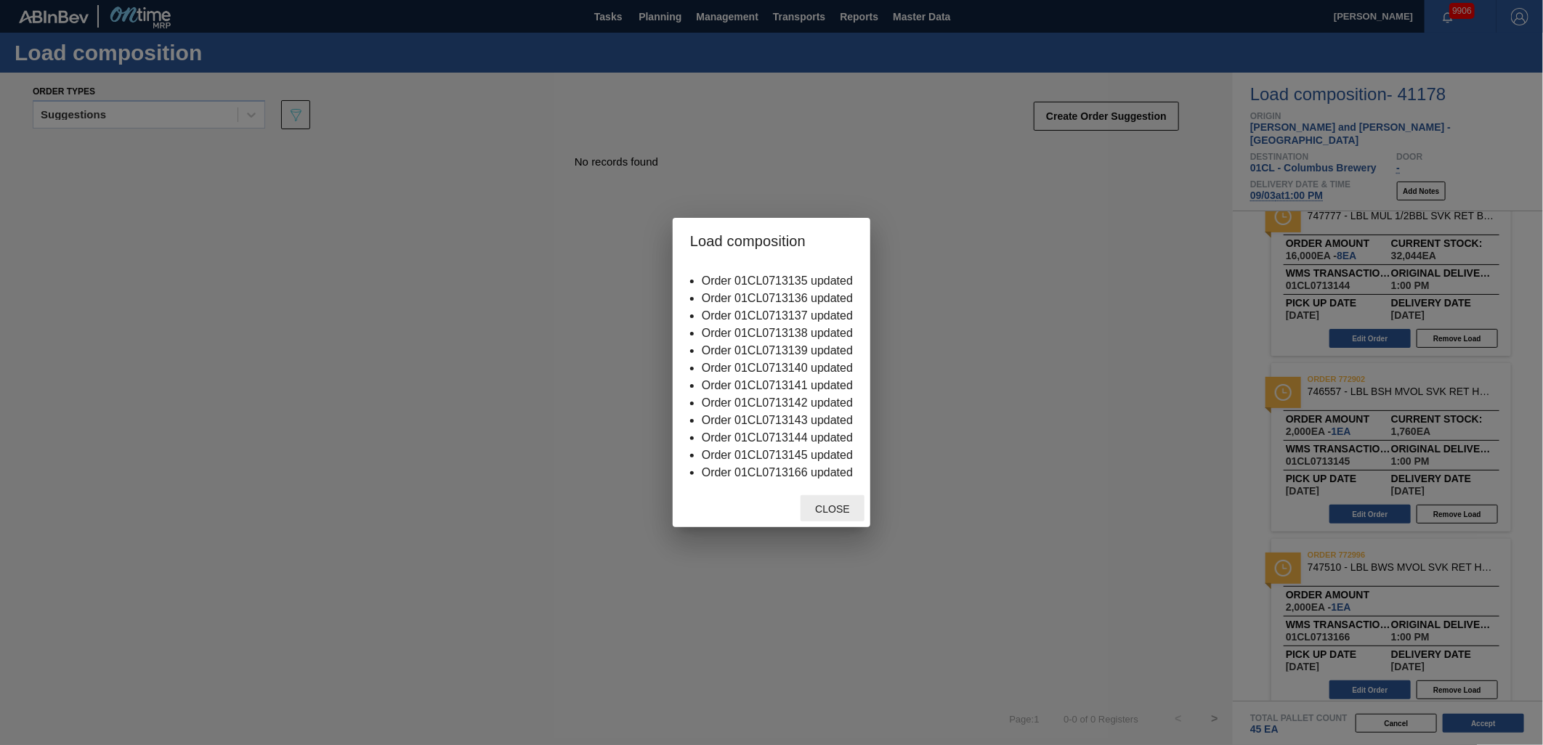
click at [827, 504] on span "Close" at bounding box center [832, 510] width 57 height 12
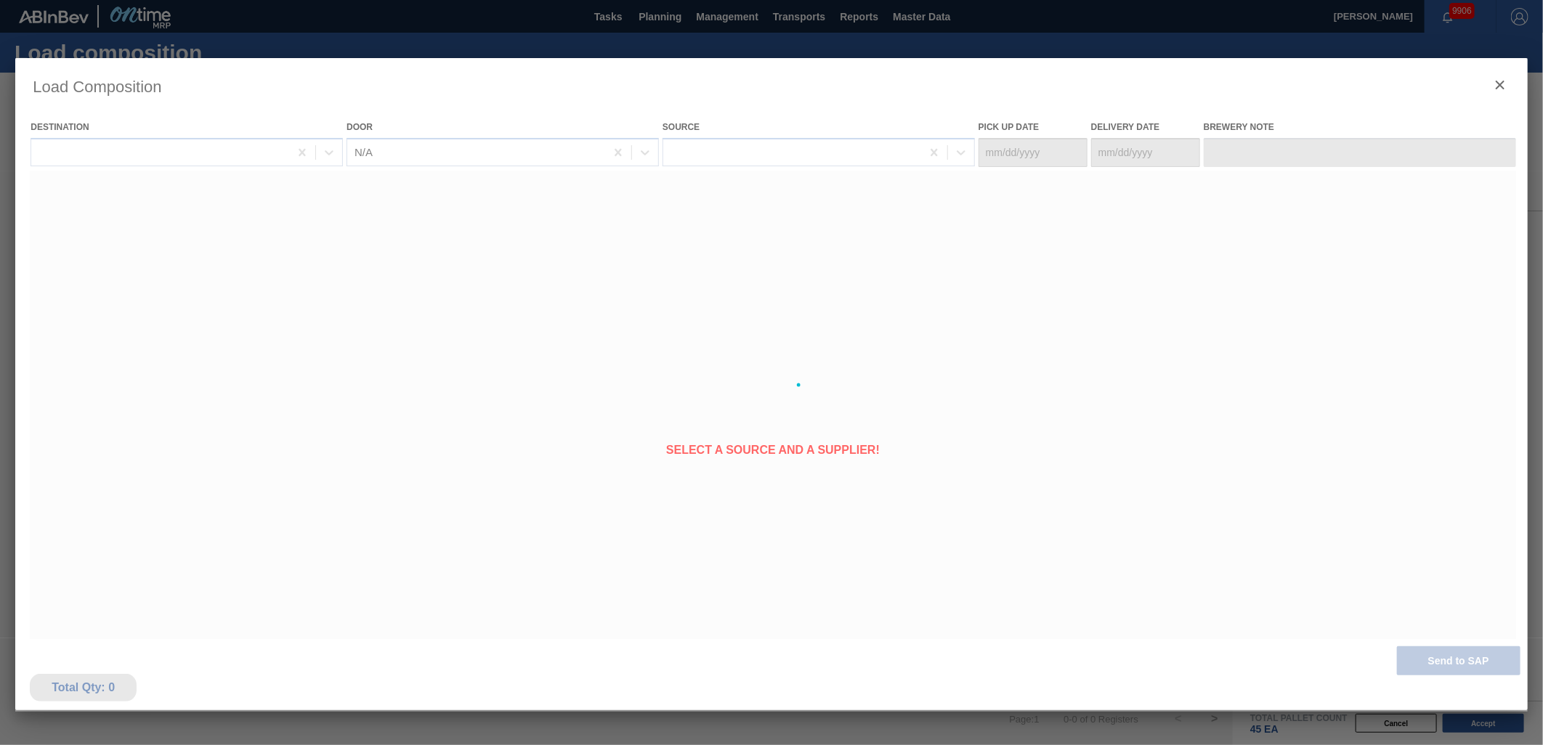
type Date "[DATE]"
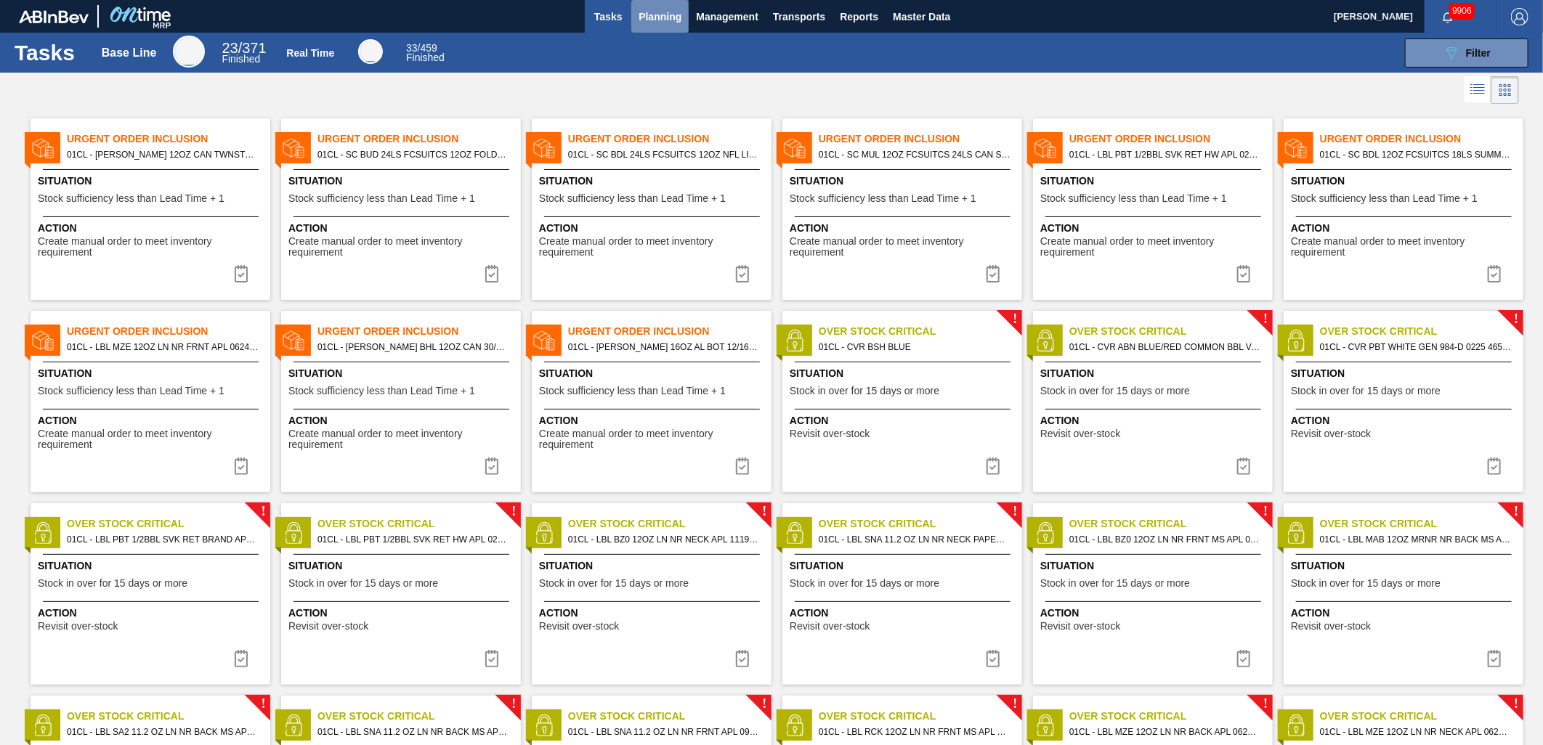
click at [642, 15] on span "Planning" at bounding box center [660, 16] width 43 height 17
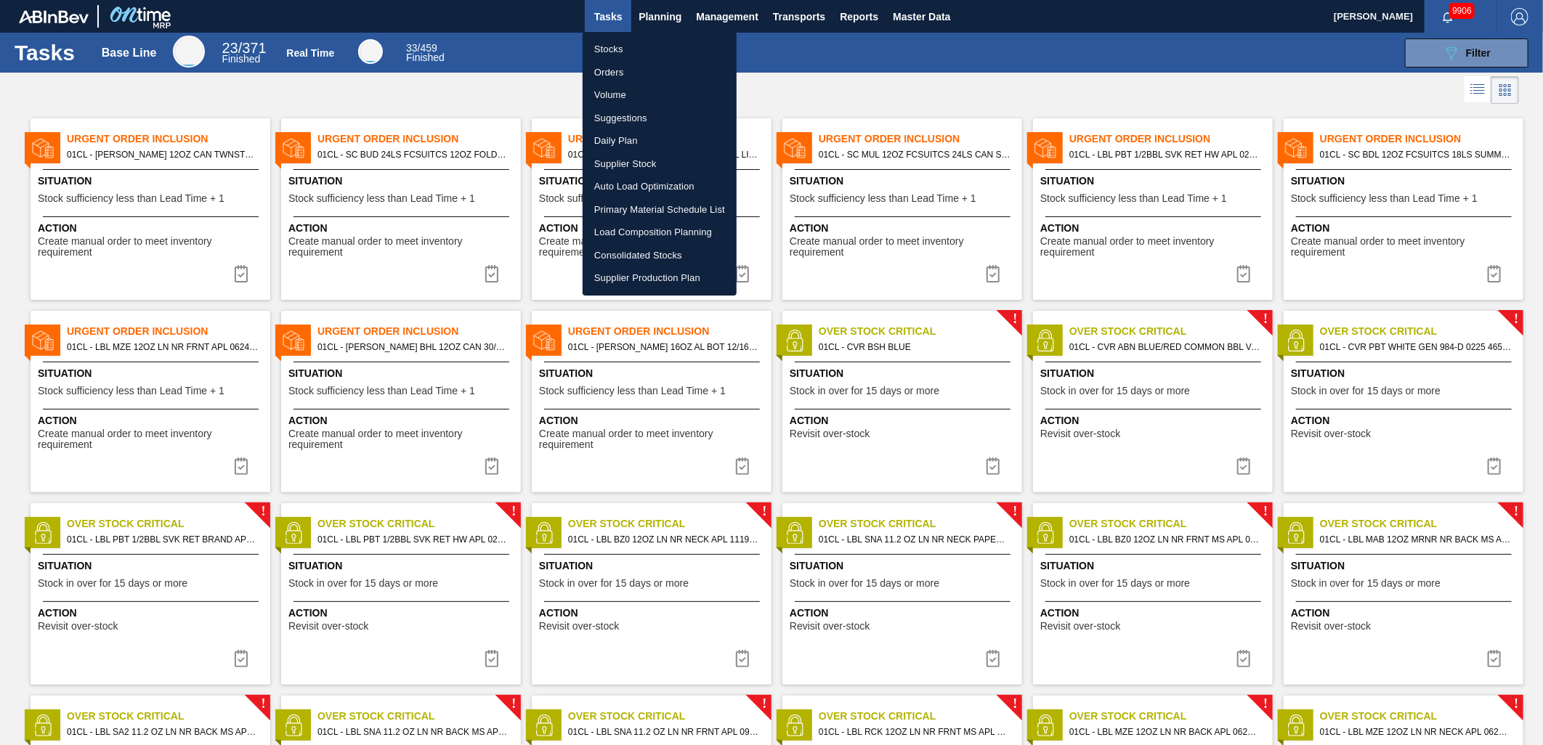
click at [640, 119] on li "Suggestions" at bounding box center [660, 118] width 154 height 23
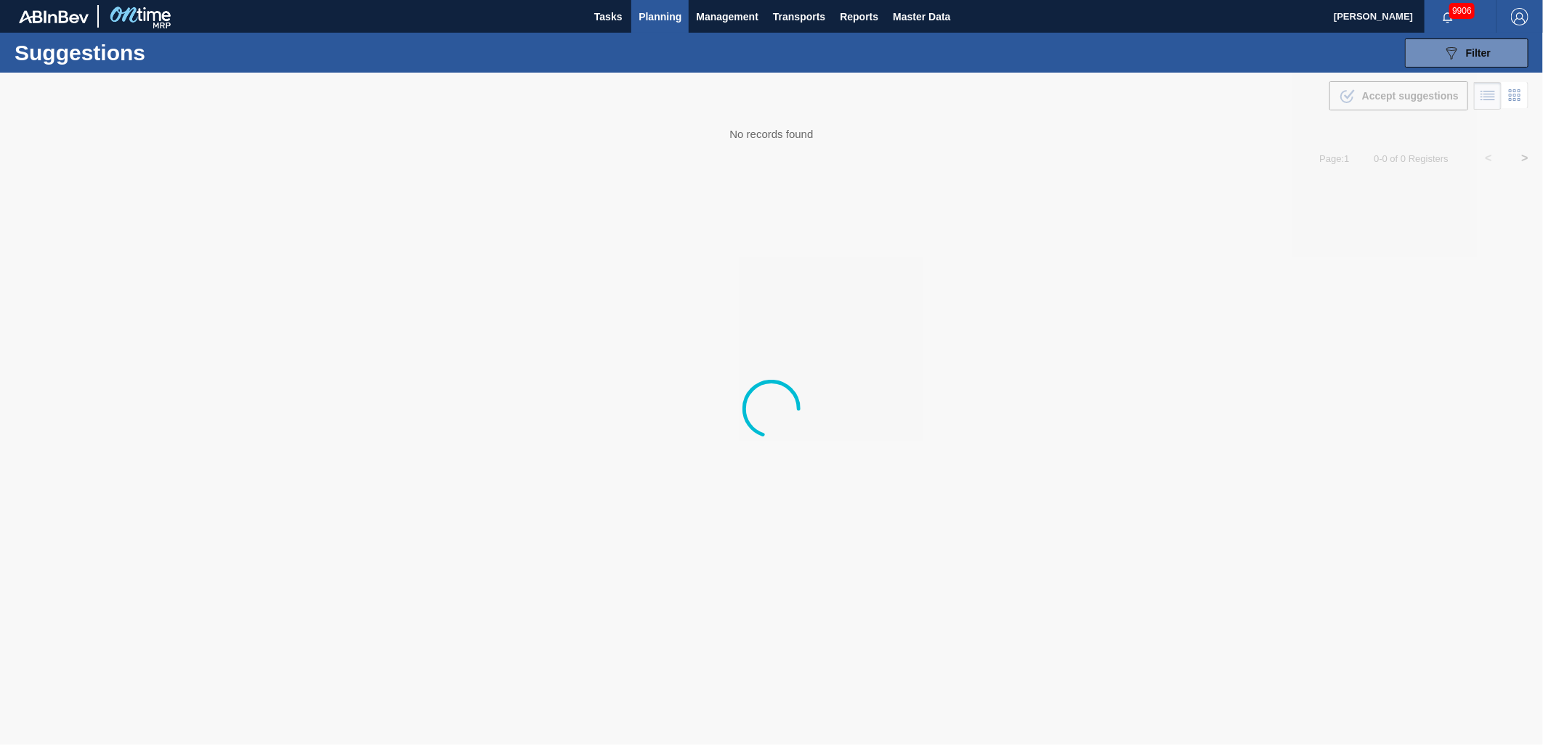
type from "[DATE]"
type to "[DATE]"
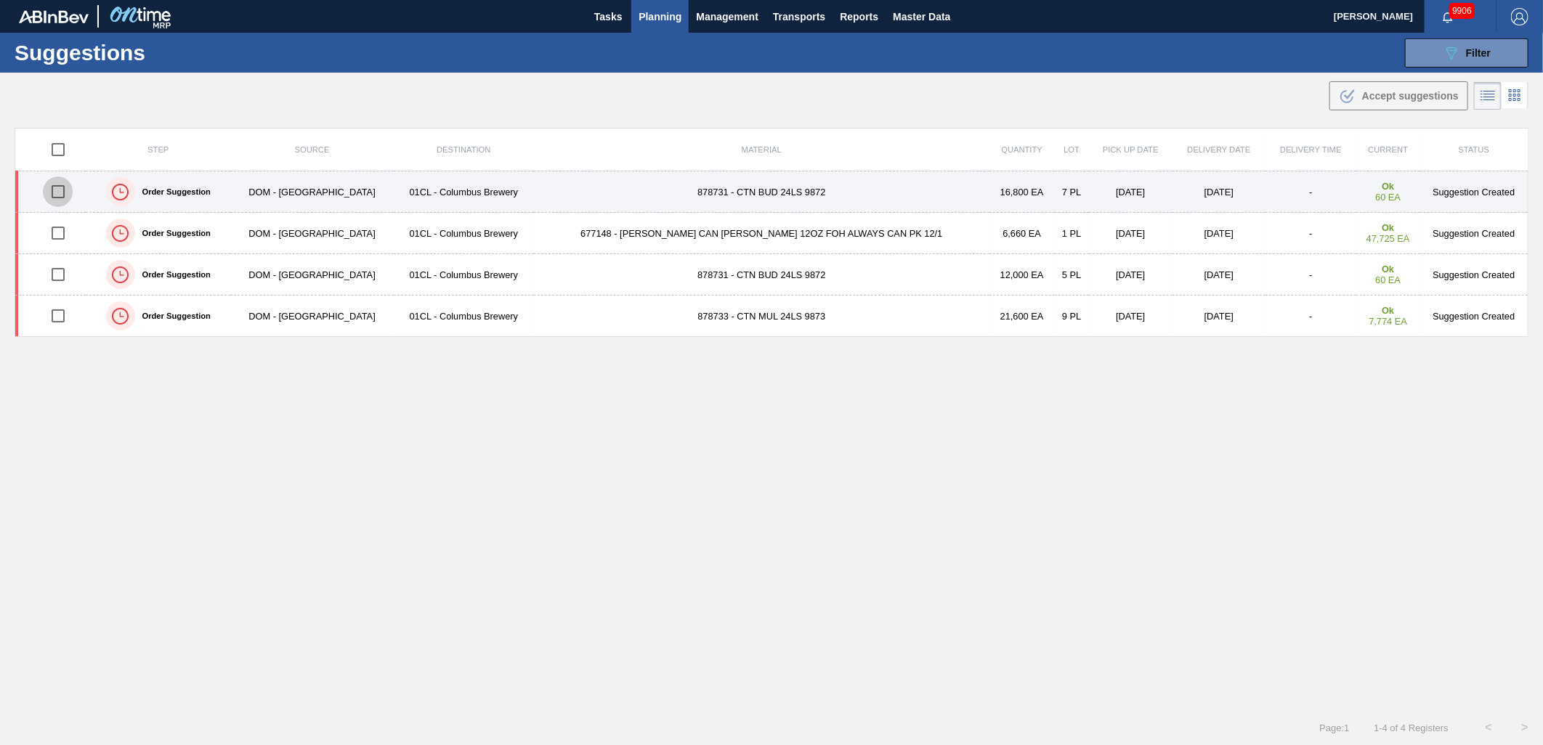
click at [62, 192] on input "checkbox" at bounding box center [58, 192] width 31 height 31
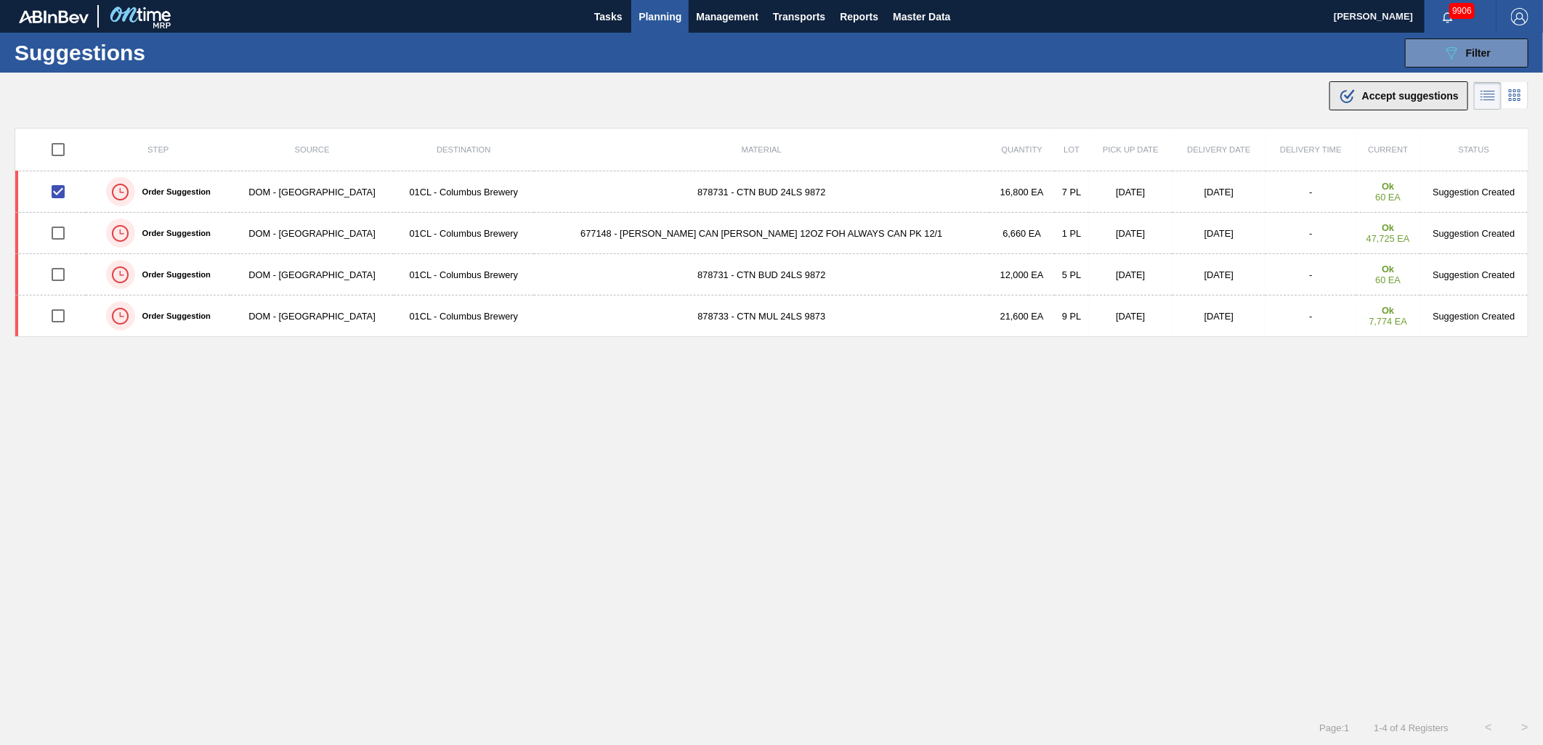
click at [1379, 103] on div ".b{fill:var(--color-action-default)} Accept suggestions" at bounding box center [1399, 95] width 120 height 17
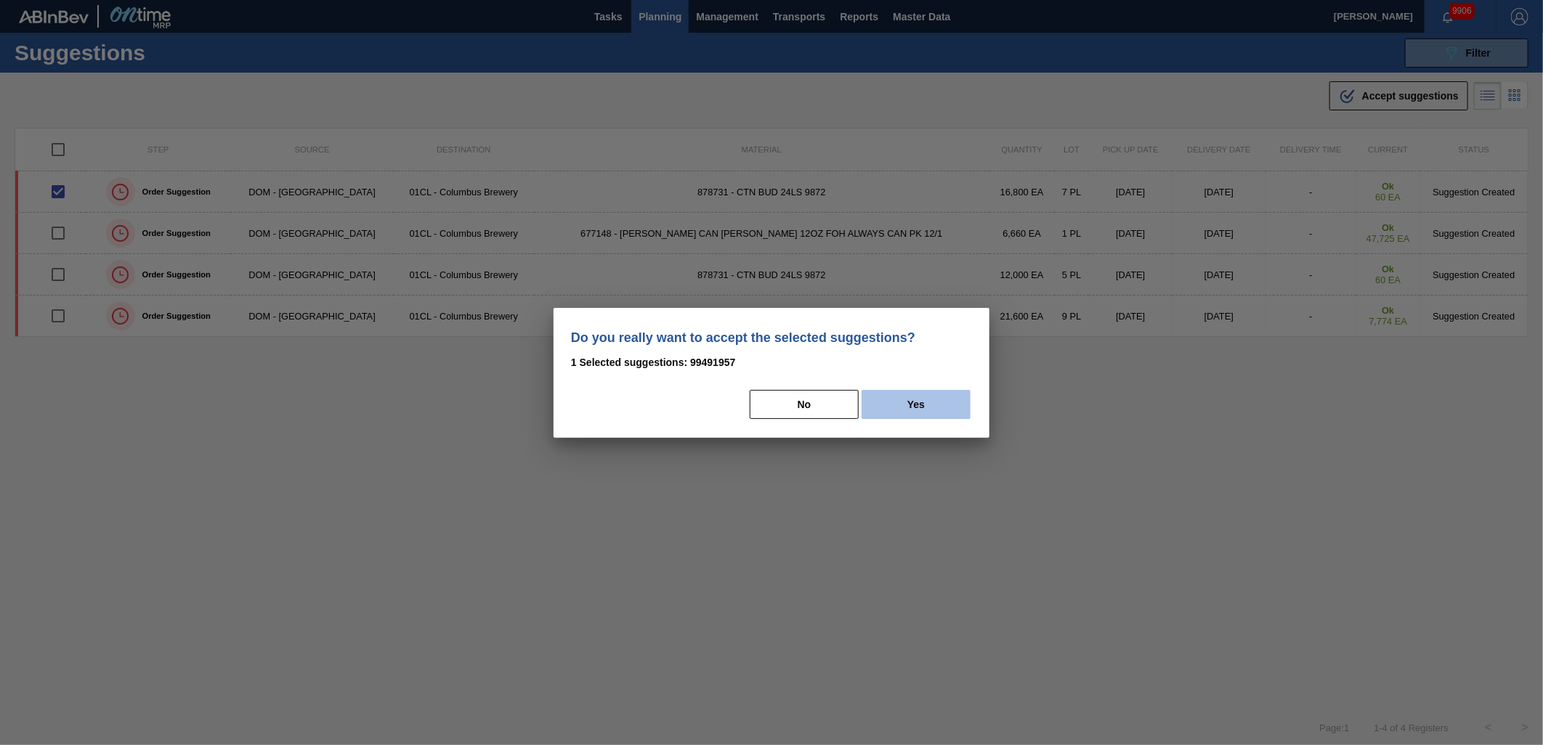
click at [912, 401] on button "Yes" at bounding box center [916, 404] width 109 height 29
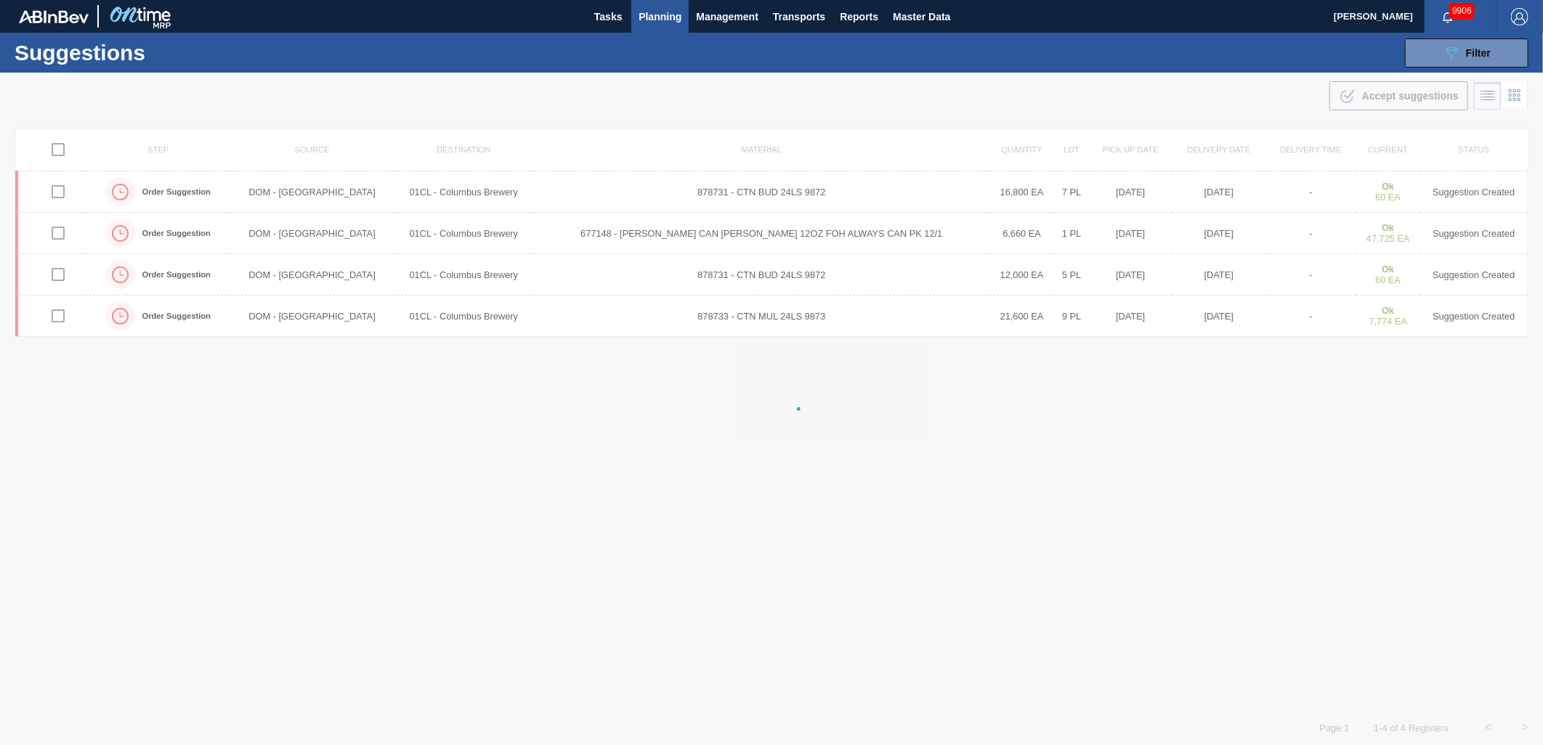
checkbox input "false"
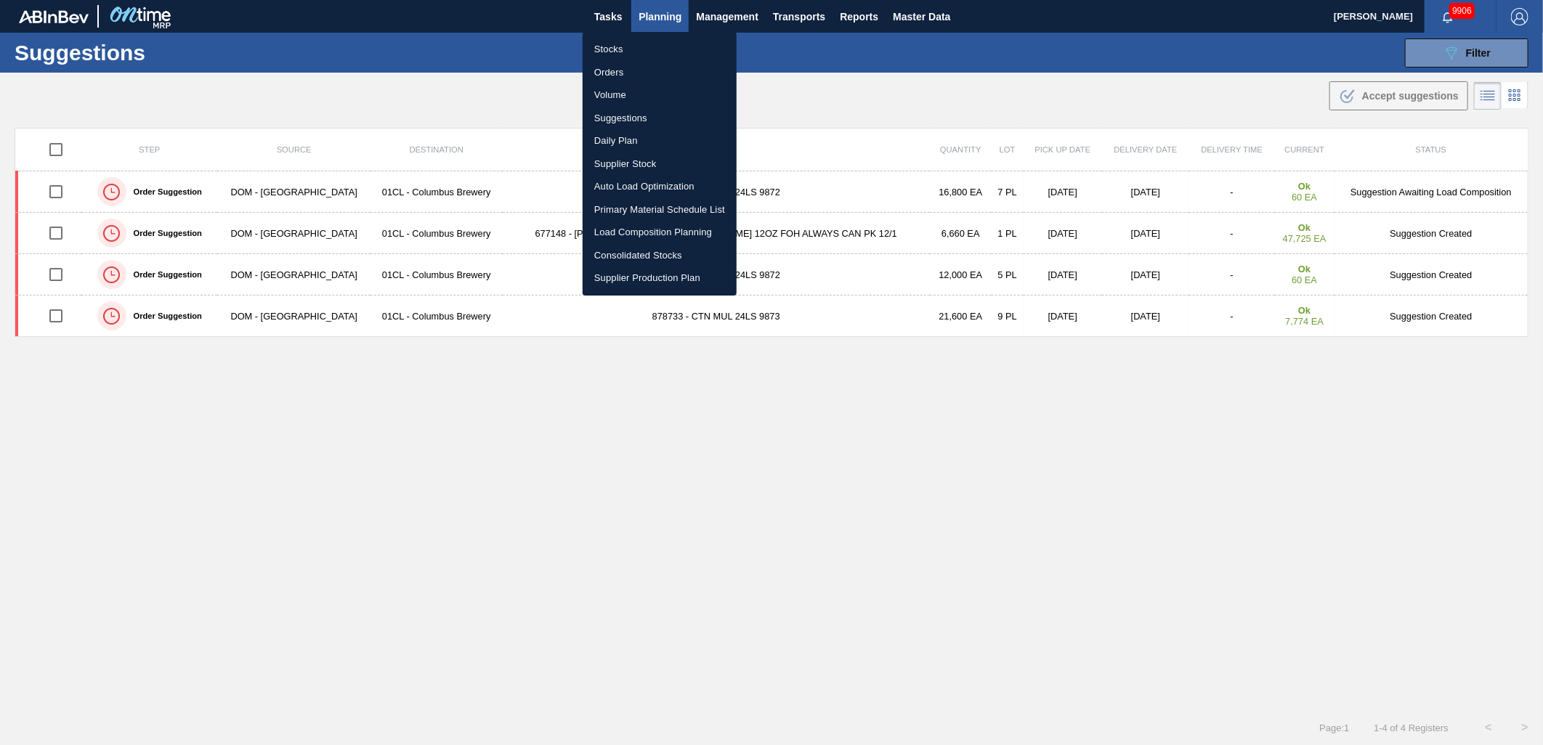
drag, startPoint x: 650, startPoint y: 40, endPoint x: 1294, endPoint y: 47, distance: 644.5
click at [650, 40] on li "Stocks" at bounding box center [660, 49] width 154 height 23
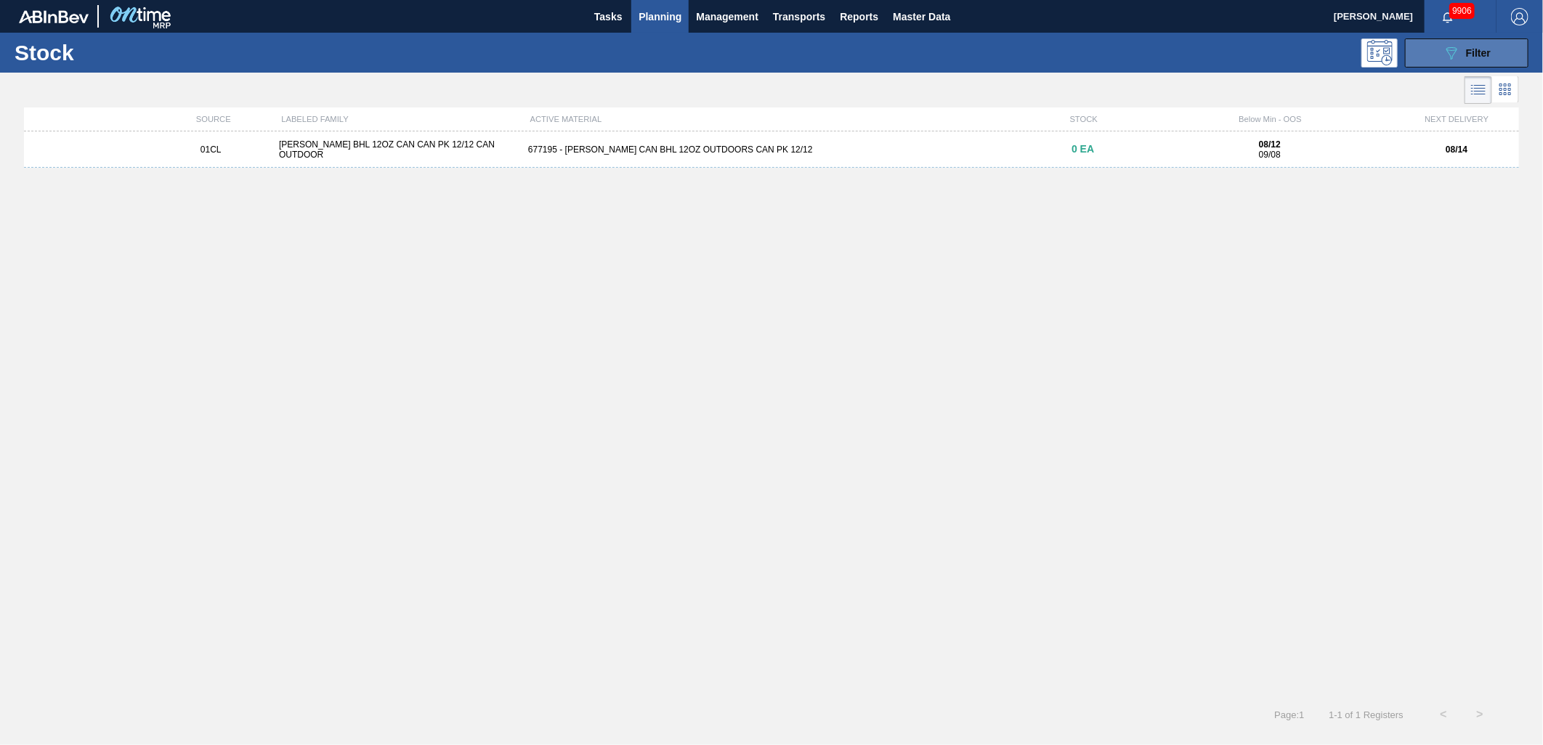
click at [1439, 57] on button "089F7B8B-B2A5-4AFE-B5C0-19BA573D28AC Filter" at bounding box center [1467, 53] width 124 height 29
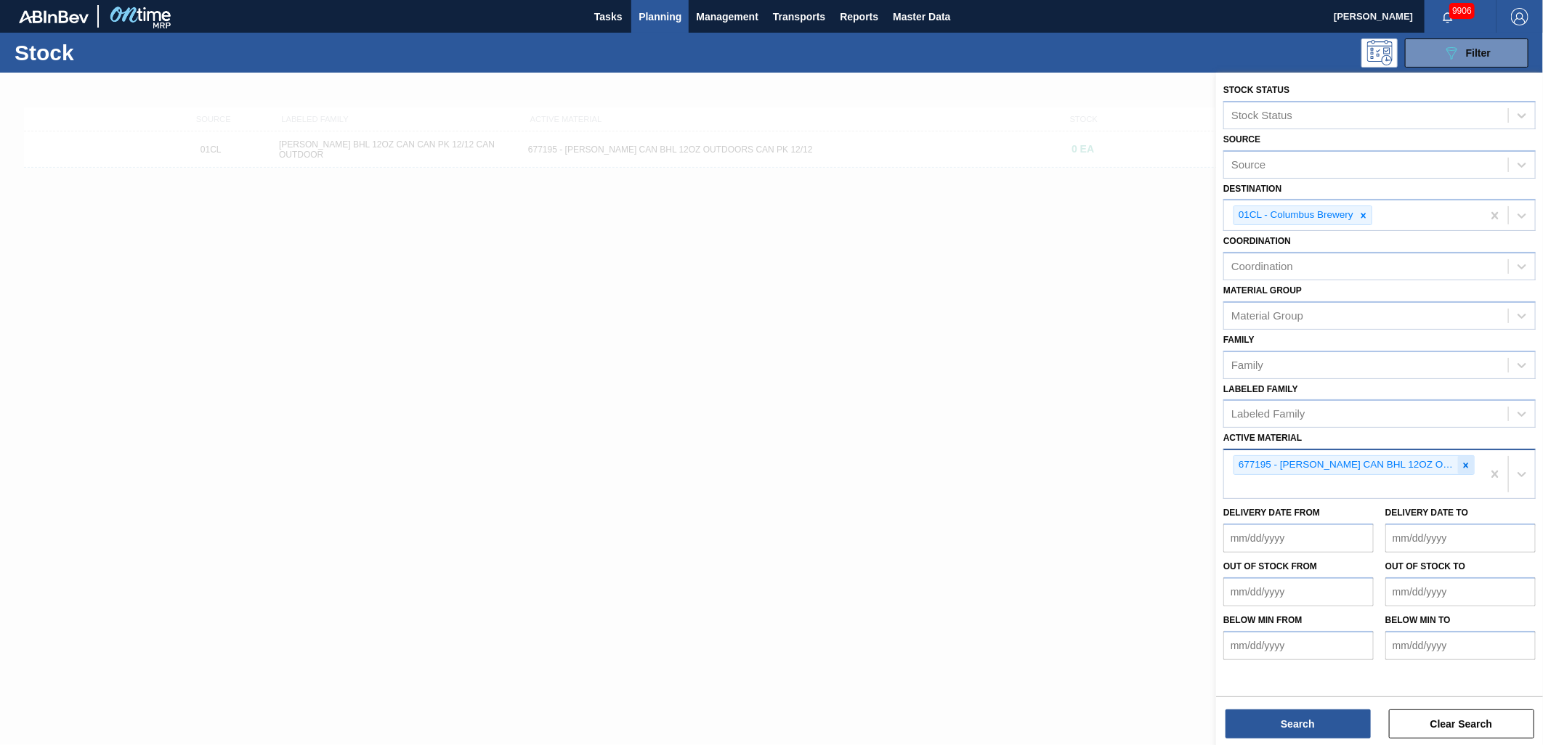
click at [1466, 463] on icon at bounding box center [1466, 466] width 10 height 10
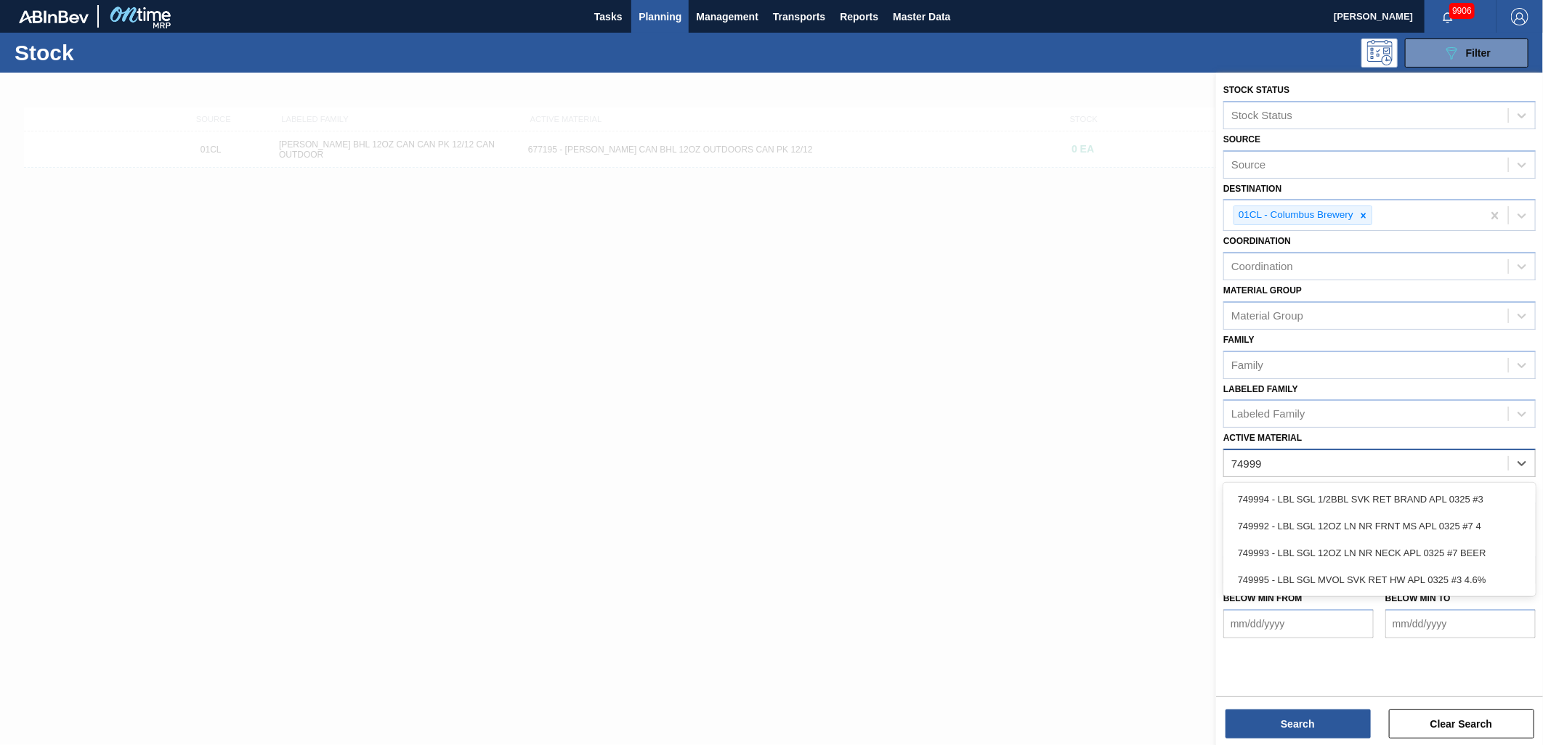
type Material "749994"
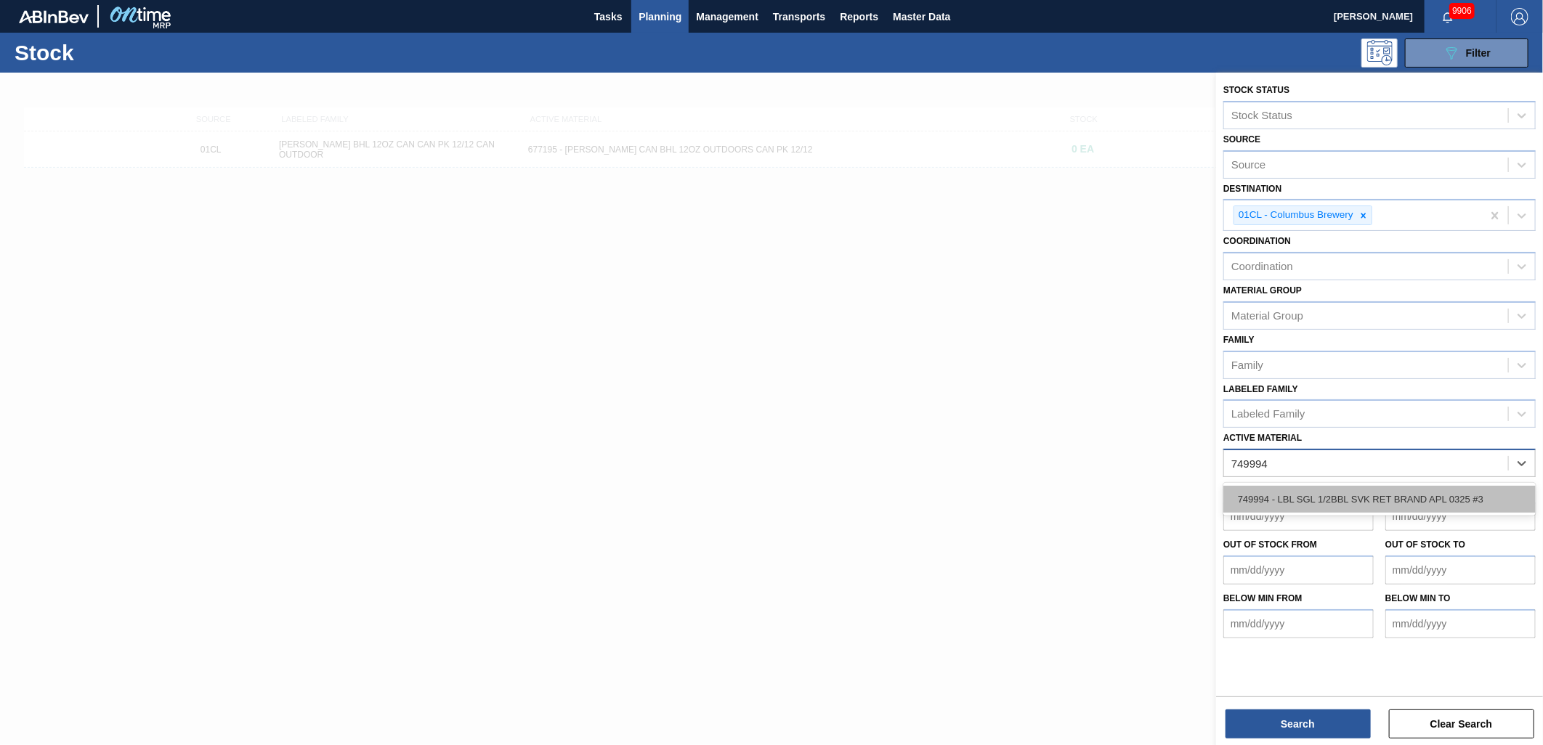
click at [1274, 502] on div "749994 - LBL SGL 1/2BBL SVK RET BRAND APL 0325 #3" at bounding box center [1380, 499] width 312 height 27
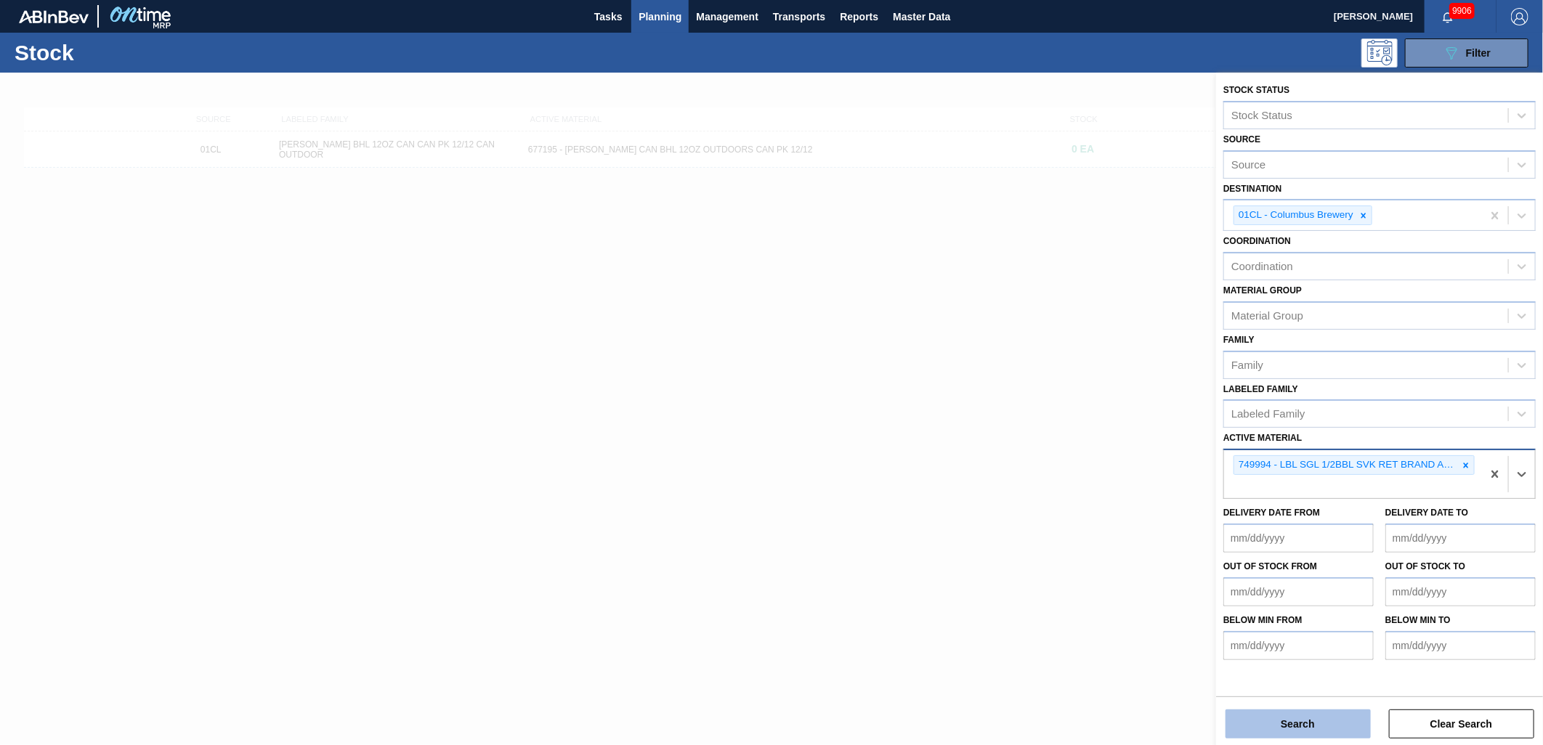
click at [1282, 722] on button "Search" at bounding box center [1298, 724] width 145 height 29
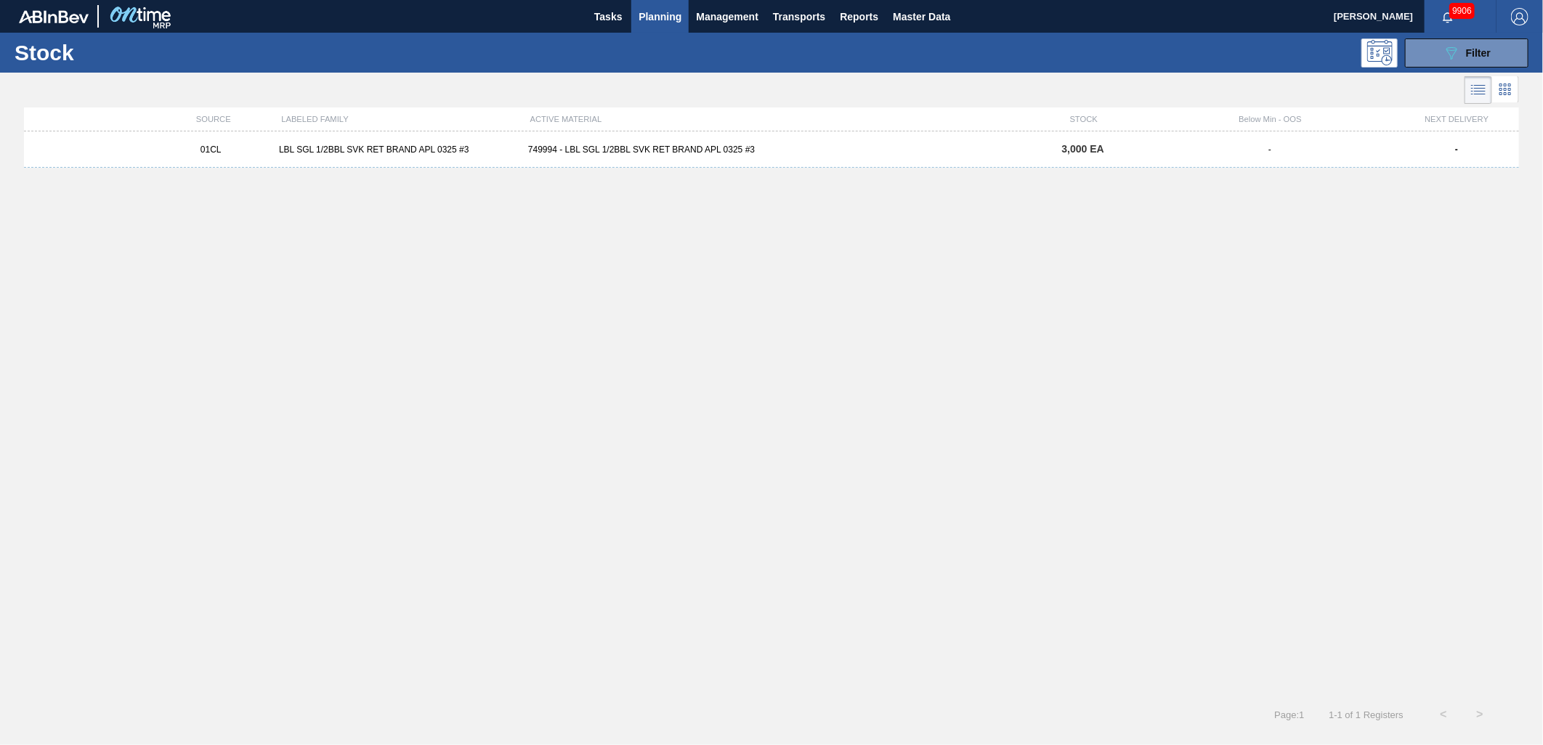
click at [812, 163] on div "01CL LBL SGL 1/2BBL SVK RET BRAND APL 0325 #3 749994 - LBL SGL 1/2BBL SVK RET B…" at bounding box center [771, 150] width 1495 height 36
